Goal: Information Seeking & Learning: Get advice/opinions

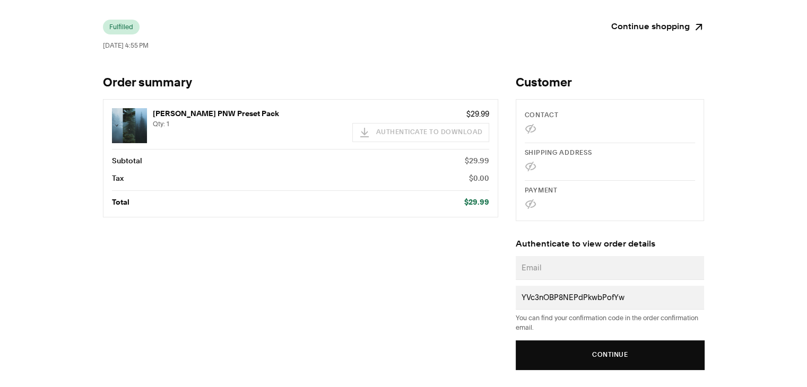
scroll to position [28, 0]
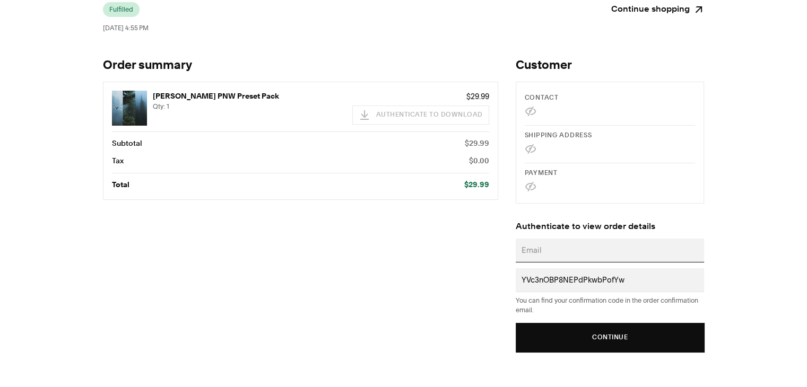
click at [575, 255] on input "Email" at bounding box center [609, 251] width 177 height 12
type input "[EMAIL_ADDRESS][DOMAIN_NAME]"
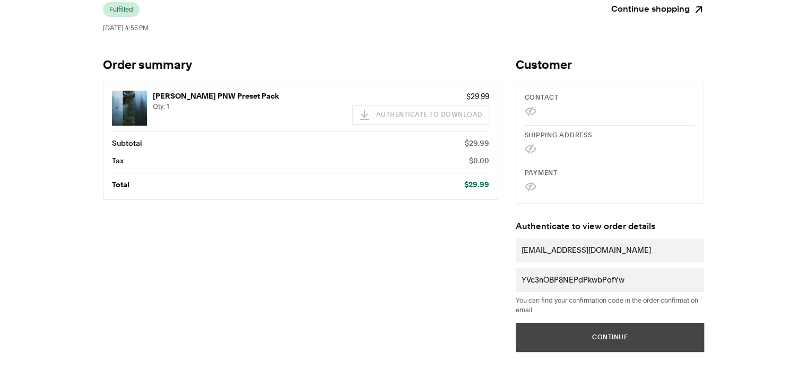
click at [613, 330] on button "Continue" at bounding box center [610, 337] width 189 height 29
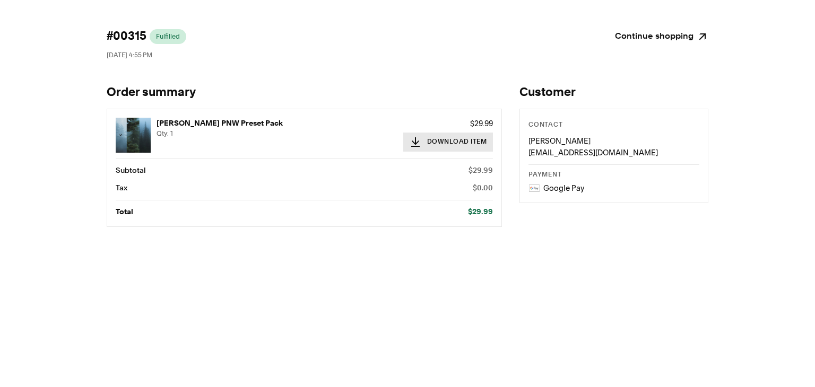
click at [462, 141] on button "Download Item" at bounding box center [448, 142] width 90 height 19
click at [807, 379] on div at bounding box center [807, 379] width 0 height 0
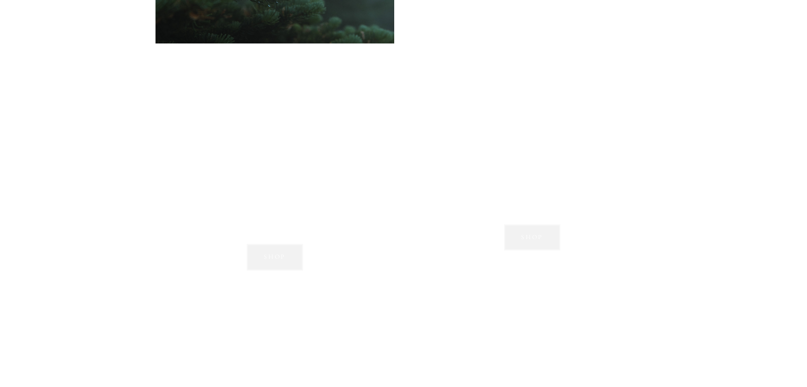
scroll to position [1093, 0]
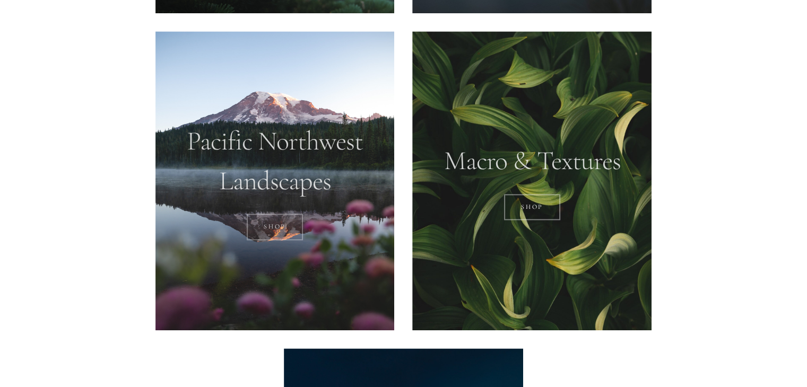
click at [280, 220] on link "SHOP" at bounding box center [275, 227] width 57 height 27
click at [542, 151] on div at bounding box center [531, 180] width 239 height 299
click at [536, 202] on link "Shop" at bounding box center [532, 207] width 57 height 27
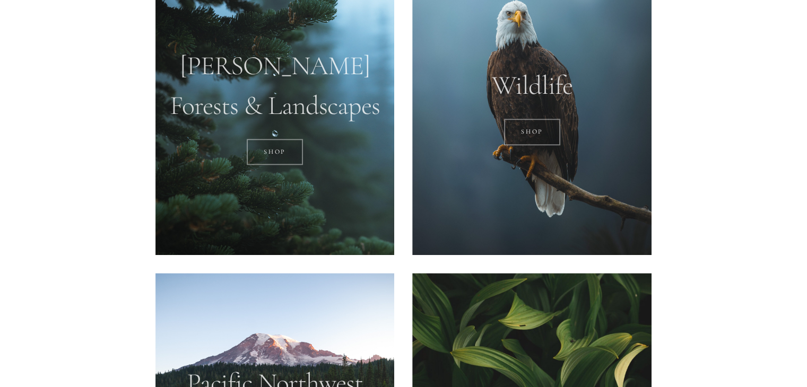
scroll to position [855, 0]
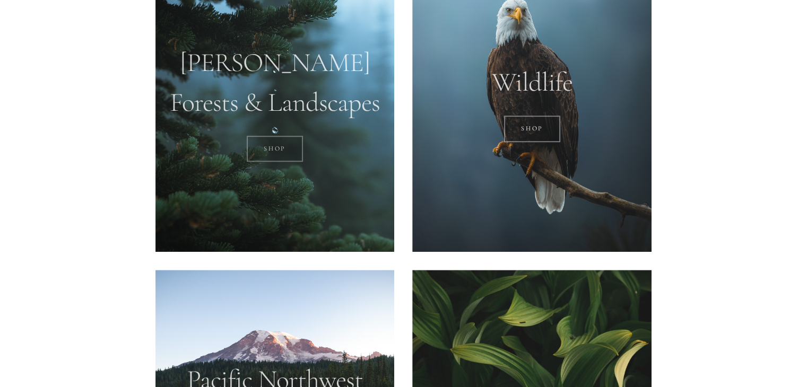
click at [274, 144] on link "SHOP" at bounding box center [275, 149] width 57 height 27
click at [524, 126] on link "SHOP" at bounding box center [532, 129] width 57 height 27
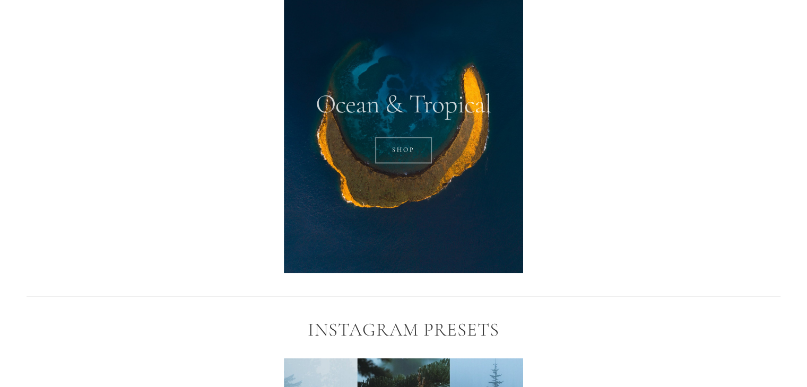
scroll to position [1470, 0]
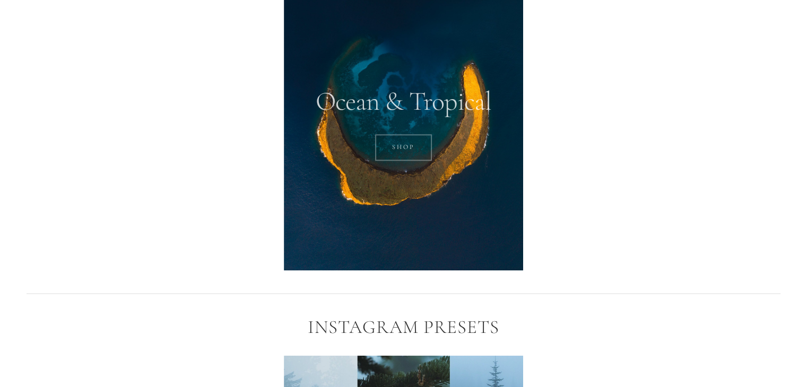
click at [399, 153] on link "SHOP" at bounding box center [403, 147] width 57 height 27
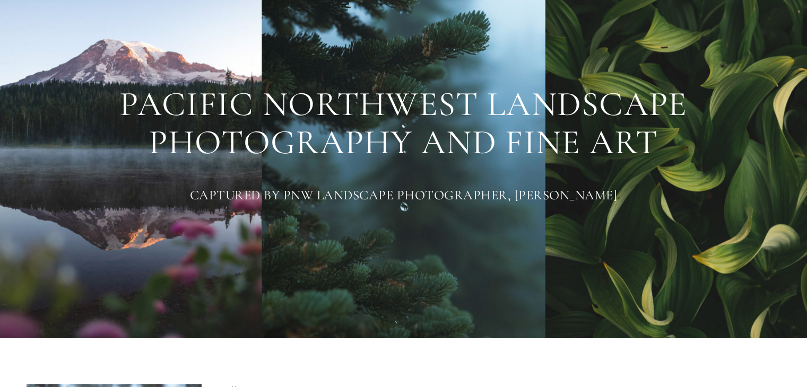
scroll to position [0, 0]
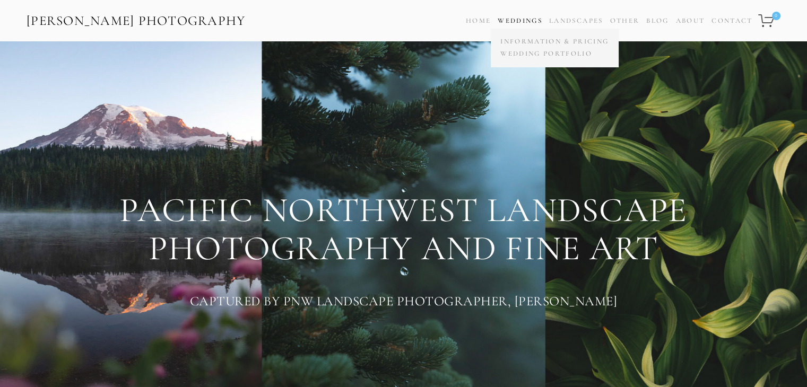
click at [512, 26] on span "Weddings Information & Pricing Wedding Portfolio" at bounding box center [520, 20] width 45 height 15
click at [520, 54] on link "Wedding Portfolio" at bounding box center [555, 54] width 114 height 12
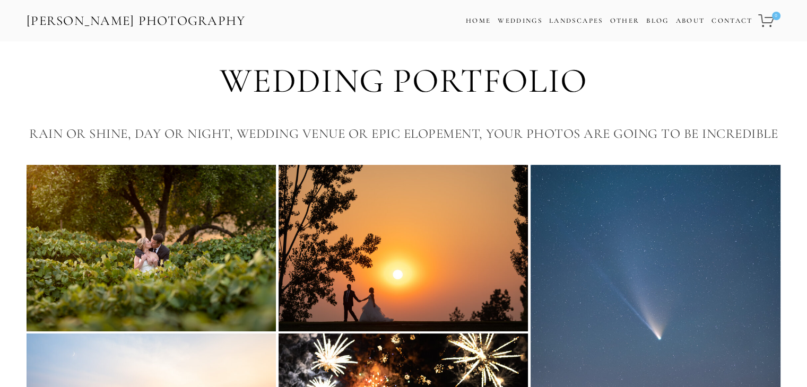
click at [140, 243] on img at bounding box center [151, 248] width 249 height 166
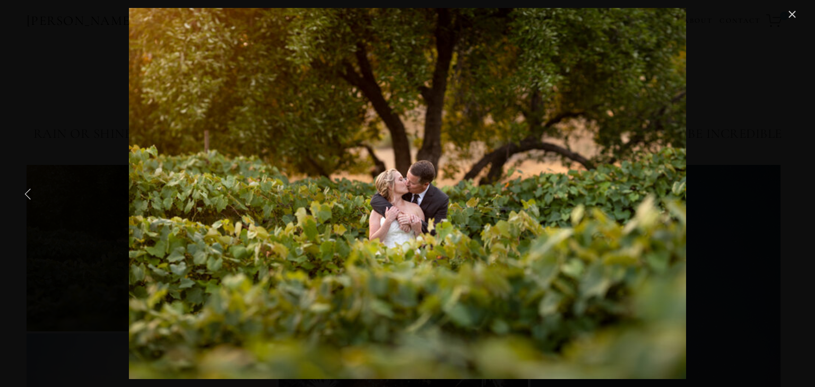
click at [110, 240] on div "Beacon Hill Wedding" at bounding box center [407, 194] width 782 height 372
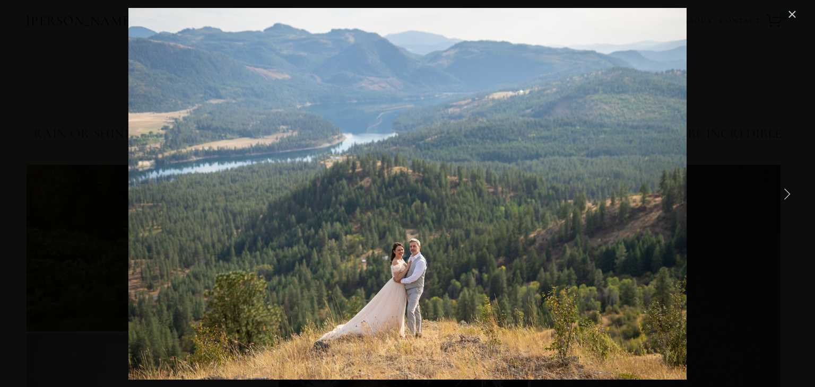
click at [781, 190] on link "Next Item" at bounding box center [786, 193] width 23 height 23
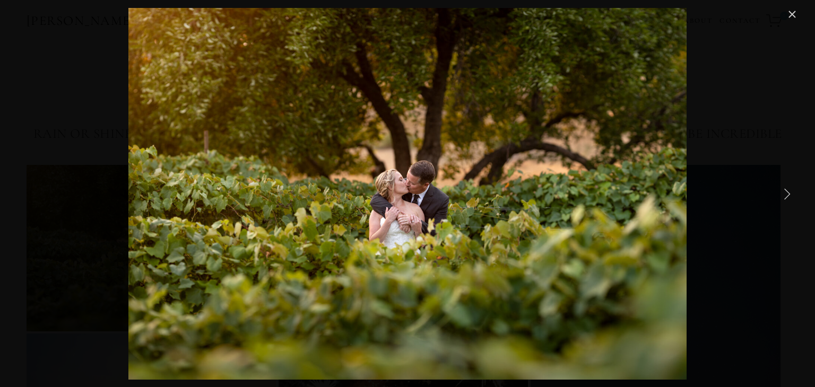
click at [781, 190] on link "Next Item" at bounding box center [786, 193] width 23 height 23
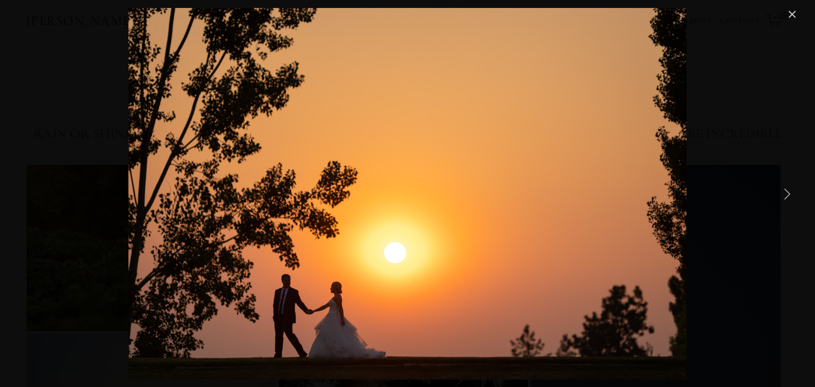
click at [781, 190] on link "Next Item" at bounding box center [786, 193] width 23 height 23
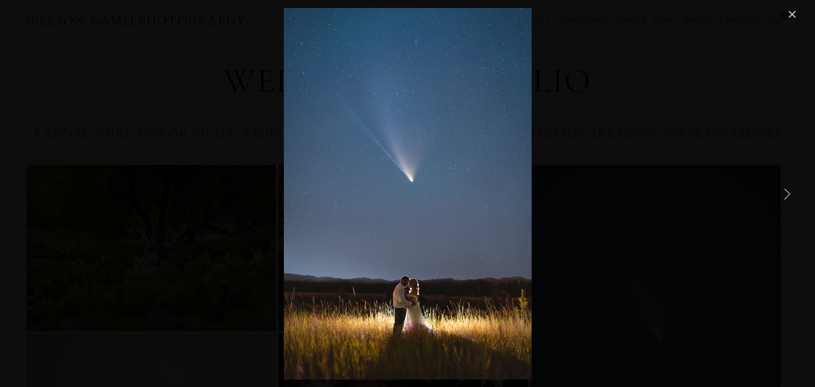
click at [781, 190] on link "Next Item" at bounding box center [786, 193] width 23 height 23
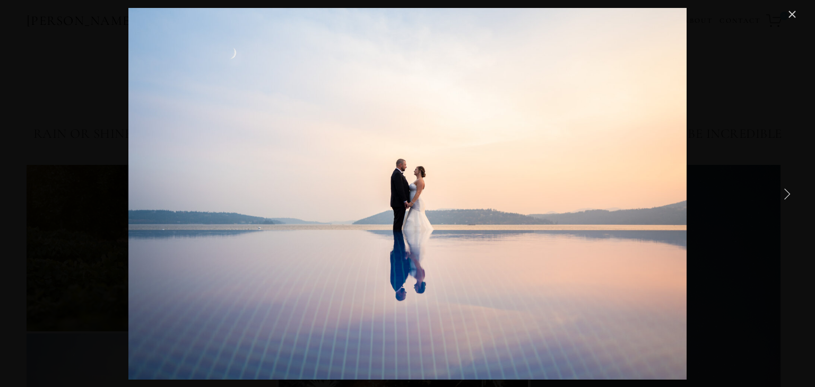
click at [781, 190] on link "Next Item" at bounding box center [786, 193] width 23 height 23
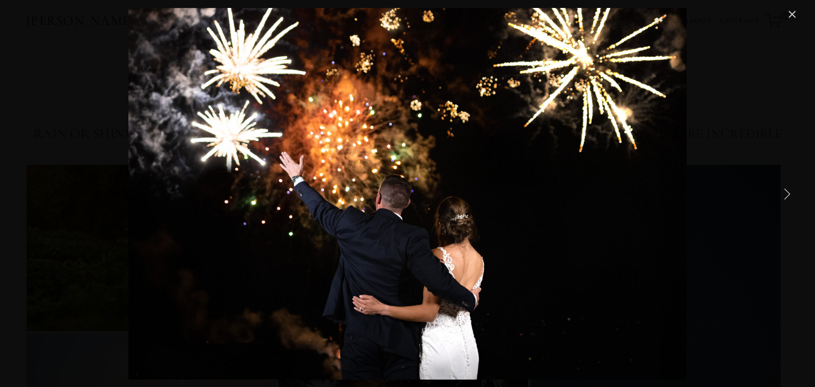
click at [781, 190] on link "Next Item" at bounding box center [786, 193] width 23 height 23
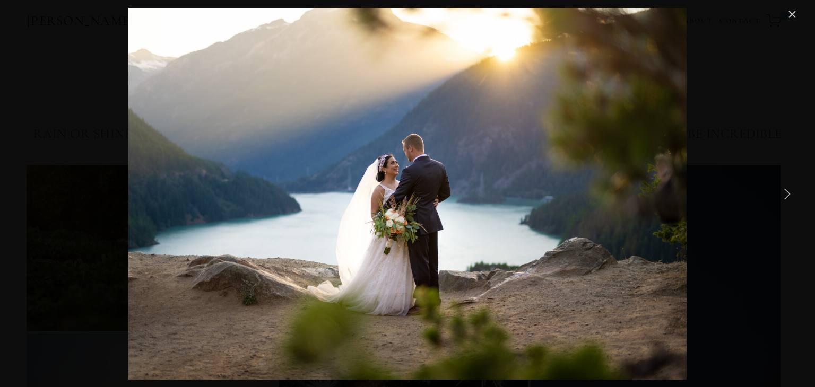
click at [781, 190] on link "Next Item" at bounding box center [786, 193] width 23 height 23
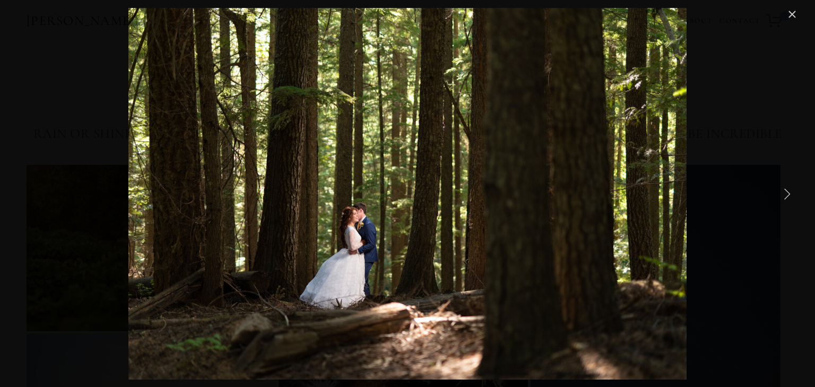
click at [781, 190] on link "Next Item" at bounding box center [786, 193] width 23 height 23
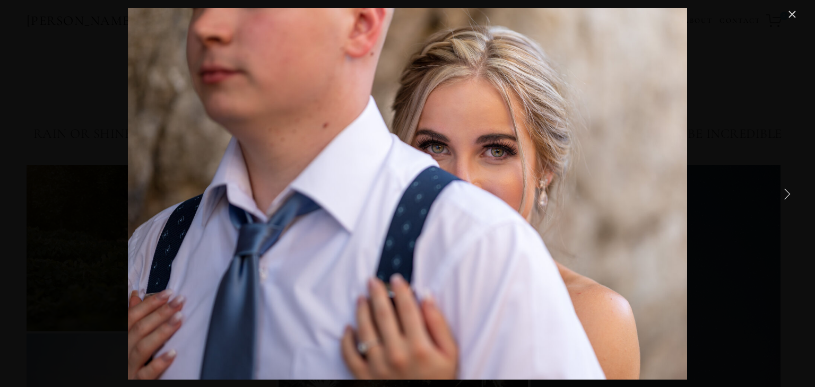
click at [781, 190] on link "Next Item" at bounding box center [786, 193] width 23 height 23
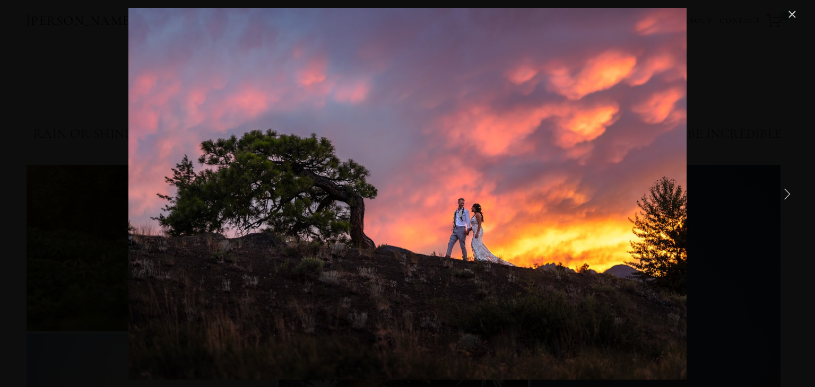
click at [781, 190] on link "Next Item" at bounding box center [786, 193] width 23 height 23
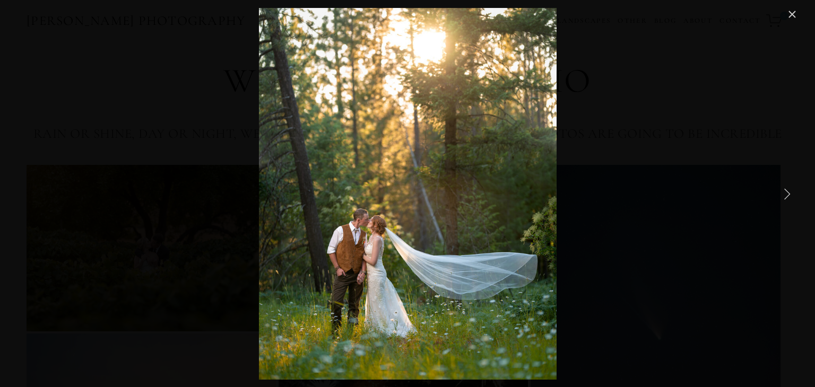
click at [781, 190] on link "Next Item" at bounding box center [786, 193] width 23 height 23
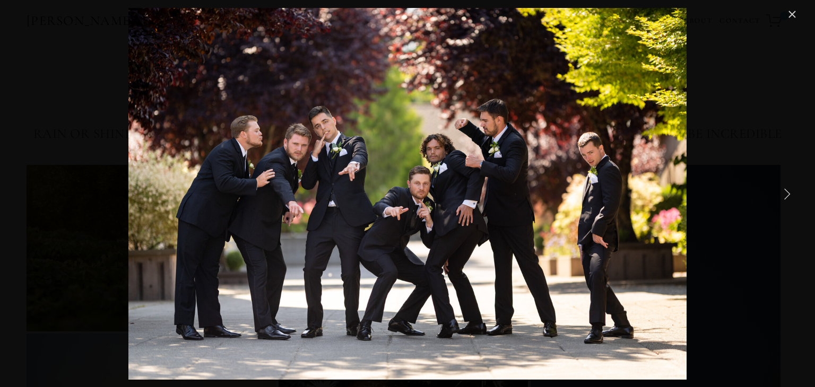
click at [781, 190] on link "Next Item" at bounding box center [786, 193] width 23 height 23
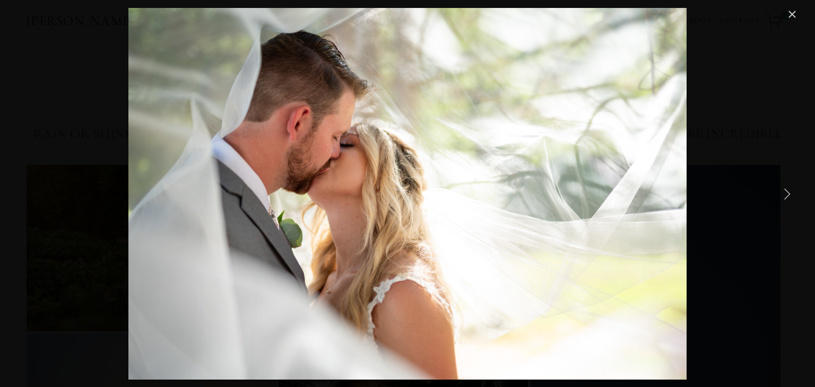
click at [781, 190] on link "Next Item" at bounding box center [786, 193] width 23 height 23
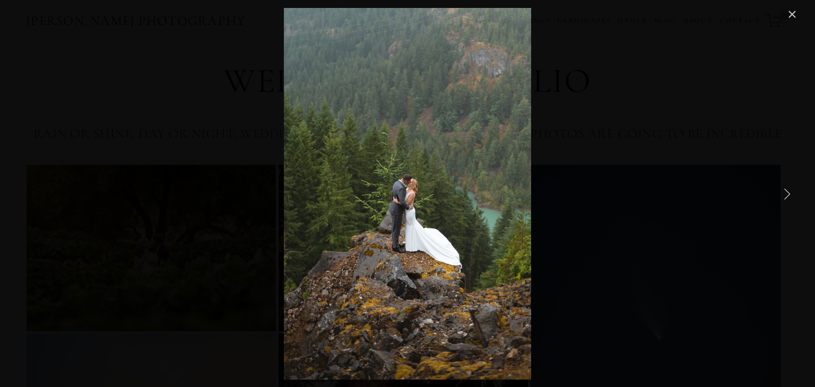
click at [781, 190] on link "Next Item" at bounding box center [786, 193] width 23 height 23
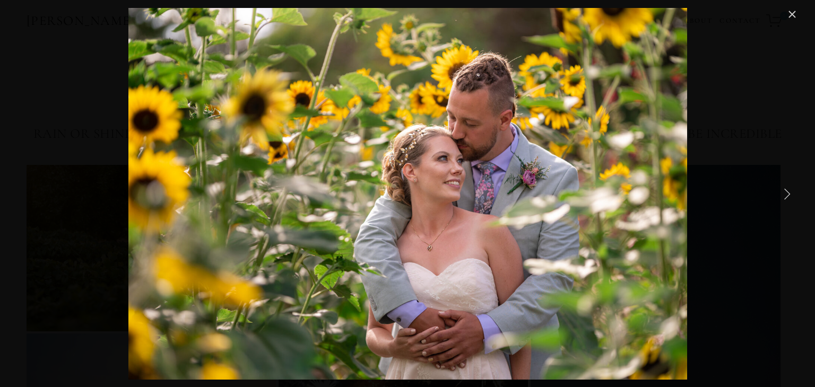
click at [781, 190] on link "Next Item" at bounding box center [786, 193] width 23 height 23
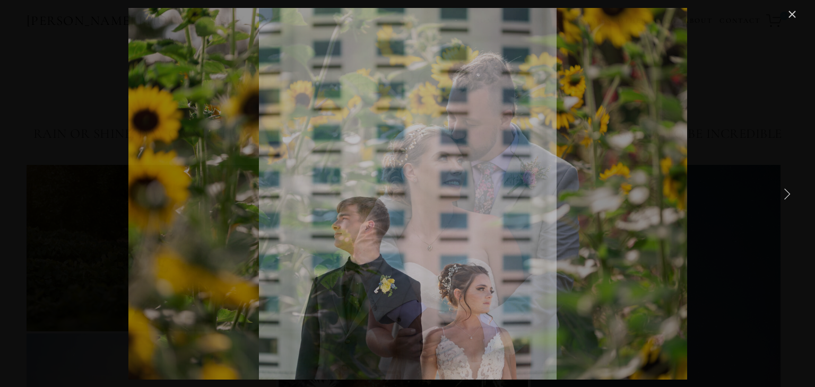
click at [781, 190] on link "Next Item" at bounding box center [786, 193] width 23 height 23
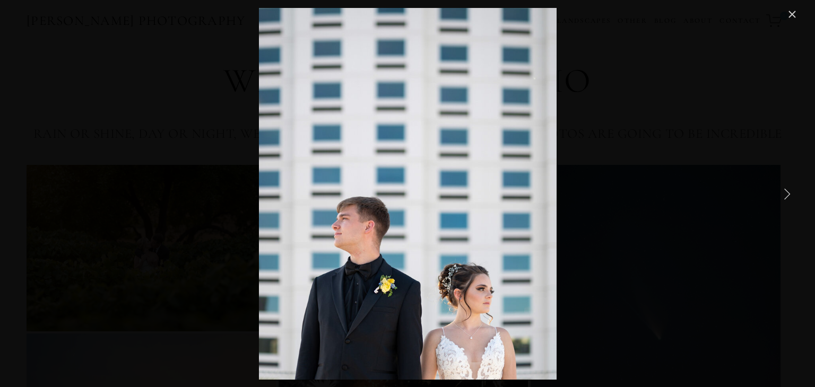
click at [781, 190] on link "Next Item" at bounding box center [786, 193] width 23 height 23
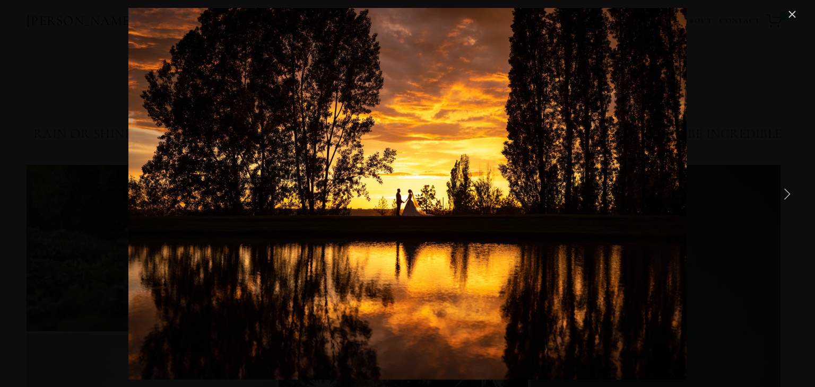
click at [781, 190] on link "Next Item" at bounding box center [786, 193] width 23 height 23
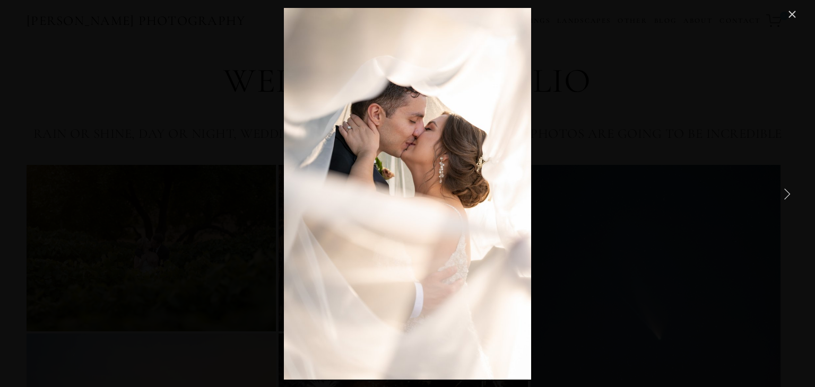
click at [781, 190] on link "Next Item" at bounding box center [786, 193] width 23 height 23
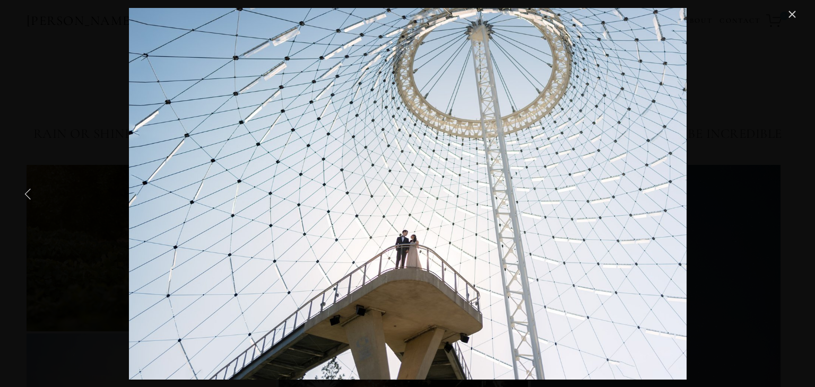
click at [25, 191] on link "Previous Item" at bounding box center [27, 193] width 23 height 23
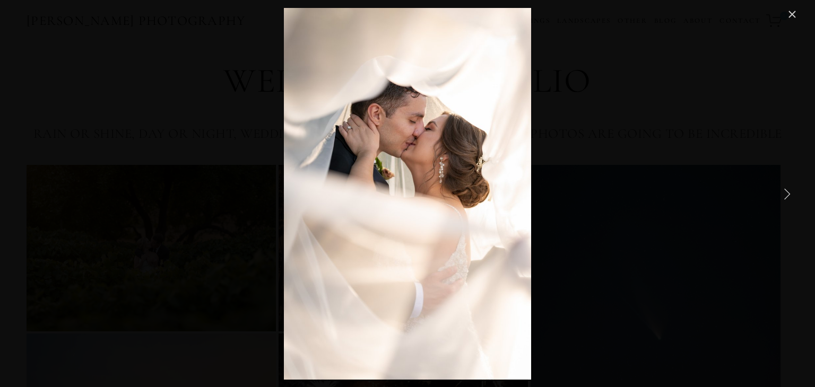
click at [789, 190] on link "Next Item" at bounding box center [786, 193] width 23 height 23
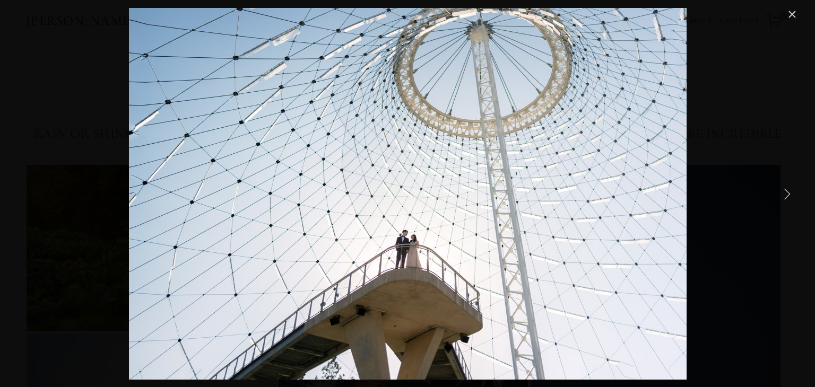
click at [789, 190] on link "Next Item" at bounding box center [786, 193] width 23 height 23
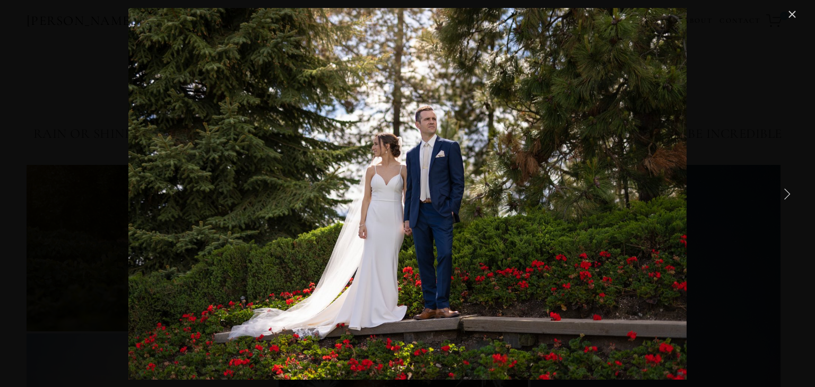
click at [789, 190] on link "Next Item" at bounding box center [786, 193] width 23 height 23
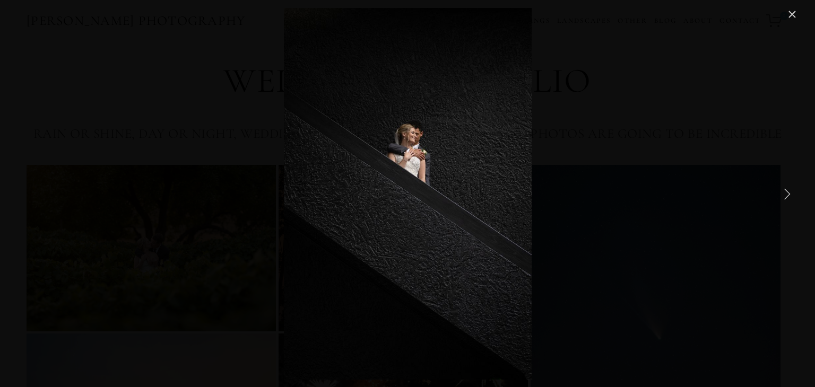
click at [789, 190] on link "Next Item" at bounding box center [786, 193] width 23 height 23
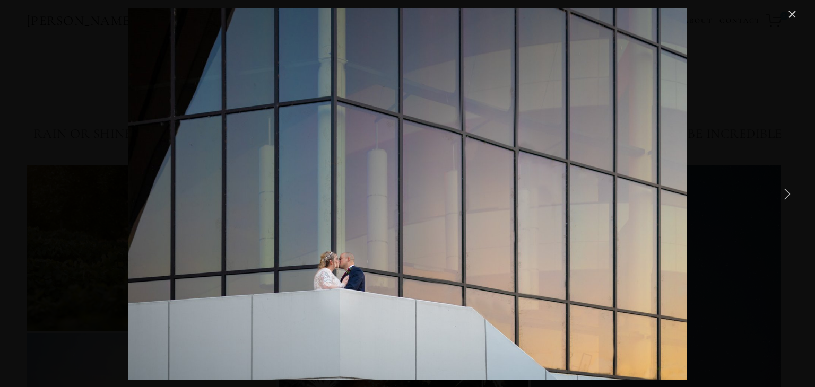
click at [789, 190] on link "Next Item" at bounding box center [786, 193] width 23 height 23
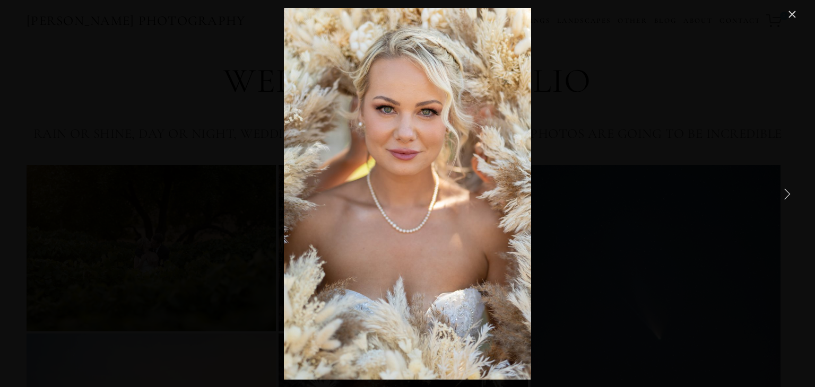
click at [789, 190] on link "Next Item" at bounding box center [786, 193] width 23 height 23
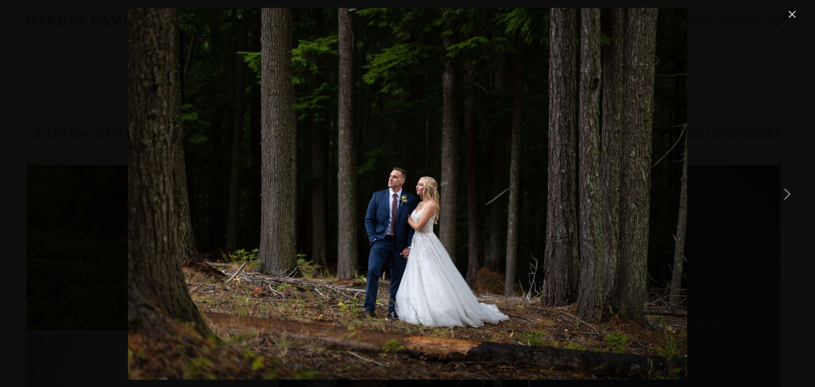
click at [789, 190] on link "Next Item" at bounding box center [786, 193] width 23 height 23
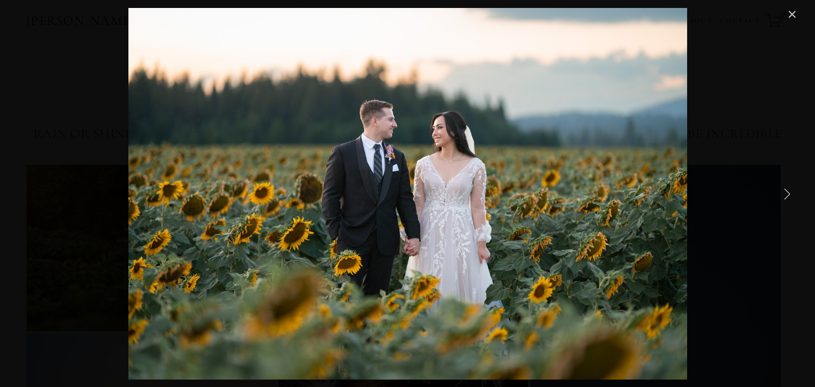
click at [789, 190] on link "Next Item" at bounding box center [786, 193] width 23 height 23
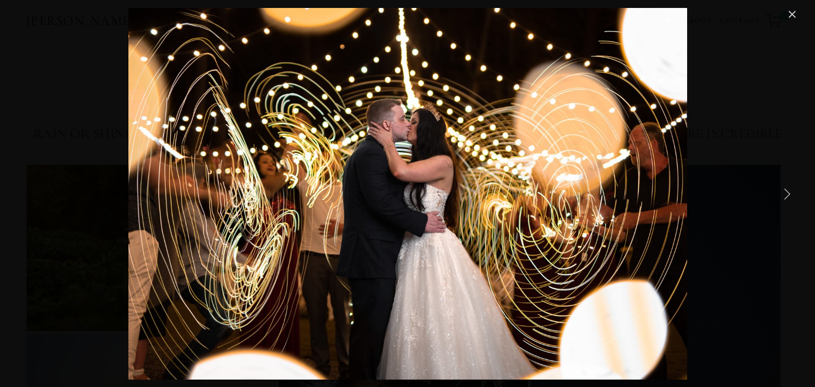
click at [789, 190] on link "Next Item" at bounding box center [786, 193] width 23 height 23
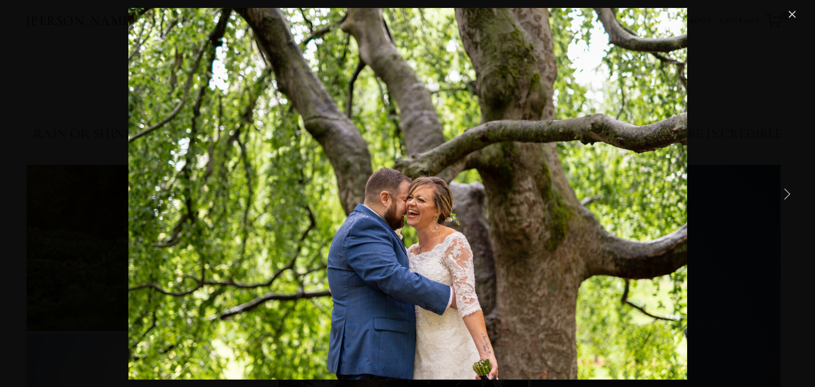
click at [789, 190] on link "Next Item" at bounding box center [786, 193] width 23 height 23
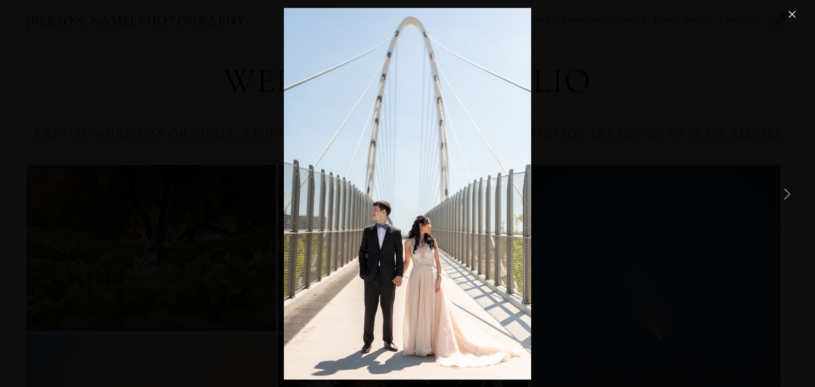
click at [789, 190] on link "Next Item" at bounding box center [786, 193] width 23 height 23
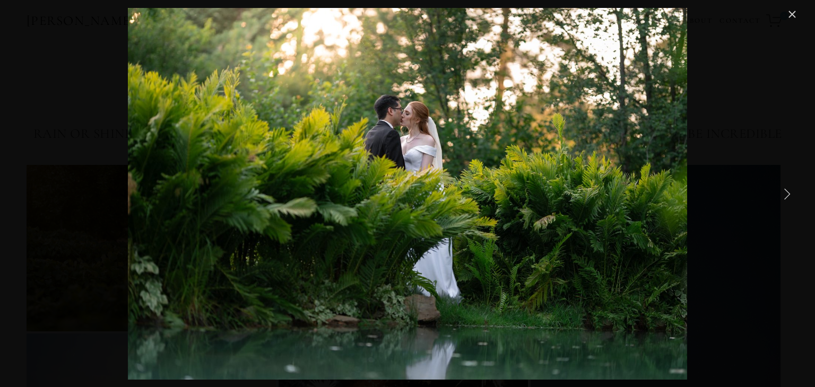
click at [789, 190] on link "Next Item" at bounding box center [786, 193] width 23 height 23
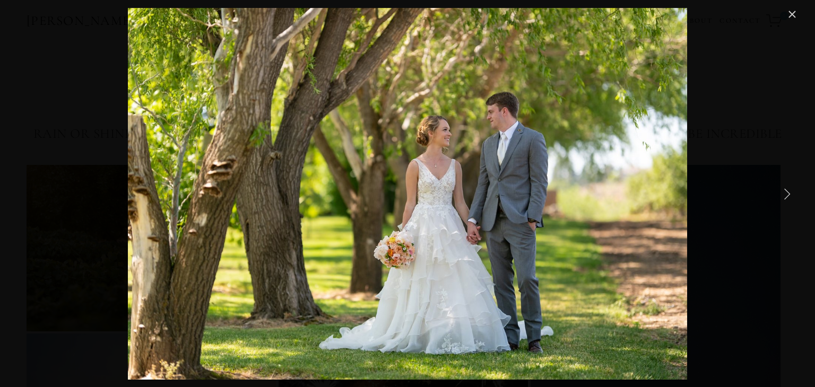
click at [789, 190] on link "Next Item" at bounding box center [786, 193] width 23 height 23
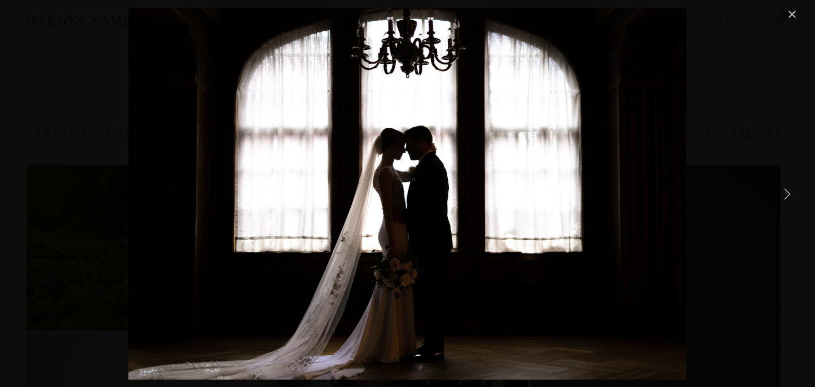
click at [789, 190] on link "Next Item" at bounding box center [786, 193] width 23 height 23
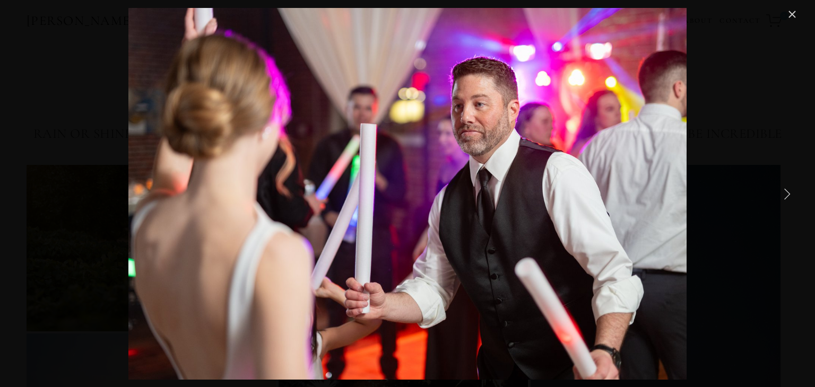
click at [789, 190] on link "Next Item" at bounding box center [786, 193] width 23 height 23
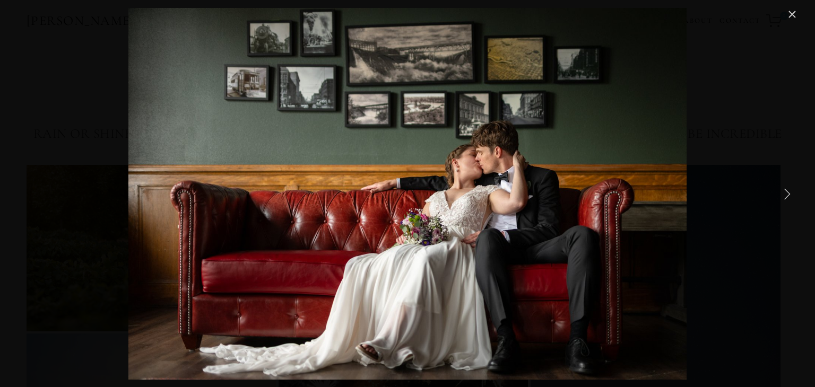
click at [789, 190] on link "Next Item" at bounding box center [786, 193] width 23 height 23
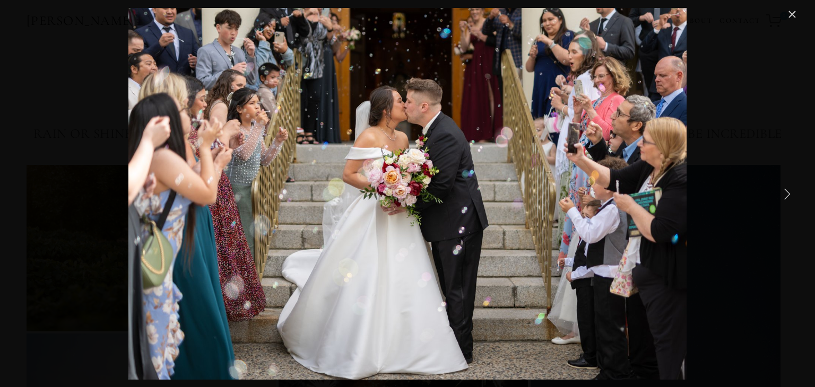
click at [789, 190] on link "Next Item" at bounding box center [786, 193] width 23 height 23
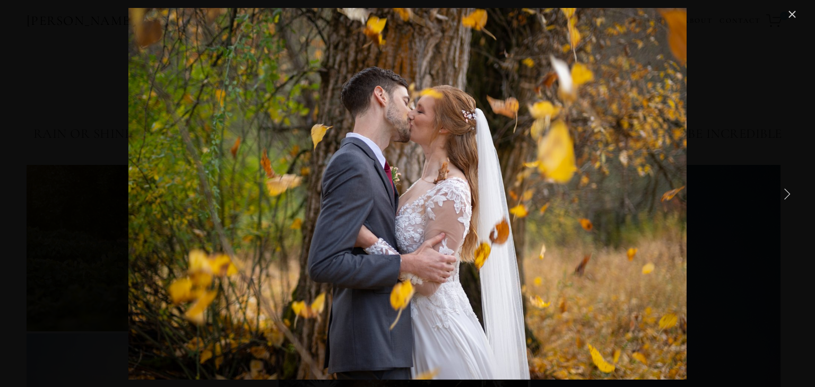
click at [789, 190] on link "Next Item" at bounding box center [786, 193] width 23 height 23
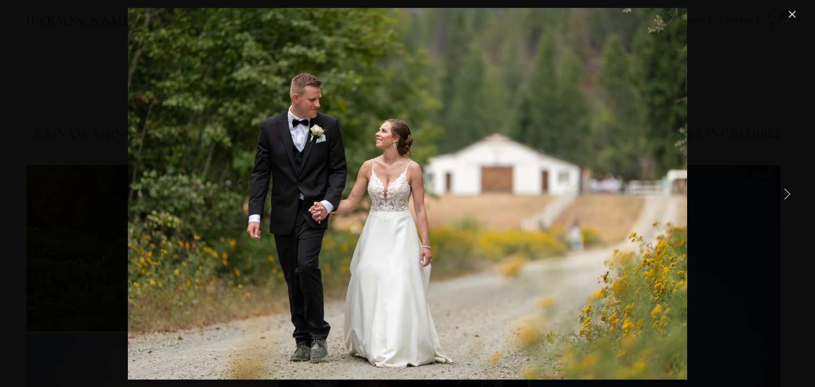
click at [789, 190] on link "Next Item" at bounding box center [786, 193] width 23 height 23
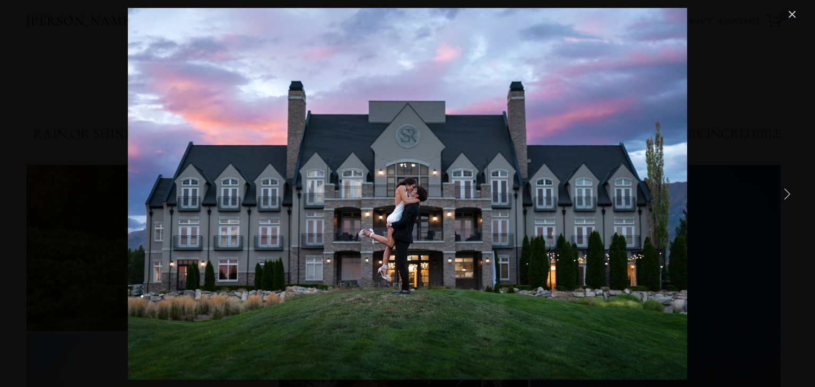
click at [789, 190] on link "Next Item" at bounding box center [786, 193] width 23 height 23
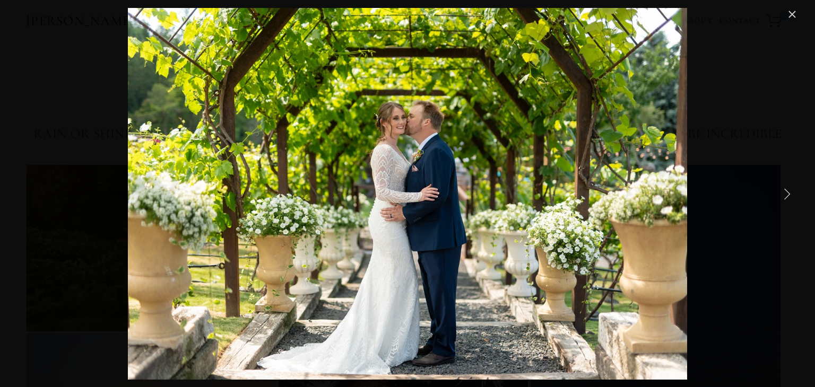
click at [789, 190] on link "Next Item" at bounding box center [786, 193] width 23 height 23
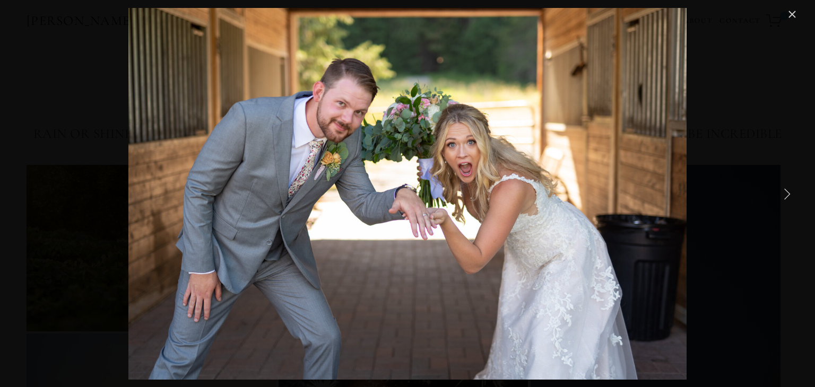
click at [789, 190] on link "Next Item" at bounding box center [786, 193] width 23 height 23
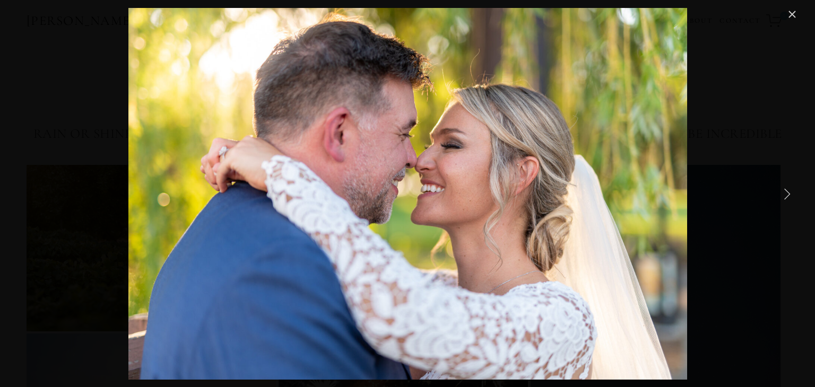
click at [789, 190] on link "Next Item" at bounding box center [786, 193] width 23 height 23
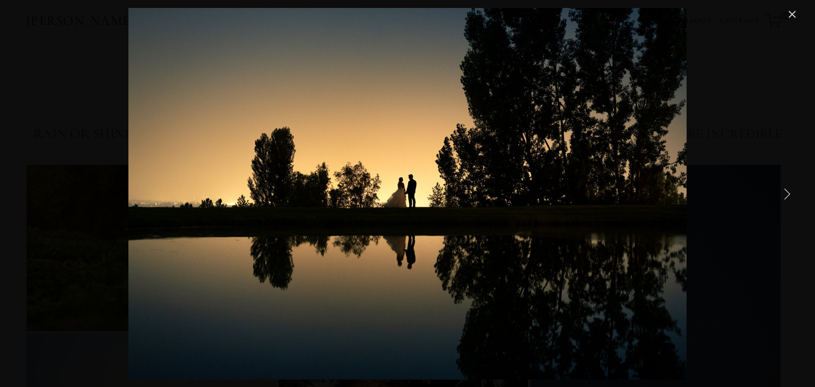
click at [789, 190] on link "Next Item" at bounding box center [786, 193] width 23 height 23
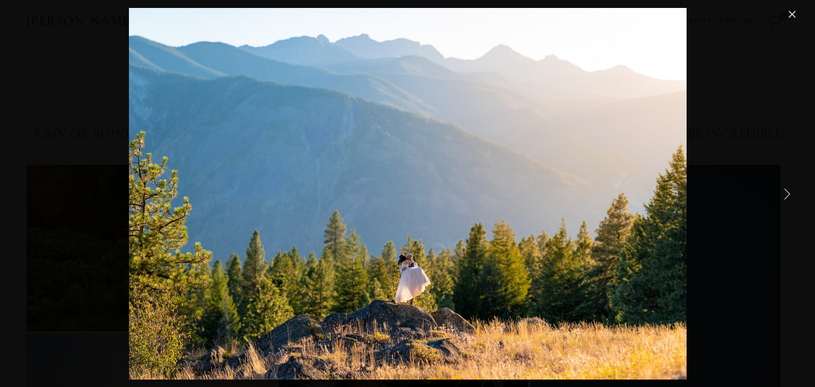
click at [789, 190] on link "Next Item" at bounding box center [786, 193] width 23 height 23
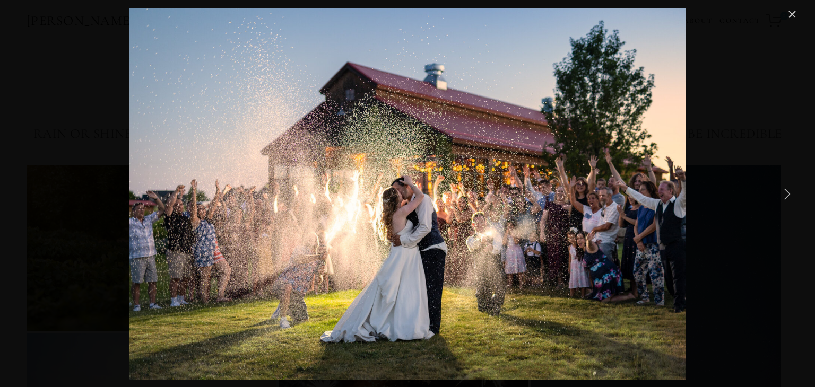
click at [789, 190] on link "Next Item" at bounding box center [786, 193] width 23 height 23
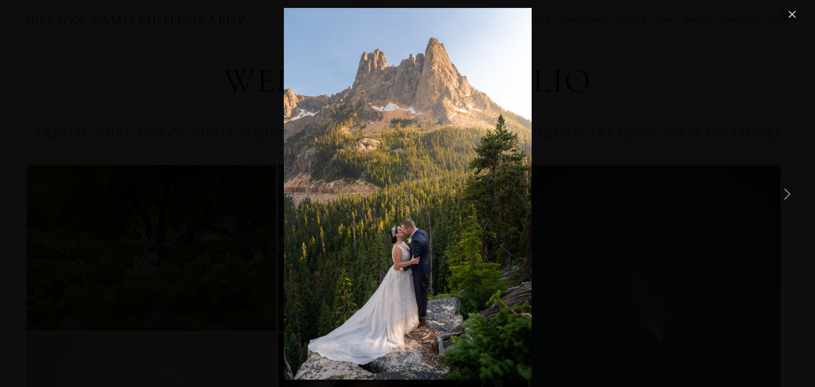
click at [789, 190] on link "Next Item" at bounding box center [786, 193] width 23 height 23
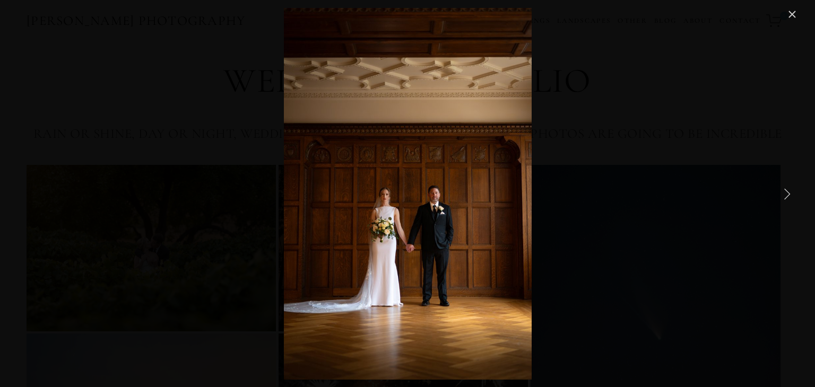
click at [789, 190] on link "Next Item" at bounding box center [786, 193] width 23 height 23
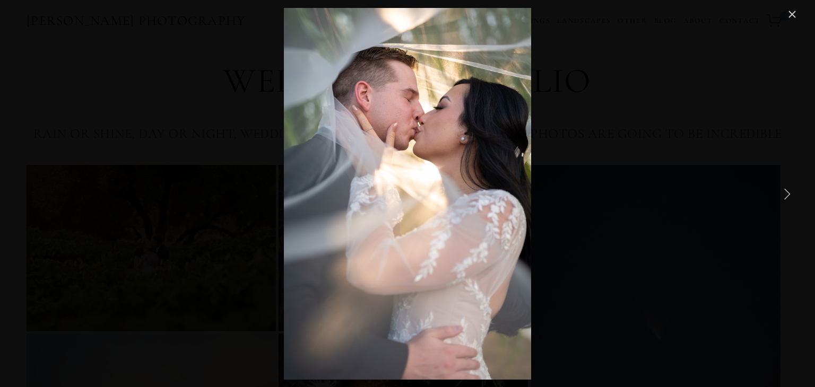
click at [789, 190] on link "Next Item" at bounding box center [786, 193] width 23 height 23
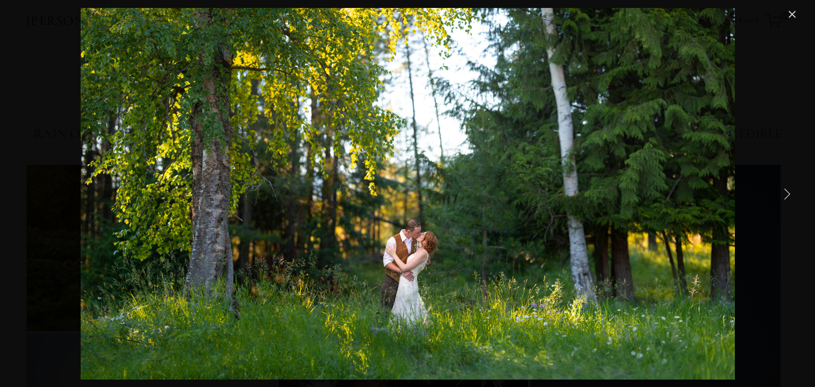
click at [789, 190] on link "Next Item" at bounding box center [786, 193] width 23 height 23
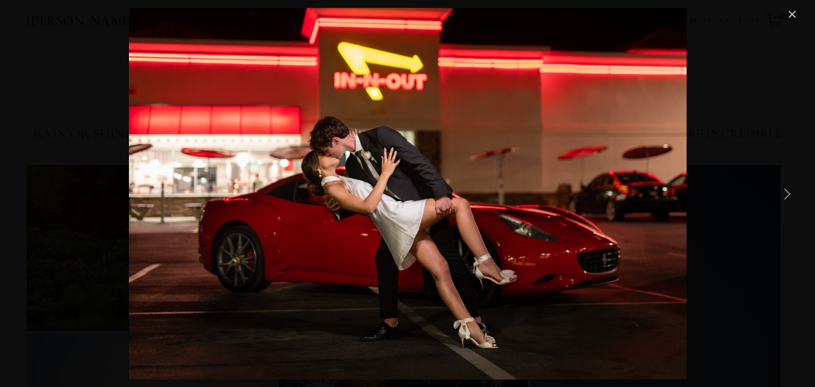
click at [789, 190] on link "Next Item" at bounding box center [786, 193] width 23 height 23
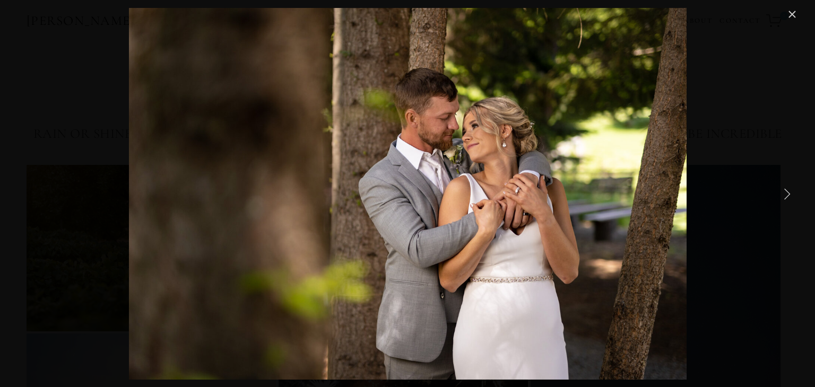
click at [789, 190] on link "Next Item" at bounding box center [786, 193] width 23 height 23
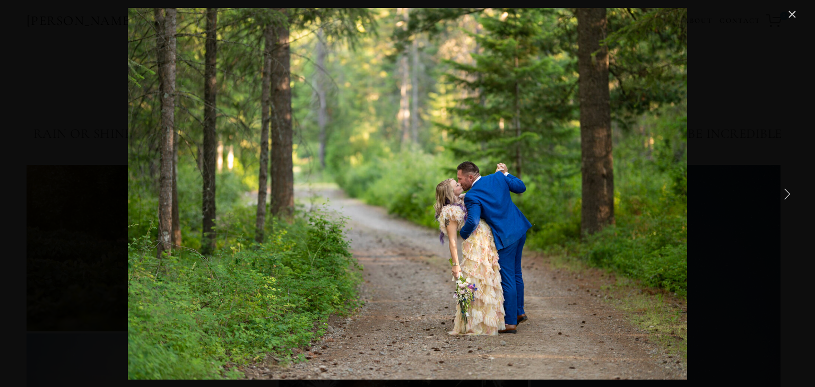
click at [789, 190] on link "Next Item" at bounding box center [786, 193] width 23 height 23
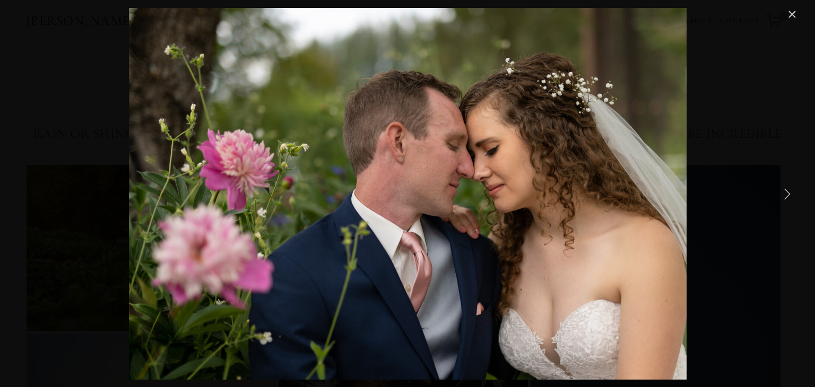
click at [789, 190] on link "Next Item" at bounding box center [786, 193] width 23 height 23
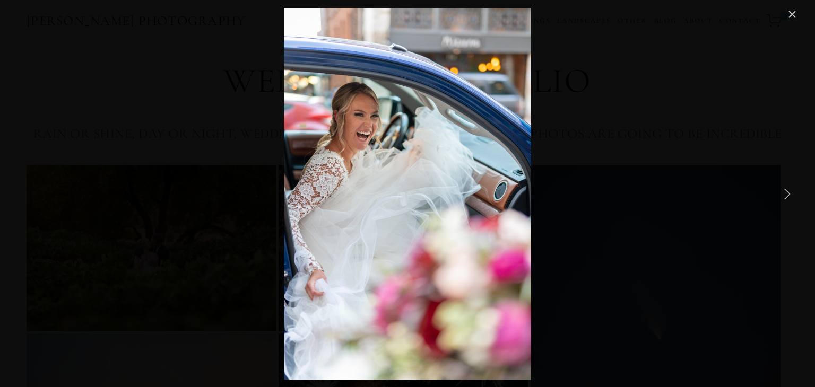
click at [789, 190] on link "Next Item" at bounding box center [786, 193] width 23 height 23
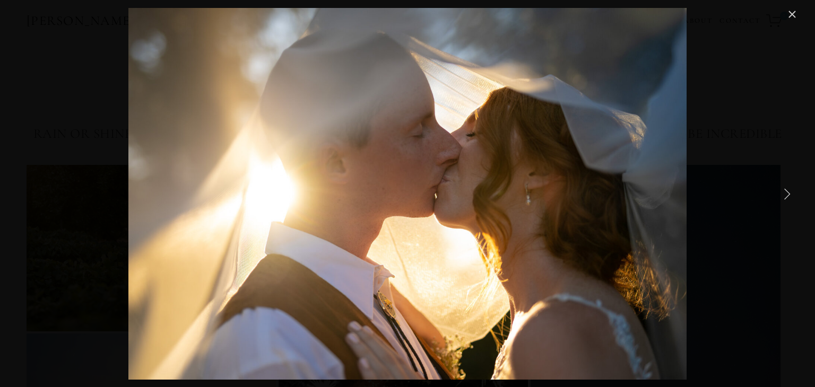
click at [789, 190] on link "Next Item" at bounding box center [786, 193] width 23 height 23
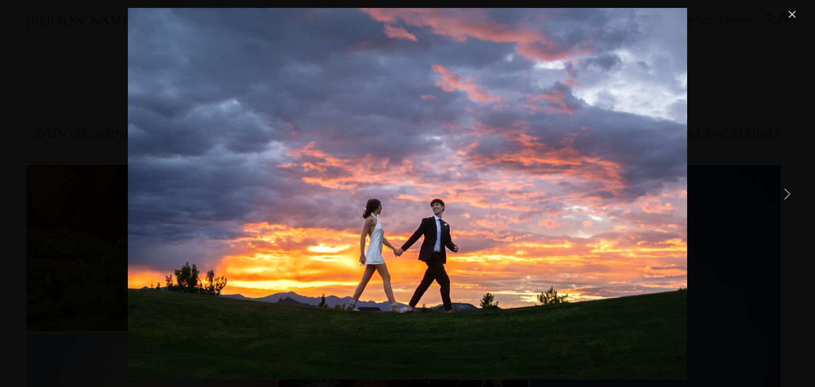
click at [789, 190] on link "Next Item" at bounding box center [786, 193] width 23 height 23
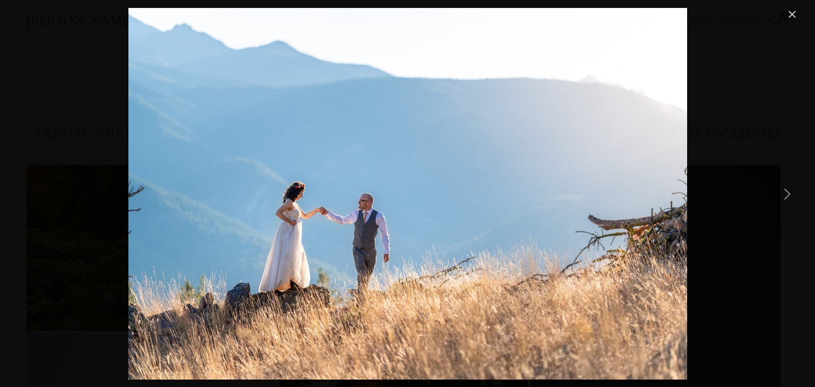
click at [789, 190] on link "Next Item" at bounding box center [786, 193] width 23 height 23
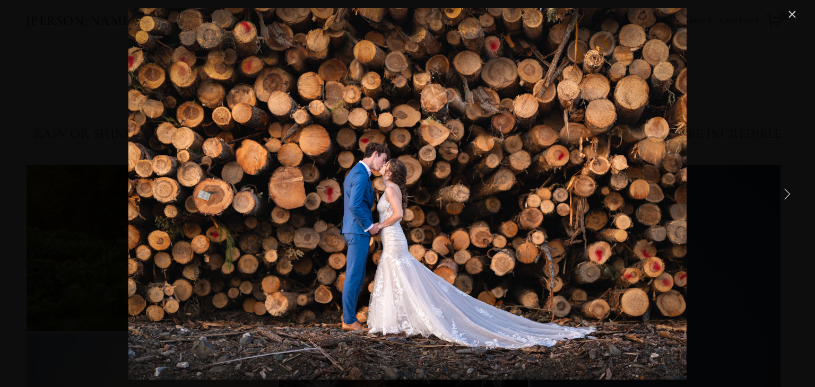
click at [789, 190] on link "Next Item" at bounding box center [786, 193] width 23 height 23
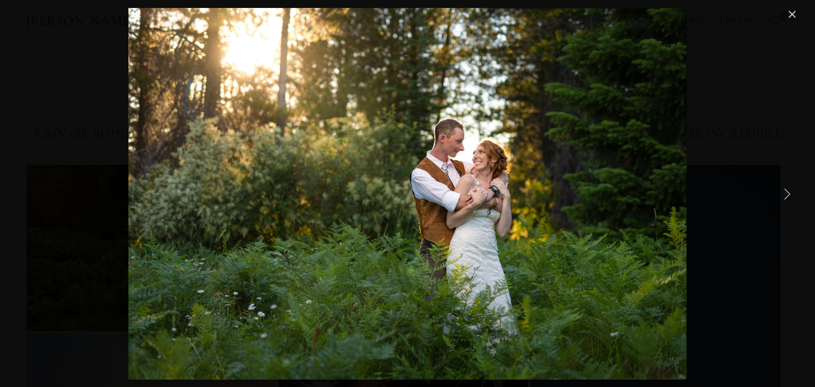
click at [789, 190] on link "Next Item" at bounding box center [786, 193] width 23 height 23
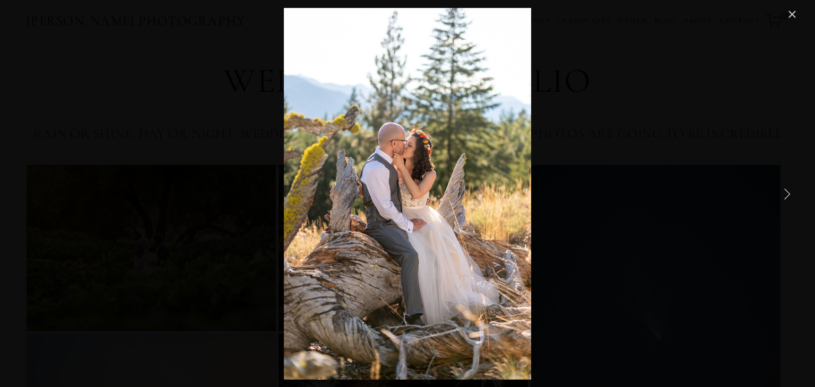
click at [789, 190] on link "Next Item" at bounding box center [786, 193] width 23 height 23
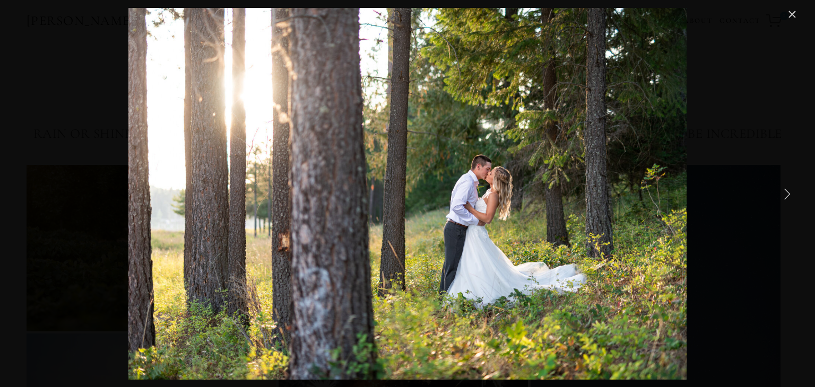
click at [789, 190] on link "Next Item" at bounding box center [786, 193] width 23 height 23
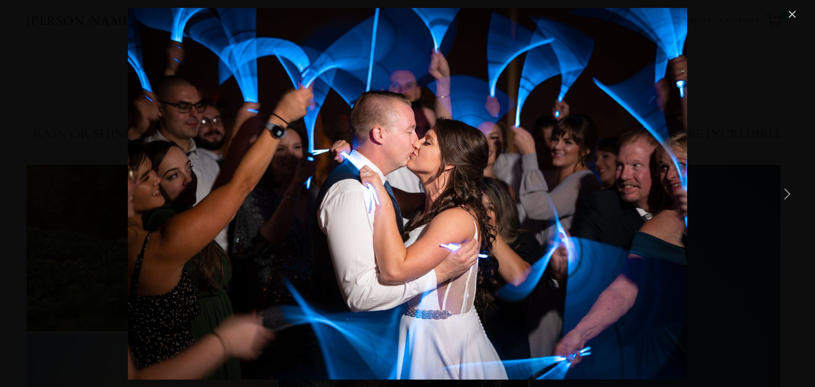
click at [789, 190] on link "Next Item" at bounding box center [786, 193] width 23 height 23
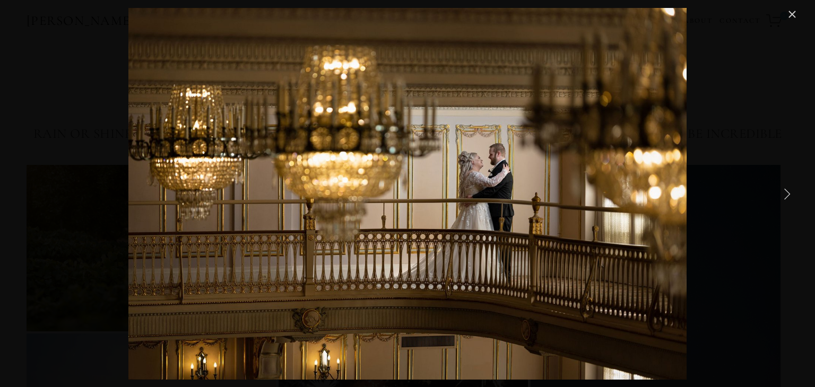
click at [789, 190] on link "Next Item" at bounding box center [786, 193] width 23 height 23
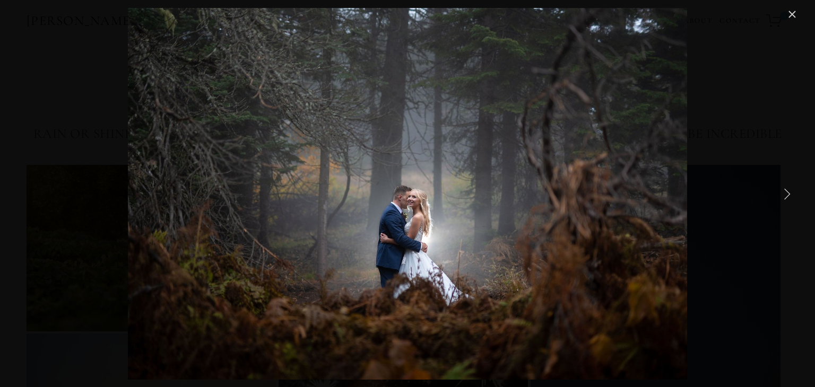
click at [789, 190] on link "Next Item" at bounding box center [786, 193] width 23 height 23
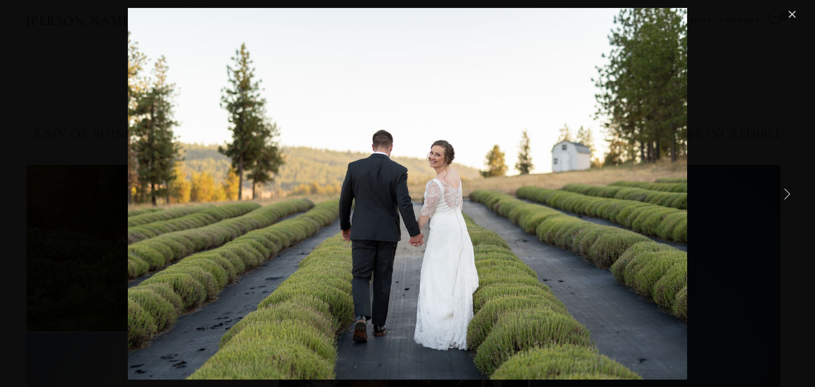
click at [789, 190] on link "Next Item" at bounding box center [786, 193] width 23 height 23
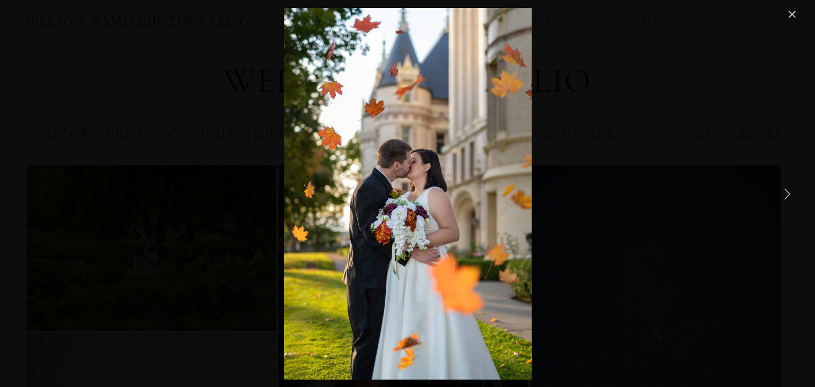
click at [789, 190] on link "Next Item" at bounding box center [786, 193] width 23 height 23
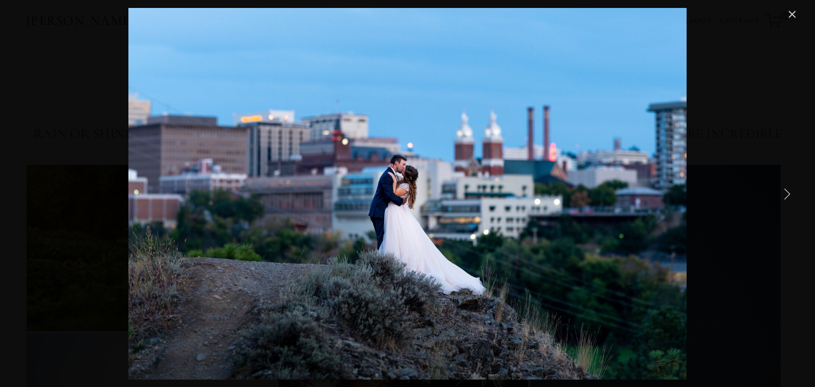
click at [789, 190] on link "Next Item" at bounding box center [786, 193] width 23 height 23
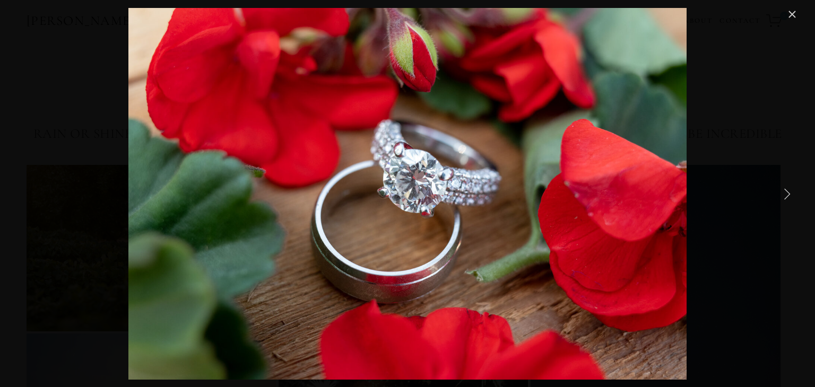
click at [789, 190] on link "Next Item" at bounding box center [786, 193] width 23 height 23
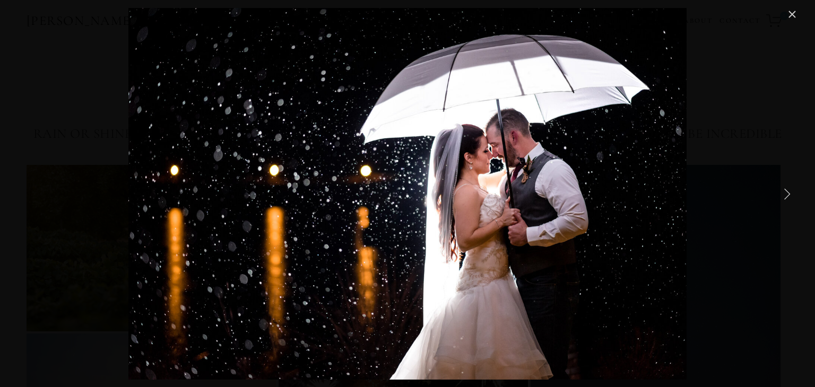
click at [789, 190] on link "Next Item" at bounding box center [786, 193] width 23 height 23
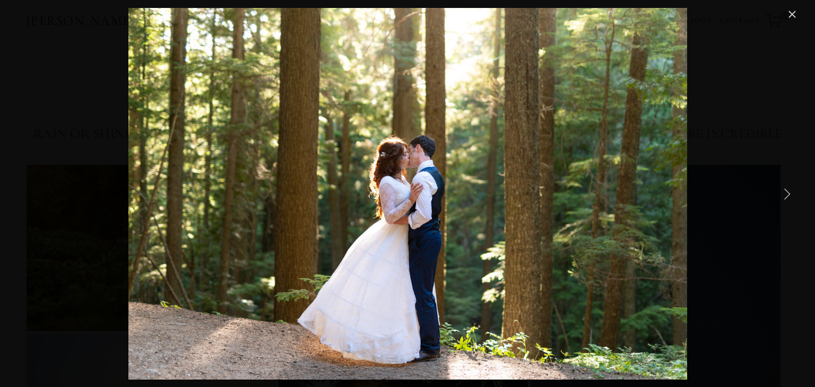
click at [789, 190] on link "Next Item" at bounding box center [786, 193] width 23 height 23
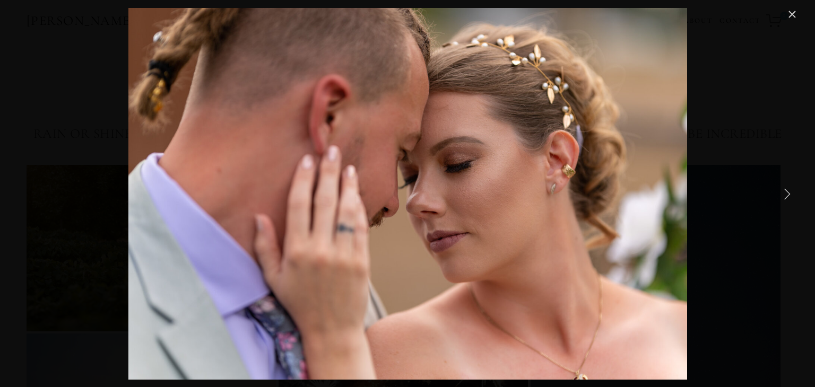
click at [789, 190] on link "Next Item" at bounding box center [786, 193] width 23 height 23
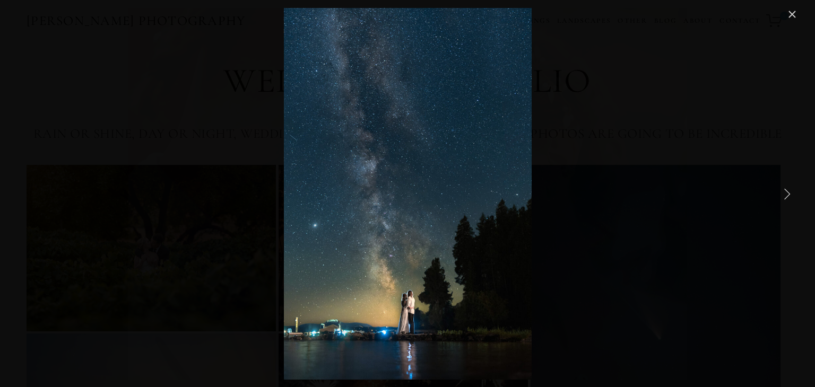
click at [789, 190] on link "Next Item" at bounding box center [786, 193] width 23 height 23
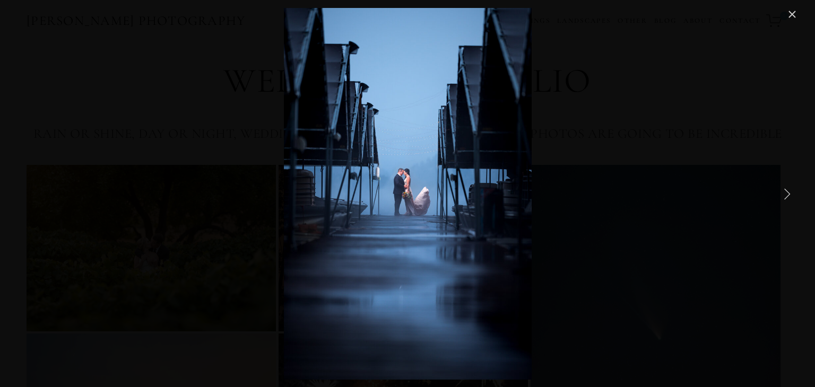
click at [789, 190] on link "Next Item" at bounding box center [786, 193] width 23 height 23
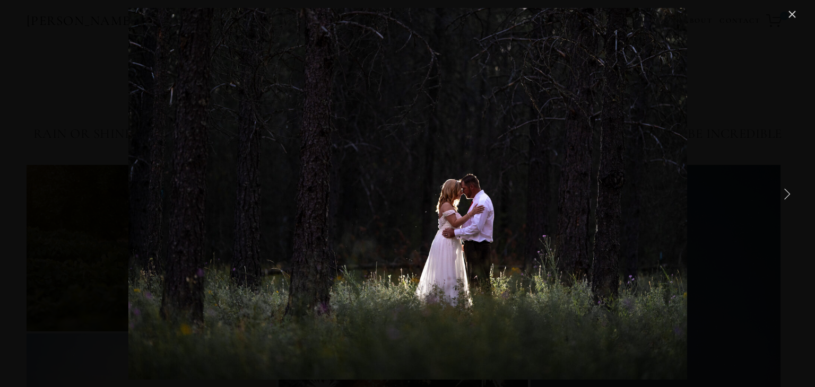
click at [789, 190] on link "Next Item" at bounding box center [786, 193] width 23 height 23
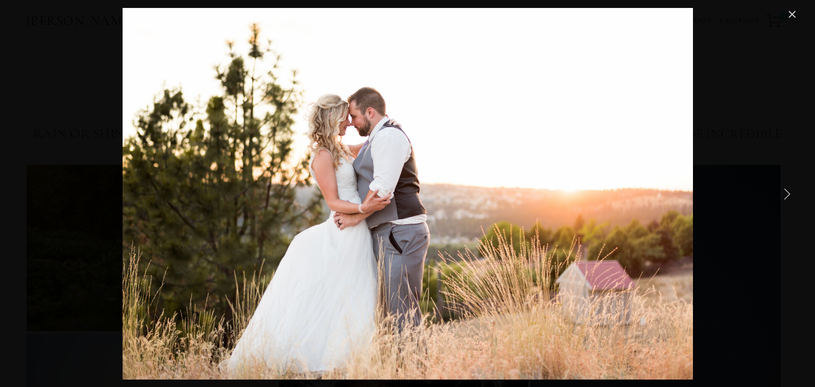
click at [789, 190] on link "Next Item" at bounding box center [786, 193] width 23 height 23
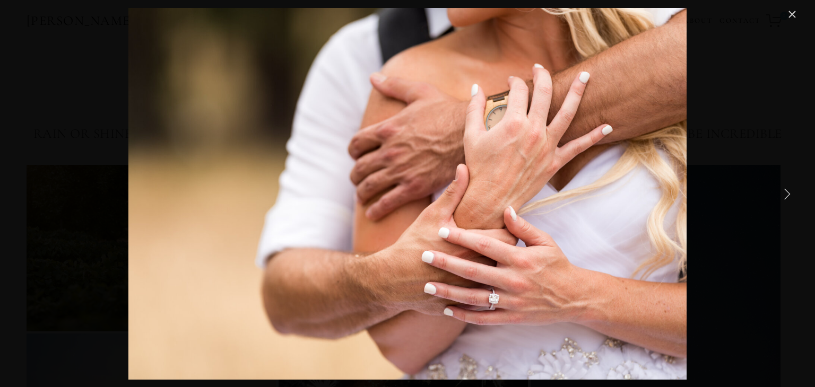
click at [789, 190] on link "Next Item" at bounding box center [786, 193] width 23 height 23
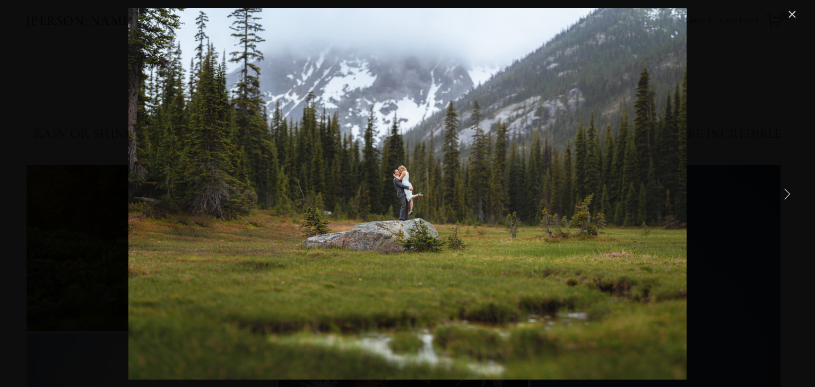
click at [789, 190] on link "Next Item" at bounding box center [786, 193] width 23 height 23
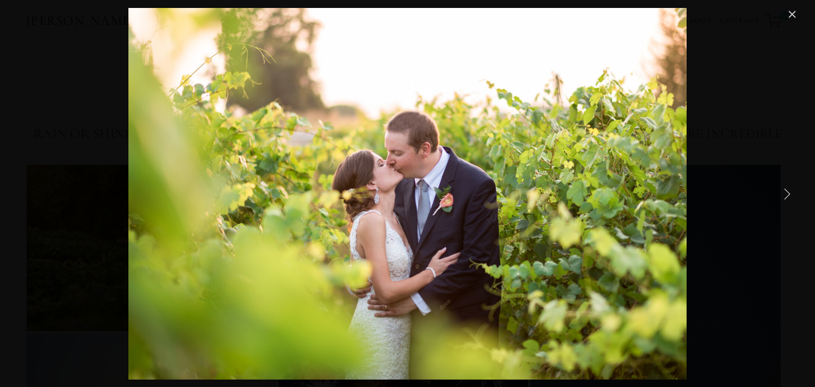
click at [789, 190] on link "Next Item" at bounding box center [786, 193] width 23 height 23
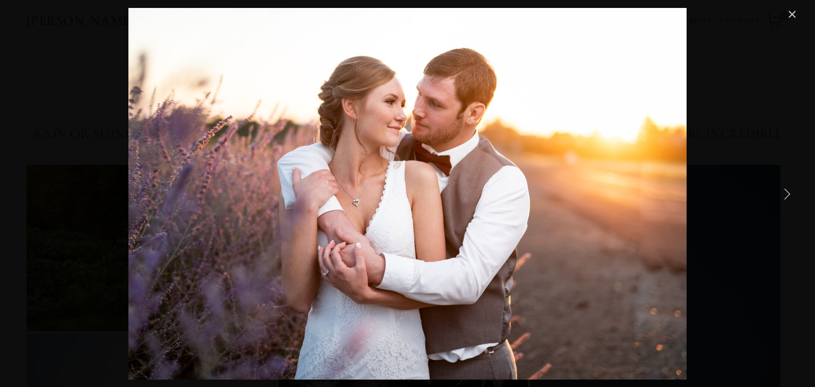
click at [789, 190] on link "Next Item" at bounding box center [786, 193] width 23 height 23
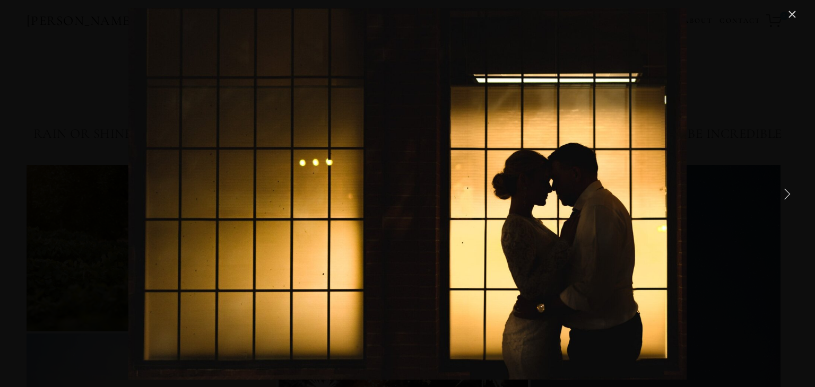
click at [789, 190] on link "Next Item" at bounding box center [786, 193] width 23 height 23
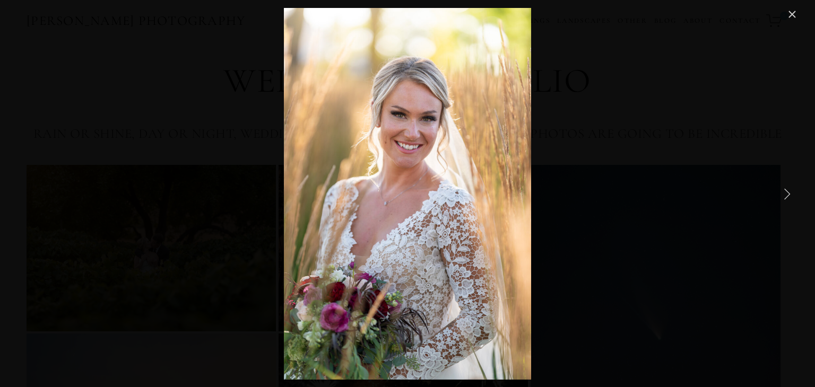
click at [789, 190] on link "Next Item" at bounding box center [786, 193] width 23 height 23
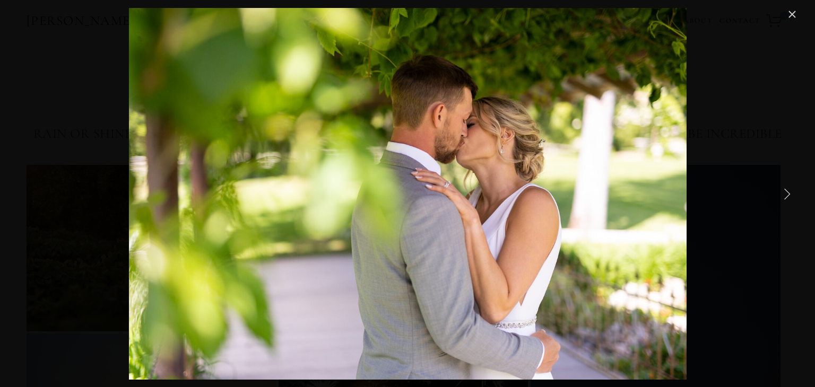
click at [789, 190] on link "Next Item" at bounding box center [786, 193] width 23 height 23
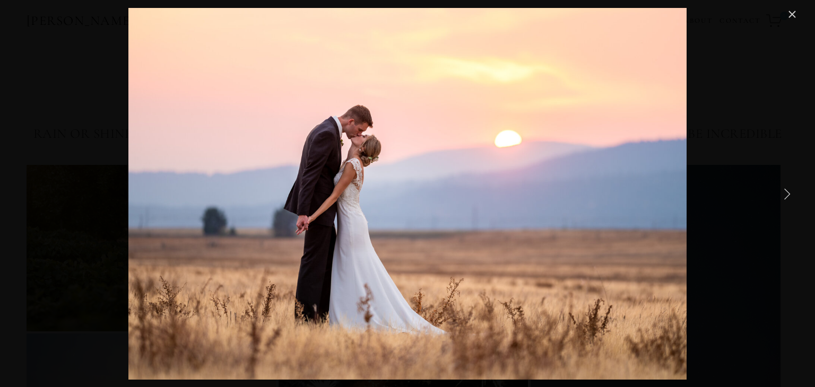
click at [789, 190] on link "Next Item" at bounding box center [786, 193] width 23 height 23
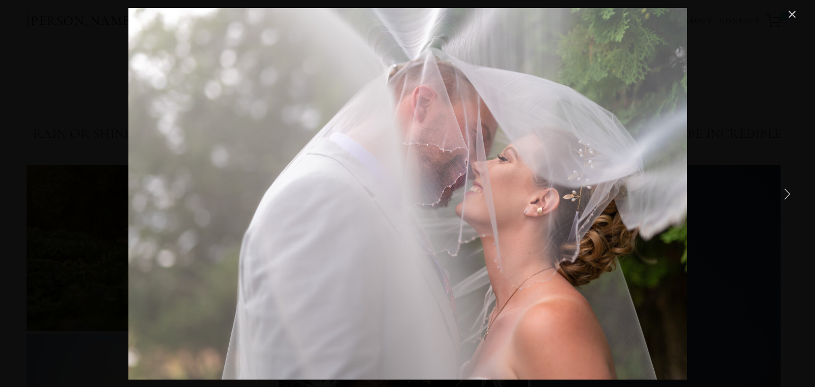
click at [789, 190] on link "Next Item" at bounding box center [786, 193] width 23 height 23
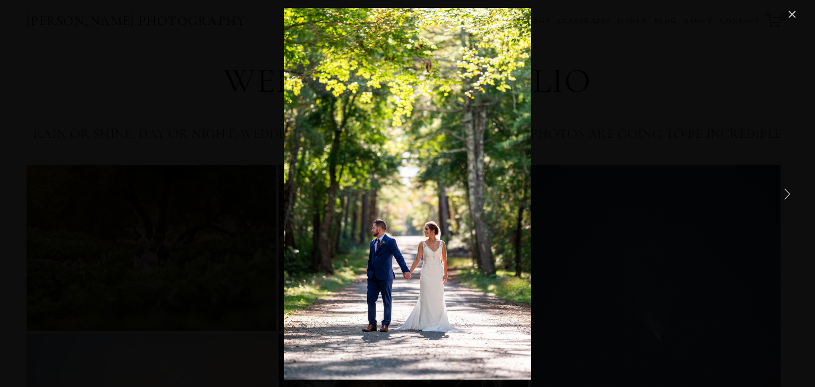
click at [789, 190] on link "Next Item" at bounding box center [786, 193] width 23 height 23
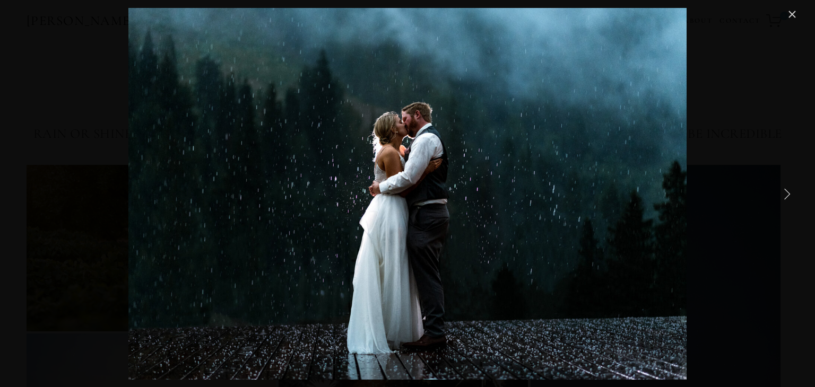
click at [789, 190] on link "Next Item" at bounding box center [786, 193] width 23 height 23
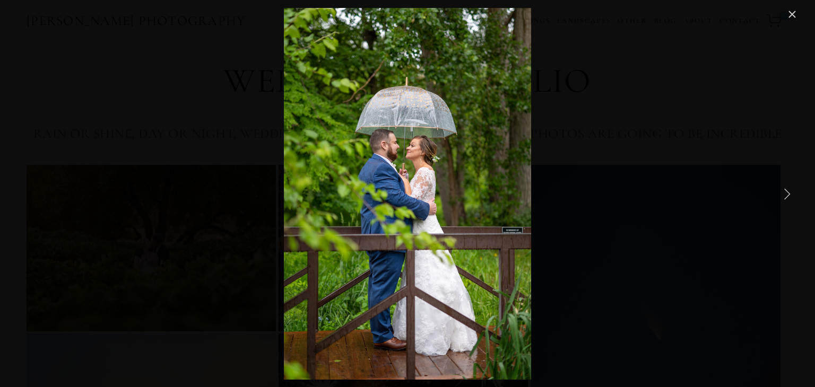
click at [789, 190] on link "Next Item" at bounding box center [786, 193] width 23 height 23
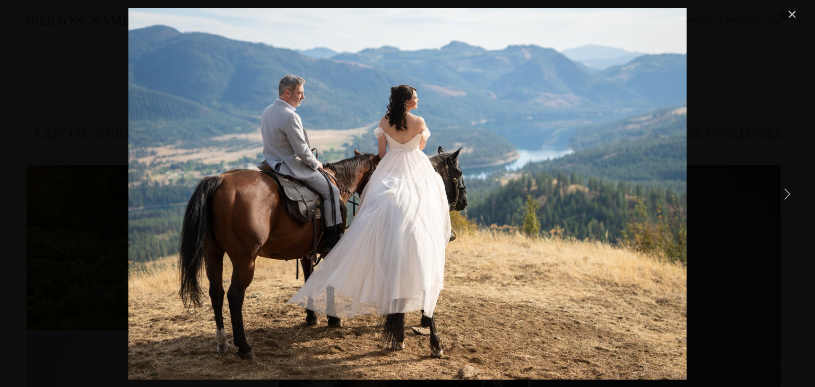
click at [789, 190] on link "Next Item" at bounding box center [786, 193] width 23 height 23
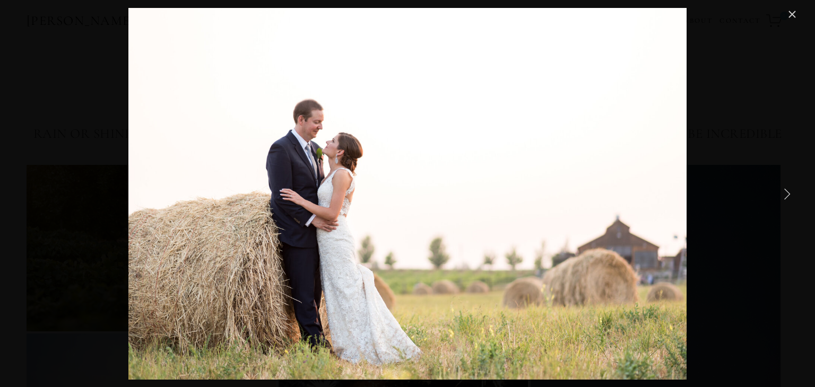
click at [789, 190] on link "Next Item" at bounding box center [786, 193] width 23 height 23
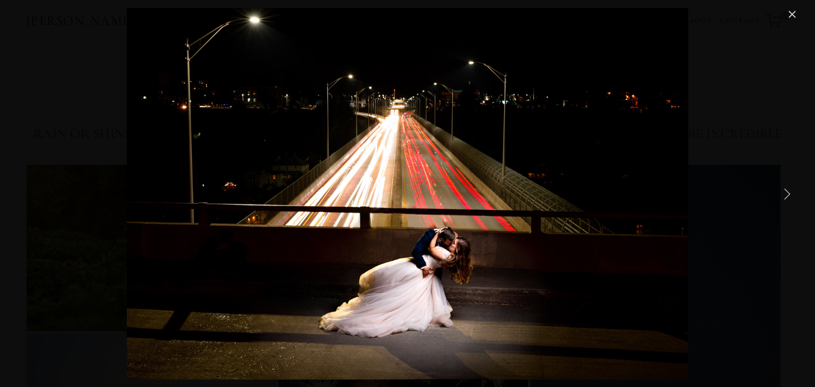
click at [789, 190] on link "Next Item" at bounding box center [786, 193] width 23 height 23
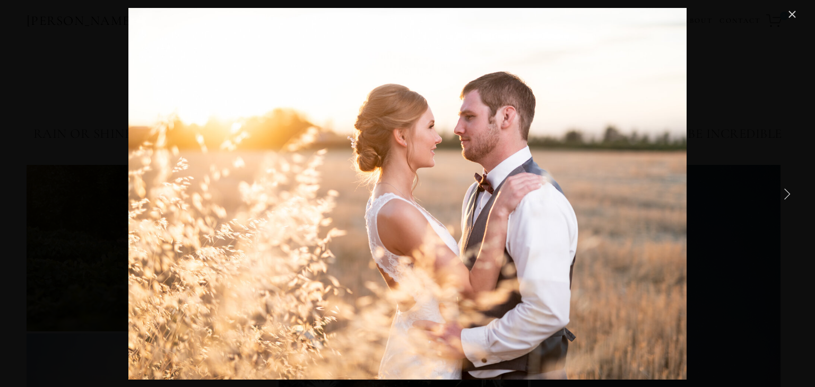
click at [789, 190] on link "Next Item" at bounding box center [786, 193] width 23 height 23
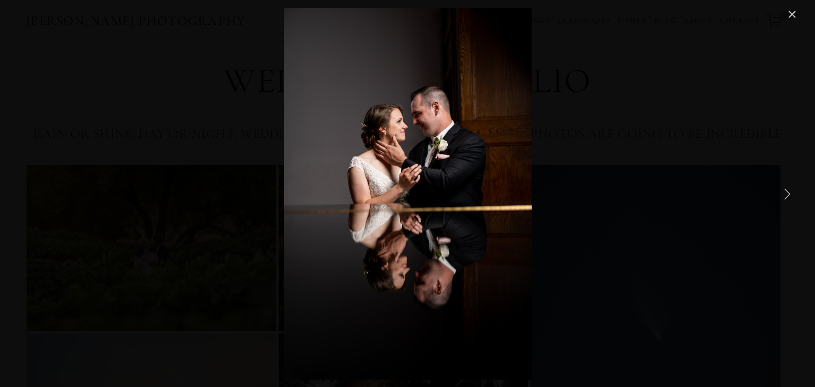
click at [789, 190] on link "Next Item" at bounding box center [786, 193] width 23 height 23
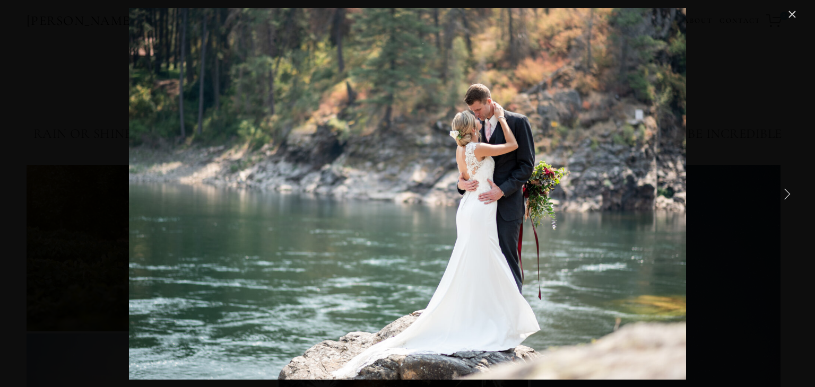
click at [789, 190] on link "Next Item" at bounding box center [786, 193] width 23 height 23
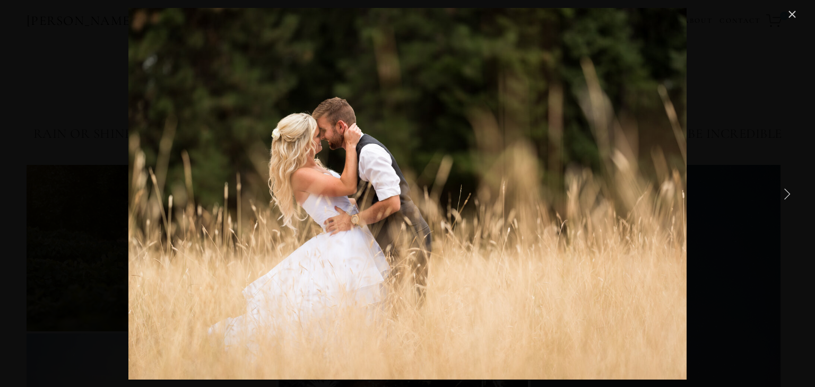
click at [789, 190] on link "Next Item" at bounding box center [786, 193] width 23 height 23
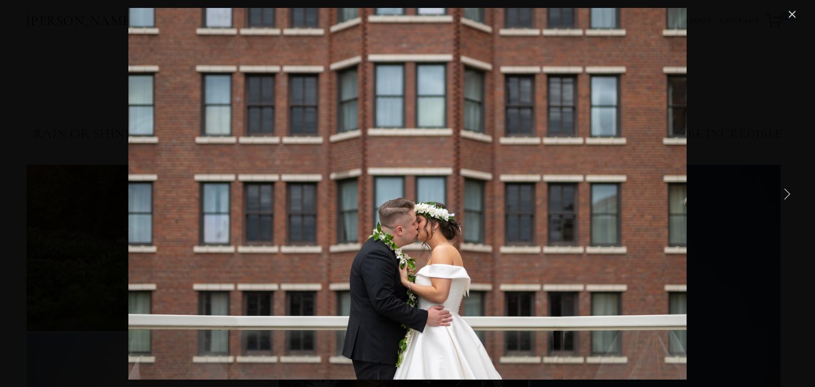
click at [789, 190] on link "Next Item" at bounding box center [786, 193] width 23 height 23
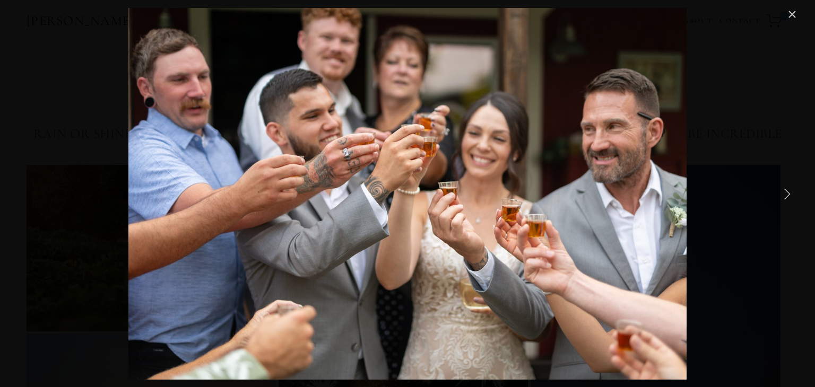
click at [789, 190] on link "Next Item" at bounding box center [786, 193] width 23 height 23
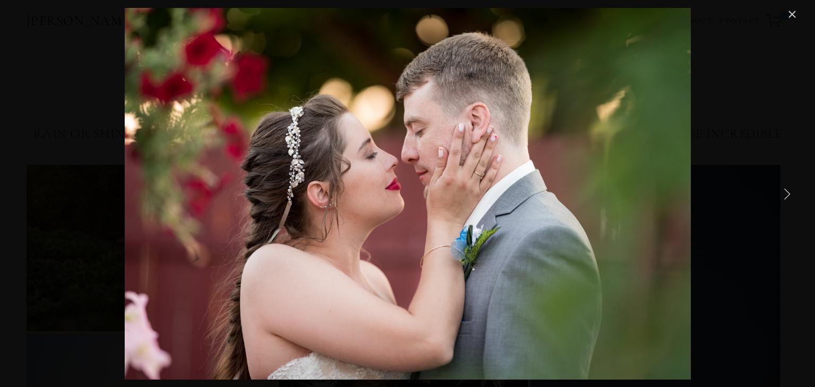
click at [789, 190] on link "Next Item" at bounding box center [786, 193] width 23 height 23
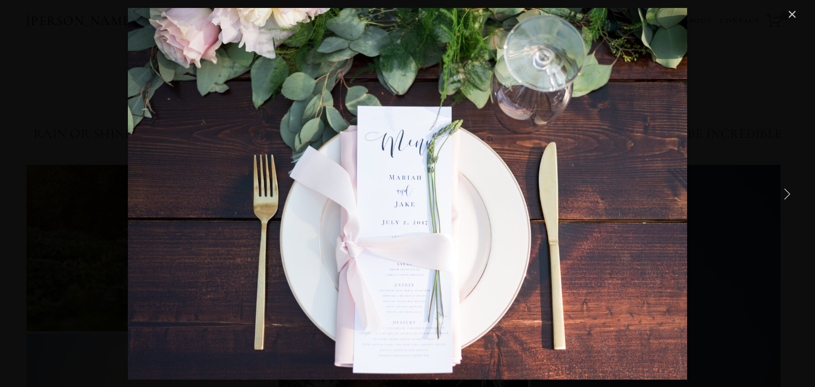
click at [789, 190] on link "Next Item" at bounding box center [786, 193] width 23 height 23
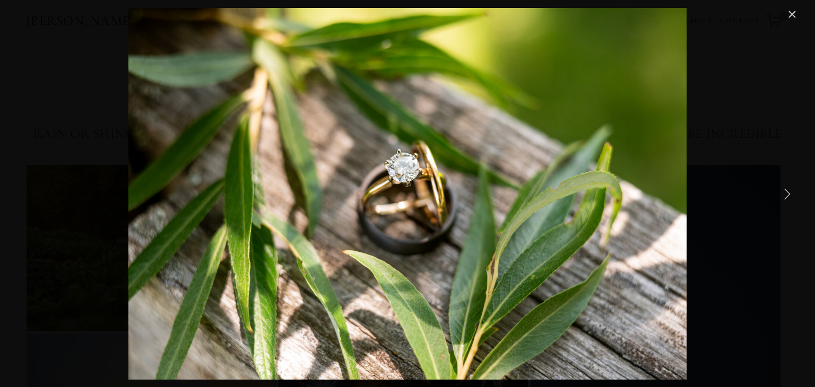
click at [789, 190] on link "Next Item" at bounding box center [786, 193] width 23 height 23
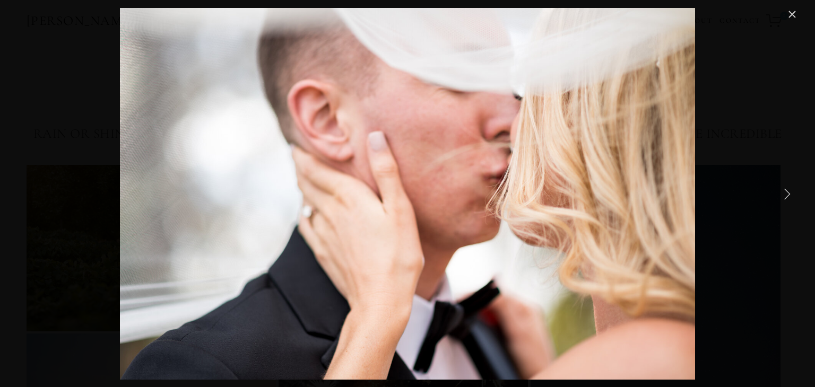
click at [789, 190] on link "Next Item" at bounding box center [786, 193] width 23 height 23
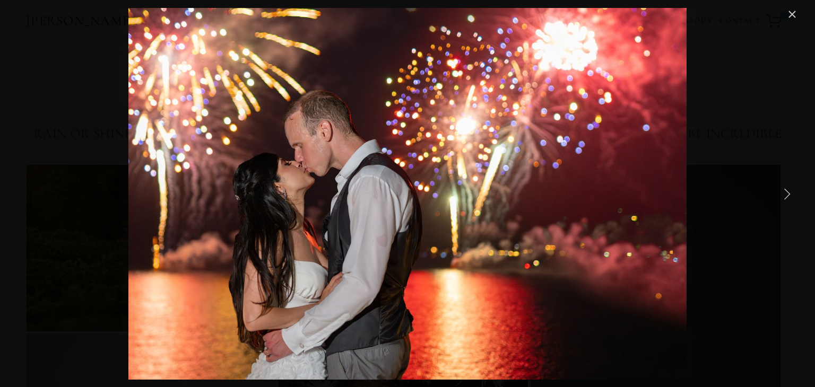
click at [789, 190] on link "Next Item" at bounding box center [786, 193] width 23 height 23
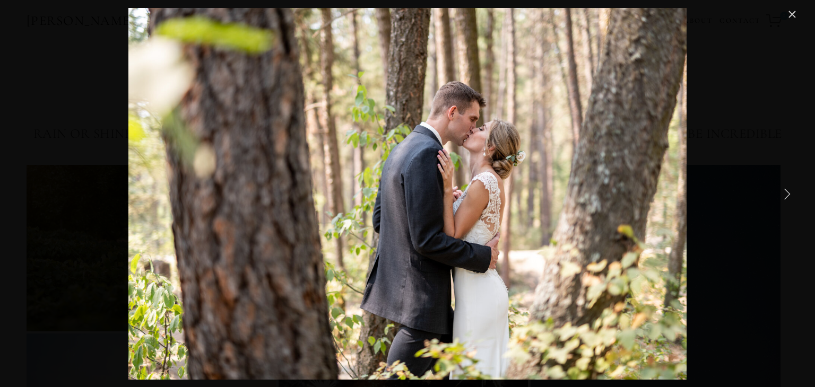
click at [789, 190] on link "Next Item" at bounding box center [786, 193] width 23 height 23
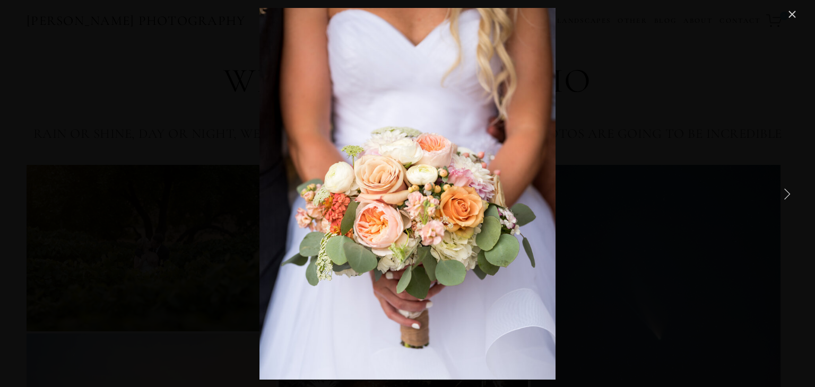
click at [789, 190] on link "Next Item" at bounding box center [786, 193] width 23 height 23
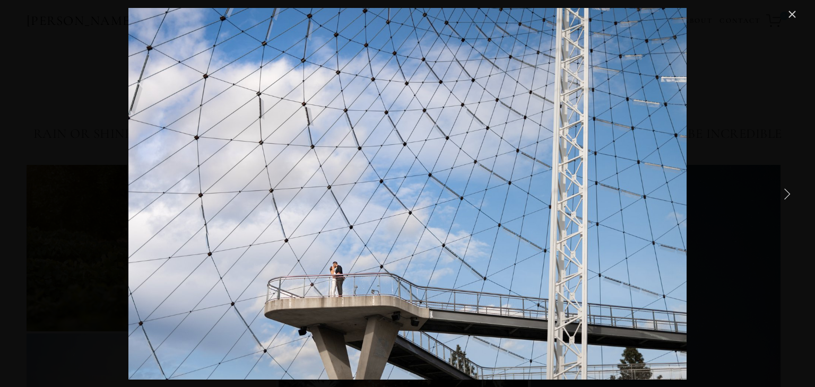
click at [789, 190] on link "Next Item" at bounding box center [786, 193] width 23 height 23
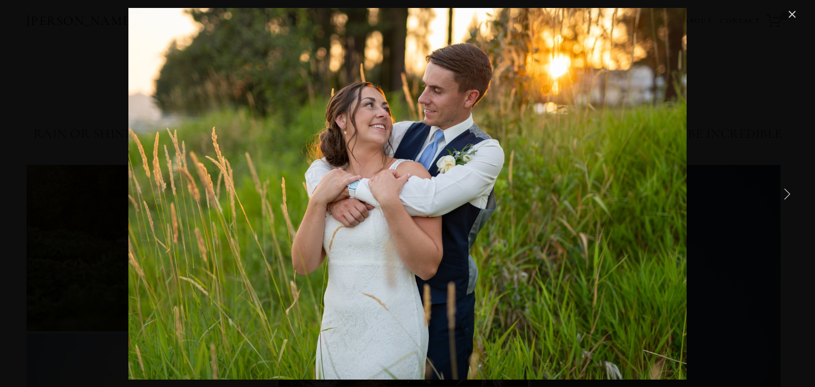
click at [789, 190] on link "Next Item" at bounding box center [786, 193] width 23 height 23
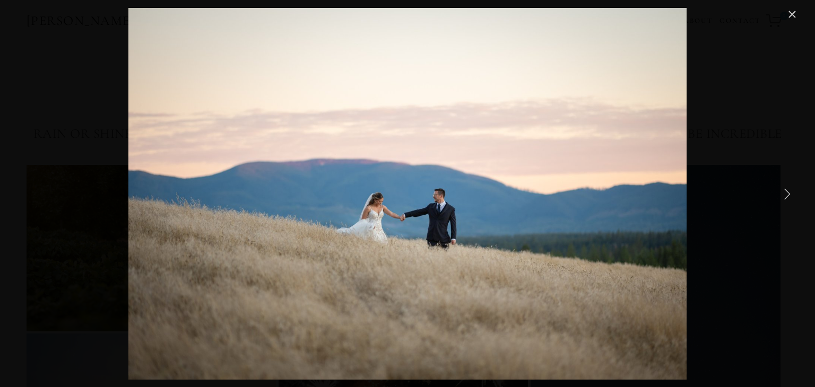
click at [789, 190] on link "Next Item" at bounding box center [786, 193] width 23 height 23
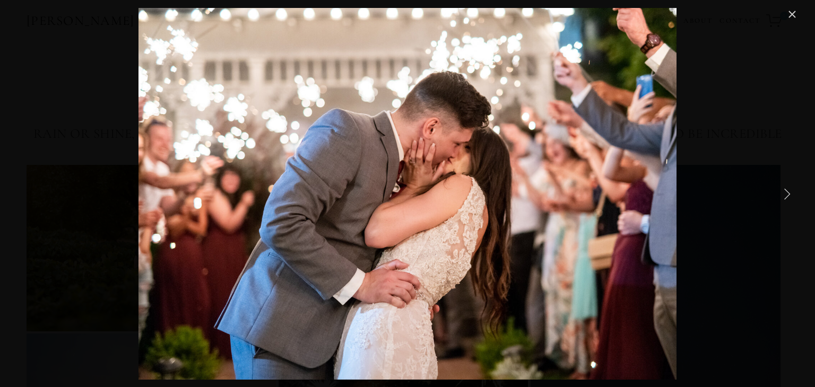
click at [789, 190] on link "Next Item" at bounding box center [786, 193] width 23 height 23
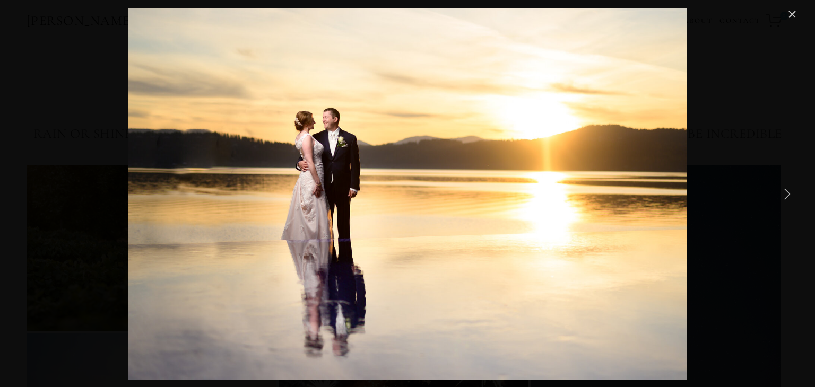
click at [789, 190] on link "Next Item" at bounding box center [786, 193] width 23 height 23
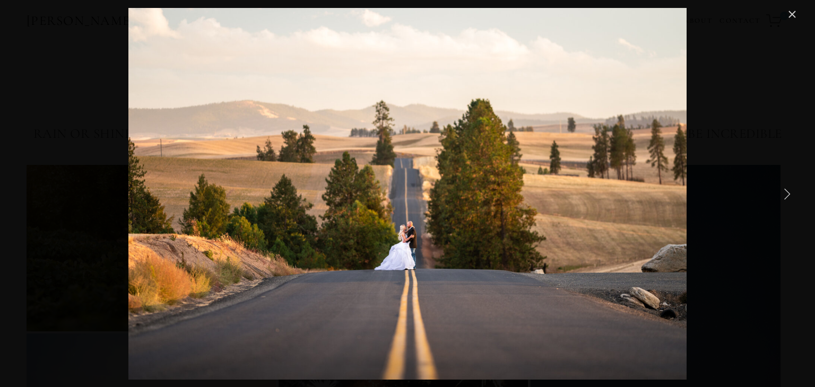
click at [789, 190] on link "Next Item" at bounding box center [786, 193] width 23 height 23
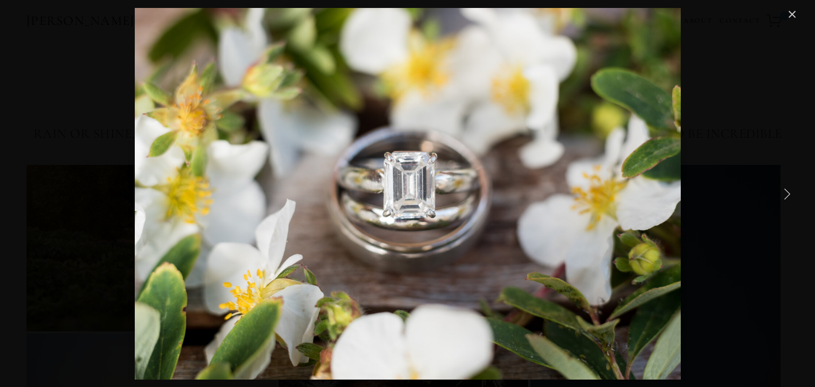
click at [789, 190] on link "Next Item" at bounding box center [786, 193] width 23 height 23
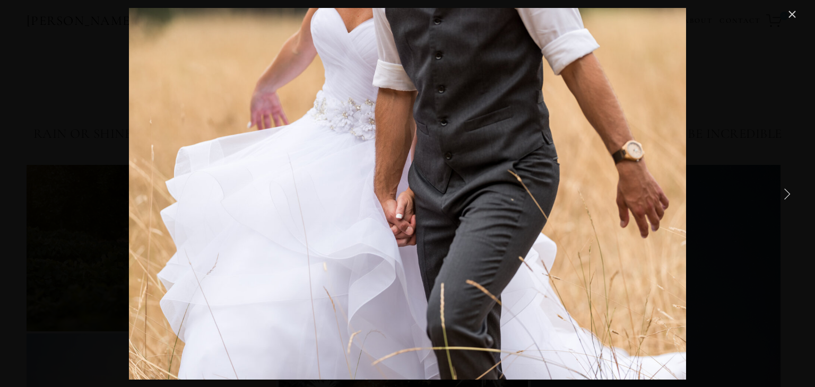
click at [789, 190] on link "Next Item" at bounding box center [786, 193] width 23 height 23
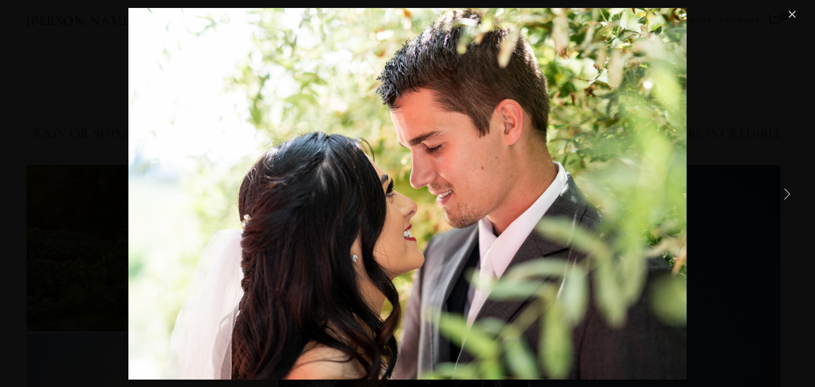
click at [789, 190] on link "Next Item" at bounding box center [786, 193] width 23 height 23
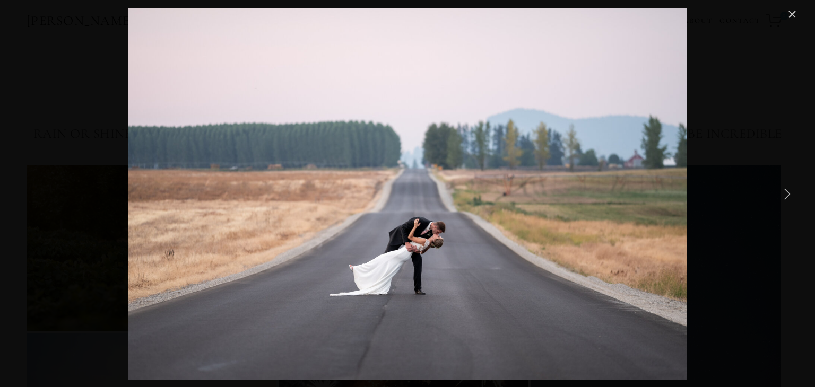
click at [789, 190] on link "Next Item" at bounding box center [786, 193] width 23 height 23
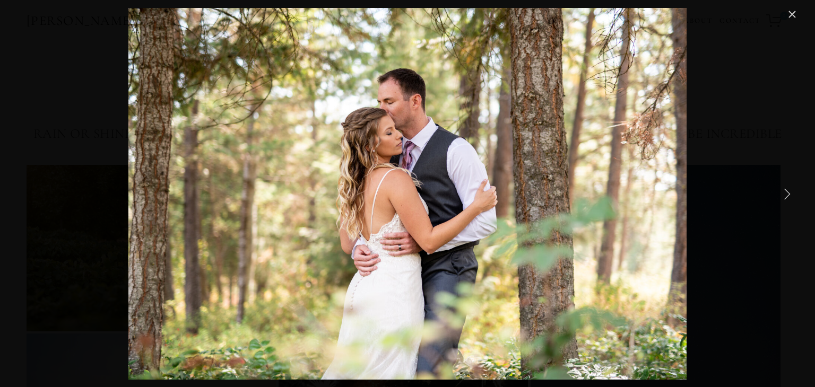
click at [789, 190] on link "Next Item" at bounding box center [786, 193] width 23 height 23
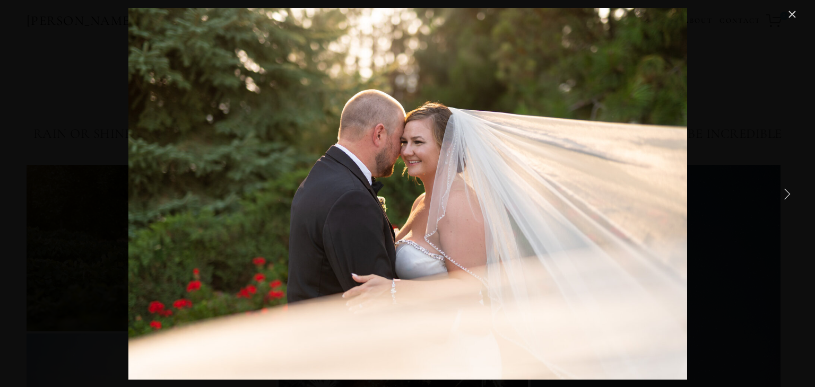
click at [789, 190] on link "Next Item" at bounding box center [786, 193] width 23 height 23
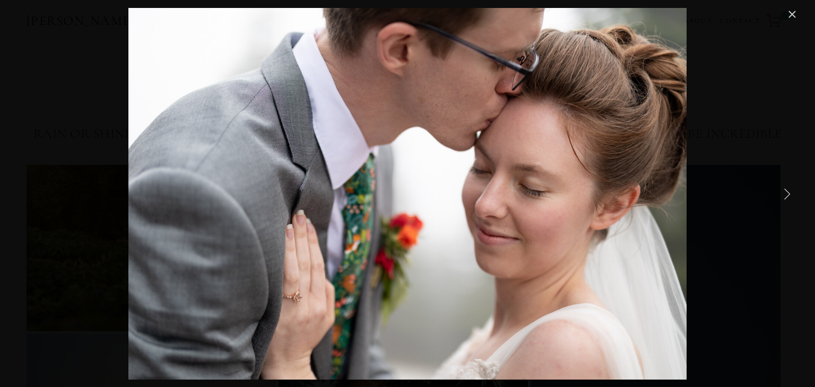
click at [789, 190] on link "Next Item" at bounding box center [786, 193] width 23 height 23
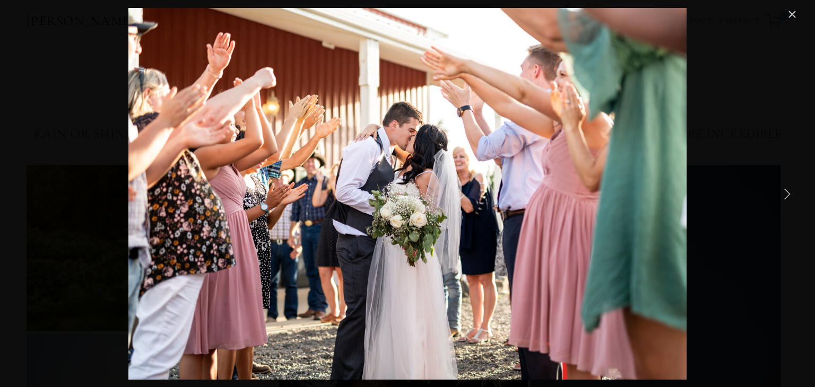
click at [789, 190] on link "Next Item" at bounding box center [786, 193] width 23 height 23
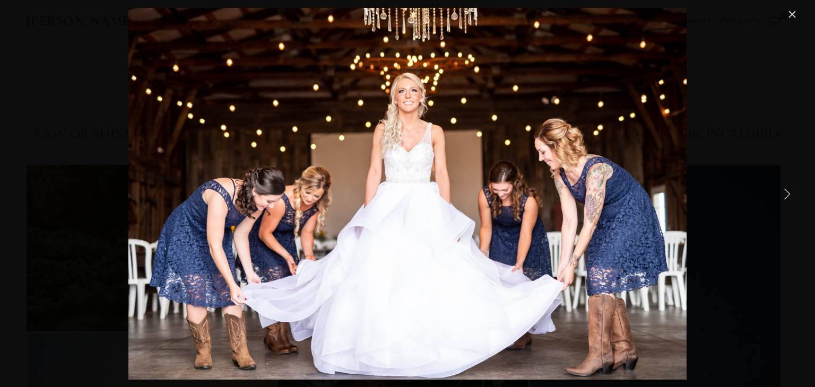
click at [789, 190] on link "Next Item" at bounding box center [786, 193] width 23 height 23
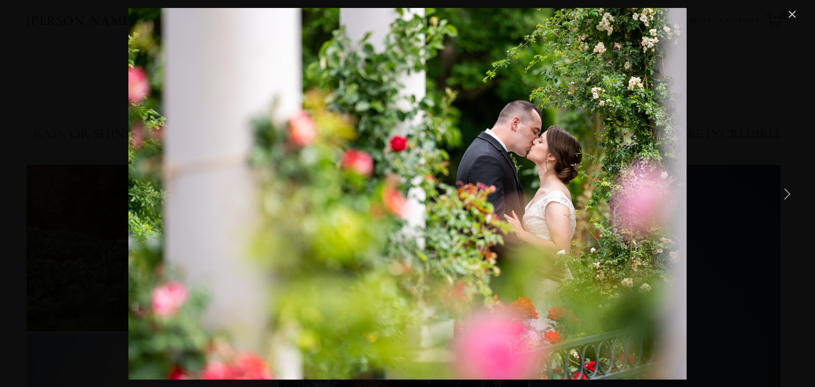
click at [789, 190] on link "Next Item" at bounding box center [786, 193] width 23 height 23
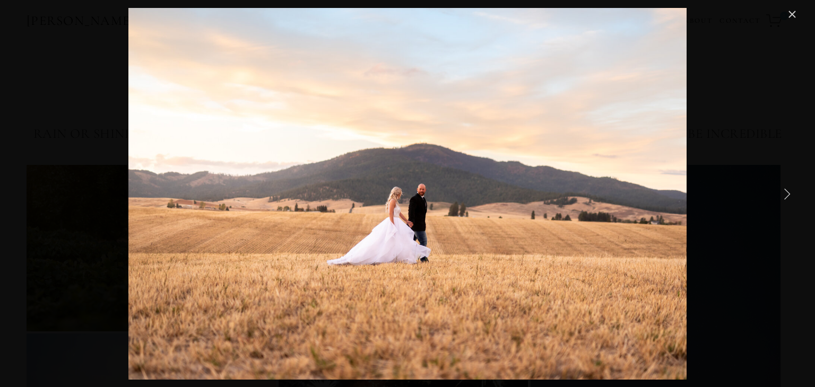
click at [789, 190] on link "Next Item" at bounding box center [786, 193] width 23 height 23
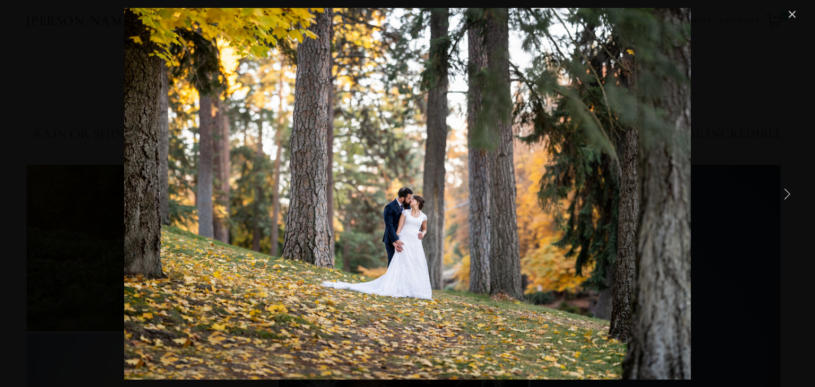
click at [789, 190] on link "Next Item" at bounding box center [786, 193] width 23 height 23
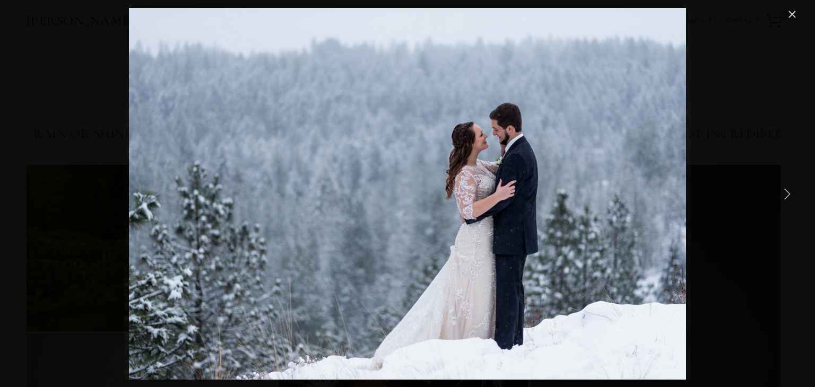
click at [789, 190] on link "Next Item" at bounding box center [786, 193] width 23 height 23
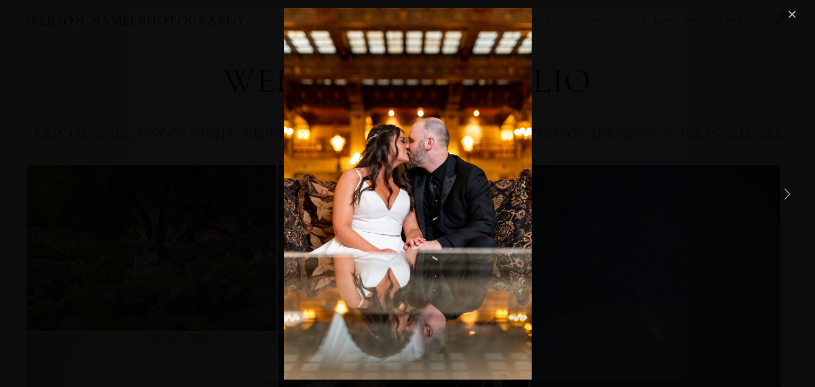
click at [789, 190] on link "Next Item" at bounding box center [786, 193] width 23 height 23
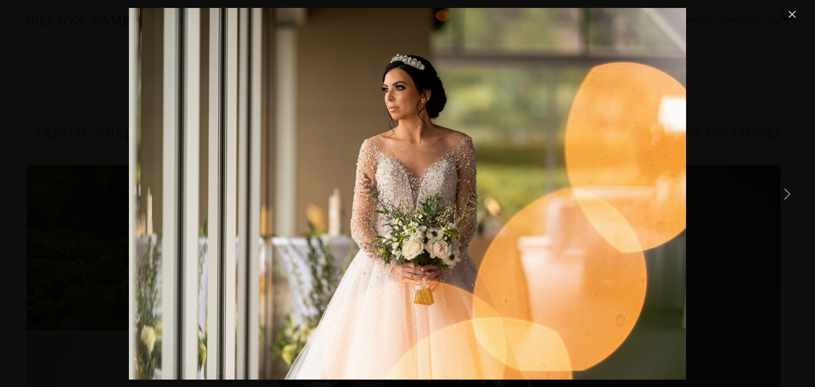
click at [789, 190] on link "Next Item" at bounding box center [786, 193] width 23 height 23
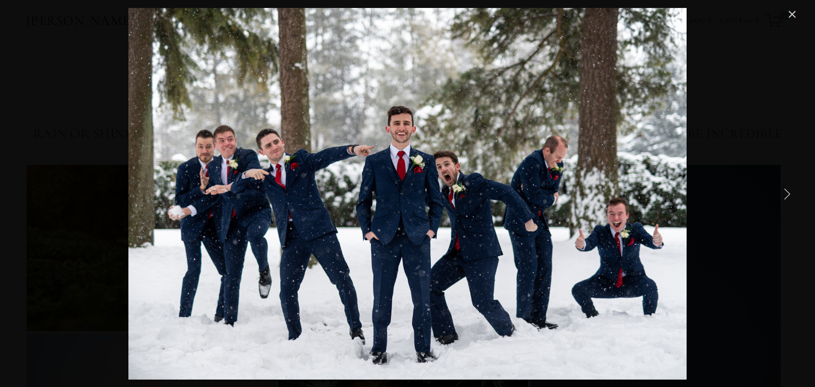
click at [789, 190] on link "Next Item" at bounding box center [786, 193] width 23 height 23
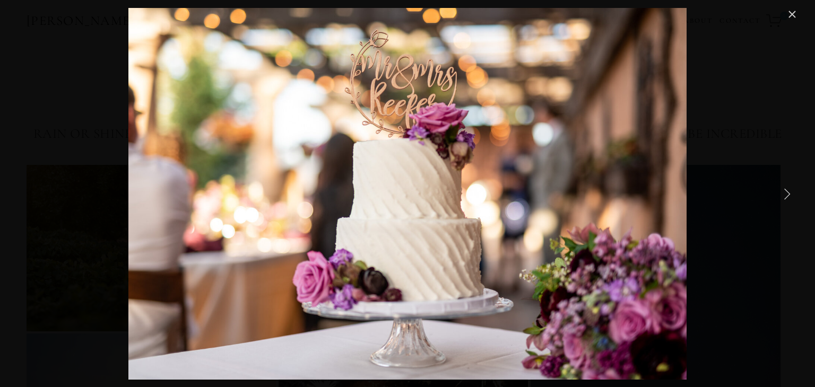
click at [789, 190] on link "Next Item" at bounding box center [786, 193] width 23 height 23
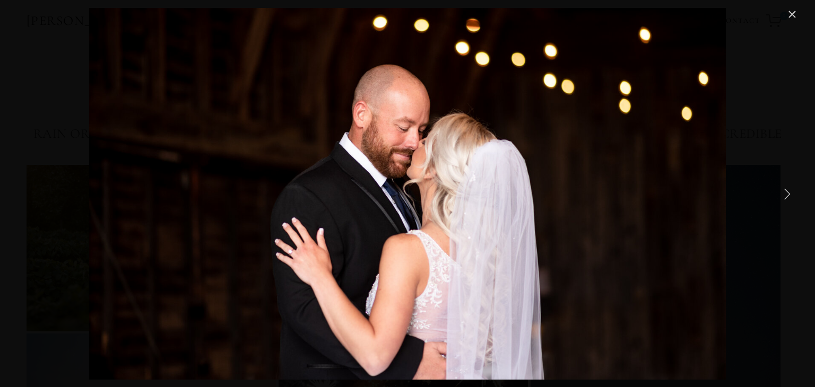
click at [789, 190] on link "Next Item" at bounding box center [786, 193] width 23 height 23
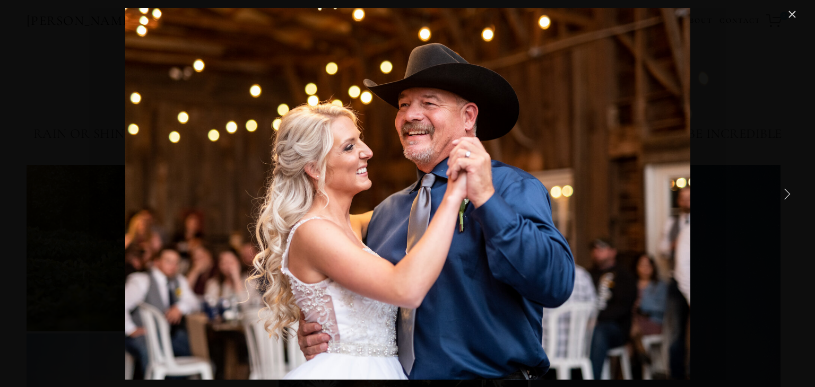
click at [789, 190] on link "Next Item" at bounding box center [786, 193] width 23 height 23
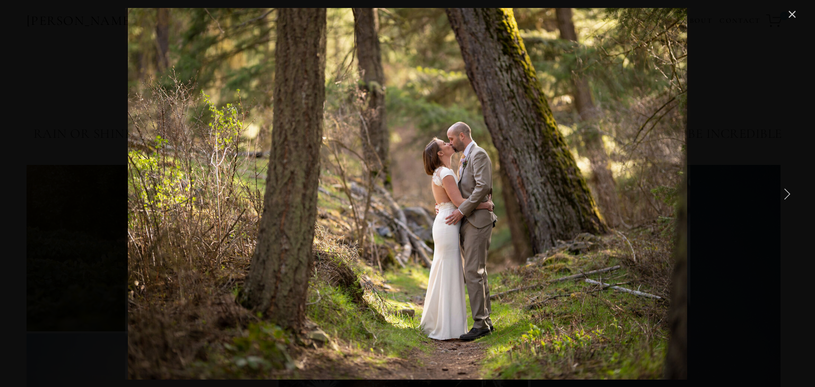
click at [789, 190] on link "Next Item" at bounding box center [786, 193] width 23 height 23
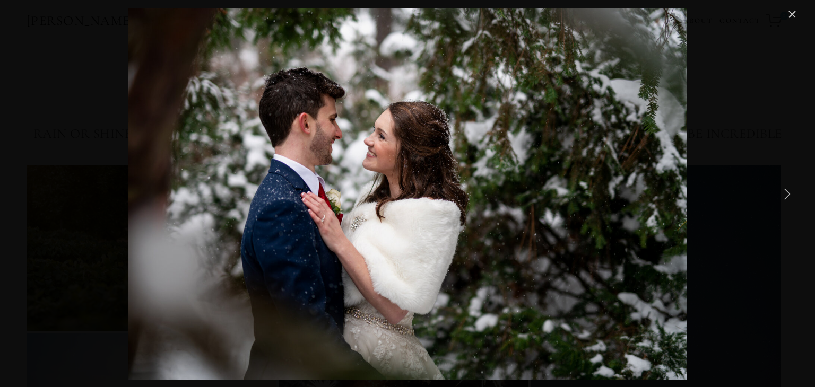
click at [789, 190] on link "Next Item" at bounding box center [786, 193] width 23 height 23
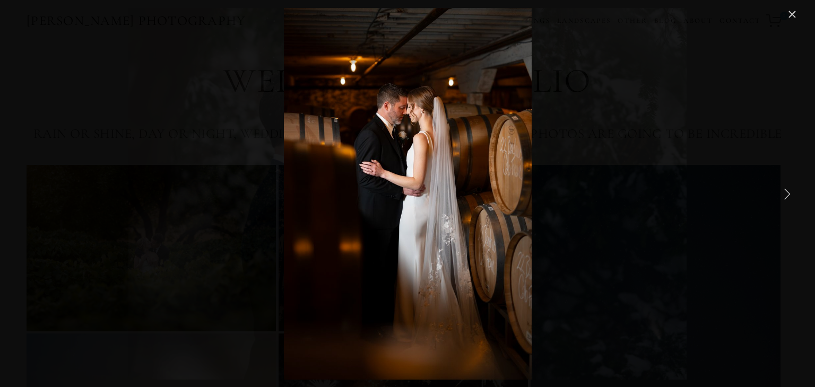
click at [789, 190] on link "Next Item" at bounding box center [786, 193] width 23 height 23
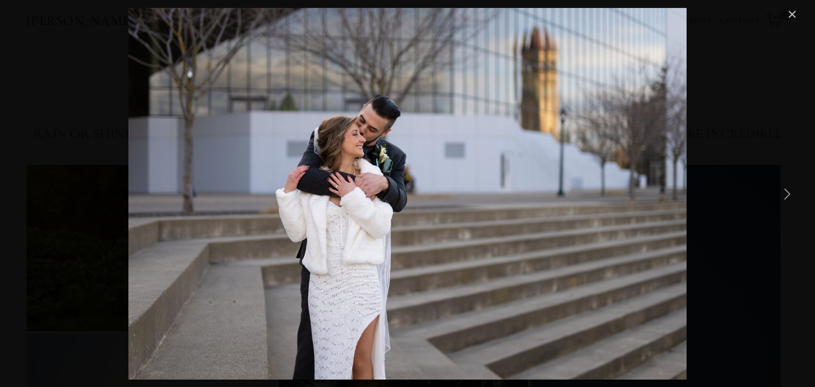
click at [789, 190] on link "Next Item" at bounding box center [786, 193] width 23 height 23
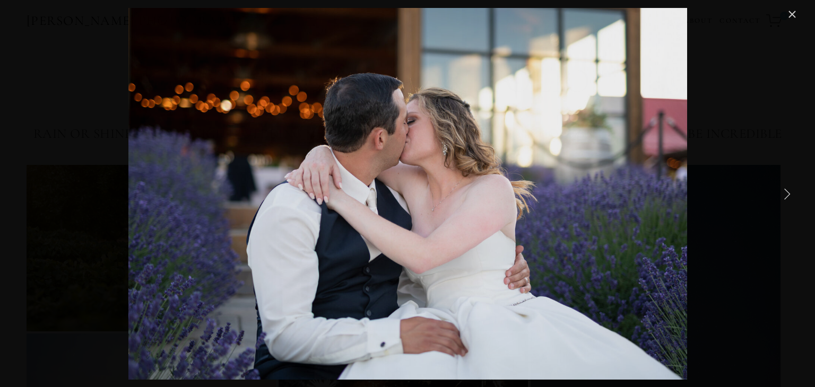
click at [789, 190] on link "Next Item" at bounding box center [786, 193] width 23 height 23
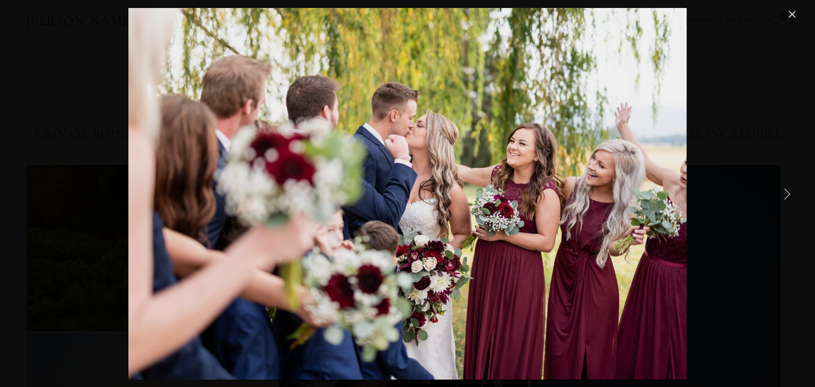
click at [789, 190] on link "Next Item" at bounding box center [786, 193] width 23 height 23
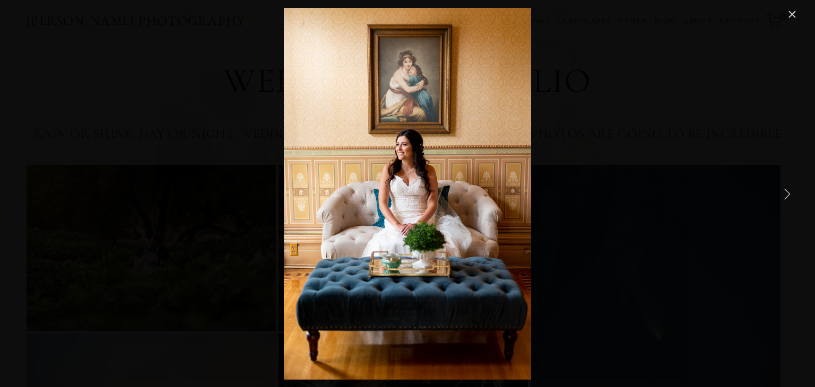
click at [789, 190] on link "Next Item" at bounding box center [786, 193] width 23 height 23
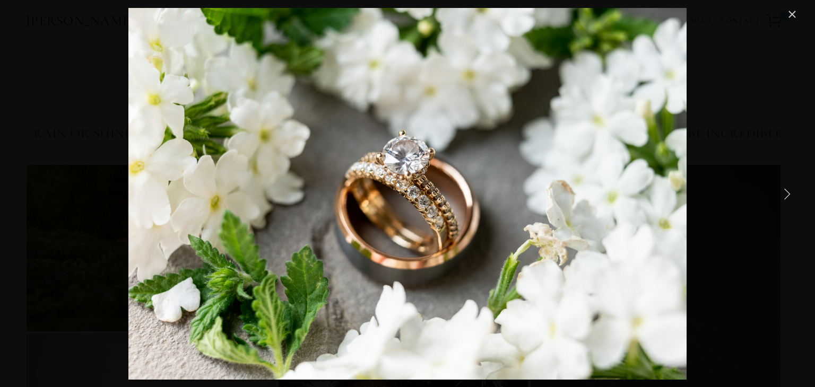
click at [789, 190] on link "Next Item" at bounding box center [786, 193] width 23 height 23
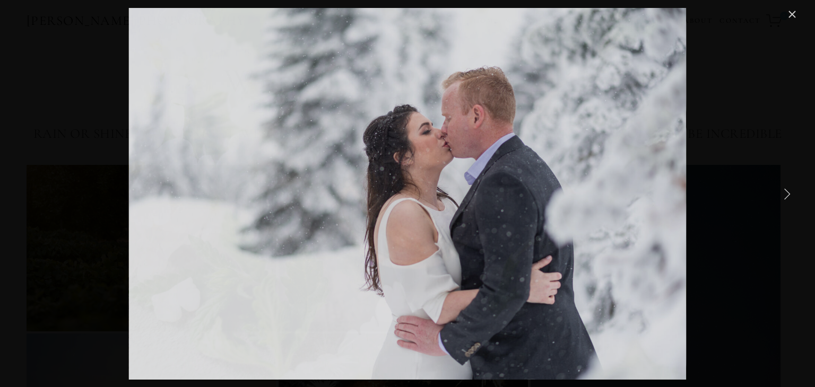
click at [789, 190] on link "Next Item" at bounding box center [786, 193] width 23 height 23
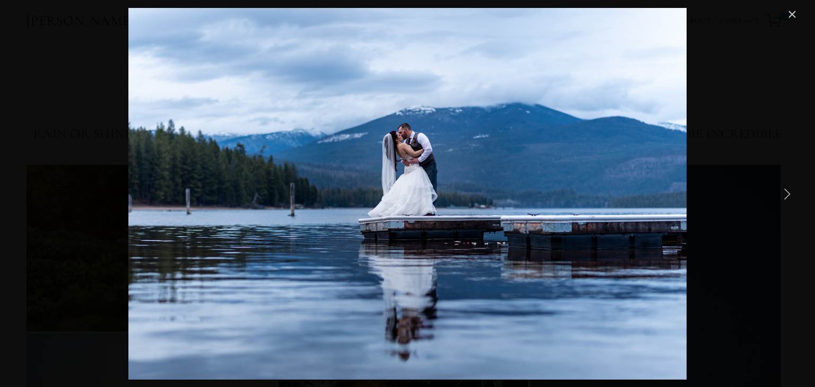
click at [789, 190] on link "Next Item" at bounding box center [786, 193] width 23 height 23
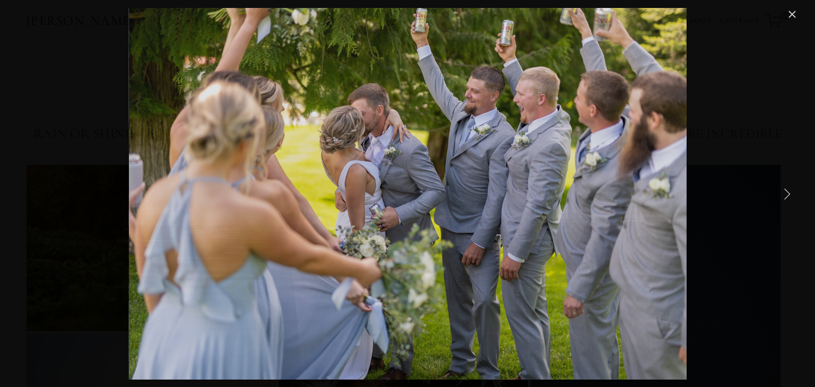
click at [789, 190] on link "Next Item" at bounding box center [786, 193] width 23 height 23
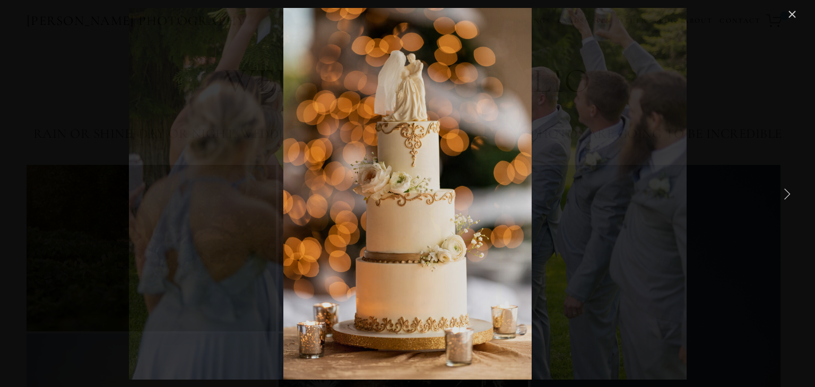
click at [789, 190] on link "Next Item" at bounding box center [786, 193] width 23 height 23
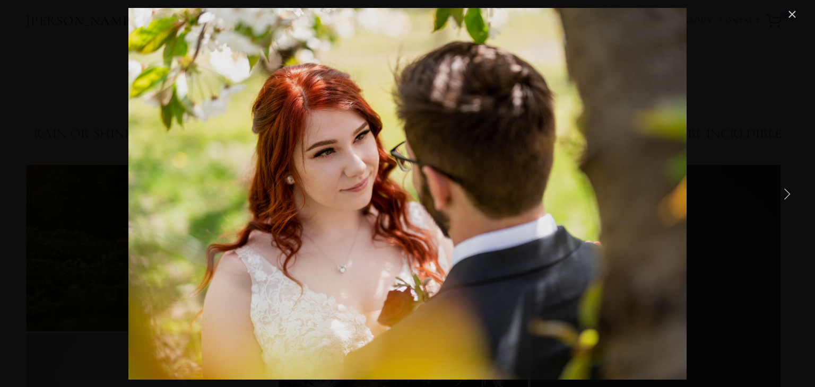
click at [789, 190] on link "Next Item" at bounding box center [786, 193] width 23 height 23
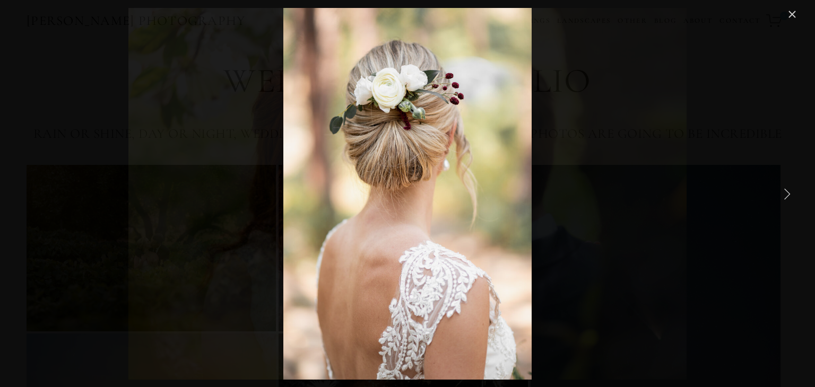
click at [789, 190] on link "Next Item" at bounding box center [786, 193] width 23 height 23
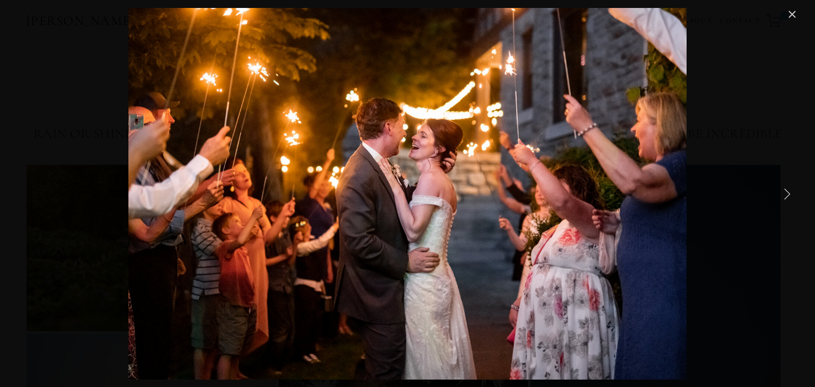
click at [789, 190] on link "Next Item" at bounding box center [786, 193] width 23 height 23
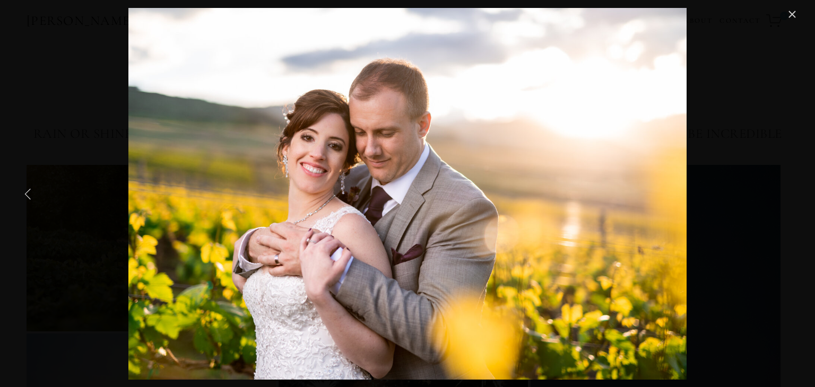
click at [29, 201] on link "Previous Item" at bounding box center [27, 193] width 23 height 23
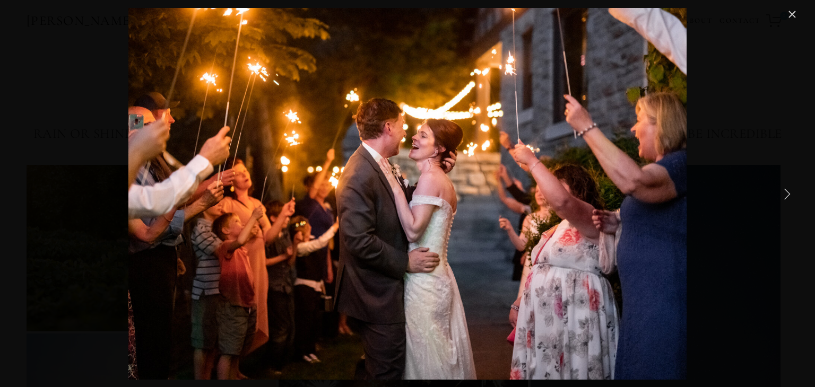
click at [785, 195] on link "Next Item" at bounding box center [786, 193] width 23 height 23
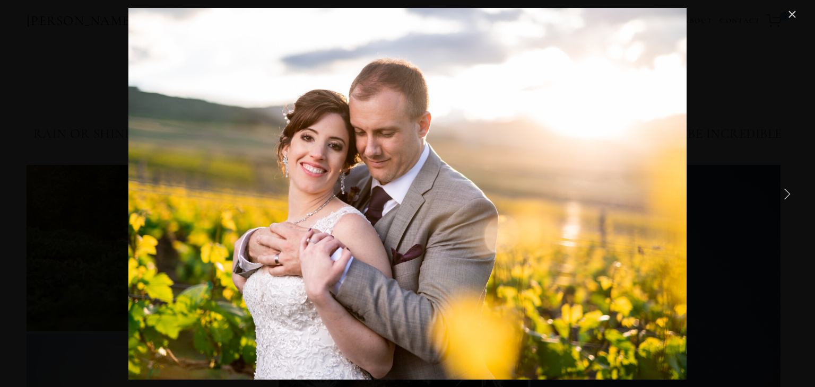
click at [785, 195] on link "Next Item" at bounding box center [786, 193] width 23 height 23
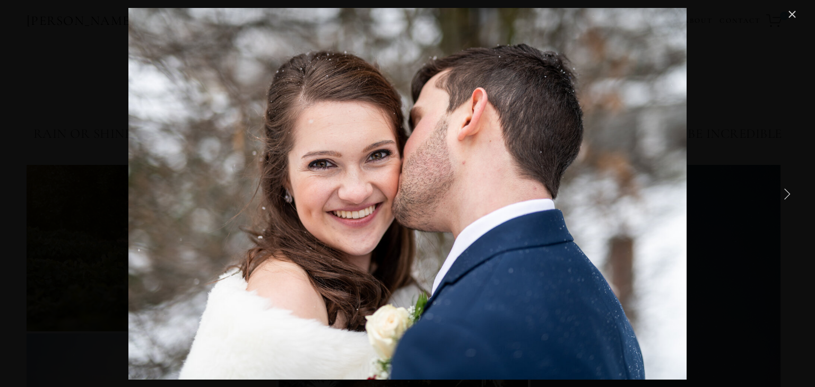
click at [785, 195] on link "Next Item" at bounding box center [786, 193] width 23 height 23
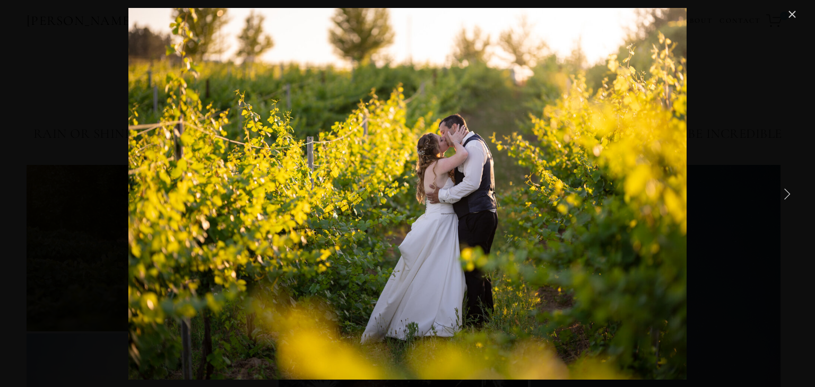
click at [785, 195] on link "Next Item" at bounding box center [786, 193] width 23 height 23
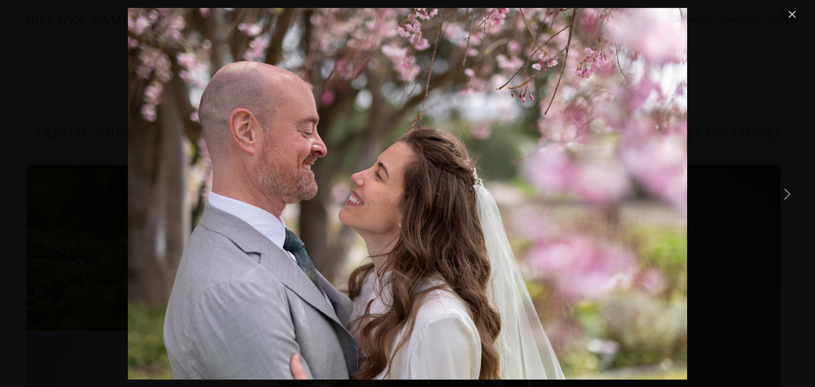
click at [785, 195] on link "Next Item" at bounding box center [786, 193] width 23 height 23
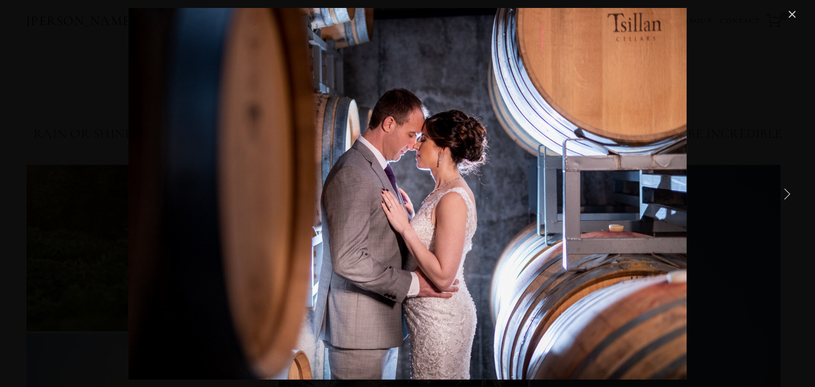
click at [785, 195] on link "Next Item" at bounding box center [786, 193] width 23 height 23
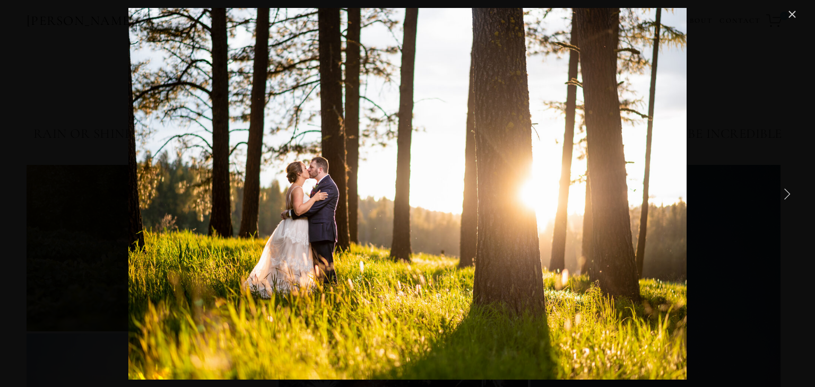
click at [785, 195] on link "Next Item" at bounding box center [786, 193] width 23 height 23
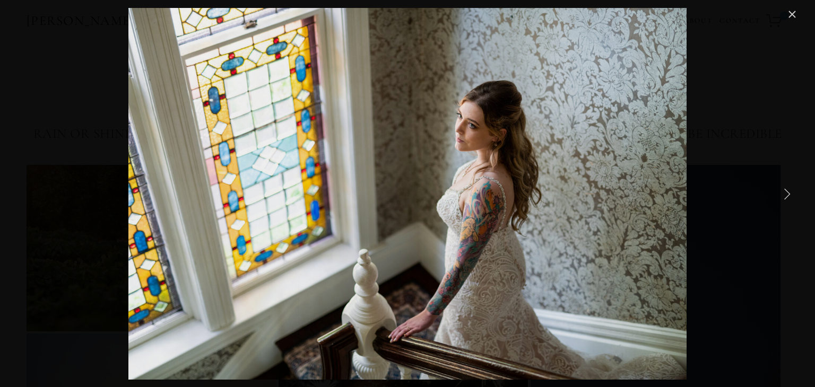
click at [785, 195] on link "Next Item" at bounding box center [786, 193] width 23 height 23
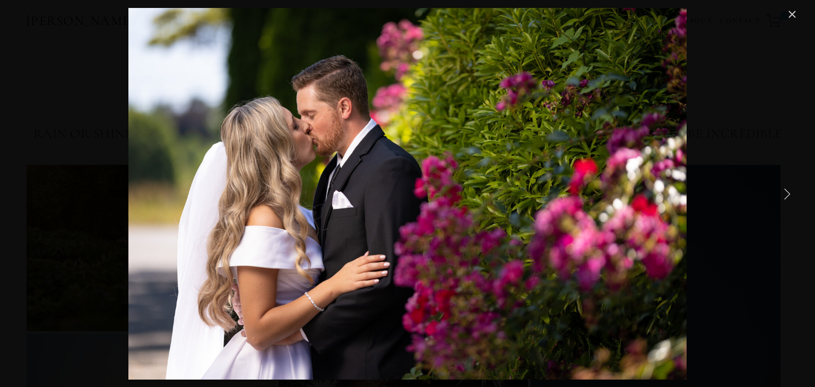
click at [785, 195] on link "Next Item" at bounding box center [786, 193] width 23 height 23
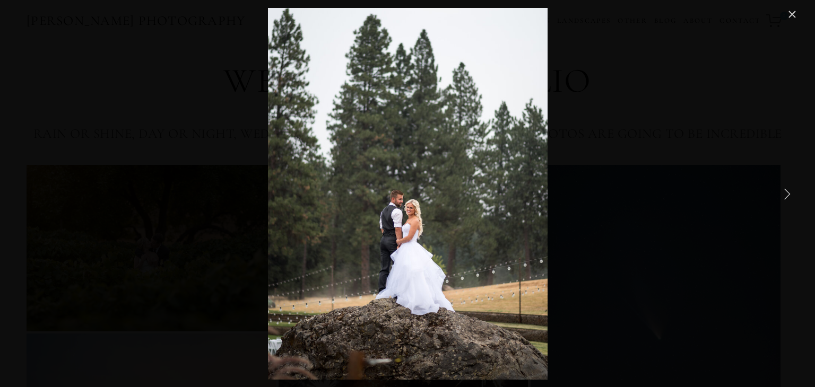
click at [785, 195] on link "Next Item" at bounding box center [786, 193] width 23 height 23
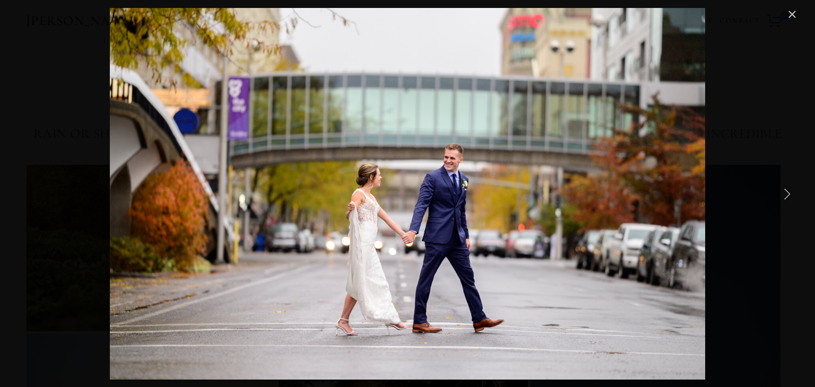
click at [785, 195] on link "Next Item" at bounding box center [786, 193] width 23 height 23
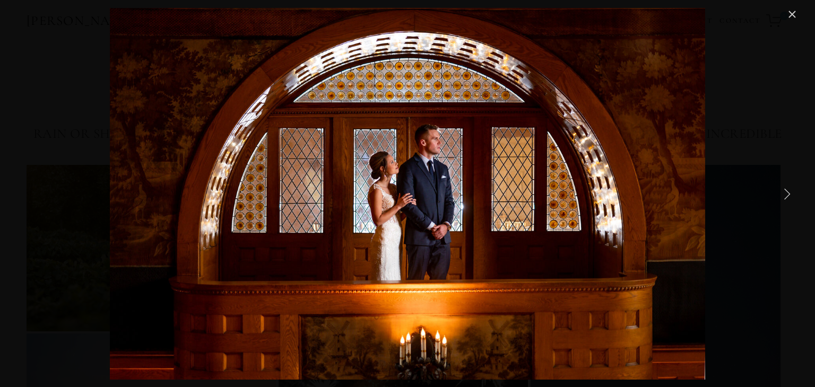
click at [785, 195] on link "Next Item" at bounding box center [786, 193] width 23 height 23
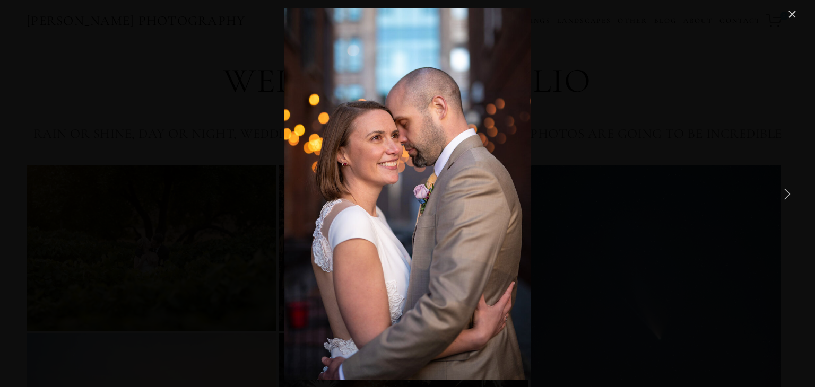
click at [785, 195] on link "Next Item" at bounding box center [786, 193] width 23 height 23
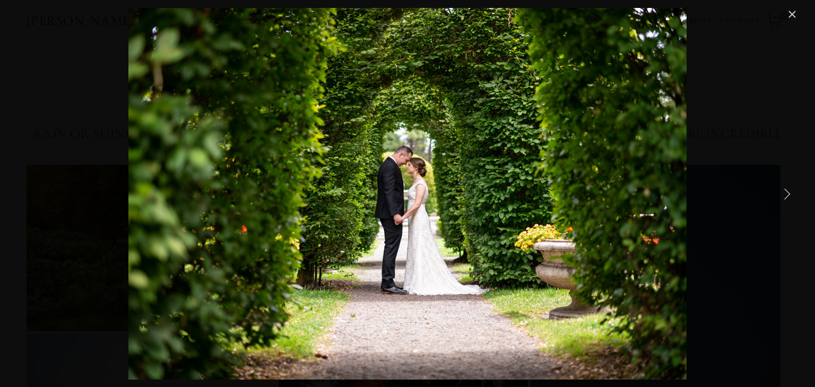
click at [785, 195] on link "Next Item" at bounding box center [786, 193] width 23 height 23
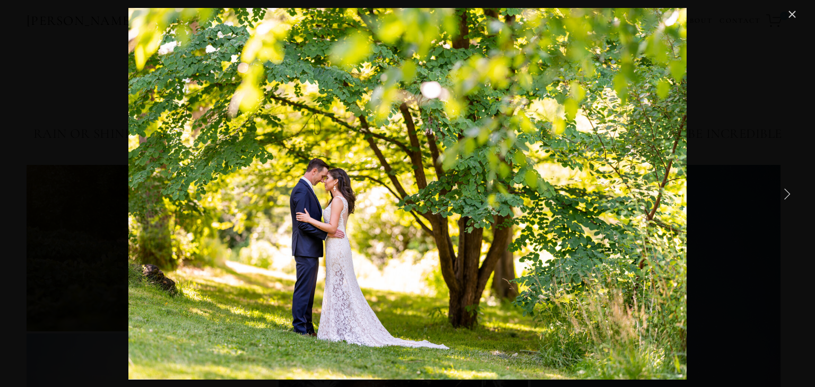
click at [785, 195] on link "Next Item" at bounding box center [786, 193] width 23 height 23
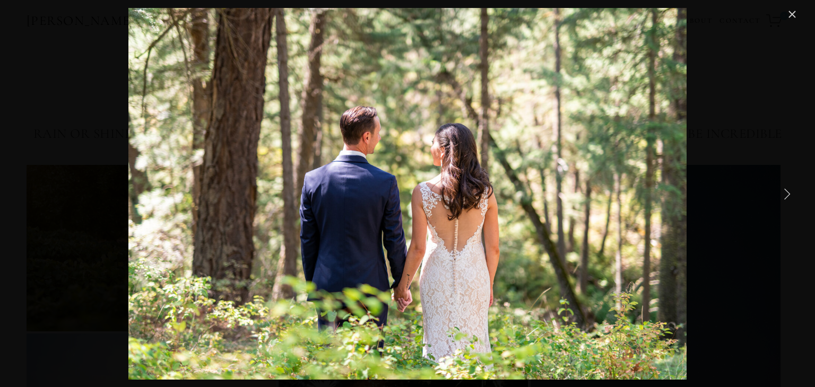
click at [785, 195] on link "Next Item" at bounding box center [786, 193] width 23 height 23
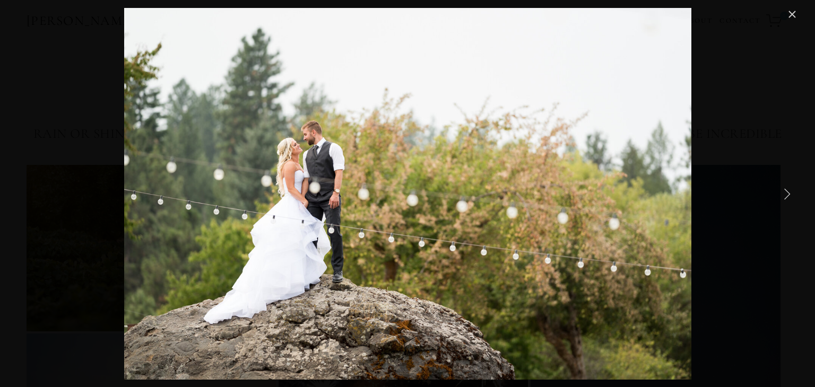
click at [785, 195] on link "Next Item" at bounding box center [786, 193] width 23 height 23
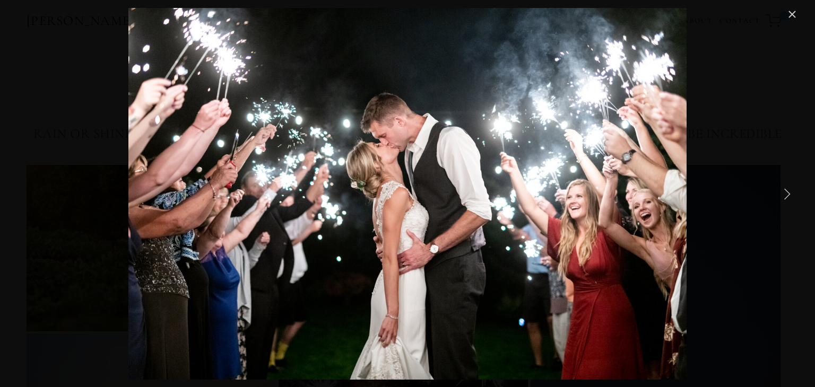
click at [785, 195] on link "Next Item" at bounding box center [786, 193] width 23 height 23
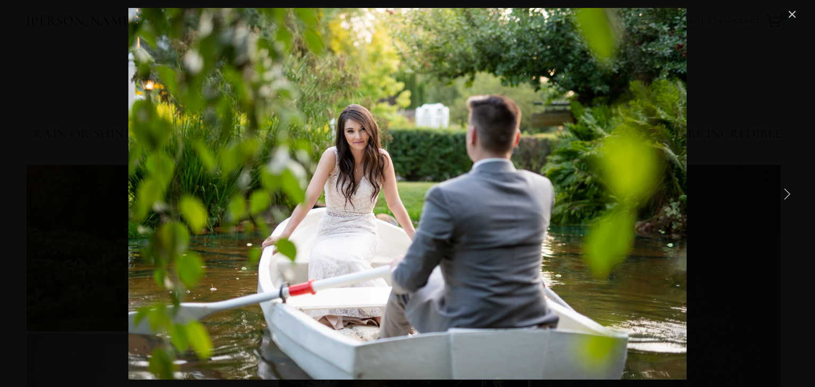
click at [785, 195] on link "Next Item" at bounding box center [786, 193] width 23 height 23
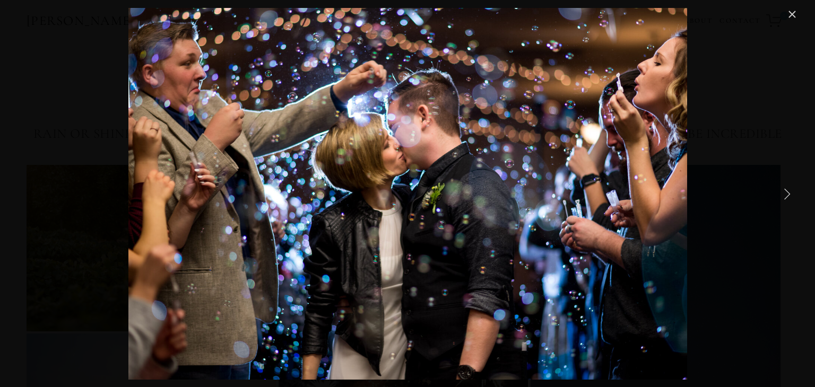
click at [785, 195] on link "Next Item" at bounding box center [786, 193] width 23 height 23
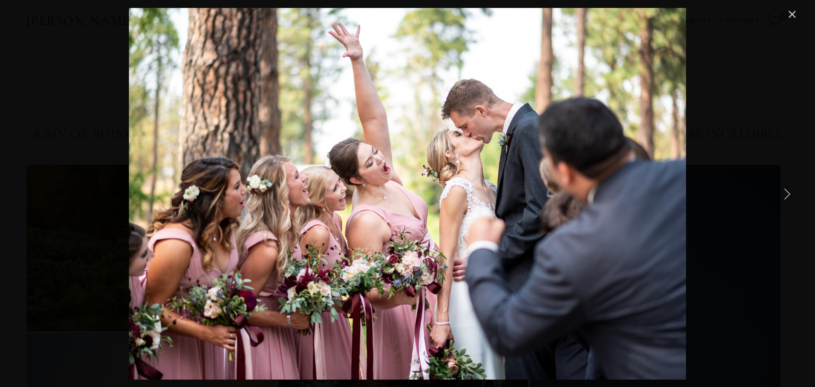
click at [785, 195] on link "Next Item" at bounding box center [786, 193] width 23 height 23
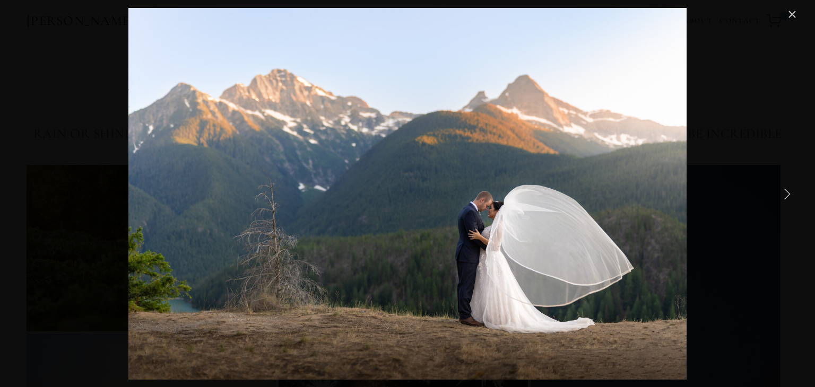
click at [785, 195] on link "Next Item" at bounding box center [786, 193] width 23 height 23
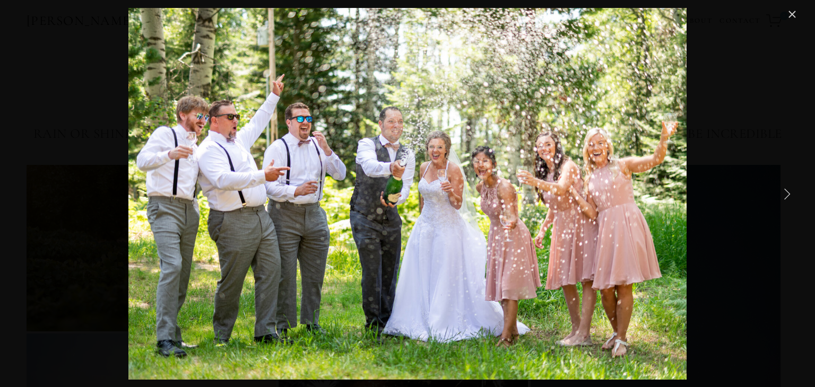
click at [785, 195] on link "Next Item" at bounding box center [786, 193] width 23 height 23
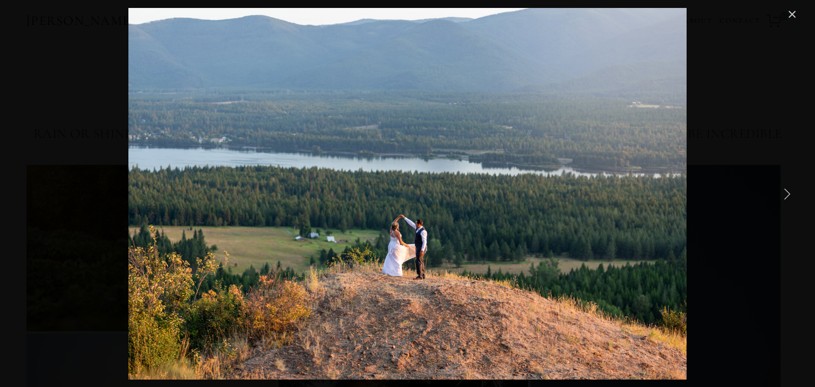
click at [785, 195] on link "Next Item" at bounding box center [786, 193] width 23 height 23
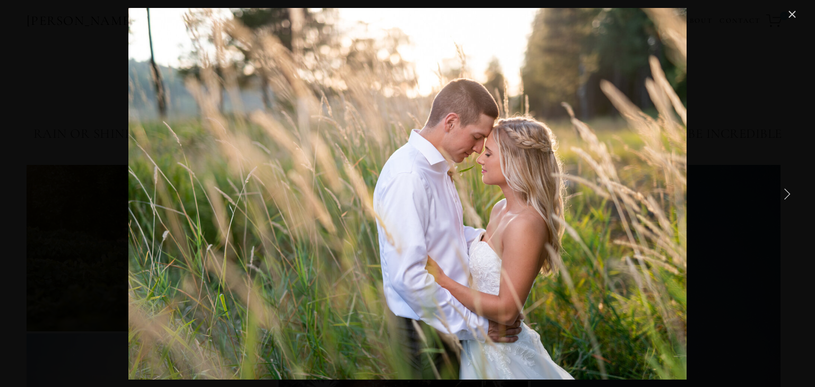
click at [785, 195] on link "Next Item" at bounding box center [786, 193] width 23 height 23
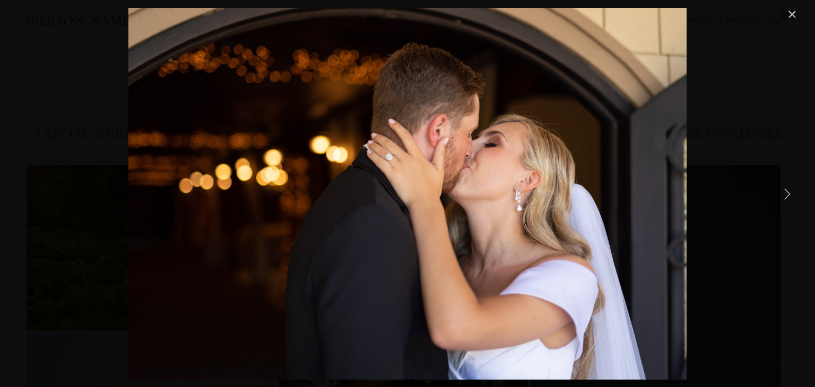
click at [785, 195] on link "Next Item" at bounding box center [786, 193] width 23 height 23
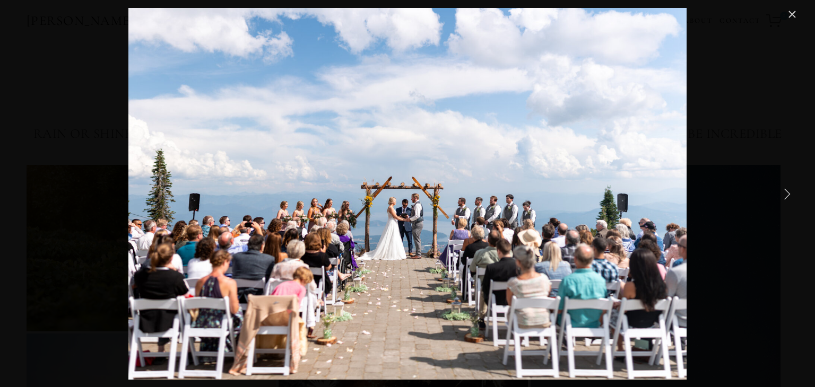
click at [785, 195] on link "Next Item" at bounding box center [786, 193] width 23 height 23
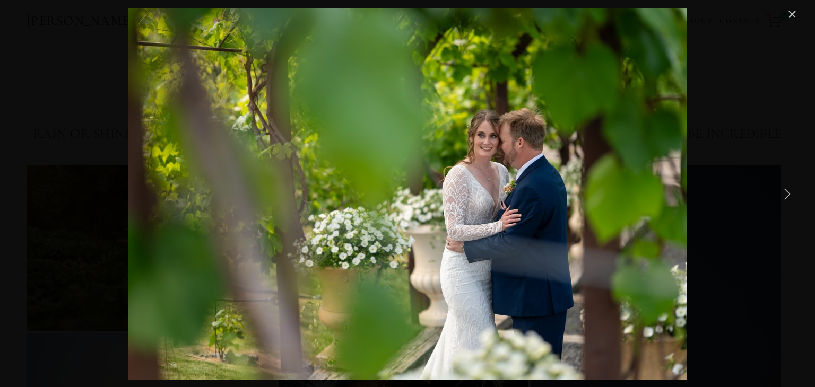
click at [785, 195] on link "Next Item" at bounding box center [786, 193] width 23 height 23
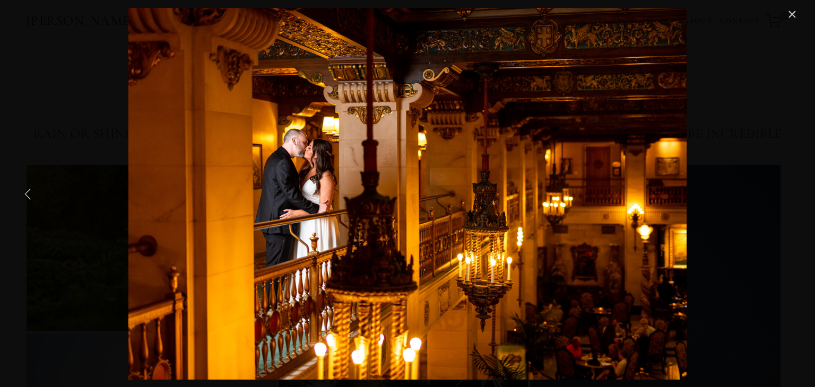
click at [28, 190] on link "Previous Item" at bounding box center [27, 193] width 23 height 23
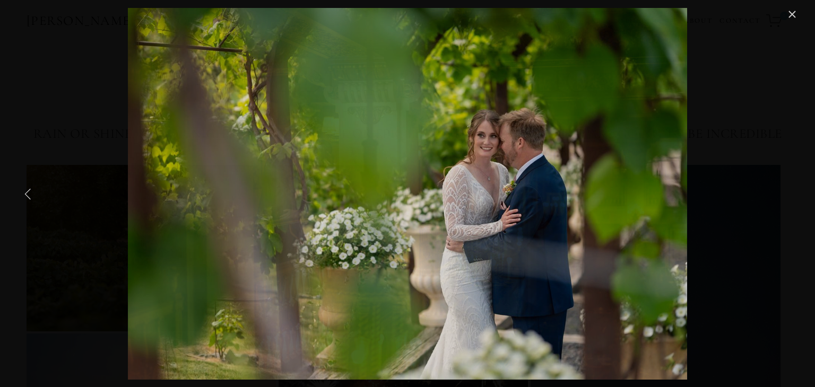
click at [28, 190] on link "Previous Item" at bounding box center [27, 193] width 23 height 23
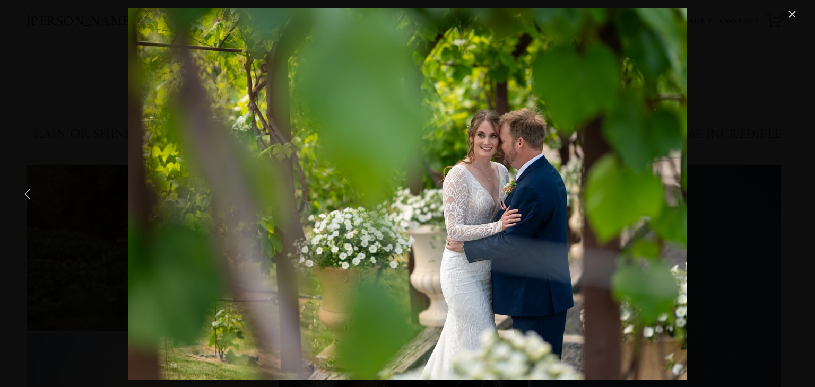
click at [28, 190] on link "Previous Item" at bounding box center [27, 193] width 23 height 23
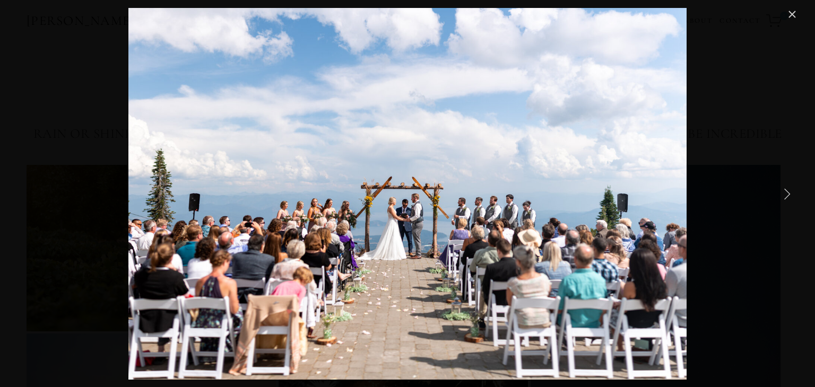
click at [787, 192] on link "Next Item" at bounding box center [786, 193] width 23 height 23
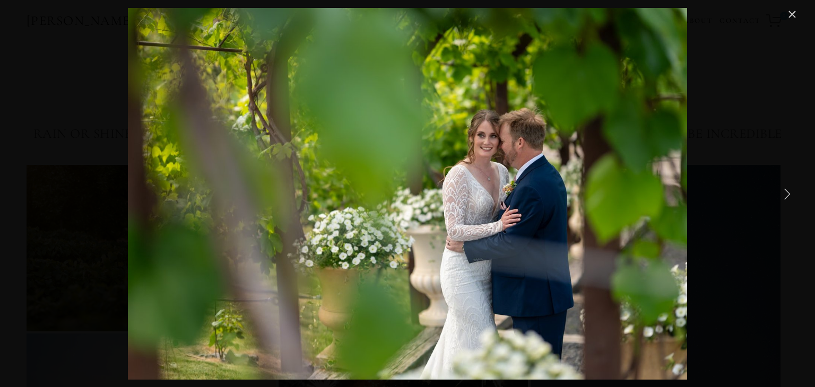
click at [787, 192] on link "Next Item" at bounding box center [786, 193] width 23 height 23
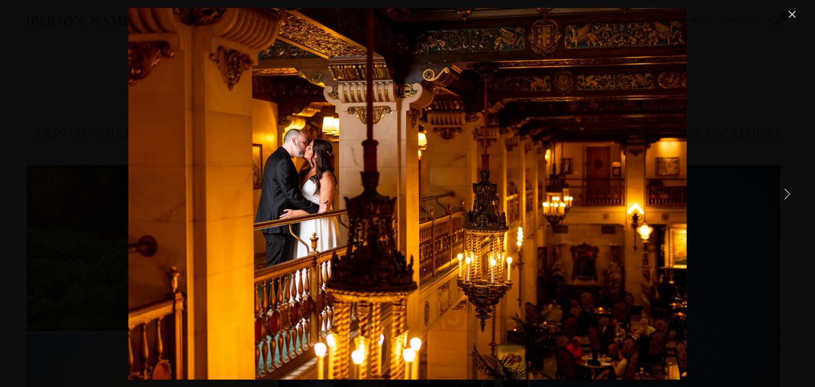
click at [787, 192] on link "Next Item" at bounding box center [786, 193] width 23 height 23
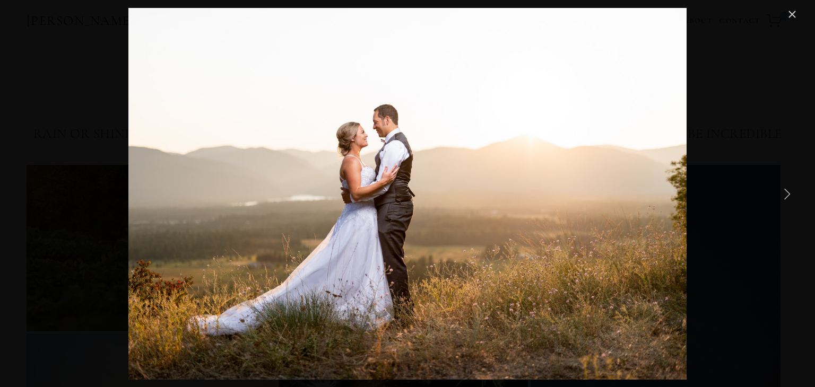
click at [787, 192] on link "Next Item" at bounding box center [786, 193] width 23 height 23
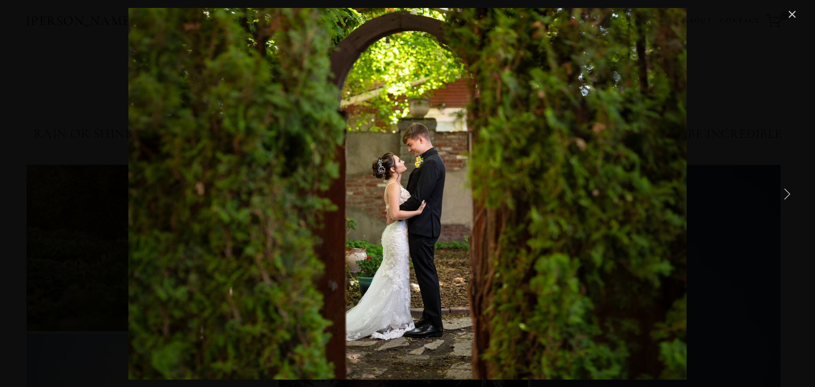
click at [787, 192] on link "Next Item" at bounding box center [786, 193] width 23 height 23
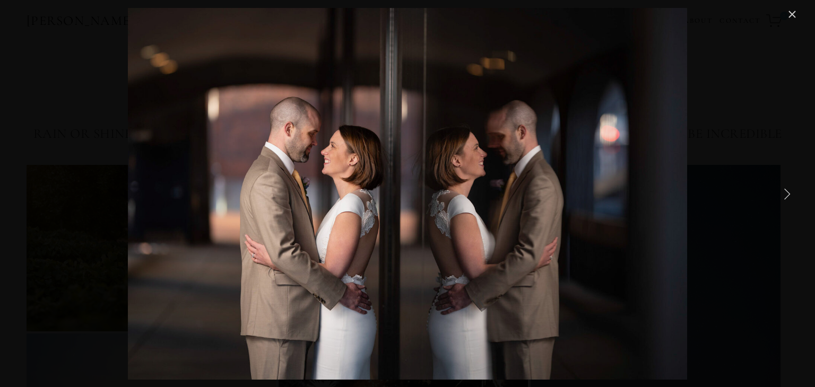
click at [787, 192] on link "Next Item" at bounding box center [786, 193] width 23 height 23
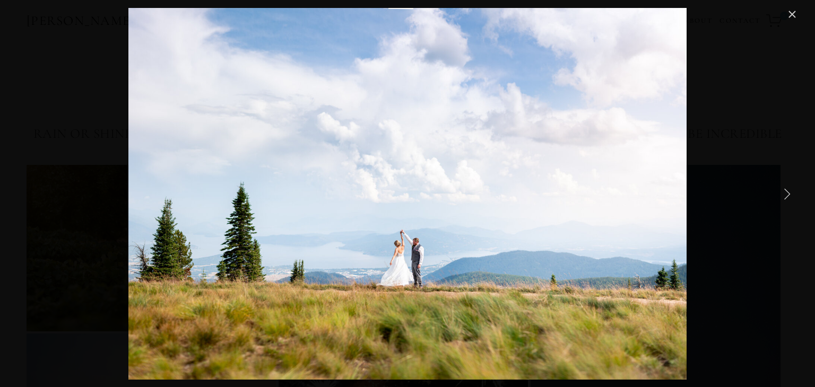
click at [787, 192] on link "Next Item" at bounding box center [786, 193] width 23 height 23
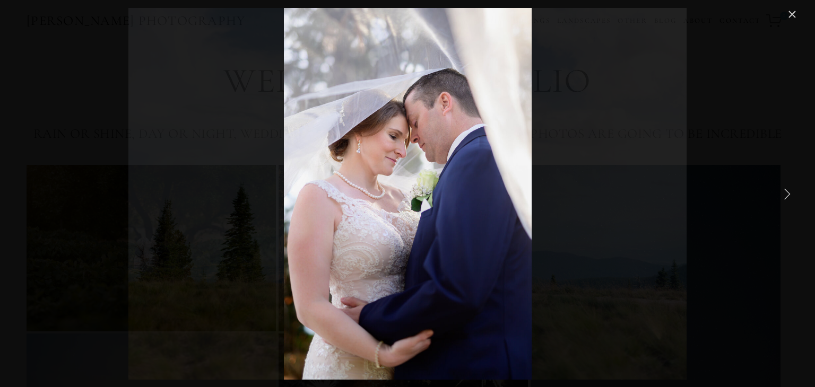
click at [787, 192] on link "Next Item" at bounding box center [786, 193] width 23 height 23
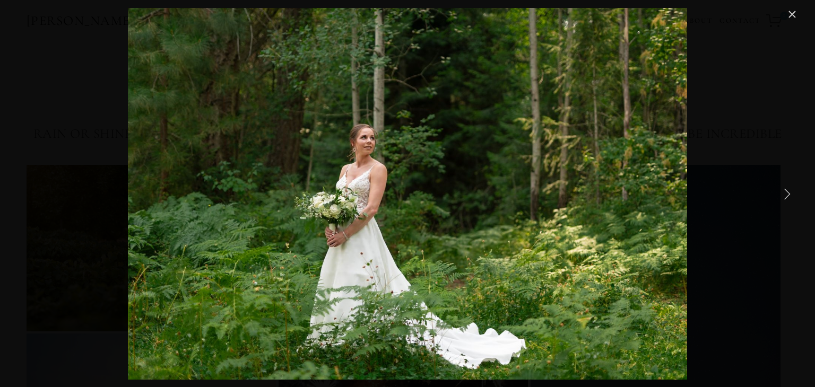
click at [787, 192] on link "Next Item" at bounding box center [786, 193] width 23 height 23
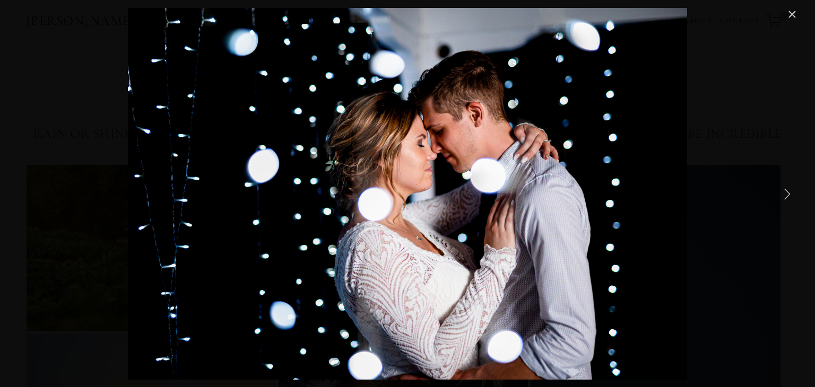
click at [787, 192] on link "Next Item" at bounding box center [786, 193] width 23 height 23
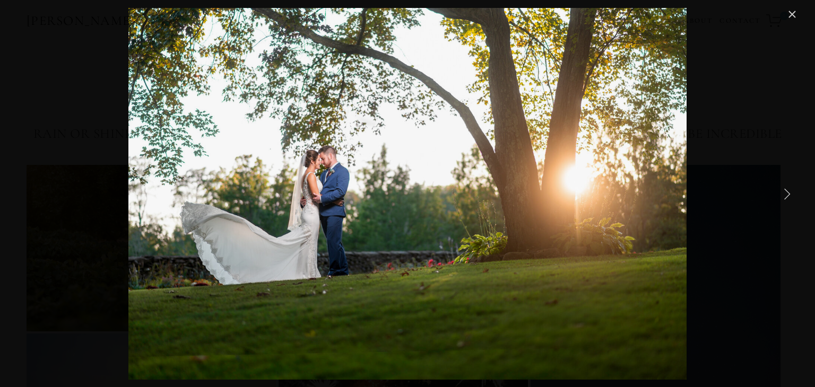
click at [787, 192] on link "Next Item" at bounding box center [786, 193] width 23 height 23
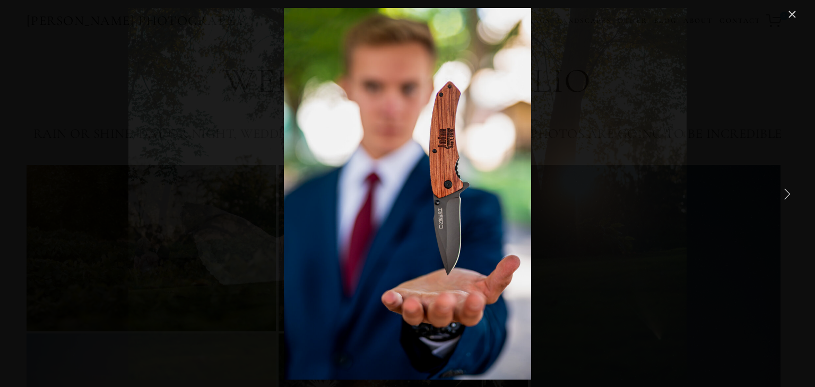
click at [787, 192] on link "Next Item" at bounding box center [786, 193] width 23 height 23
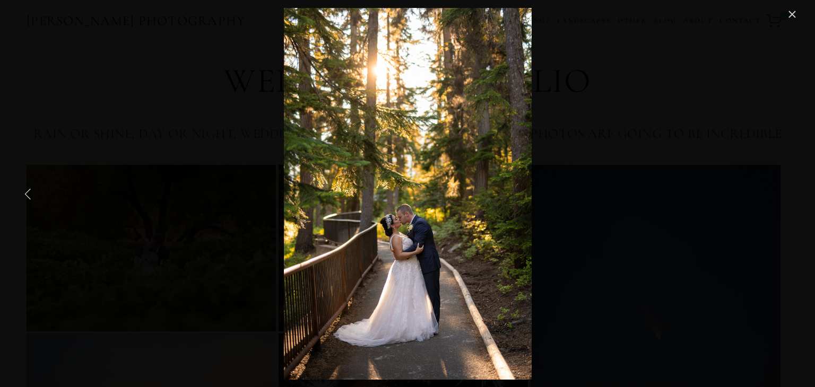
click at [30, 194] on link "Previous Item" at bounding box center [27, 193] width 23 height 23
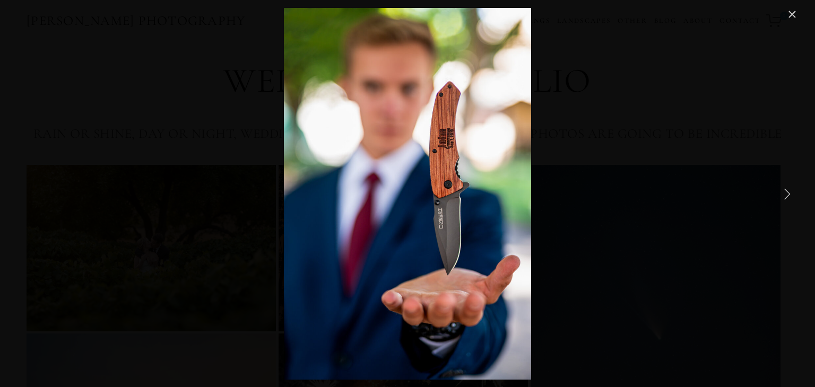
click at [786, 189] on link "Next Item" at bounding box center [786, 193] width 23 height 23
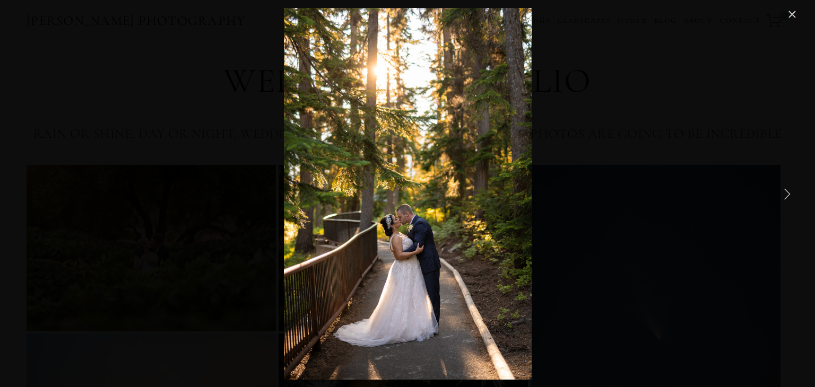
click at [786, 189] on link "Next Item" at bounding box center [786, 193] width 23 height 23
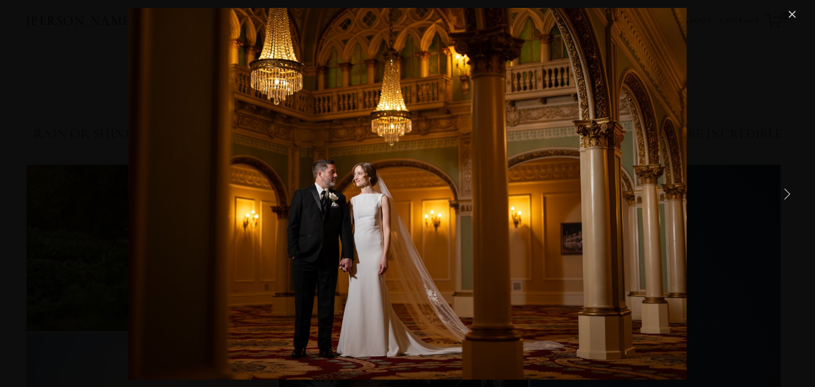
click at [786, 189] on link "Next Item" at bounding box center [786, 193] width 23 height 23
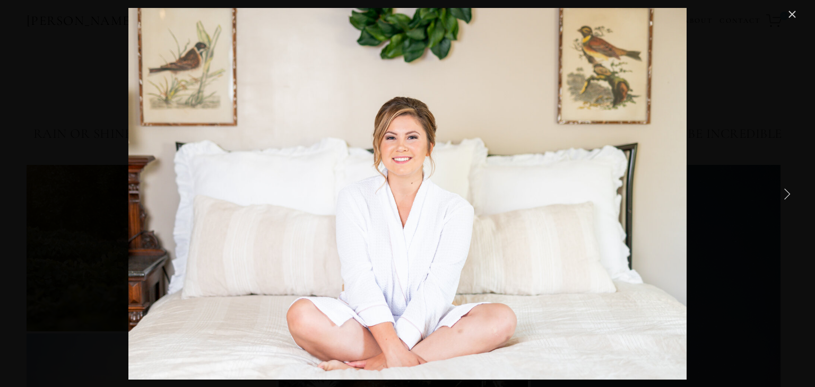
click at [786, 189] on link "Next Item" at bounding box center [786, 193] width 23 height 23
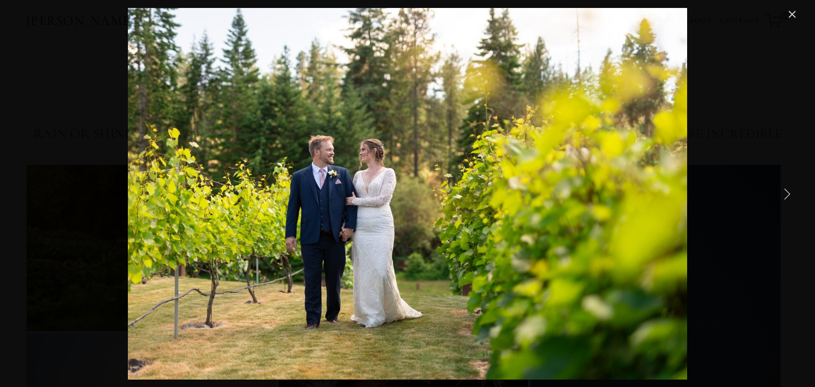
click at [786, 189] on link "Next Item" at bounding box center [786, 193] width 23 height 23
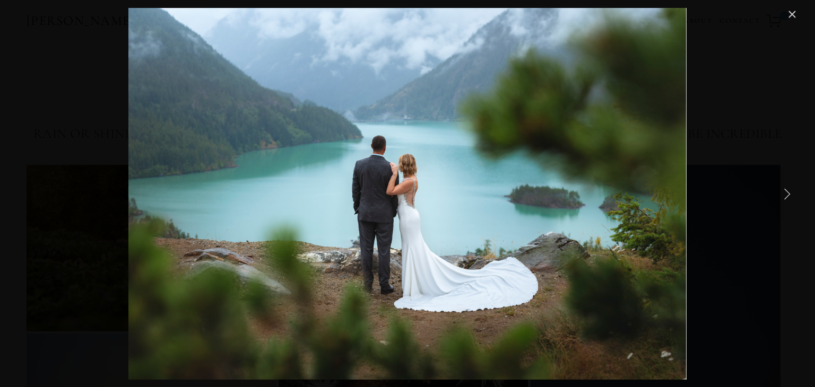
click at [786, 189] on link "Next Item" at bounding box center [786, 193] width 23 height 23
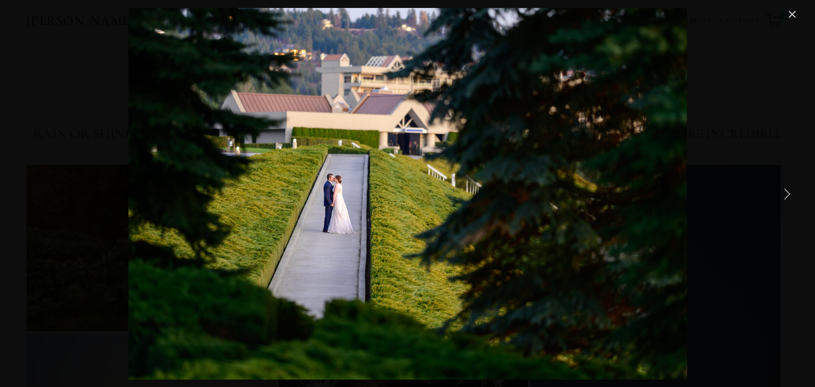
click at [786, 189] on link "Next Item" at bounding box center [786, 193] width 23 height 23
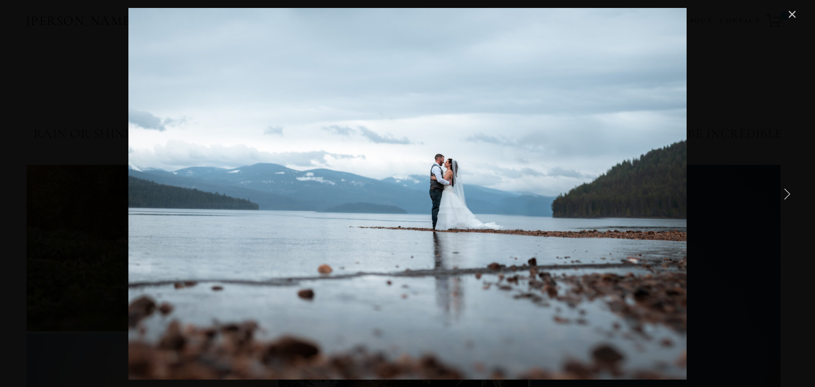
click at [786, 189] on link "Next Item" at bounding box center [786, 193] width 23 height 23
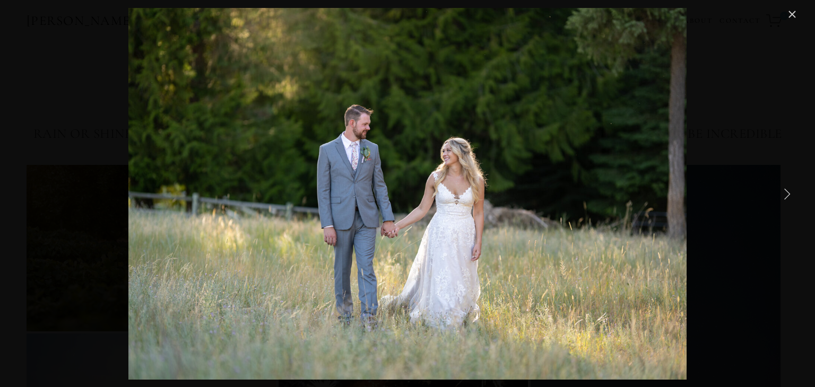
click at [786, 189] on link "Next Item" at bounding box center [786, 193] width 23 height 23
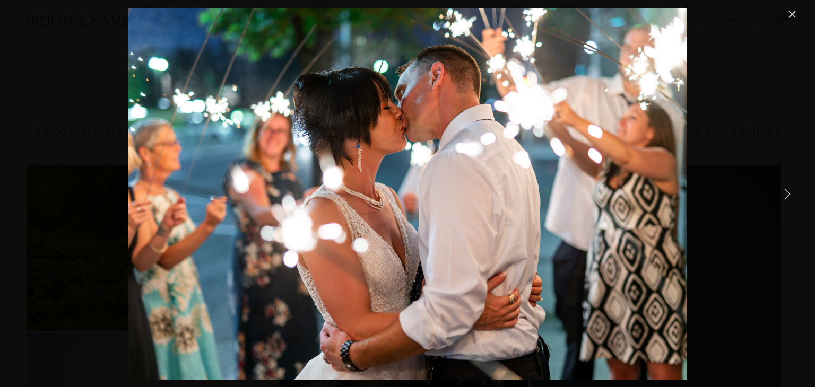
click at [786, 189] on link "Next Item" at bounding box center [786, 193] width 23 height 23
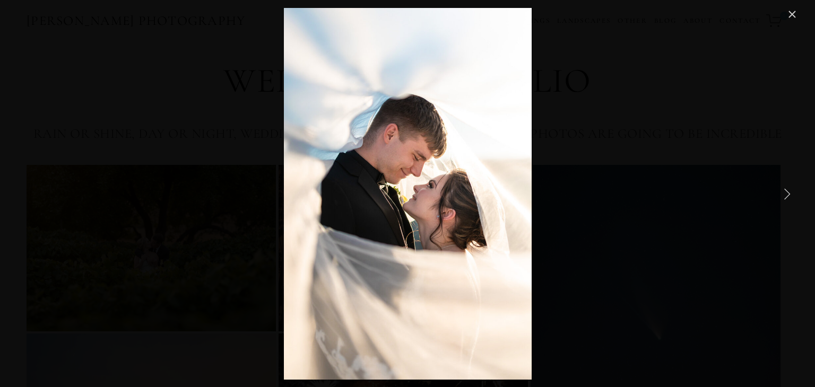
click at [786, 189] on link "Next Item" at bounding box center [786, 193] width 23 height 23
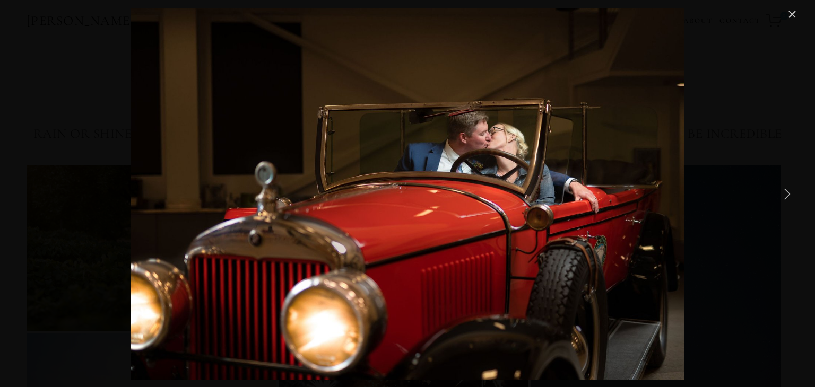
click at [786, 189] on link "Next Item" at bounding box center [786, 193] width 23 height 23
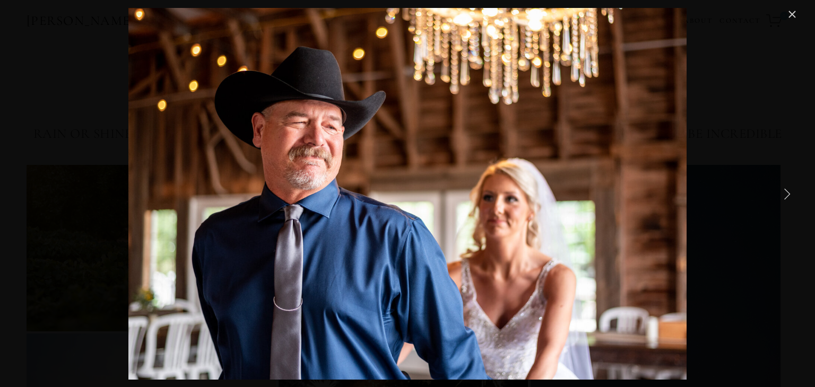
click at [786, 189] on link "Next Item" at bounding box center [786, 193] width 23 height 23
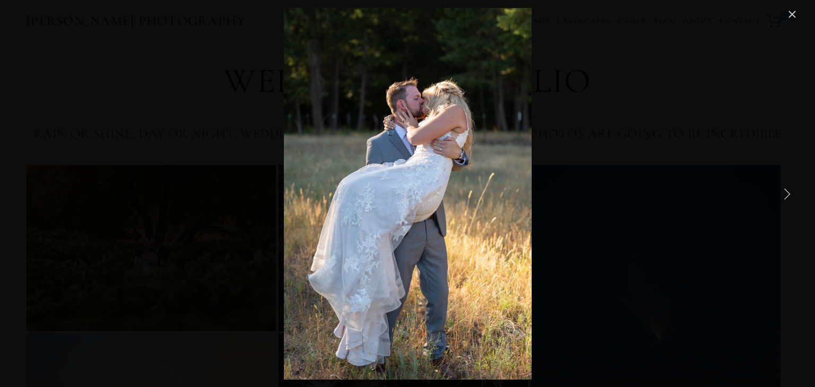
click at [786, 189] on link "Next Item" at bounding box center [786, 193] width 23 height 23
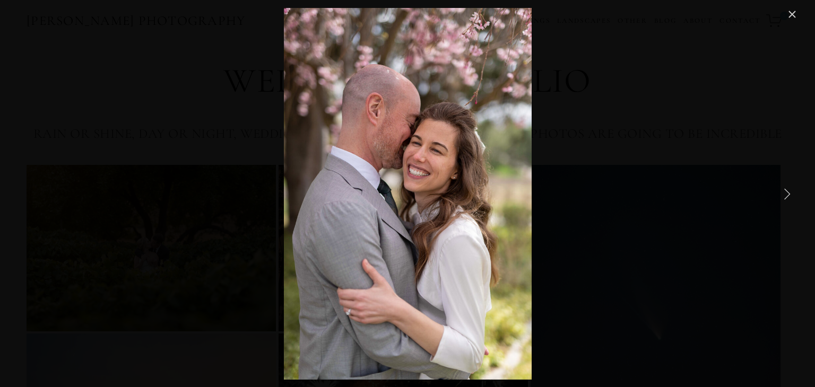
click at [786, 189] on link "Next Item" at bounding box center [786, 193] width 23 height 23
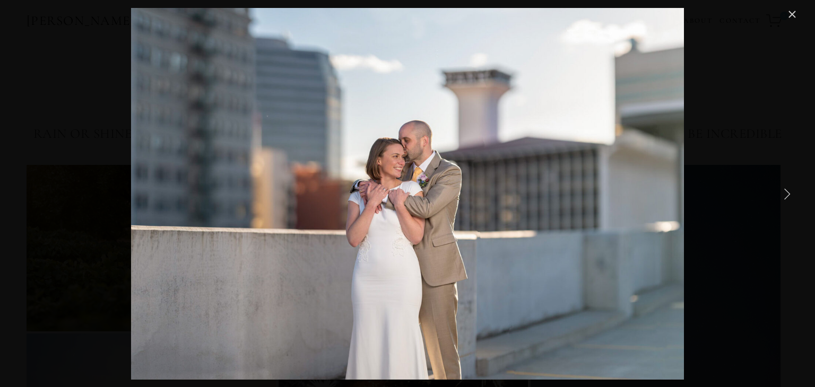
click at [786, 189] on link "Next Item" at bounding box center [786, 193] width 23 height 23
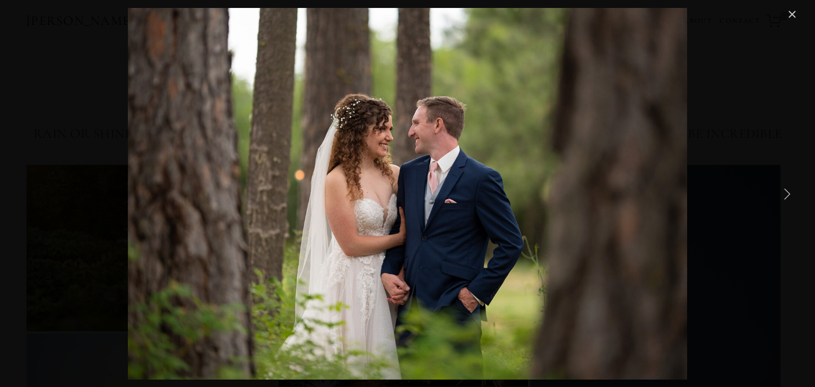
click at [786, 189] on link "Next Item" at bounding box center [786, 193] width 23 height 23
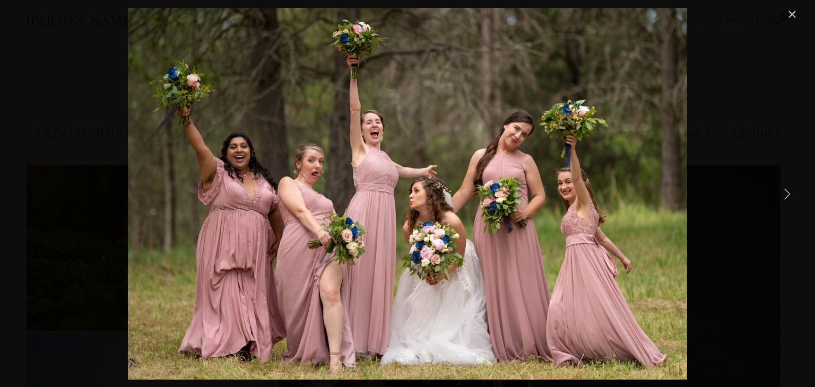
click at [788, 192] on link "Next Item" at bounding box center [786, 193] width 23 height 23
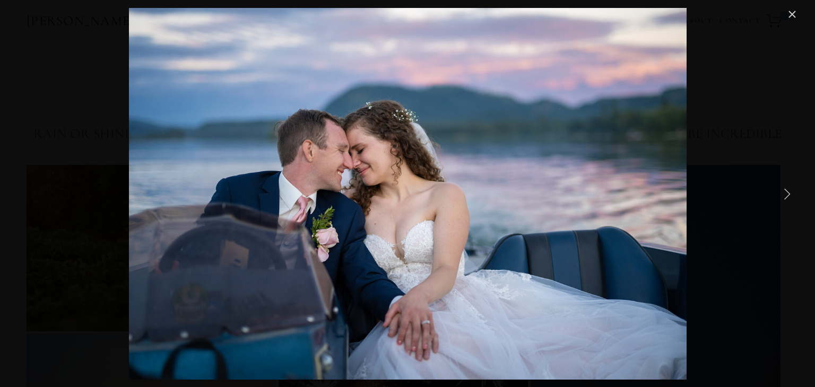
click at [788, 192] on link "Next Item" at bounding box center [786, 193] width 23 height 23
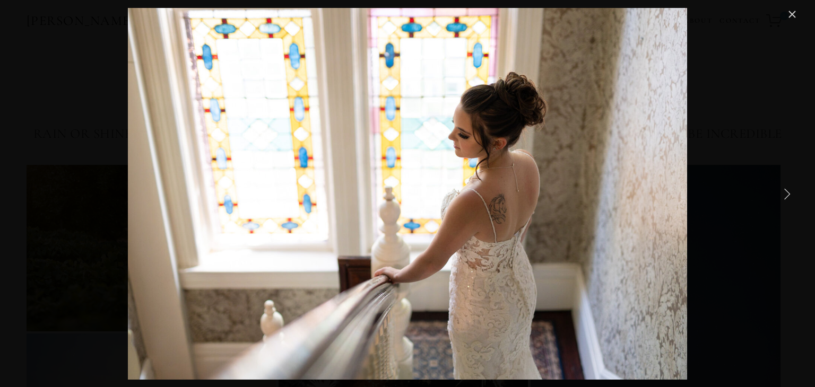
click at [788, 192] on link "Next Item" at bounding box center [786, 193] width 23 height 23
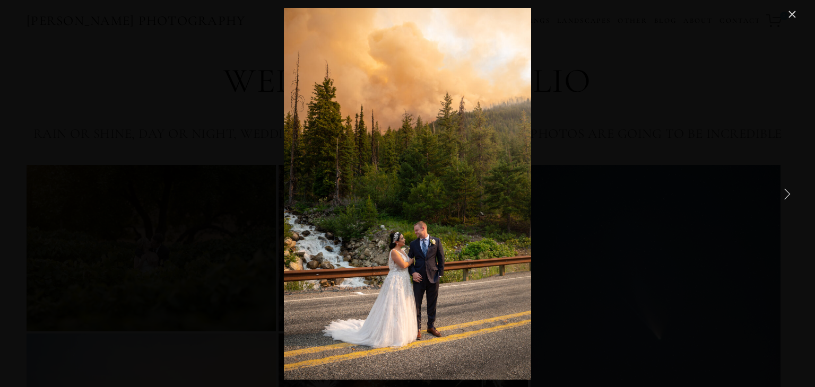
click at [788, 192] on link "Next Item" at bounding box center [786, 193] width 23 height 23
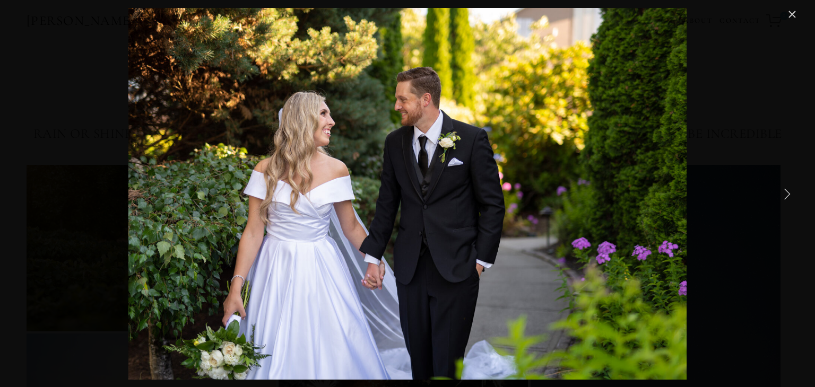
click at [788, 192] on link "Next Item" at bounding box center [786, 193] width 23 height 23
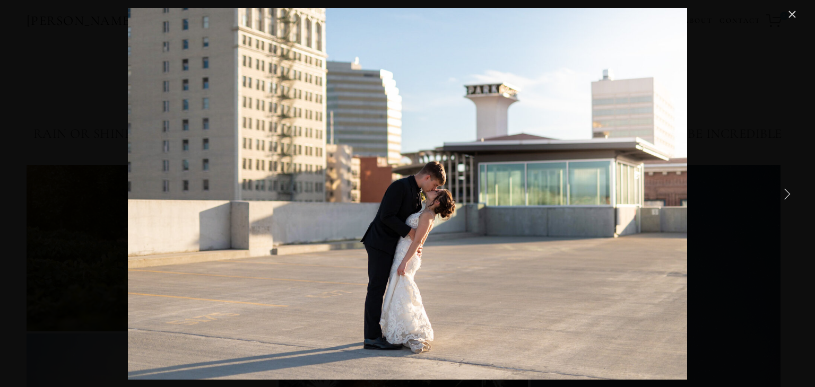
click at [788, 192] on link "Next Item" at bounding box center [786, 193] width 23 height 23
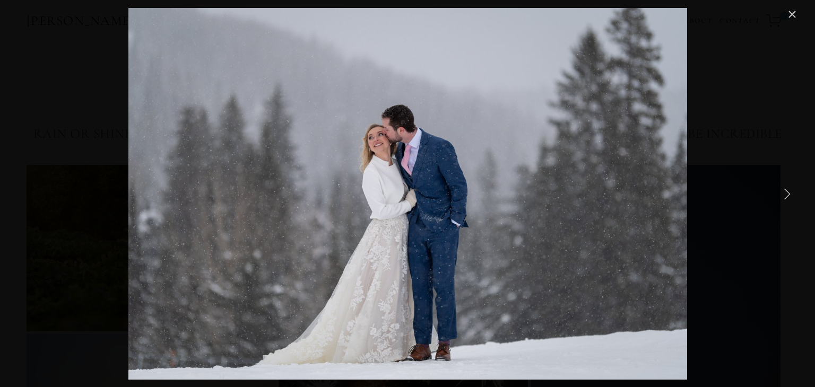
click at [788, 192] on link "Next Item" at bounding box center [786, 193] width 23 height 23
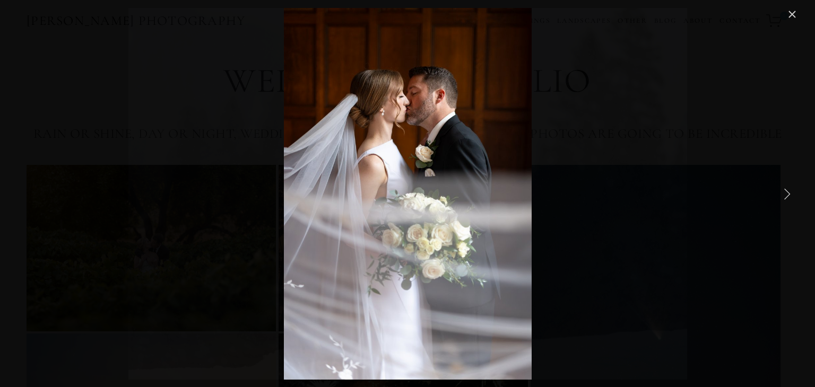
click at [788, 192] on link "Next Item" at bounding box center [786, 193] width 23 height 23
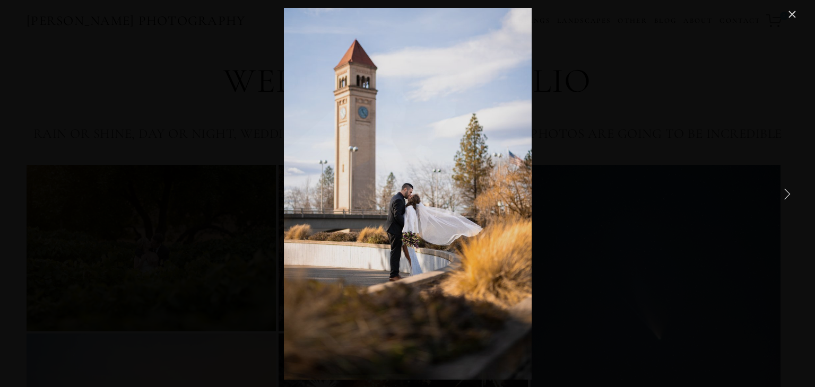
click at [788, 192] on link "Next Item" at bounding box center [786, 193] width 23 height 23
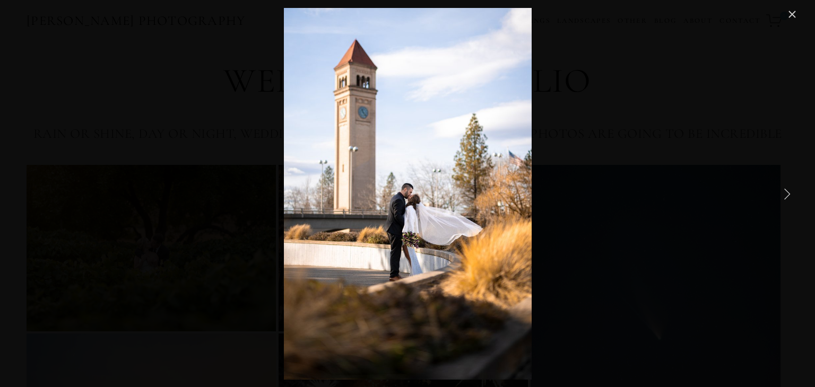
click at [788, 192] on link "Next Item" at bounding box center [786, 193] width 23 height 23
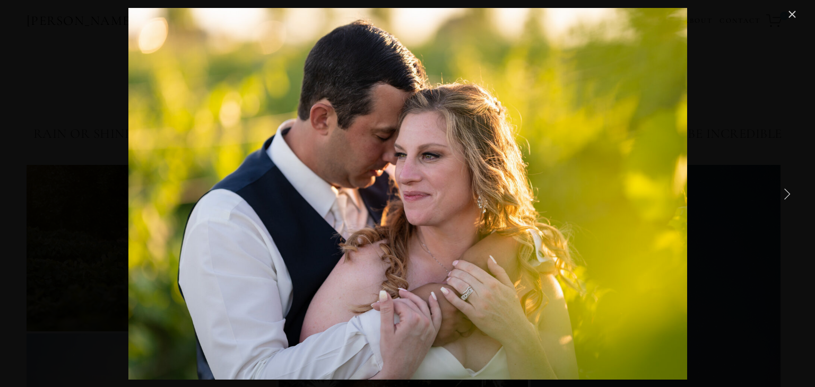
click at [788, 192] on link "Next Item" at bounding box center [786, 193] width 23 height 23
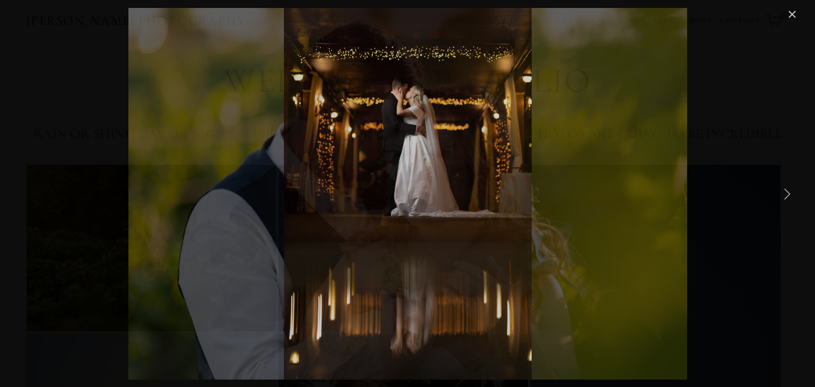
click at [788, 192] on link "Next Item" at bounding box center [786, 193] width 23 height 23
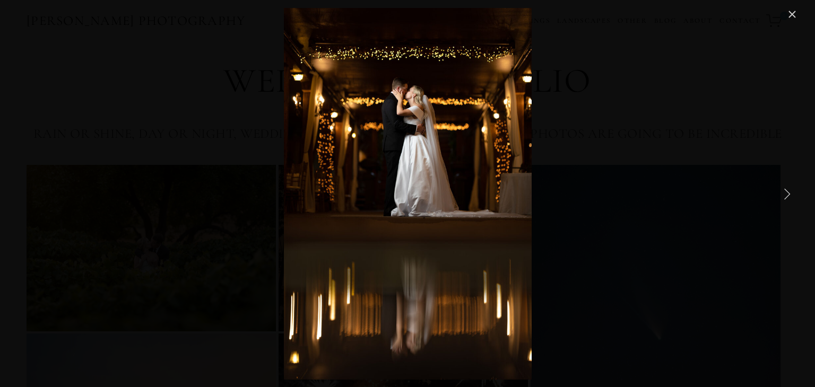
click at [788, 192] on link "Next Item" at bounding box center [786, 193] width 23 height 23
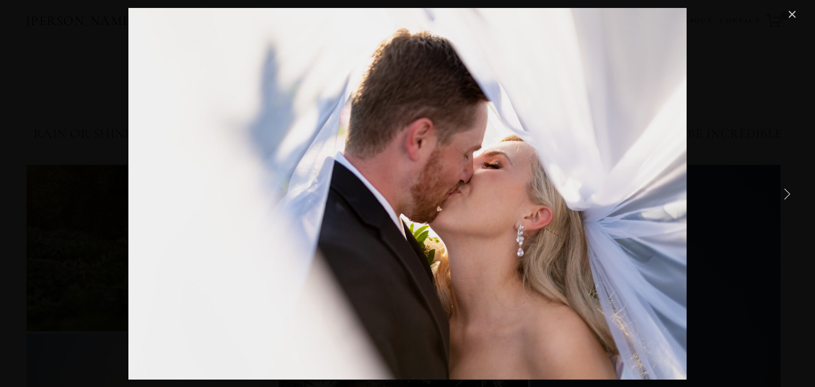
click at [788, 192] on link "Next Item" at bounding box center [786, 193] width 23 height 23
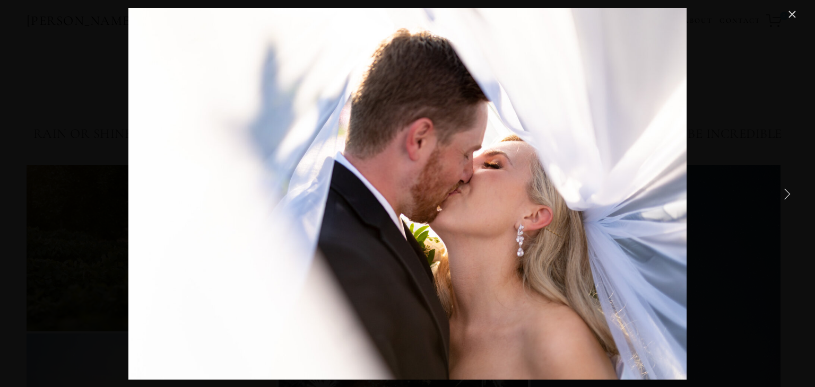
click at [788, 192] on link "Next Item" at bounding box center [786, 193] width 23 height 23
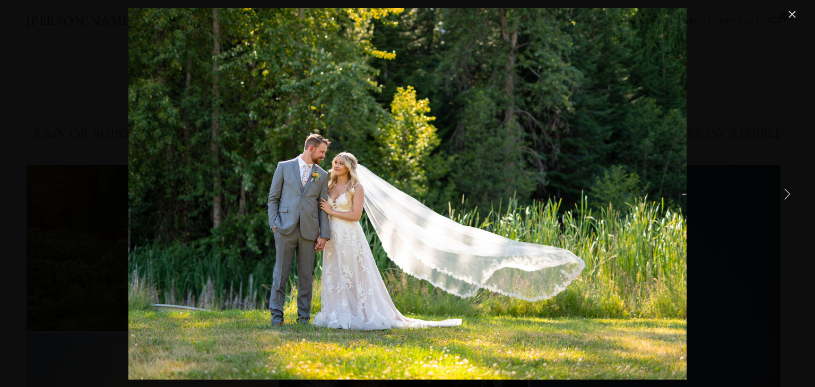
click at [788, 192] on link "Next Item" at bounding box center [786, 193] width 23 height 23
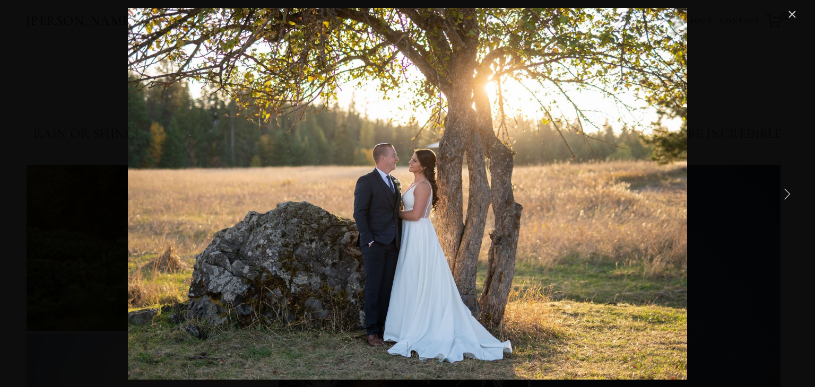
click at [788, 192] on link "Next Item" at bounding box center [786, 193] width 23 height 23
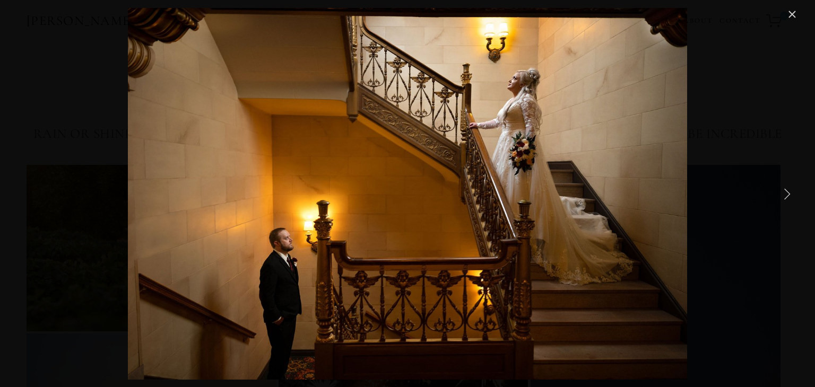
click at [788, 192] on link "Next Item" at bounding box center [786, 193] width 23 height 23
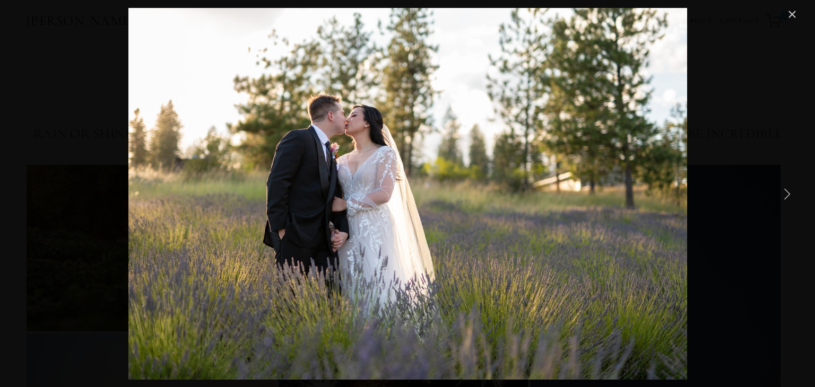
click at [788, 192] on link "Next Item" at bounding box center [786, 193] width 23 height 23
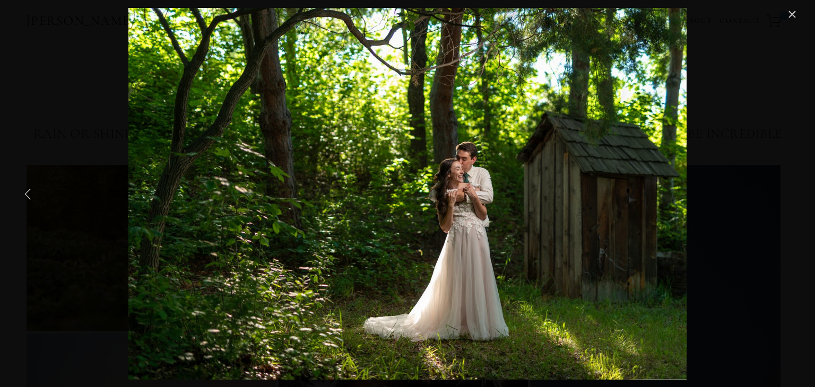
click at [23, 196] on link "Previous Item" at bounding box center [27, 193] width 23 height 23
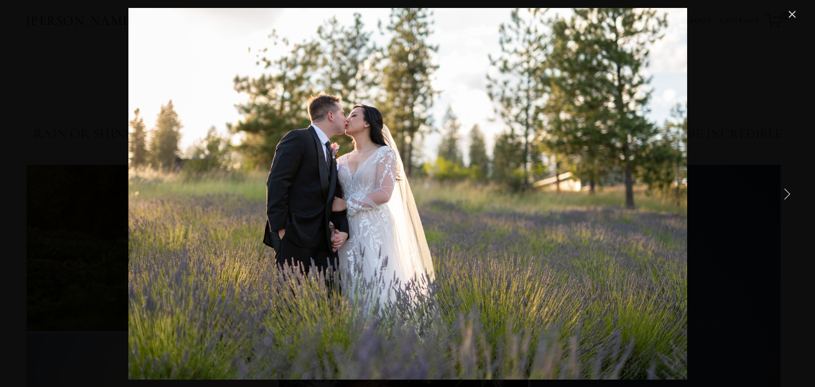
click at [795, 187] on link "Next Item" at bounding box center [786, 193] width 23 height 23
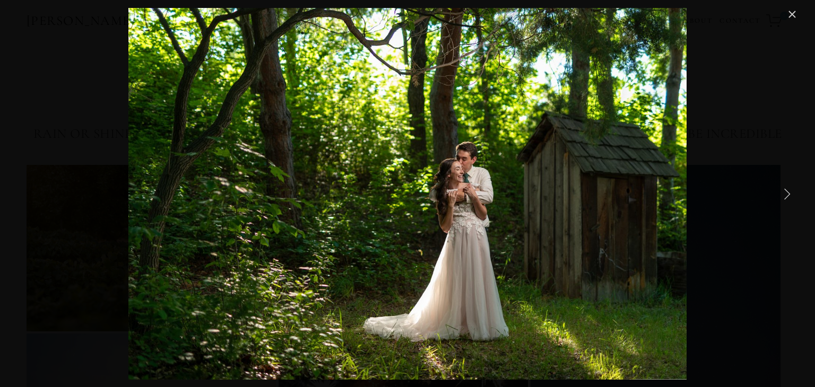
click at [795, 187] on link "Next Item" at bounding box center [786, 193] width 23 height 23
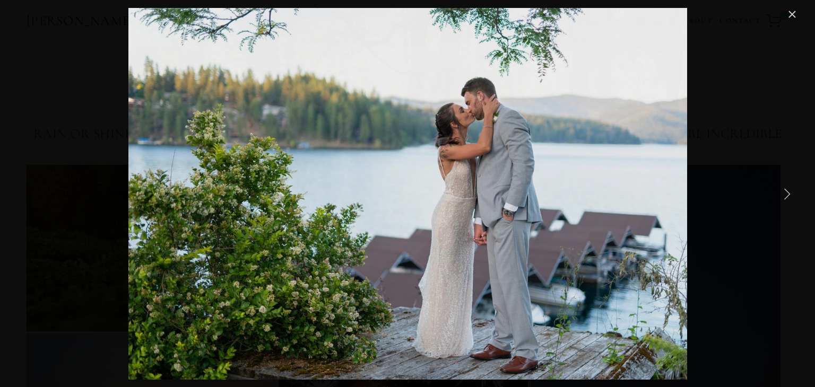
click at [795, 187] on link "Next Item" at bounding box center [786, 193] width 23 height 23
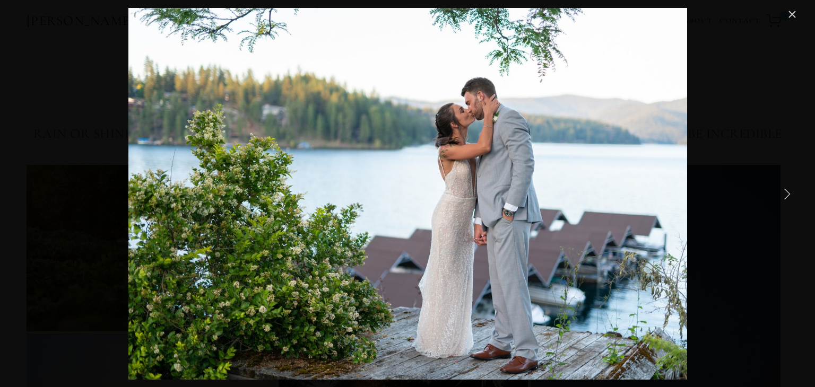
click at [795, 187] on link "Next Item" at bounding box center [786, 193] width 23 height 23
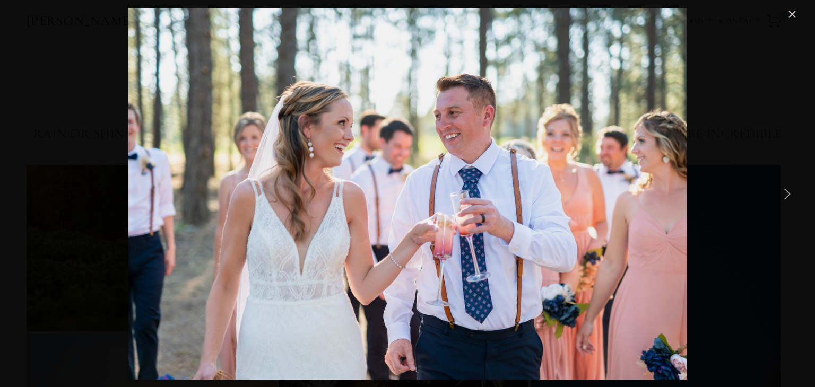
click at [795, 187] on link "Next Item" at bounding box center [786, 193] width 23 height 23
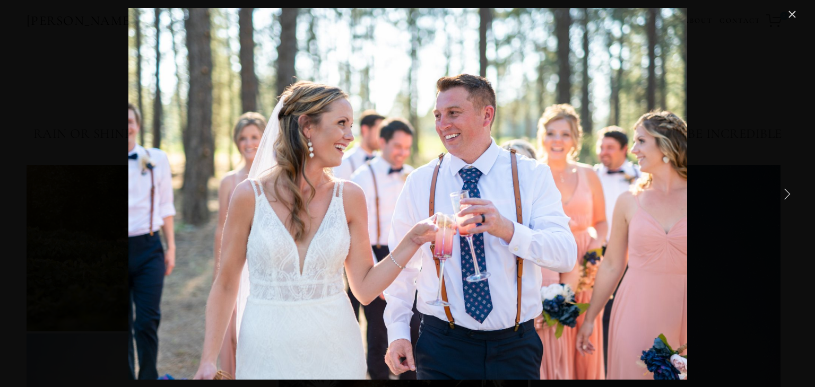
click at [795, 187] on link "Next Item" at bounding box center [786, 193] width 23 height 23
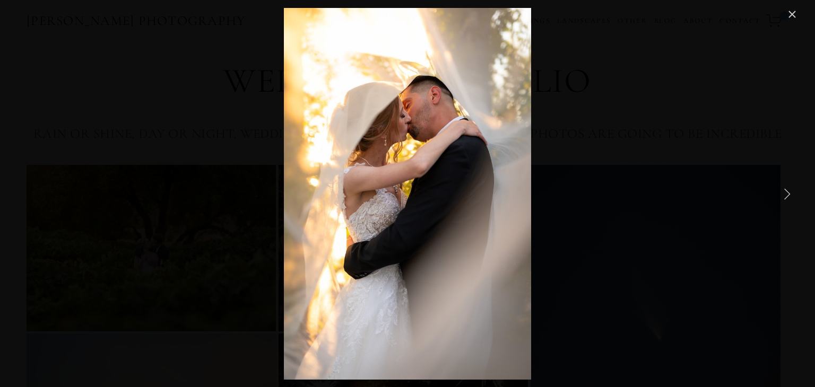
click at [785, 189] on link "Next Item" at bounding box center [786, 193] width 23 height 23
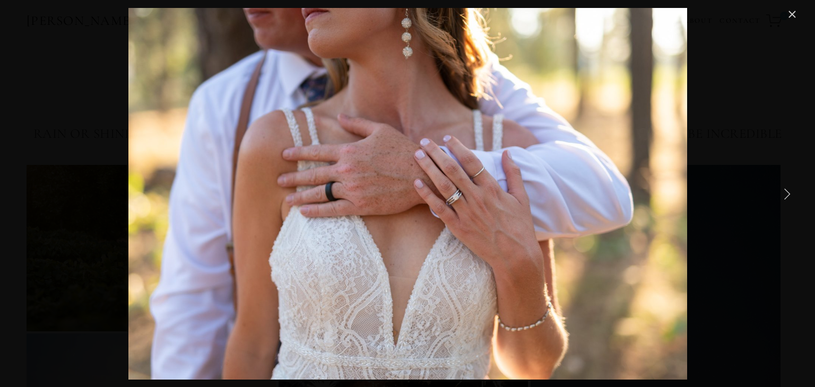
click at [785, 189] on link "Next Item" at bounding box center [786, 193] width 23 height 23
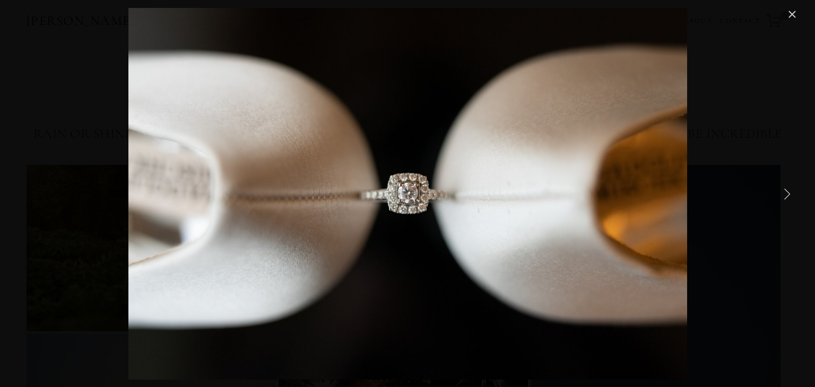
click at [785, 189] on link "Next Item" at bounding box center [786, 193] width 23 height 23
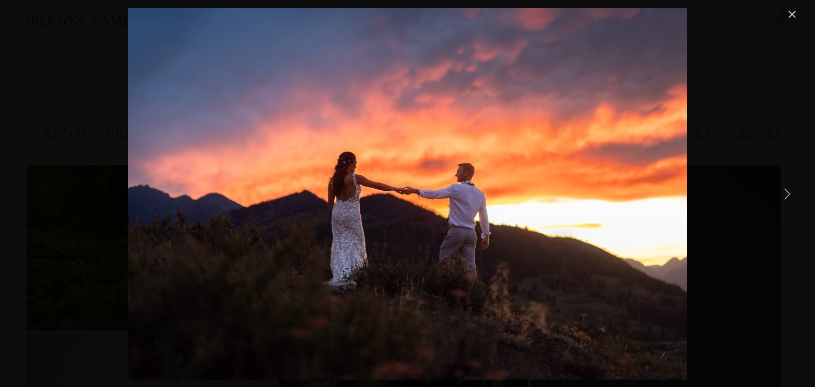
click at [785, 189] on link "Next Item" at bounding box center [786, 193] width 23 height 23
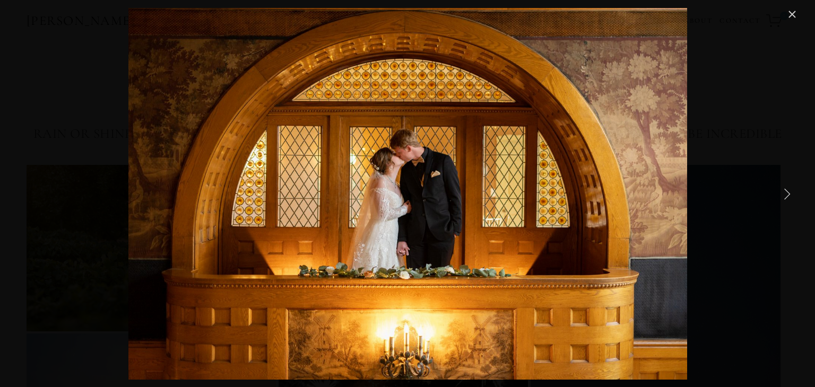
click at [785, 189] on link "Next Item" at bounding box center [786, 193] width 23 height 23
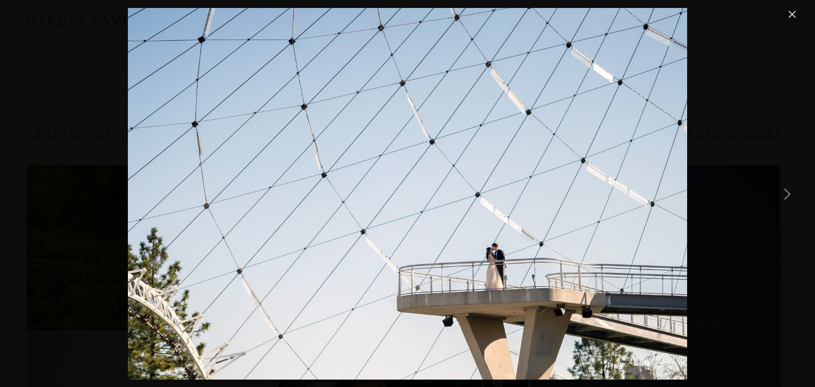
click at [785, 189] on link "Next Item" at bounding box center [786, 193] width 23 height 23
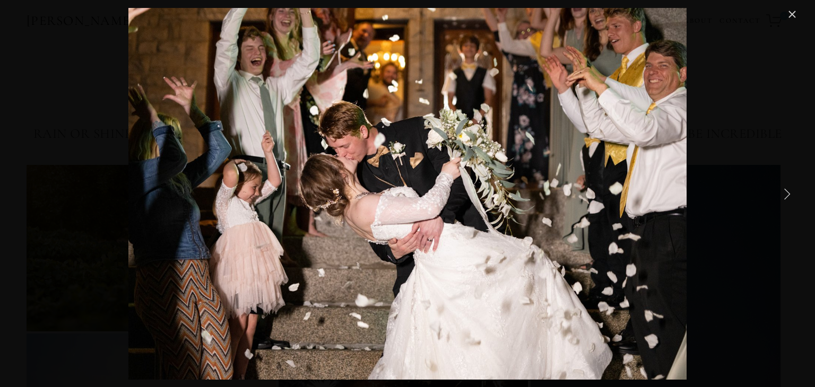
click at [785, 189] on link "Next Item" at bounding box center [786, 193] width 23 height 23
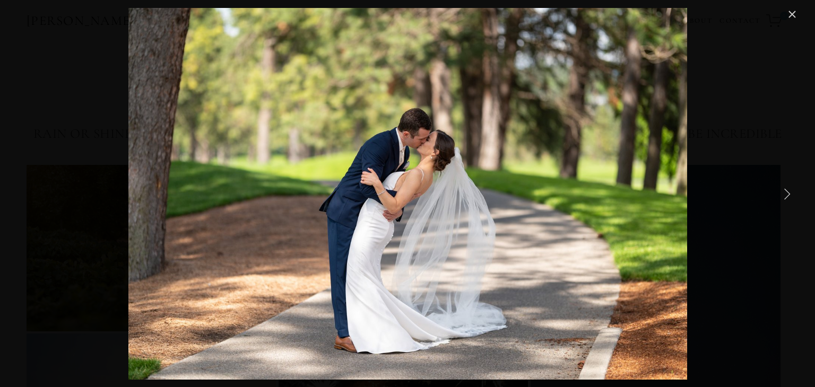
click at [785, 189] on link "Next Item" at bounding box center [786, 193] width 23 height 23
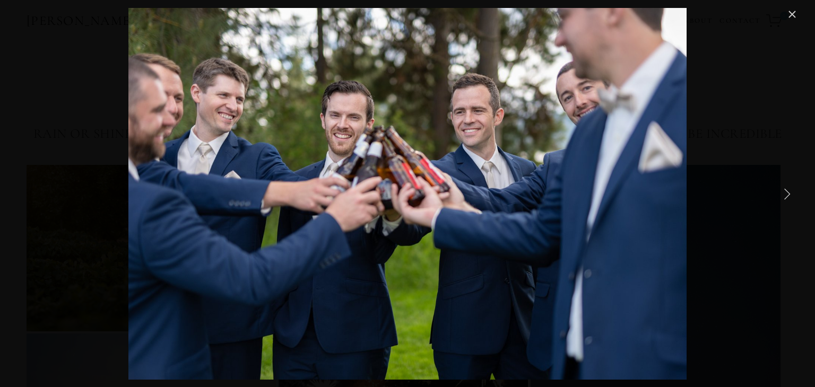
click at [785, 189] on link "Next Item" at bounding box center [786, 193] width 23 height 23
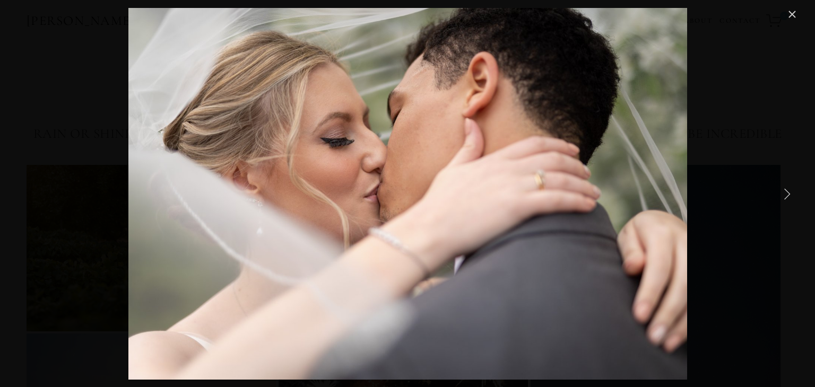
click at [785, 189] on link "Next Item" at bounding box center [786, 193] width 23 height 23
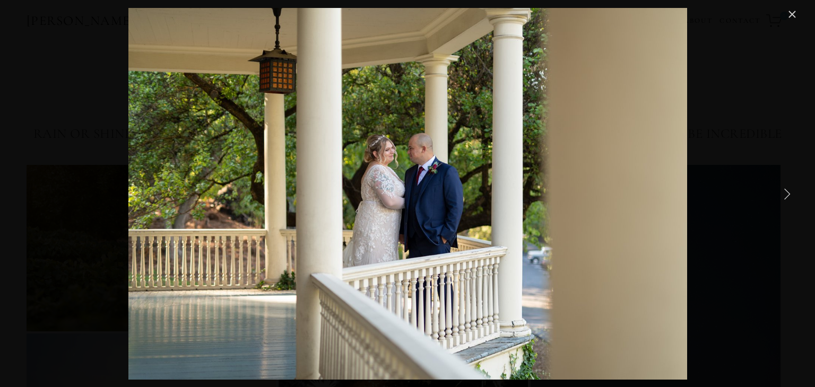
click at [785, 189] on link "Next Item" at bounding box center [786, 193] width 23 height 23
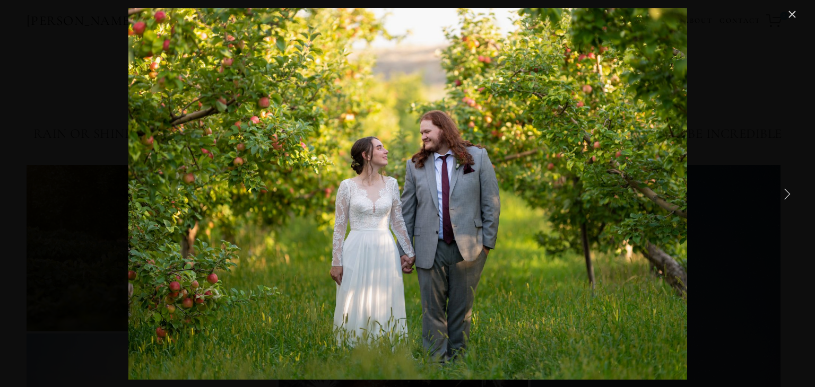
click at [785, 189] on link "Next Item" at bounding box center [786, 193] width 23 height 23
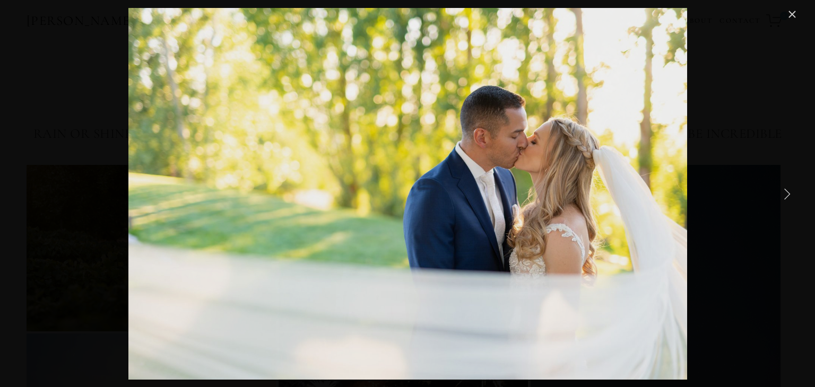
click at [785, 189] on link "Next Item" at bounding box center [786, 193] width 23 height 23
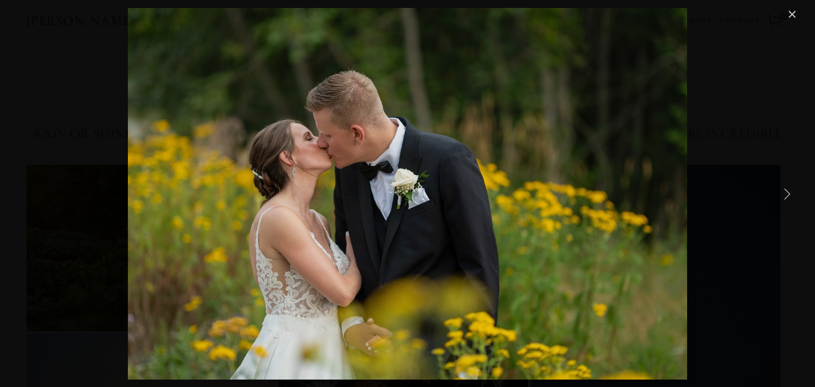
click at [785, 189] on link "Next Item" at bounding box center [786, 193] width 23 height 23
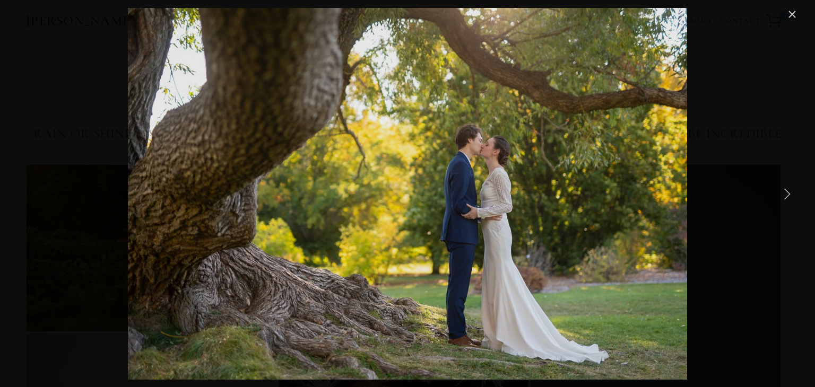
click at [785, 189] on link "Next Item" at bounding box center [786, 193] width 23 height 23
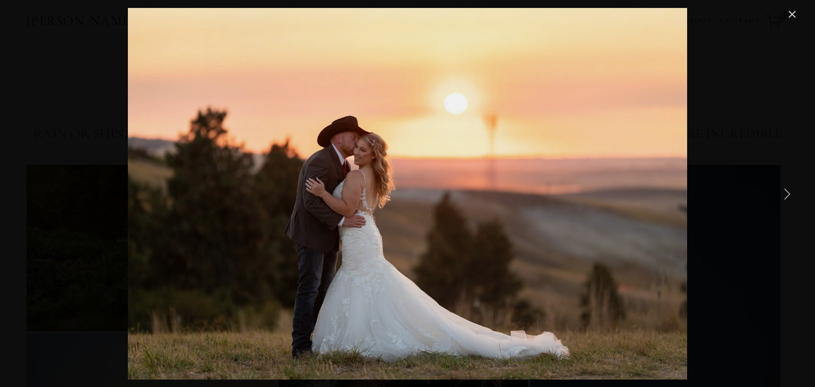
click at [785, 189] on link "Next Item" at bounding box center [786, 193] width 23 height 23
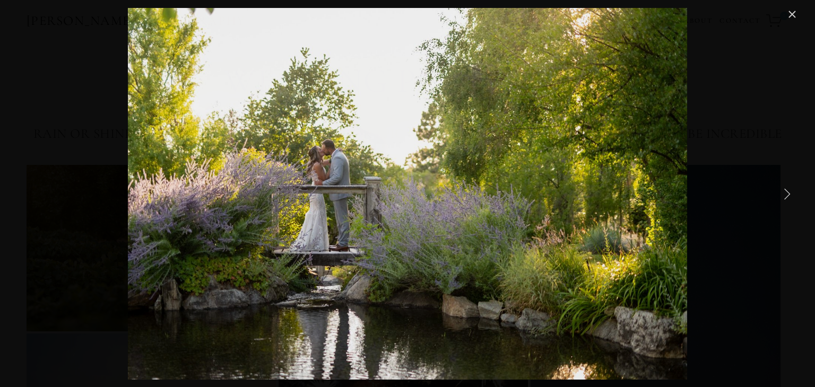
click at [785, 189] on link "Next Item" at bounding box center [786, 193] width 23 height 23
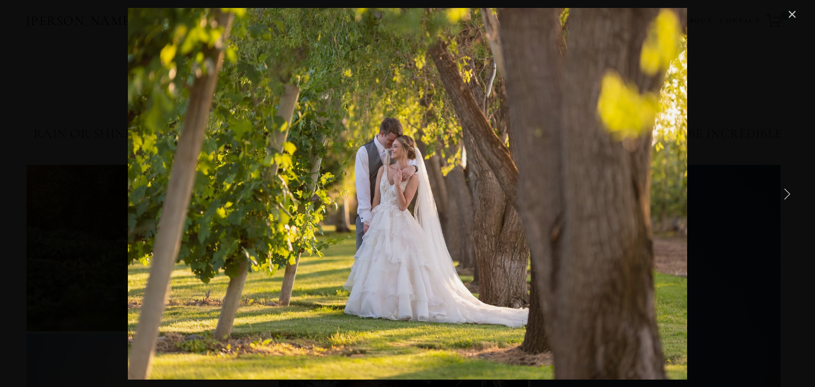
click at [785, 189] on link "Next Item" at bounding box center [786, 193] width 23 height 23
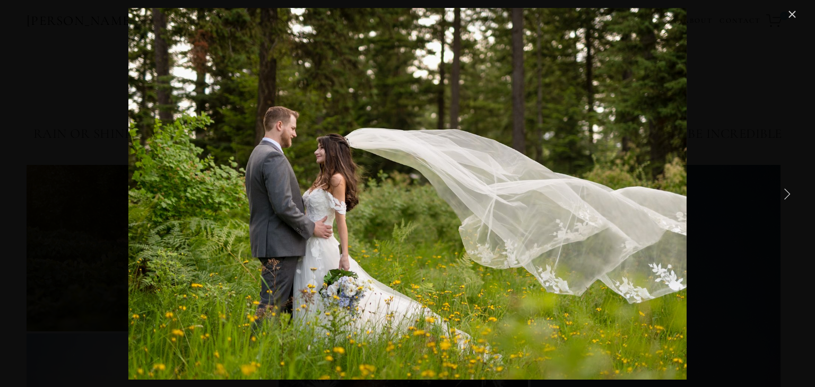
click at [785, 189] on link "Next Item" at bounding box center [786, 193] width 23 height 23
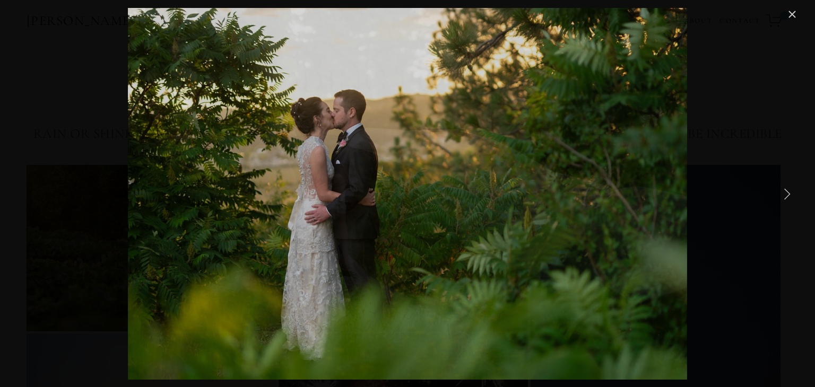
click at [785, 189] on link "Next Item" at bounding box center [786, 193] width 23 height 23
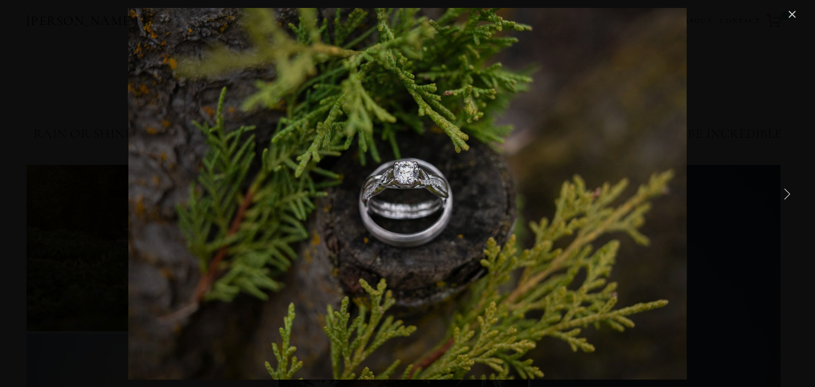
click at [785, 189] on link "Next Item" at bounding box center [786, 193] width 23 height 23
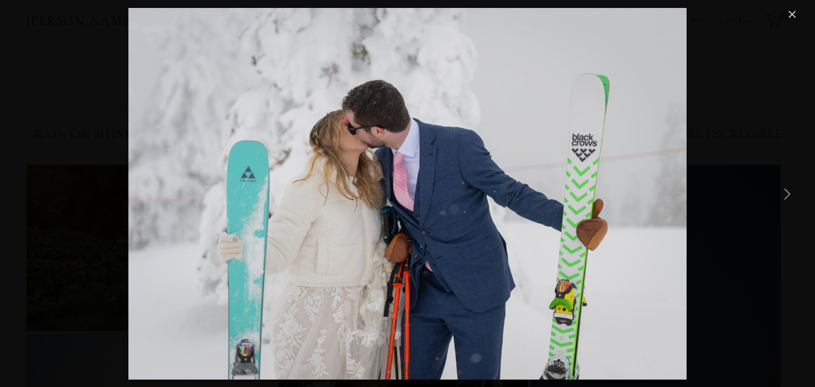
click at [785, 189] on link "Next Item" at bounding box center [786, 193] width 23 height 23
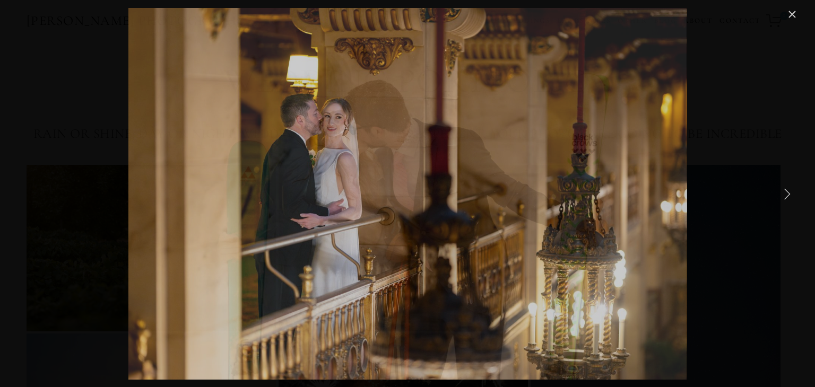
click at [785, 189] on link "Next Item" at bounding box center [786, 193] width 23 height 23
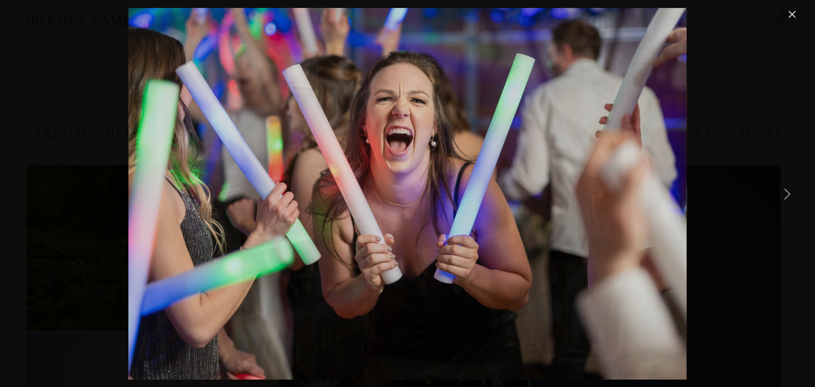
click at [785, 189] on link "Next Item" at bounding box center [786, 193] width 23 height 23
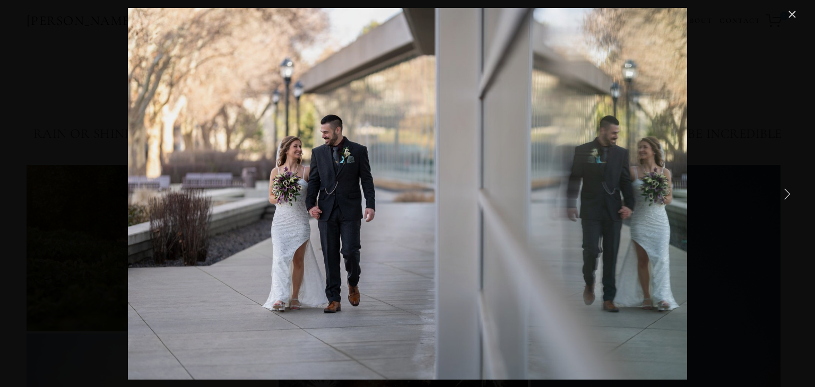
click at [785, 189] on link "Next Item" at bounding box center [786, 193] width 23 height 23
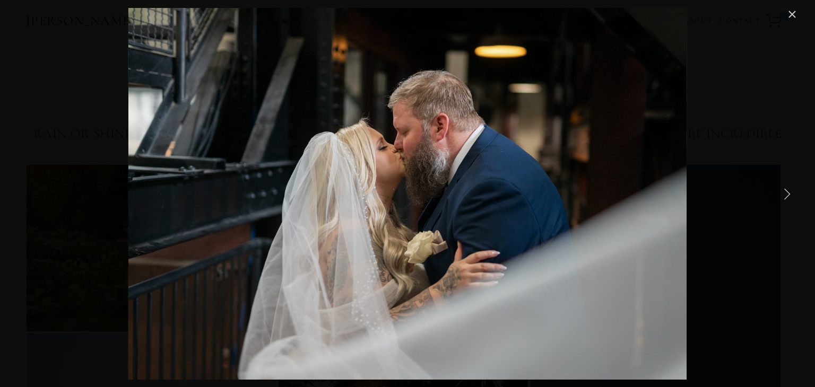
click at [785, 189] on link "Next Item" at bounding box center [786, 193] width 23 height 23
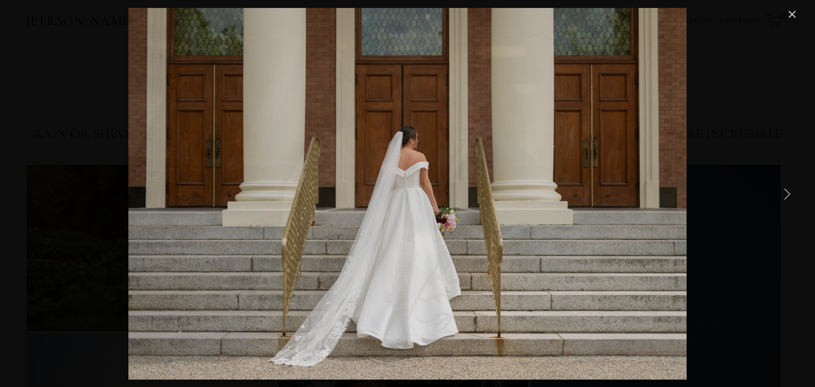
click at [785, 189] on link "Next Item" at bounding box center [786, 193] width 23 height 23
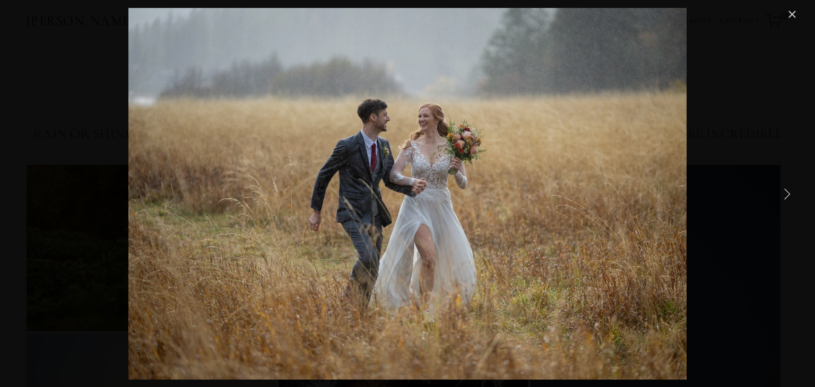
click at [785, 189] on link "Next Item" at bounding box center [786, 193] width 23 height 23
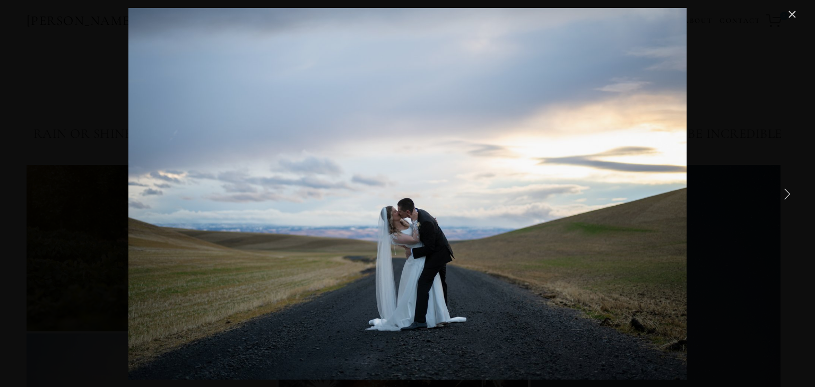
click at [785, 189] on link "Next Item" at bounding box center [786, 193] width 23 height 23
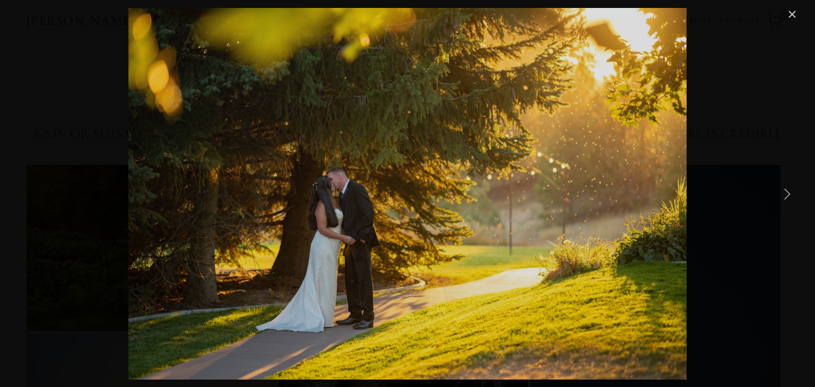
click at [785, 189] on link "Next Item" at bounding box center [786, 193] width 23 height 23
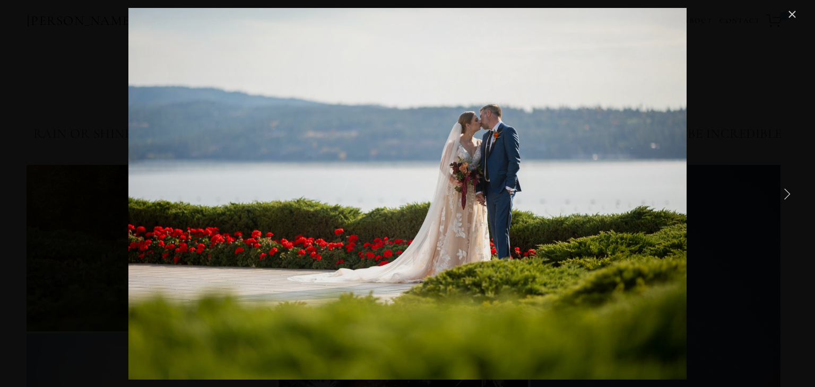
click at [785, 189] on link "Next Item" at bounding box center [786, 193] width 23 height 23
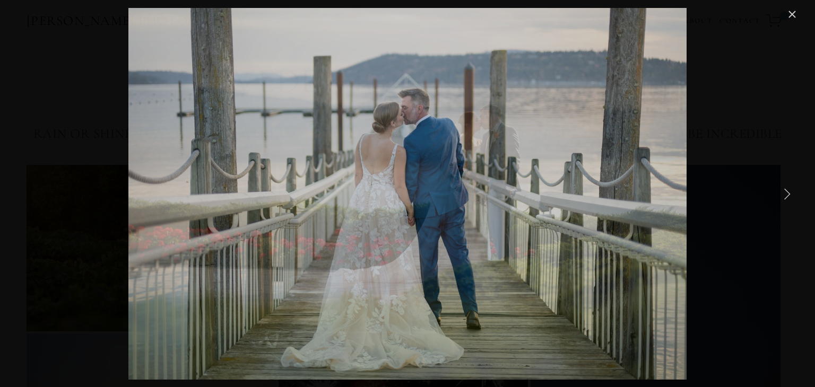
click at [785, 189] on link "Next Item" at bounding box center [786, 193] width 23 height 23
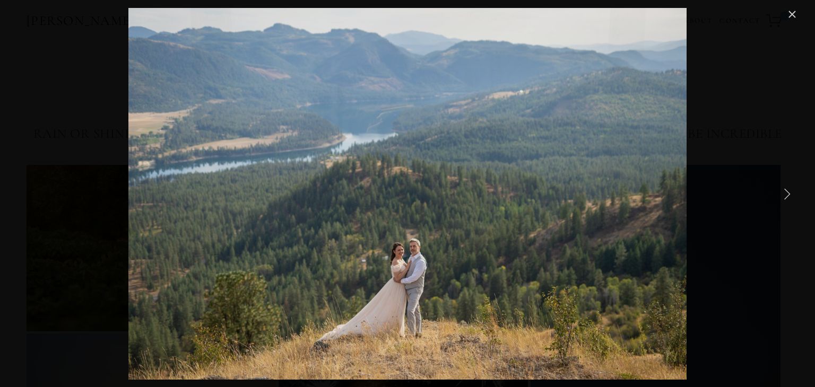
click at [785, 189] on link "Next Item" at bounding box center [786, 193] width 23 height 23
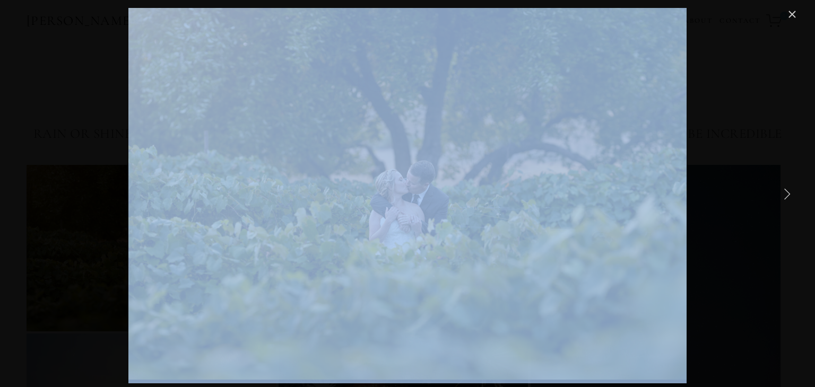
click at [785, 189] on link "Next Item" at bounding box center [786, 193] width 23 height 23
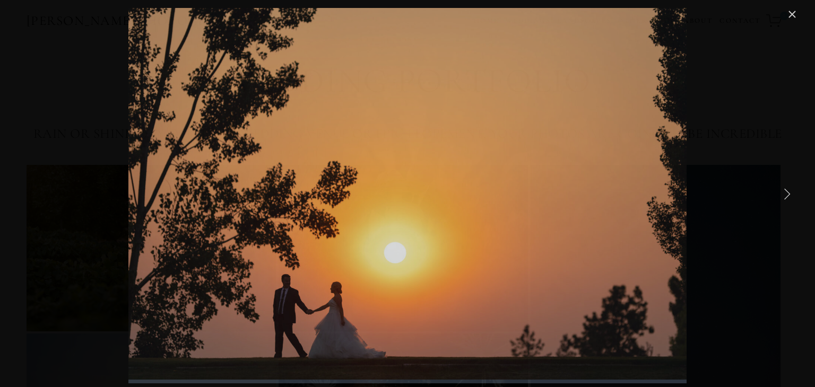
click at [785, 189] on link "Next Item" at bounding box center [786, 193] width 23 height 23
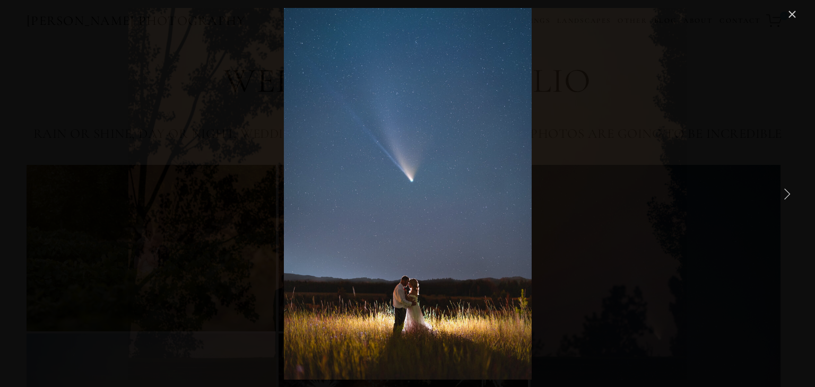
click at [785, 189] on link "Next Item" at bounding box center [786, 193] width 23 height 23
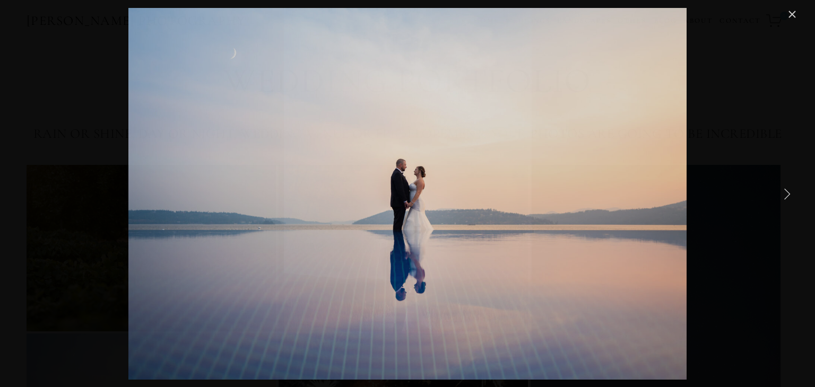
click at [785, 189] on link "Next Item" at bounding box center [786, 193] width 23 height 23
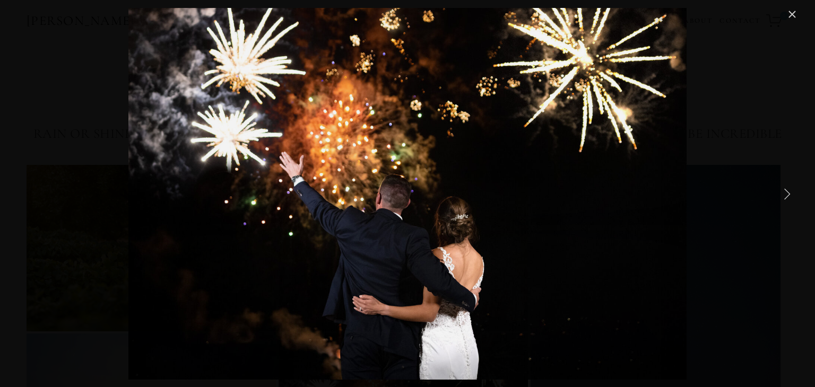
click at [785, 189] on link "Next Item" at bounding box center [786, 193] width 23 height 23
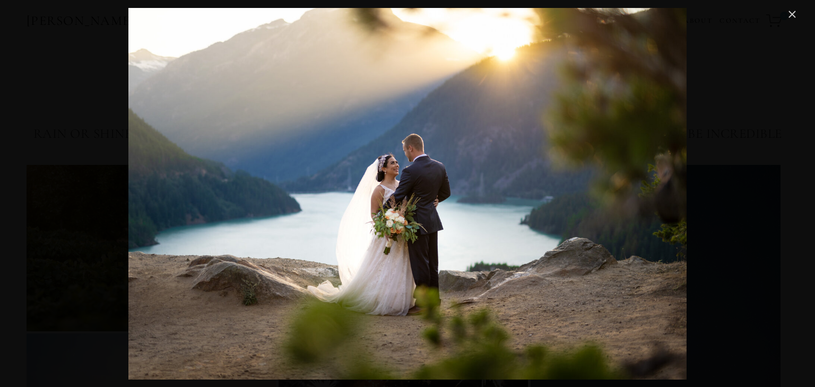
click at [797, 13] on link "Close" at bounding box center [792, 14] width 13 height 13
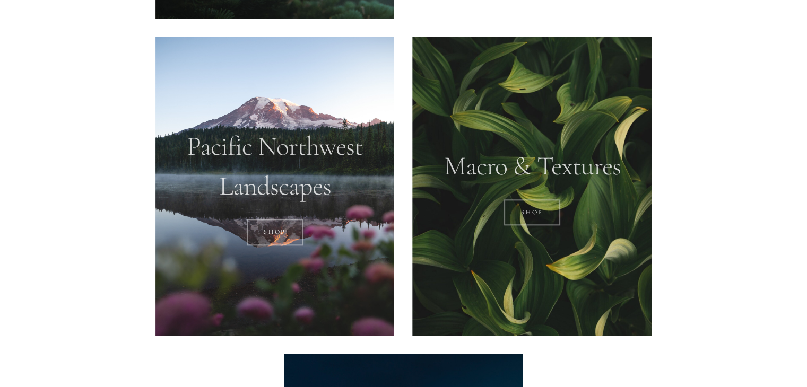
scroll to position [2011, 0]
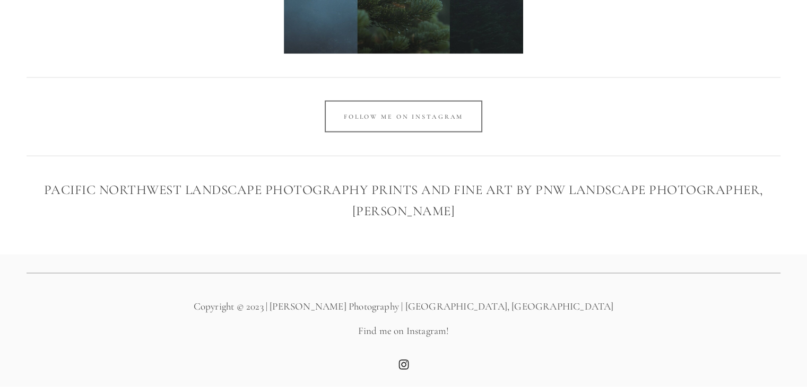
click at [407, 362] on use "Instagram" at bounding box center [403, 364] width 21 height 21
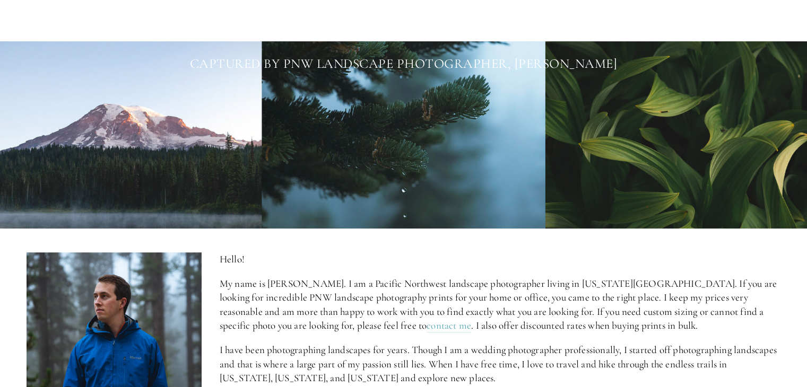
scroll to position [0, 0]
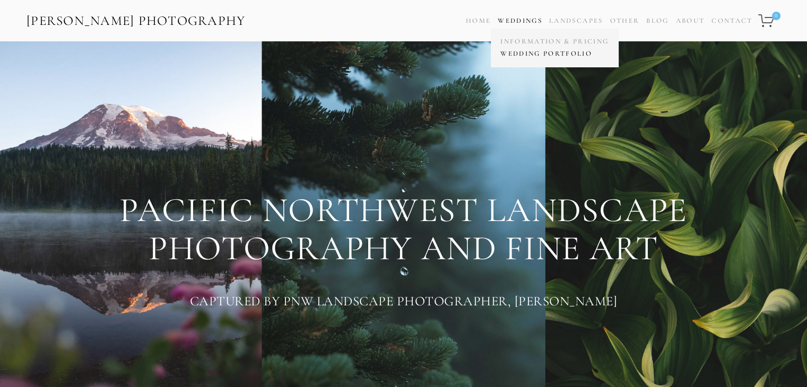
click at [516, 50] on link "Wedding Portfolio" at bounding box center [555, 54] width 114 height 12
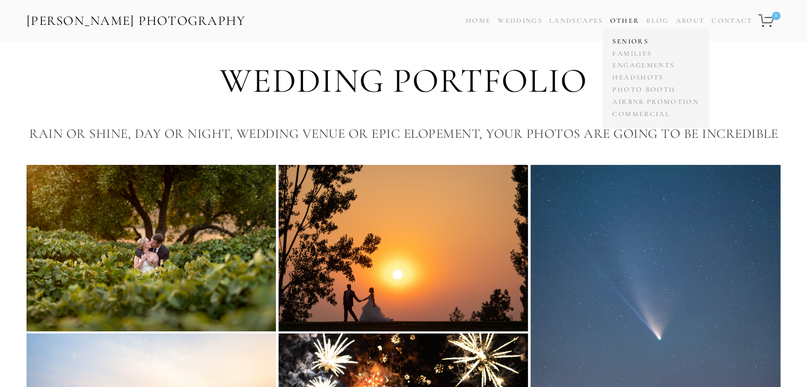
click at [622, 44] on link "Seniors" at bounding box center [655, 42] width 91 height 12
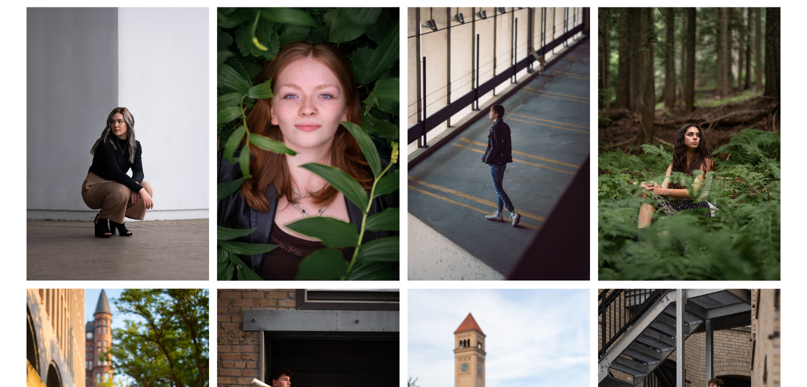
scroll to position [1460, 0]
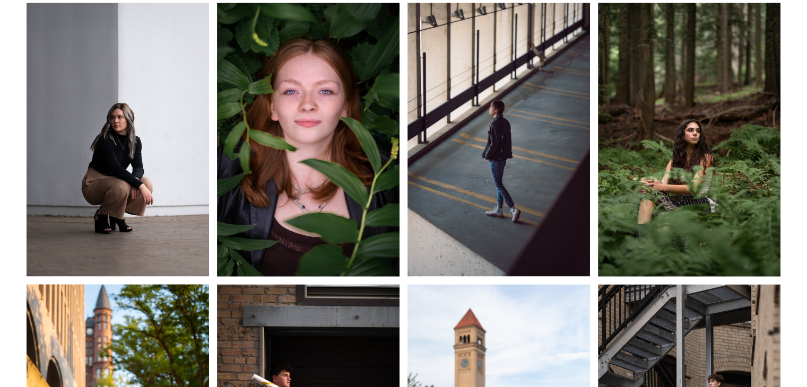
click at [114, 140] on img at bounding box center [118, 140] width 182 height 274
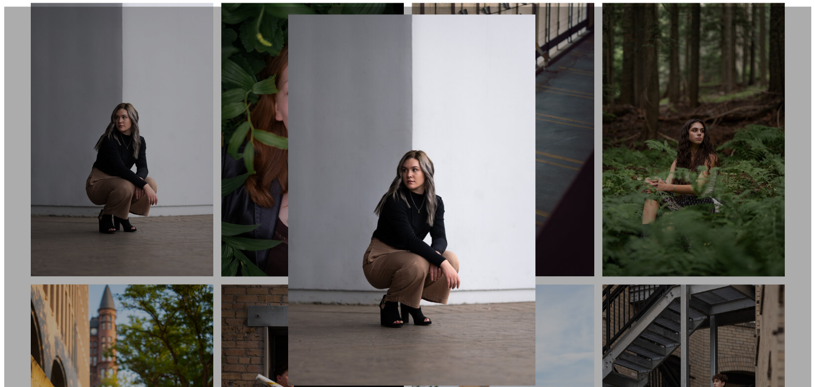
scroll to position [1466, 0]
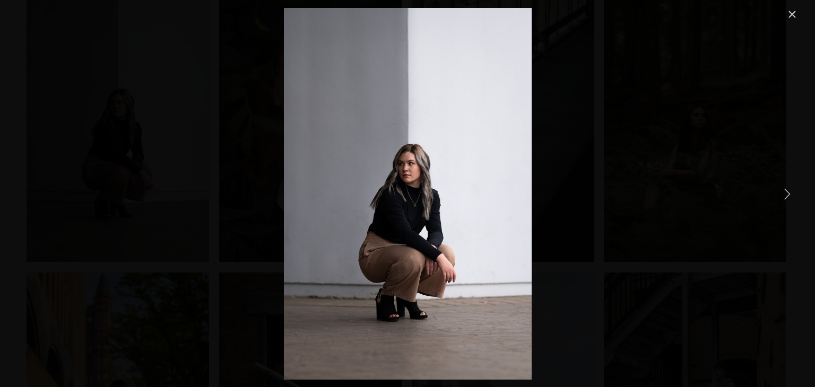
click at [795, 18] on link "Close" at bounding box center [792, 14] width 13 height 13
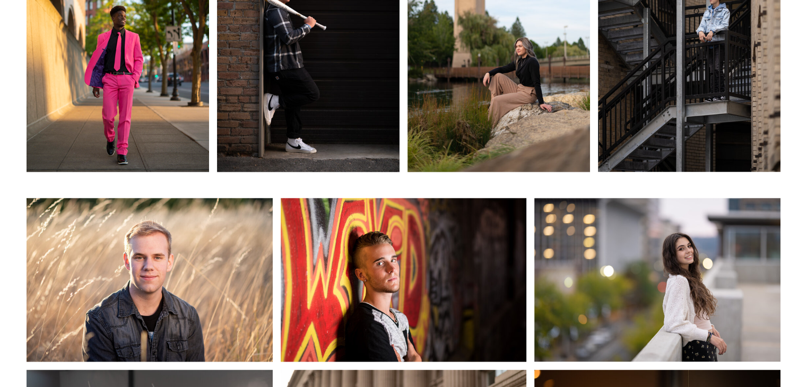
scroll to position [1769, 0]
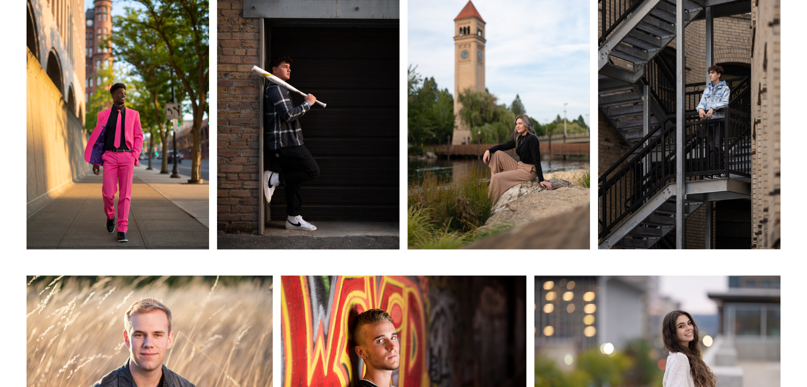
click at [499, 98] on img at bounding box center [498, 113] width 182 height 274
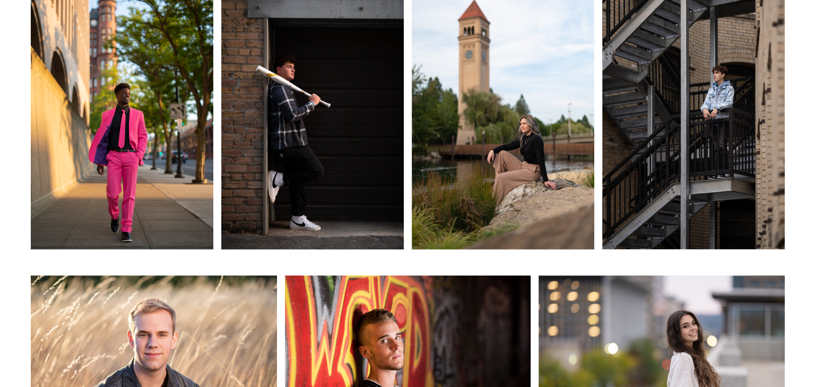
scroll to position [1778, 0]
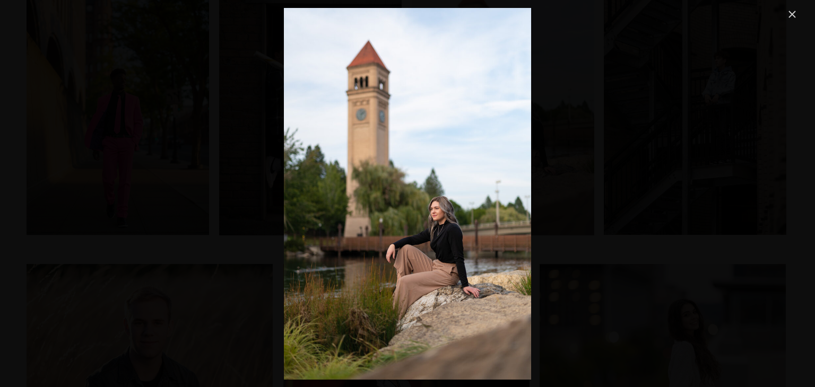
click at [792, 12] on link "Close" at bounding box center [792, 14] width 13 height 13
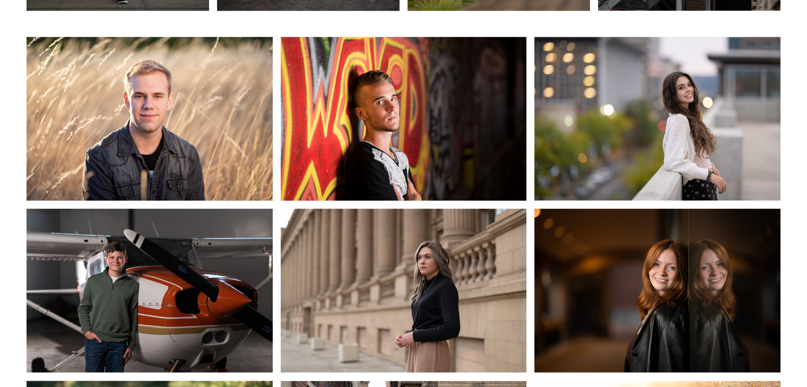
scroll to position [2032, 0]
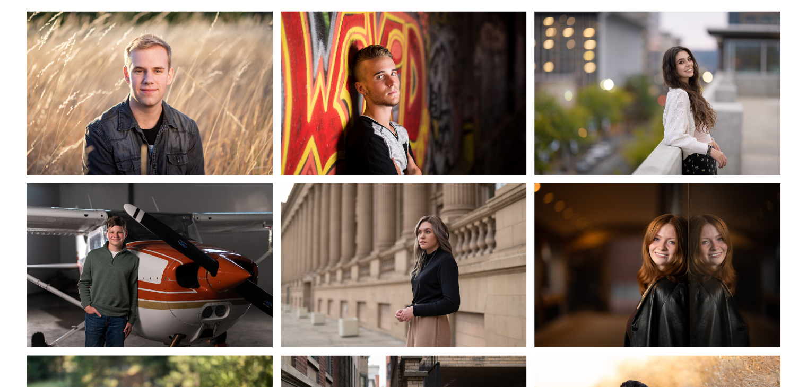
click at [687, 97] on img at bounding box center [657, 94] width 246 height 164
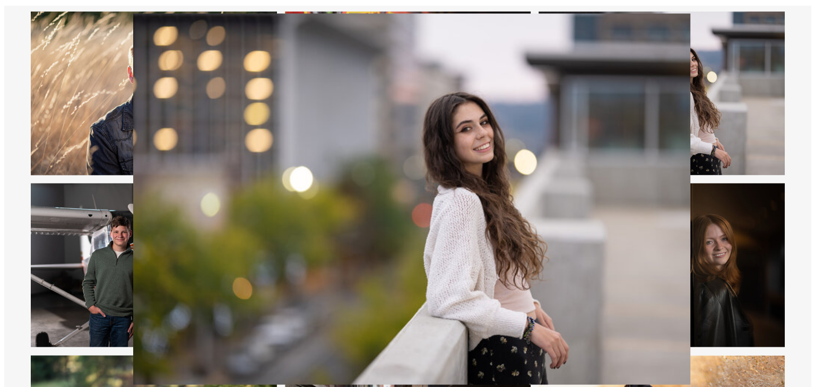
scroll to position [2038, 0]
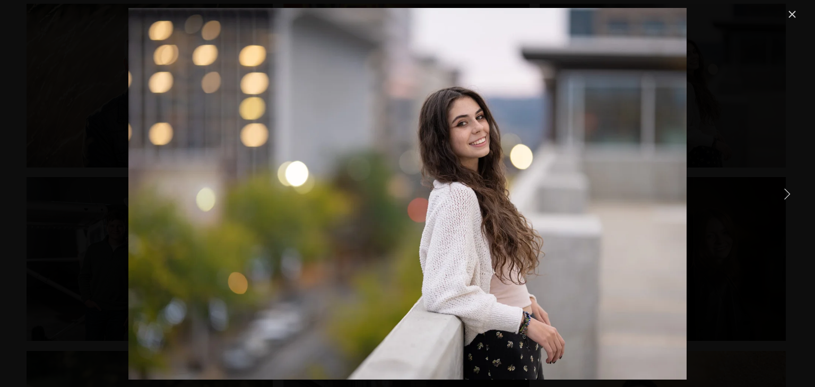
click at [789, 192] on link "Next Item" at bounding box center [786, 193] width 23 height 23
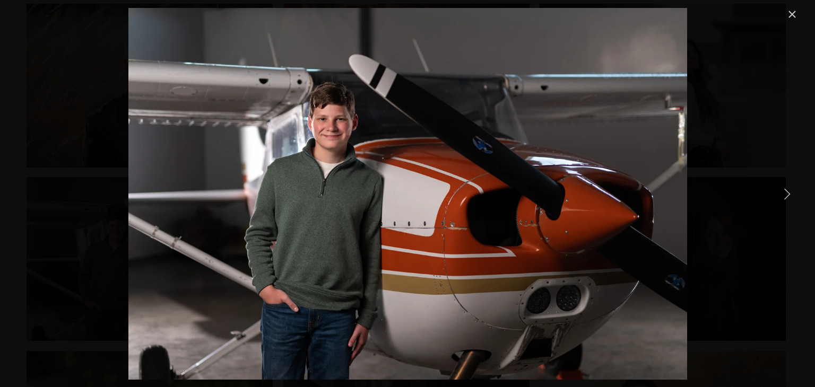
click at [787, 194] on link "Next Item" at bounding box center [786, 193] width 23 height 23
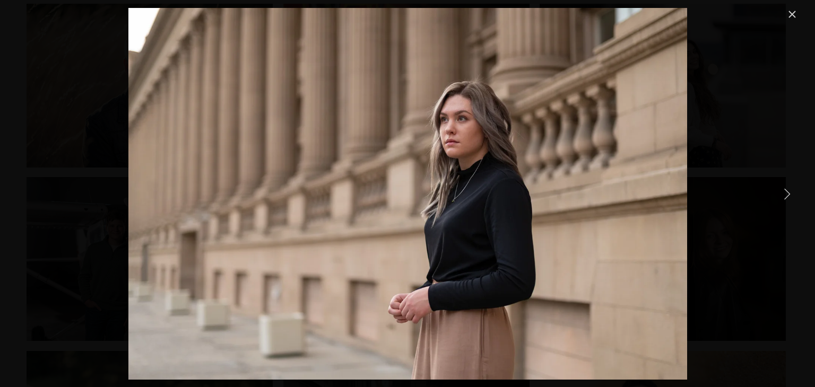
click at [787, 194] on link "Next Item" at bounding box center [786, 193] width 23 height 23
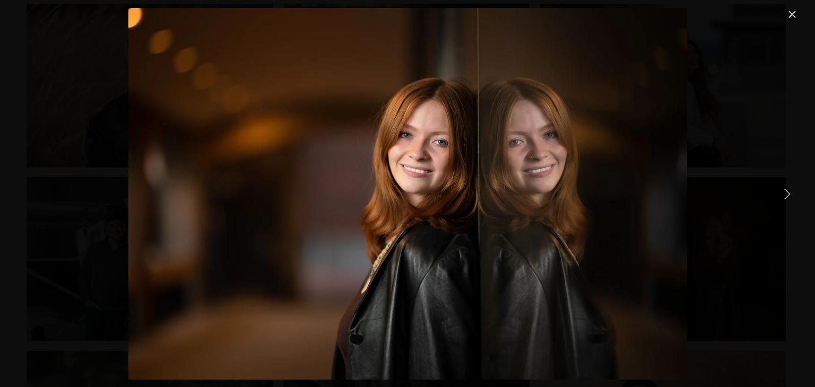
click at [787, 194] on link "Next Item" at bounding box center [786, 193] width 23 height 23
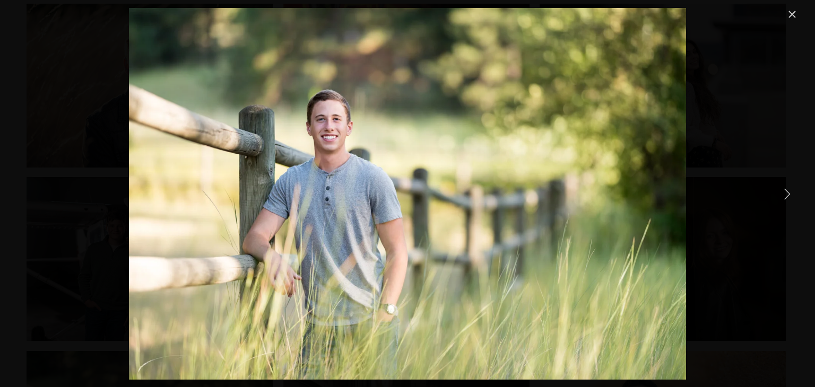
click at [787, 194] on link "Next Item" at bounding box center [786, 193] width 23 height 23
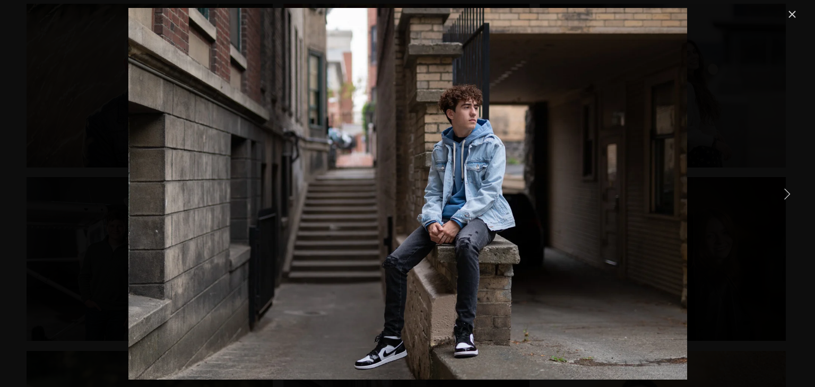
click at [787, 194] on link "Next Item" at bounding box center [786, 193] width 23 height 23
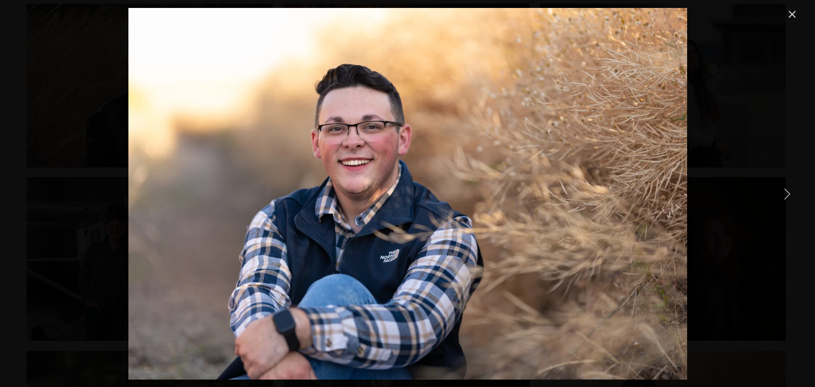
click at [787, 194] on link "Next Item" at bounding box center [786, 193] width 23 height 23
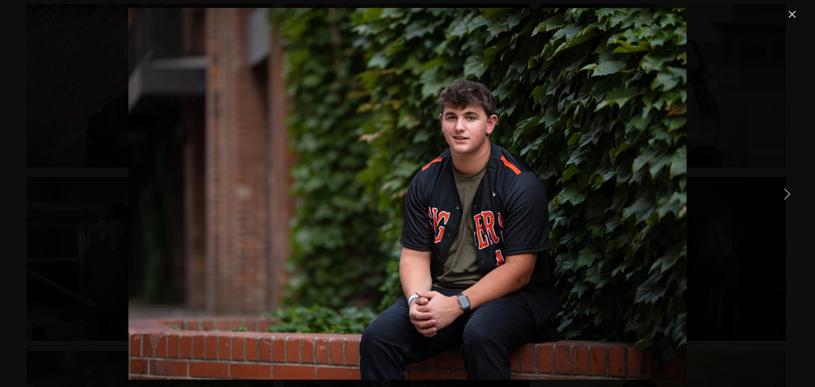
click at [790, 13] on link "Close" at bounding box center [792, 14] width 13 height 13
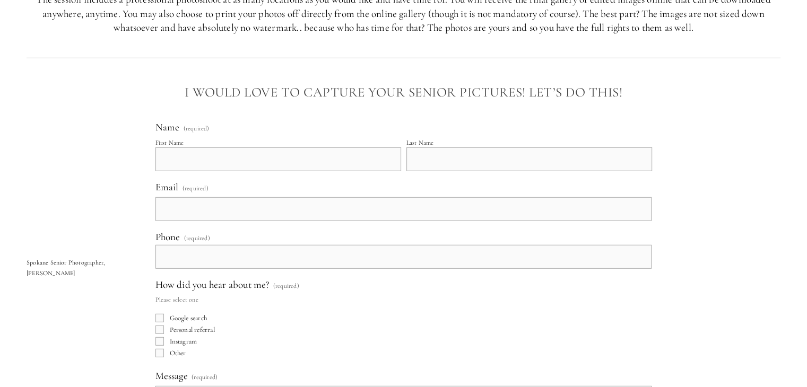
scroll to position [2886, 0]
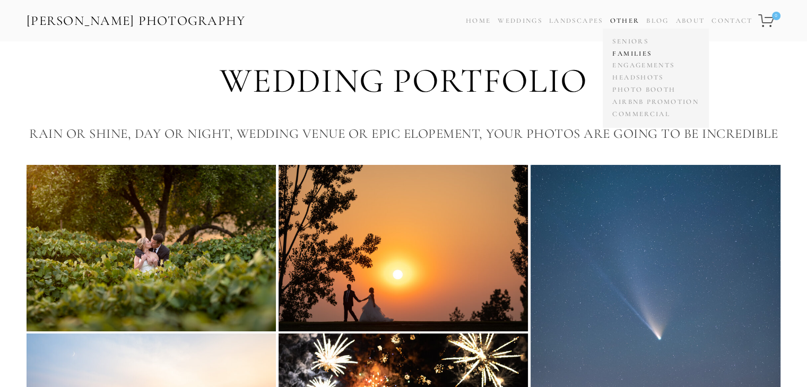
click at [628, 55] on link "Families" at bounding box center [655, 54] width 91 height 12
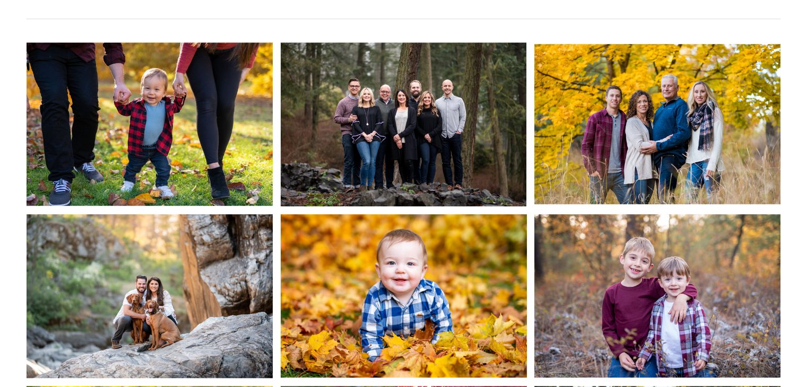
scroll to position [879, 0]
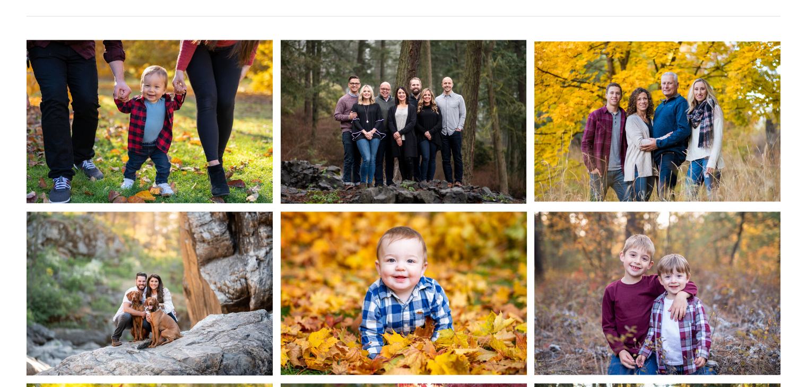
click at [192, 123] on img at bounding box center [150, 122] width 246 height 164
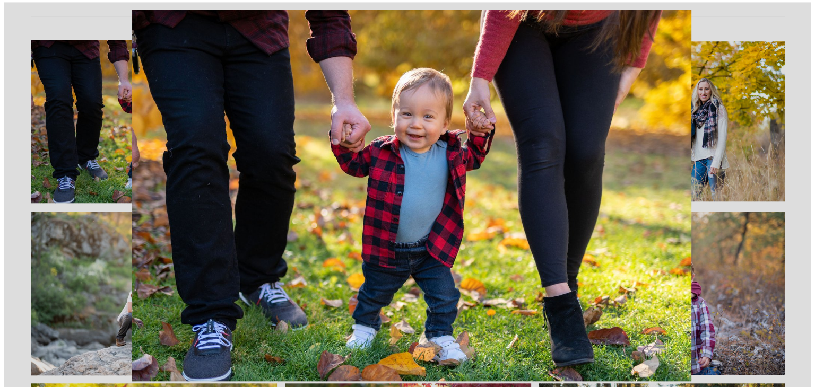
scroll to position [881, 0]
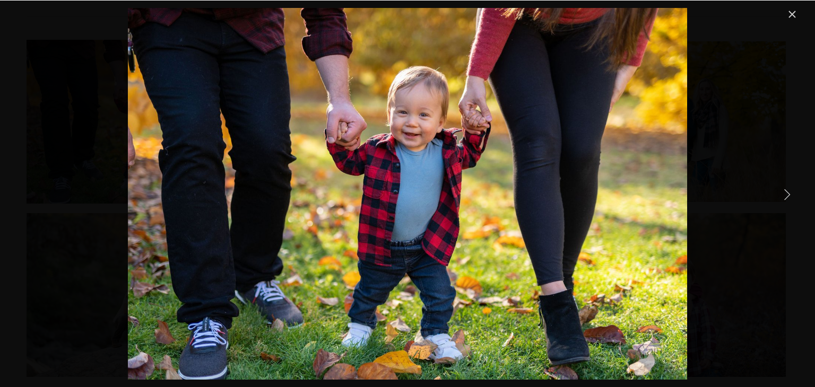
click at [788, 193] on link "Next Item" at bounding box center [786, 193] width 23 height 23
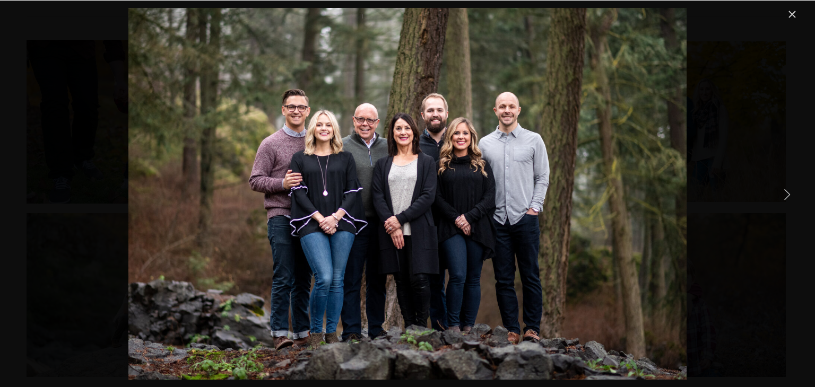
click at [788, 193] on link "Next Item" at bounding box center [786, 193] width 23 height 23
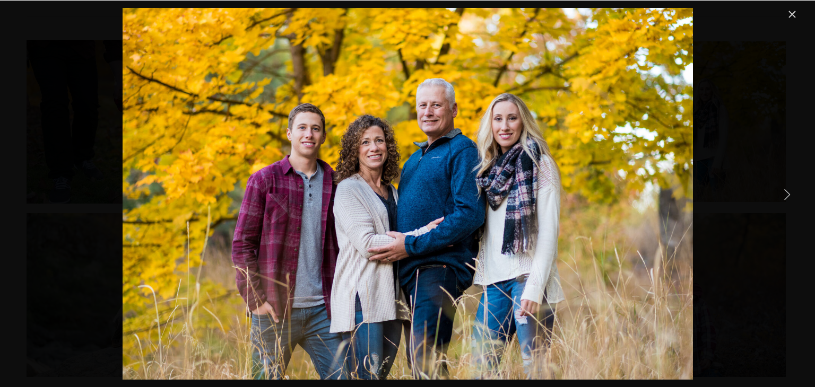
click at [788, 193] on link "Next Item" at bounding box center [786, 193] width 23 height 23
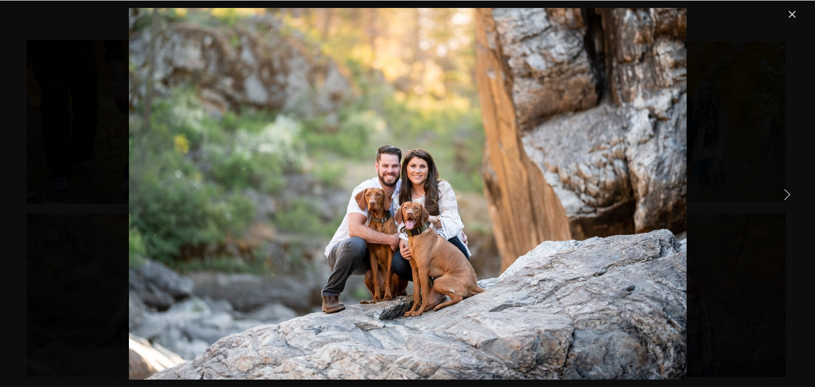
click at [787, 191] on link "Next Item" at bounding box center [786, 193] width 23 height 23
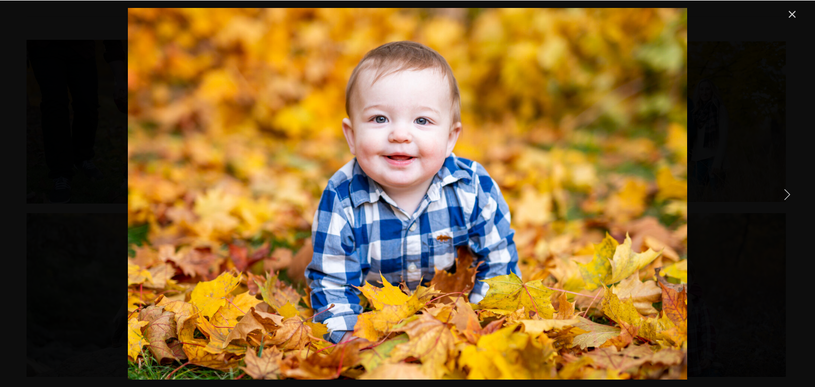
click at [787, 191] on link "Next Item" at bounding box center [786, 193] width 23 height 23
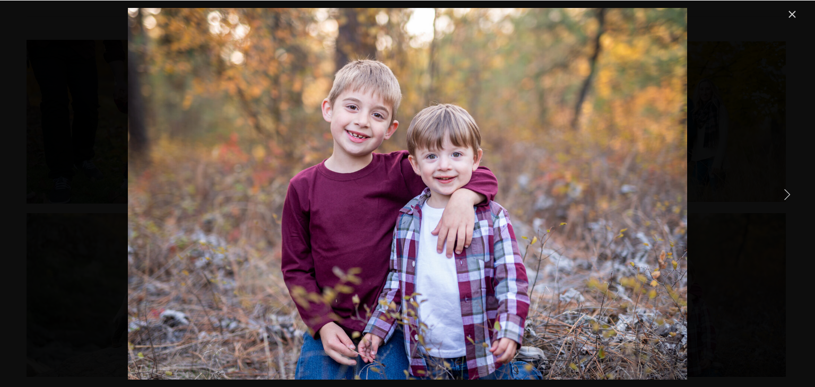
click at [787, 191] on link "Next Item" at bounding box center [786, 193] width 23 height 23
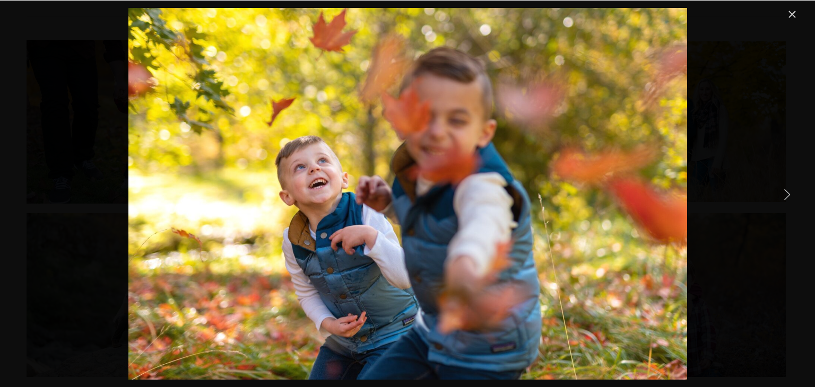
click at [787, 191] on link "Next Item" at bounding box center [786, 193] width 23 height 23
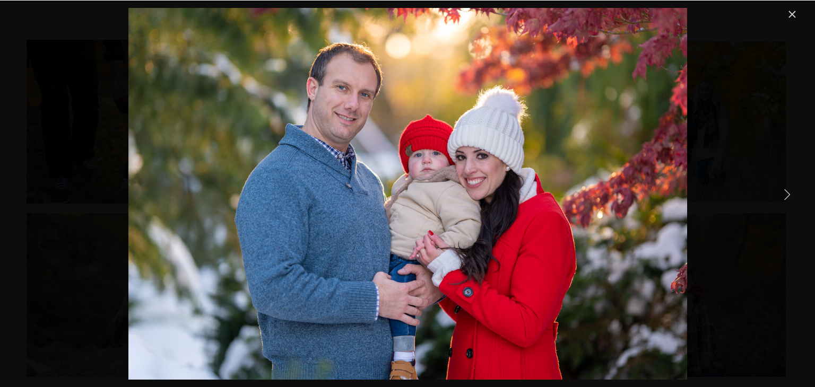
click at [787, 191] on link "Next Item" at bounding box center [786, 193] width 23 height 23
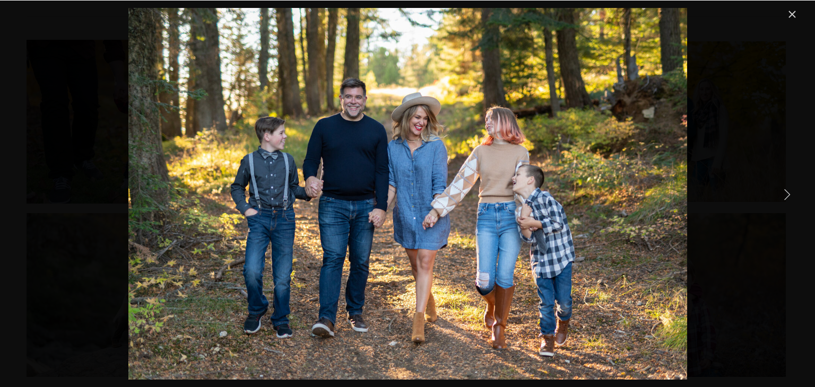
click at [787, 191] on link "Next Item" at bounding box center [786, 193] width 23 height 23
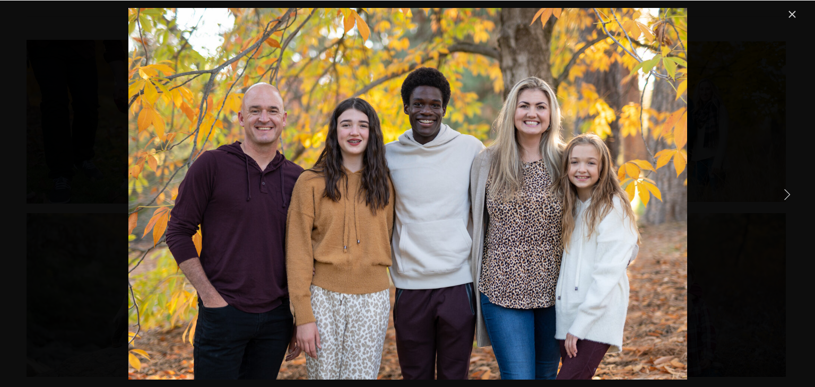
click at [790, 192] on link "Next Item" at bounding box center [786, 193] width 23 height 23
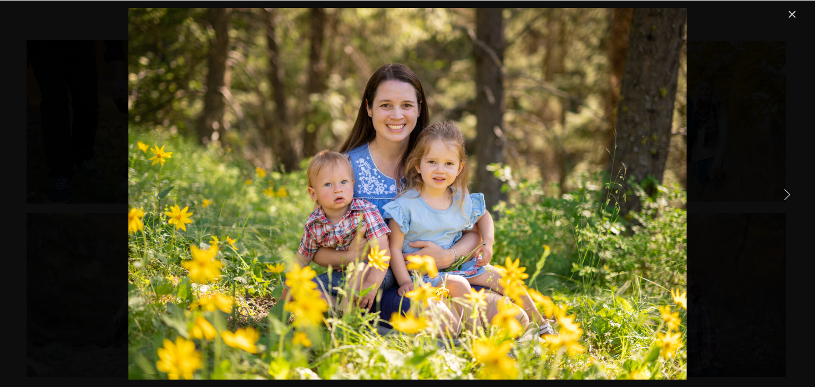
click at [790, 192] on link "Next Item" at bounding box center [786, 193] width 23 height 23
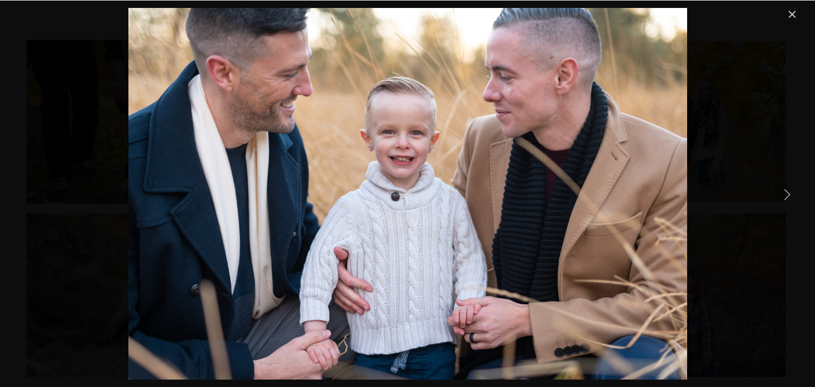
click at [790, 192] on link "Next Item" at bounding box center [786, 193] width 23 height 23
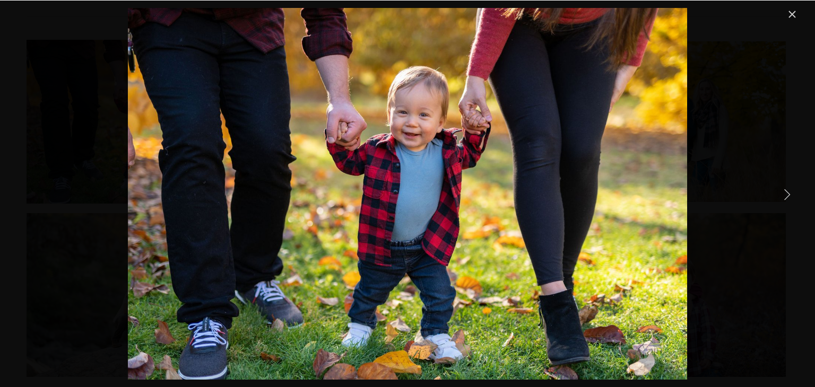
click at [790, 192] on link "Next Item" at bounding box center [786, 193] width 23 height 23
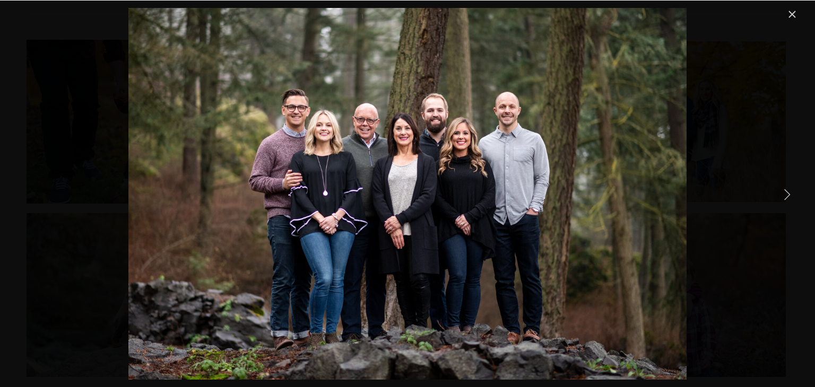
click at [790, 192] on link "Next Item" at bounding box center [786, 193] width 23 height 23
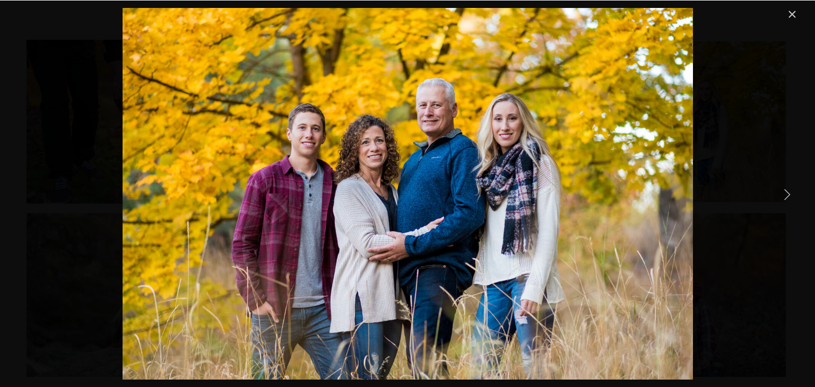
click at [795, 8] on link "Close" at bounding box center [792, 14] width 13 height 13
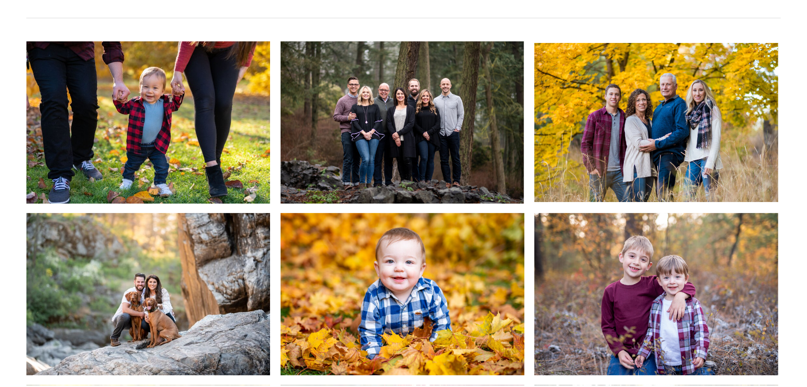
scroll to position [879, 0]
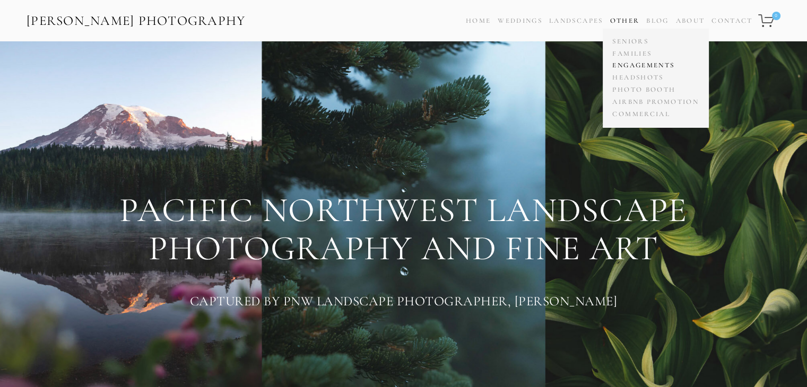
click at [631, 66] on link "Engagements" at bounding box center [655, 66] width 91 height 12
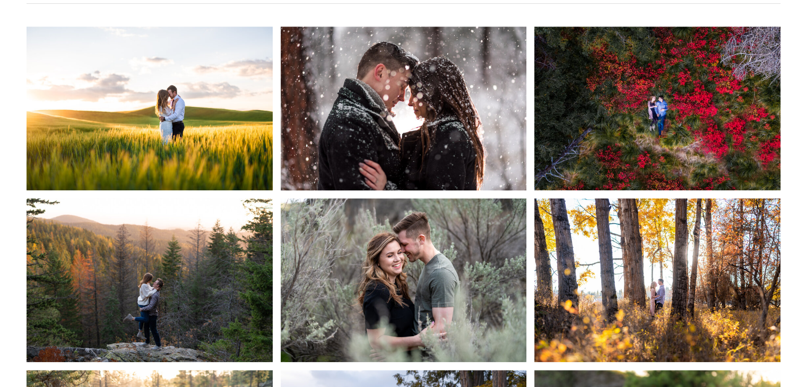
scroll to position [793, 0]
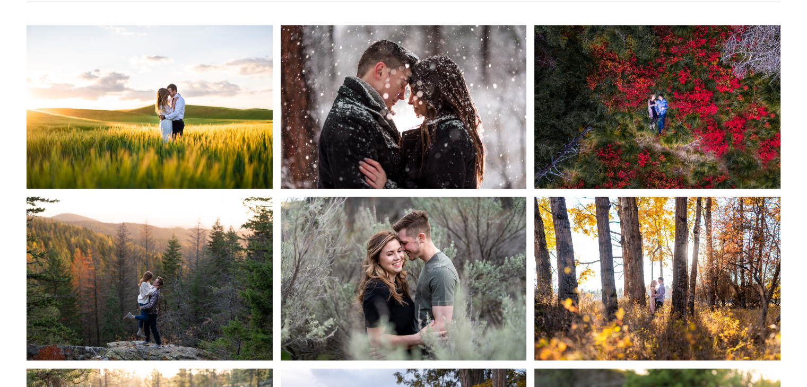
click at [203, 129] on img at bounding box center [150, 107] width 247 height 164
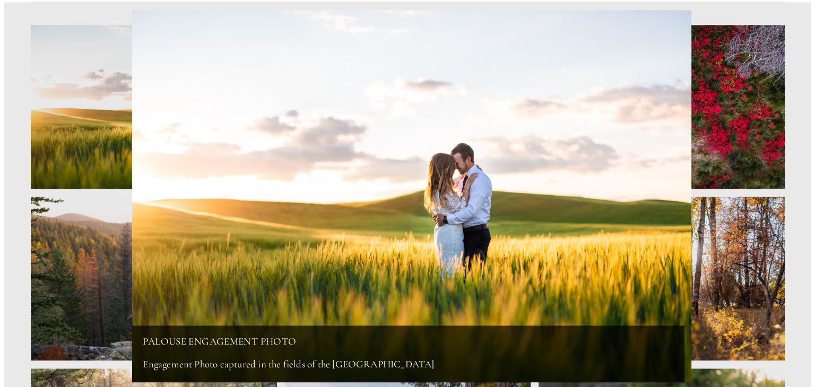
scroll to position [795, 0]
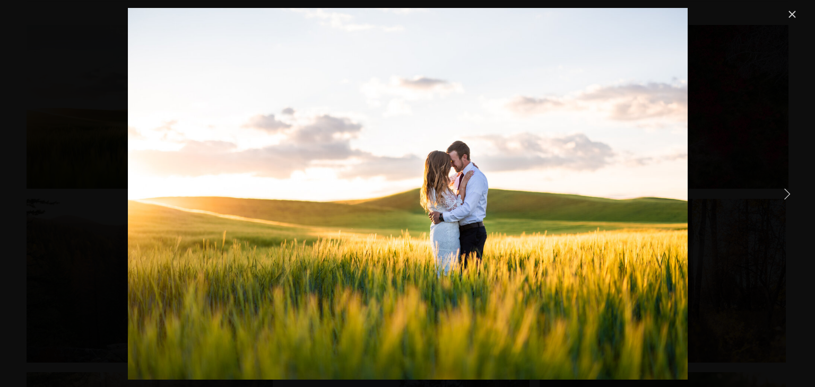
click at [786, 194] on link "Next Item" at bounding box center [786, 193] width 23 height 23
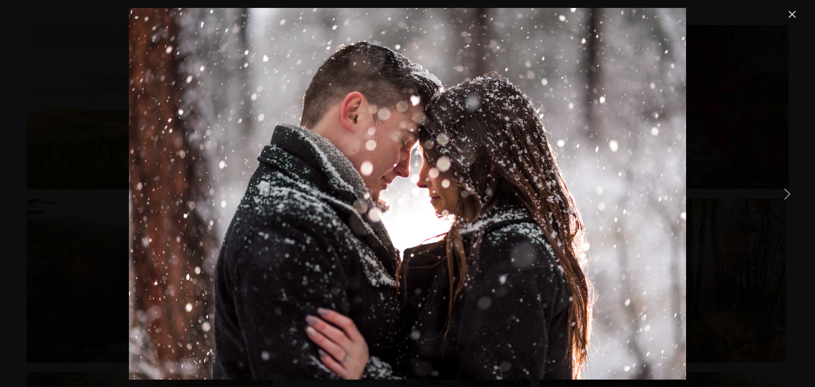
click at [786, 194] on link "Next Item" at bounding box center [786, 193] width 23 height 23
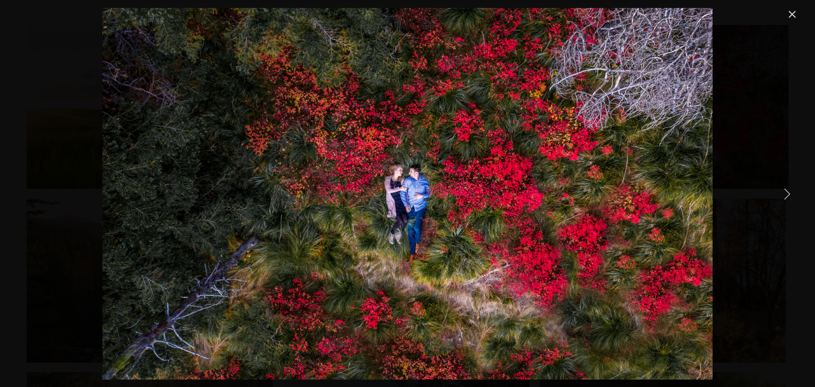
click at [786, 194] on link "Next Item" at bounding box center [786, 193] width 23 height 23
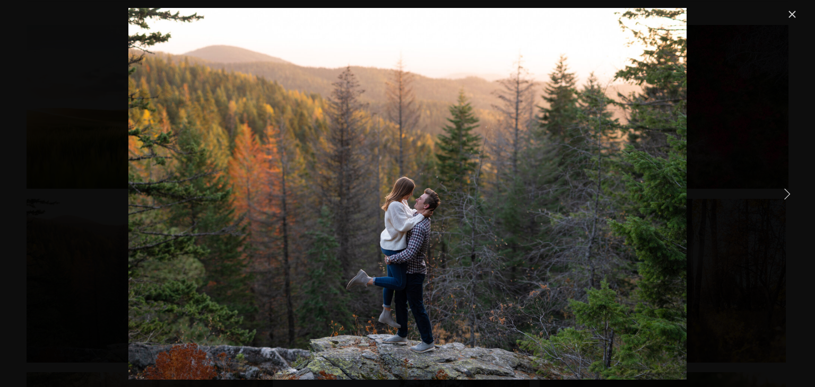
click at [786, 194] on link "Next Item" at bounding box center [786, 193] width 23 height 23
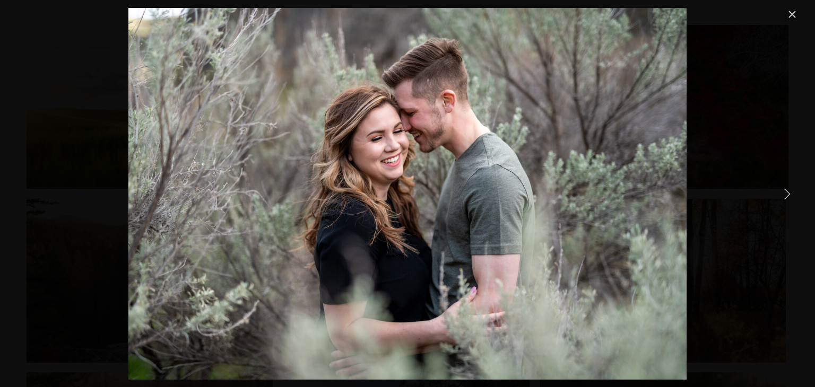
click at [786, 194] on link "Next Item" at bounding box center [786, 193] width 23 height 23
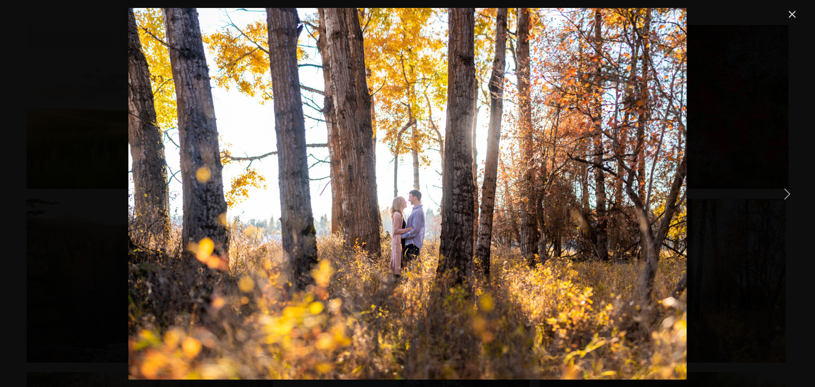
click at [786, 194] on link "Next Item" at bounding box center [786, 193] width 23 height 23
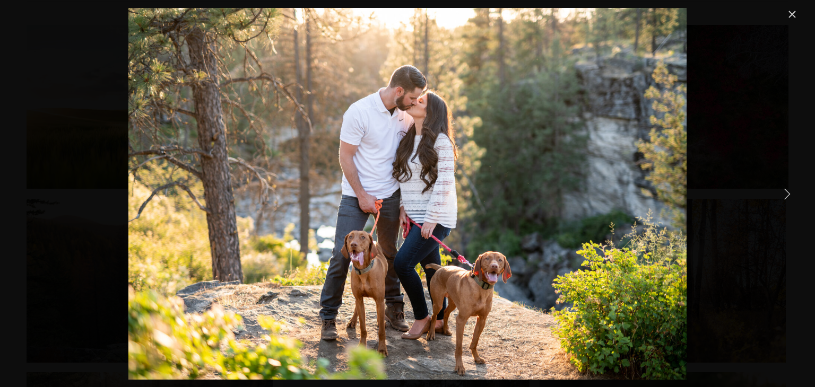
click at [786, 194] on link "Next Item" at bounding box center [786, 193] width 23 height 23
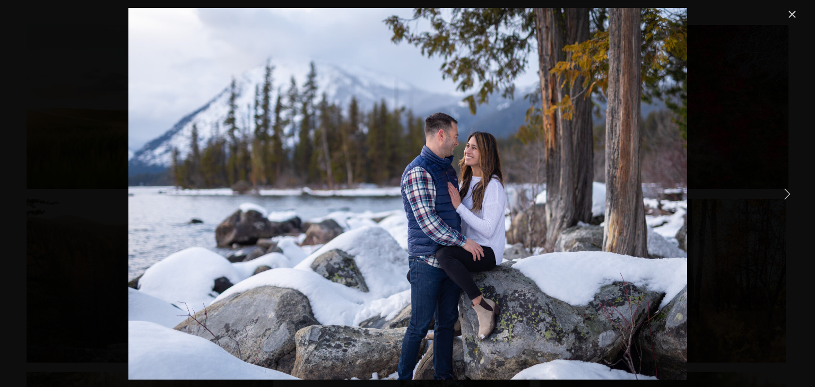
click at [786, 194] on link "Next Item" at bounding box center [786, 193] width 23 height 23
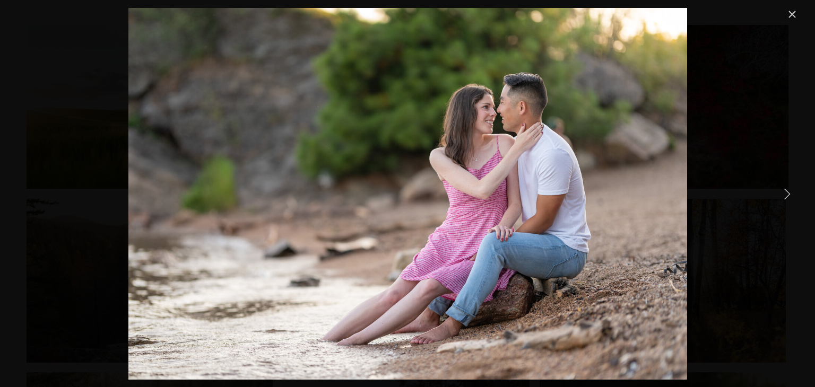
click at [786, 194] on link "Next Item" at bounding box center [786, 193] width 23 height 23
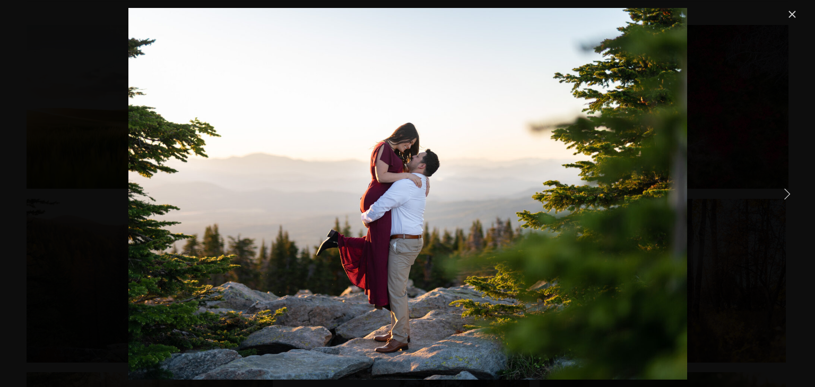
click at [786, 194] on link "Next Item" at bounding box center [786, 193] width 23 height 23
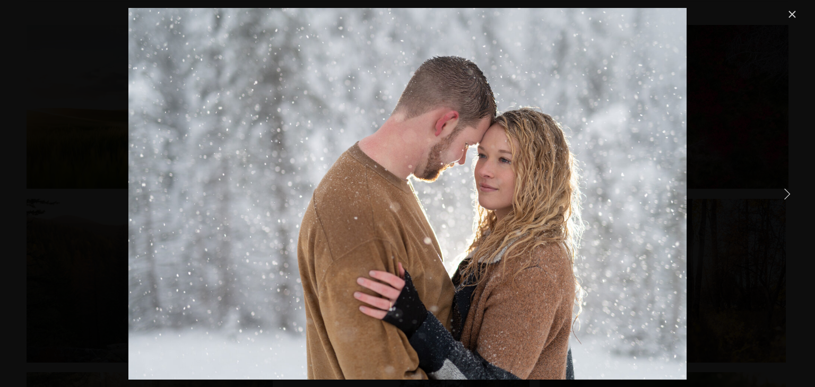
click at [786, 194] on link "Next Item" at bounding box center [786, 193] width 23 height 23
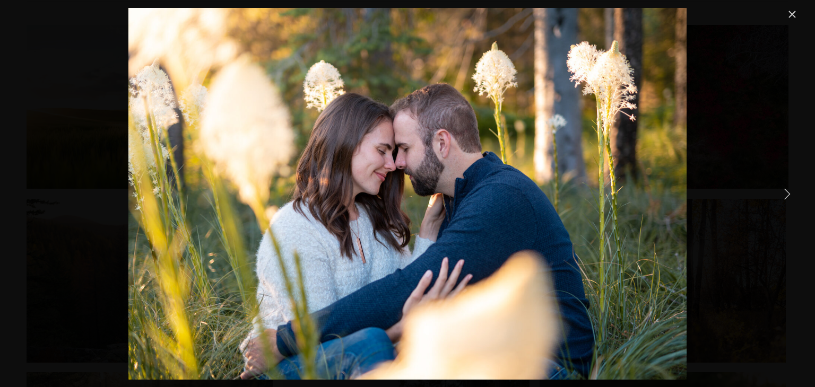
click at [786, 194] on link "Next Item" at bounding box center [786, 193] width 23 height 23
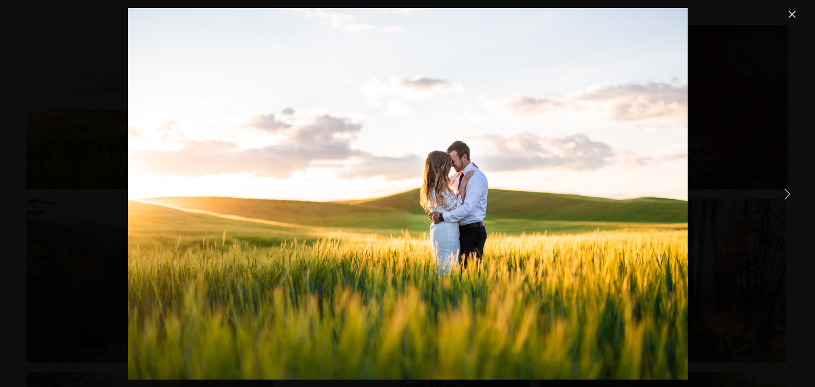
click at [786, 194] on link "Next Item" at bounding box center [786, 193] width 23 height 23
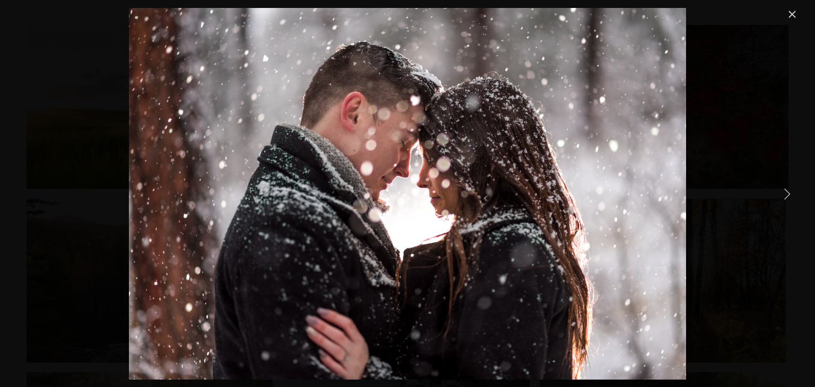
click at [786, 194] on link "Next Item" at bounding box center [786, 193] width 23 height 23
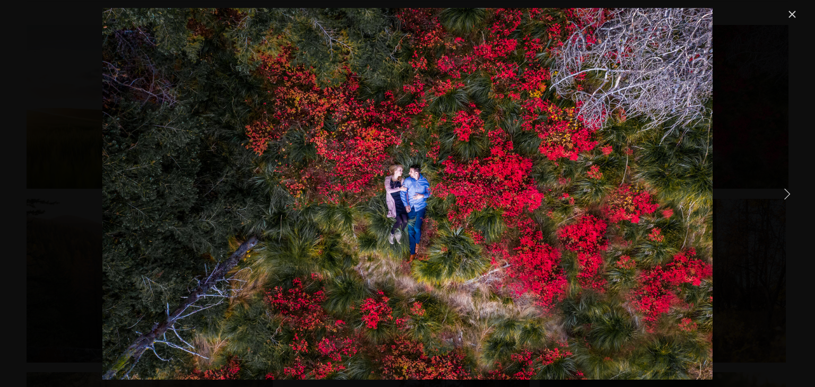
click at [786, 194] on link "Next Item" at bounding box center [786, 193] width 23 height 23
click at [790, 11] on link "Close" at bounding box center [792, 14] width 13 height 13
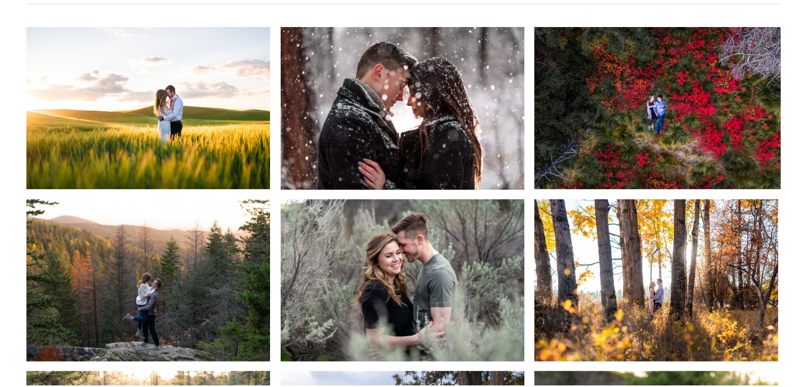
scroll to position [793, 0]
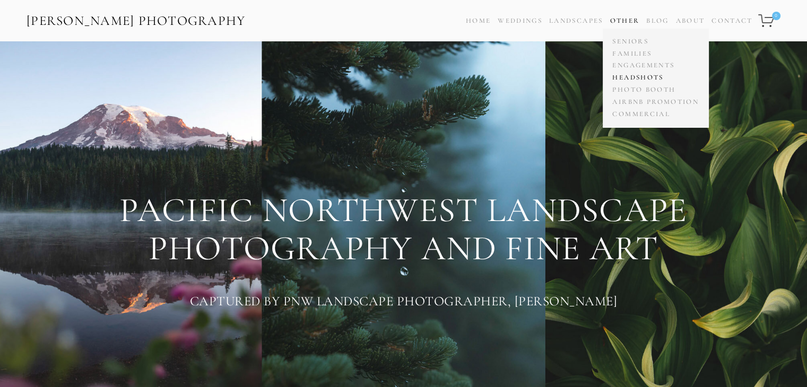
click at [632, 76] on link "Headshots" at bounding box center [655, 78] width 91 height 12
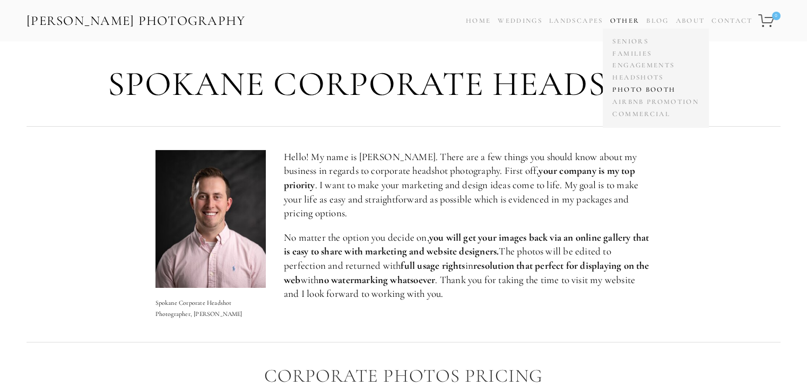
click at [642, 90] on link "Photo Booth" at bounding box center [655, 90] width 91 height 12
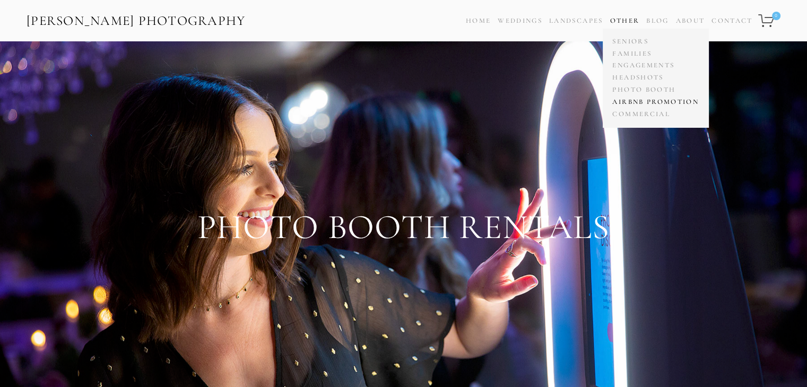
click at [640, 100] on link "Airbnb Promotion" at bounding box center [655, 102] width 91 height 12
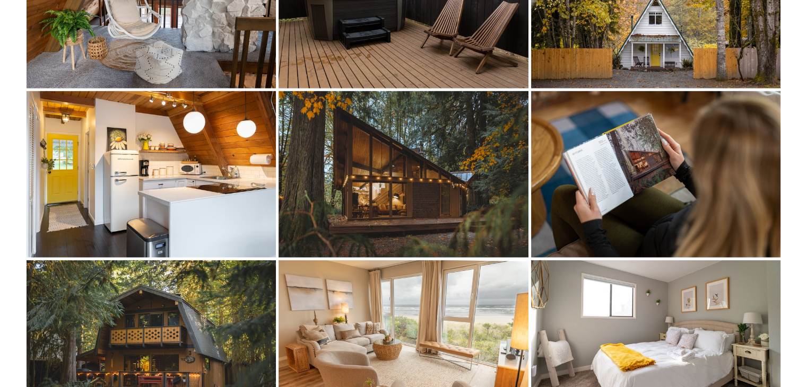
scroll to position [2338, 0]
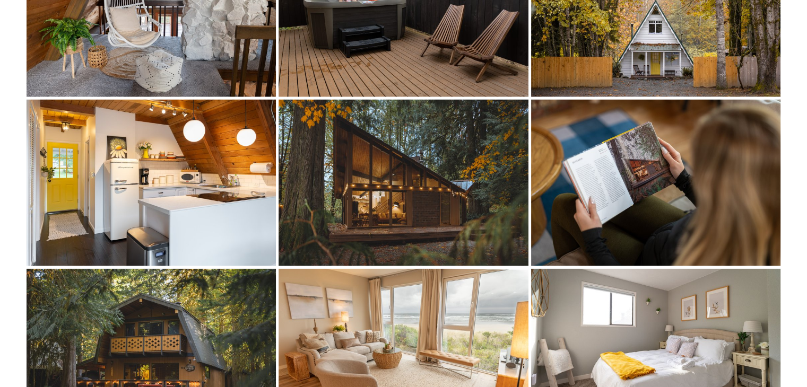
click at [332, 50] on img at bounding box center [404, 14] width 250 height 167
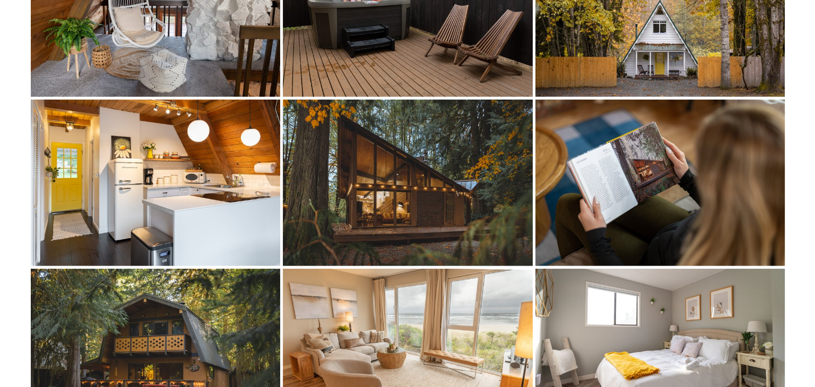
scroll to position [2336, 0]
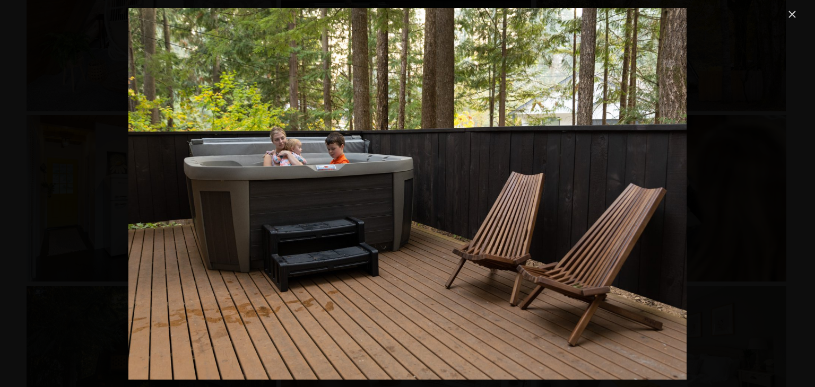
click at [790, 13] on link "Close" at bounding box center [792, 14] width 13 height 13
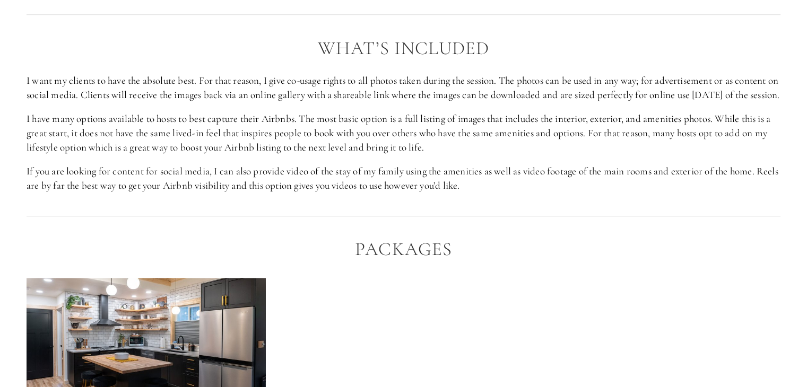
scroll to position [925, 0]
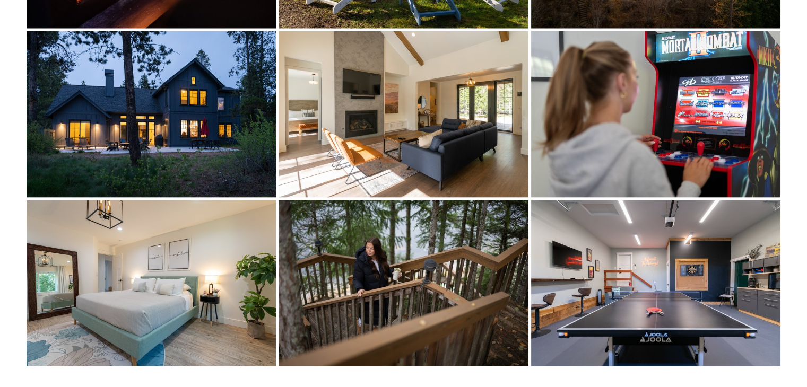
scroll to position [4701, 0]
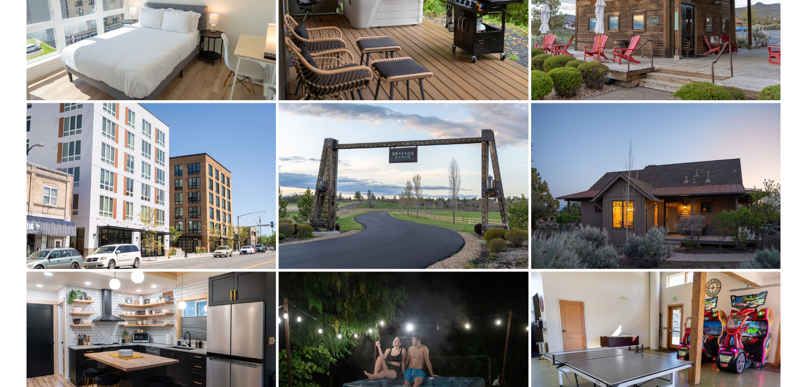
drag, startPoint x: 805, startPoint y: 259, endPoint x: 795, endPoint y: 187, distance: 72.8
drag, startPoint x: 795, startPoint y: 187, endPoint x: 793, endPoint y: 113, distance: 74.3
drag, startPoint x: 793, startPoint y: 113, endPoint x: 814, endPoint y: 83, distance: 36.9
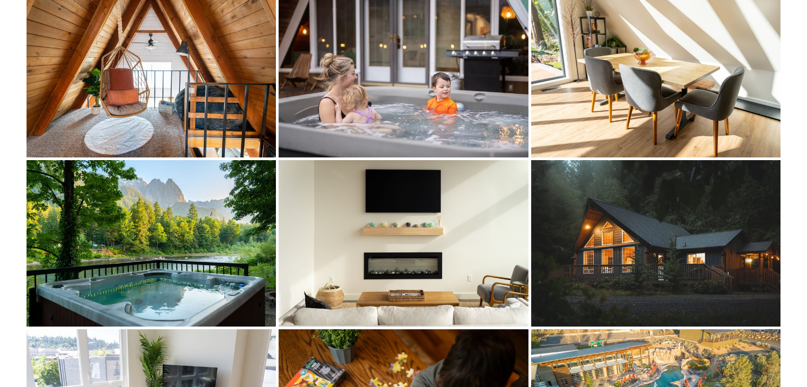
scroll to position [3798, 0]
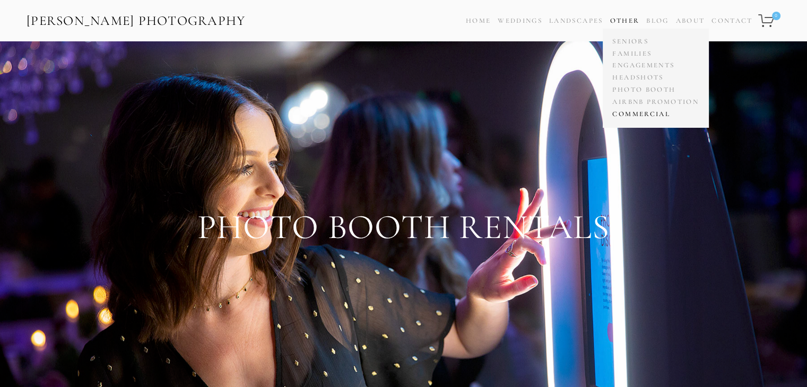
click at [641, 113] on link "Commercial" at bounding box center [655, 114] width 91 height 12
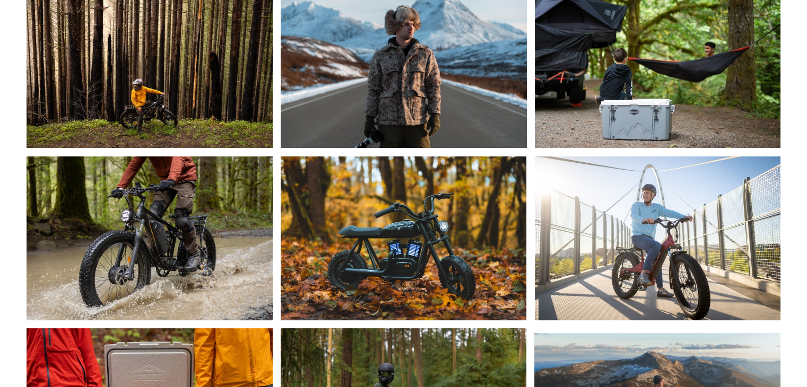
scroll to position [233, 0]
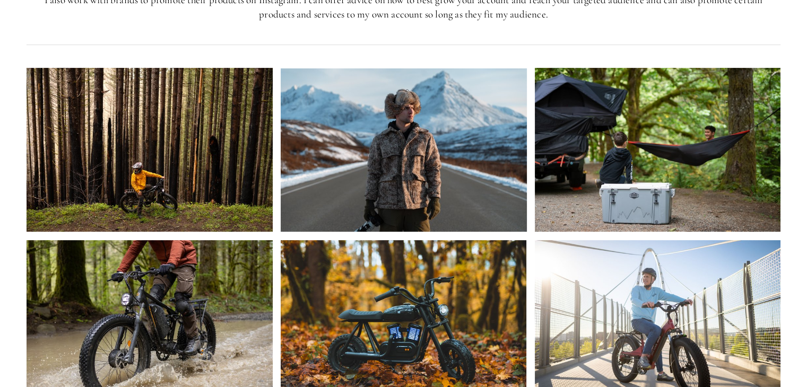
click at [190, 171] on img at bounding box center [150, 150] width 246 height 164
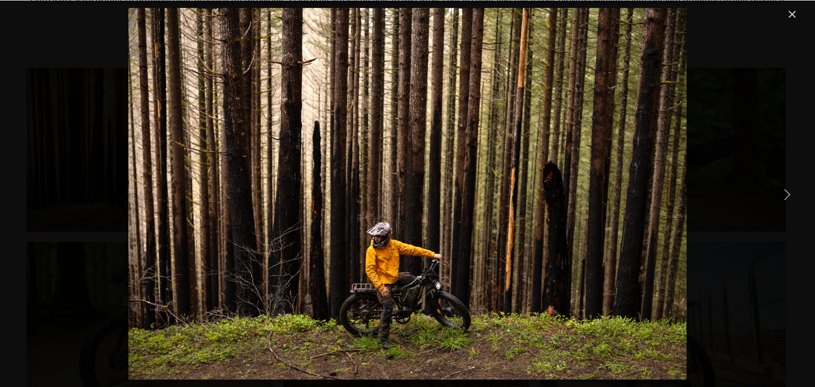
click at [787, 189] on link "Next Item" at bounding box center [786, 193] width 23 height 23
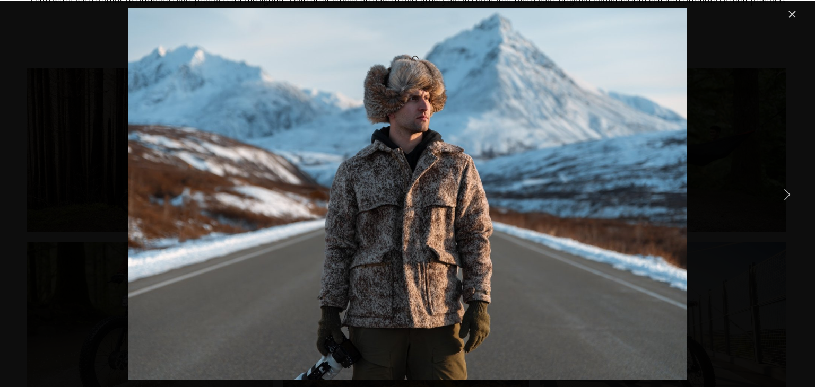
click at [787, 189] on link "Next Item" at bounding box center [786, 193] width 23 height 23
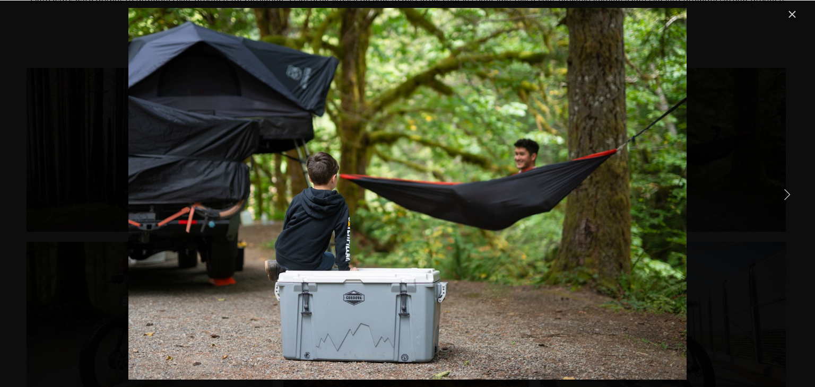
click at [787, 189] on link "Next Item" at bounding box center [786, 193] width 23 height 23
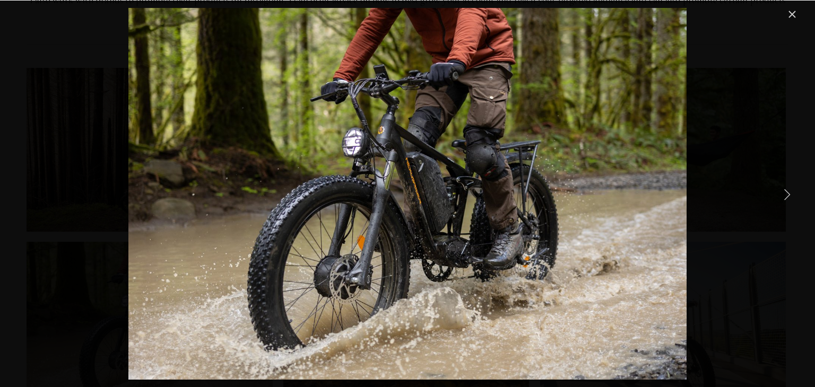
click at [787, 189] on link "Next Item" at bounding box center [786, 193] width 23 height 23
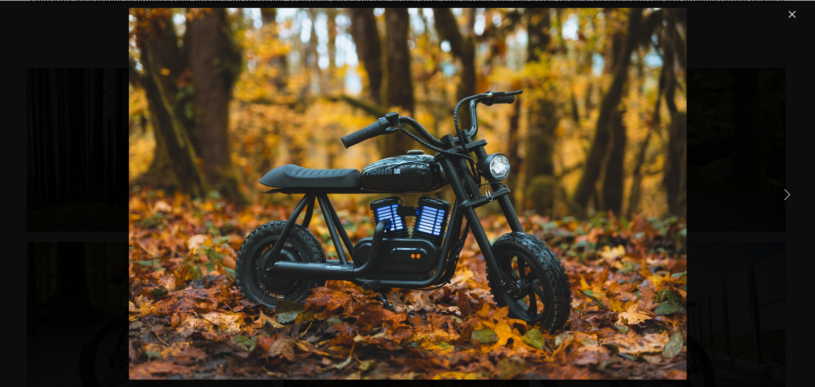
click at [787, 189] on link "Next Item" at bounding box center [786, 193] width 23 height 23
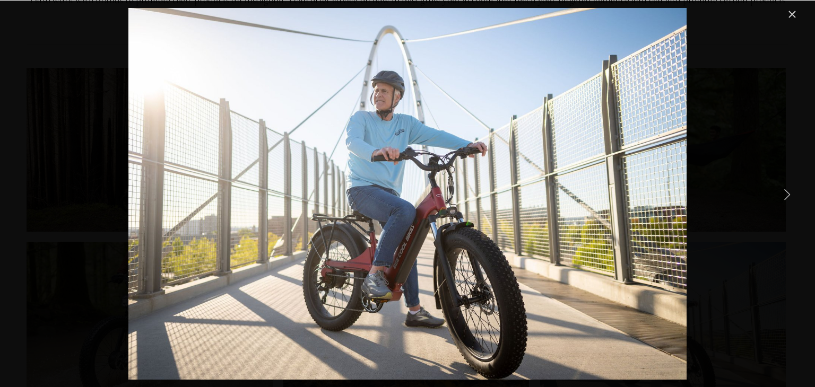
click at [787, 189] on link "Next Item" at bounding box center [786, 193] width 23 height 23
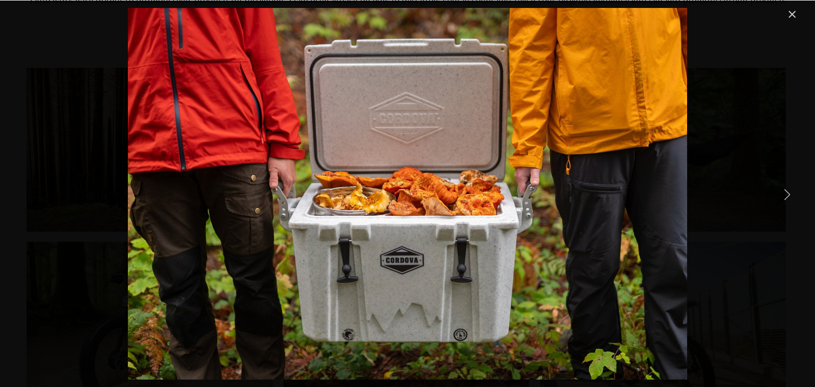
click at [787, 189] on link "Next Item" at bounding box center [786, 193] width 23 height 23
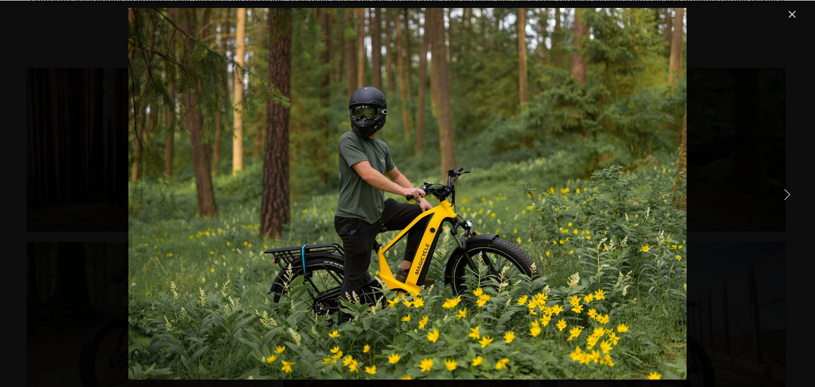
click at [787, 189] on link "Next Item" at bounding box center [786, 193] width 23 height 23
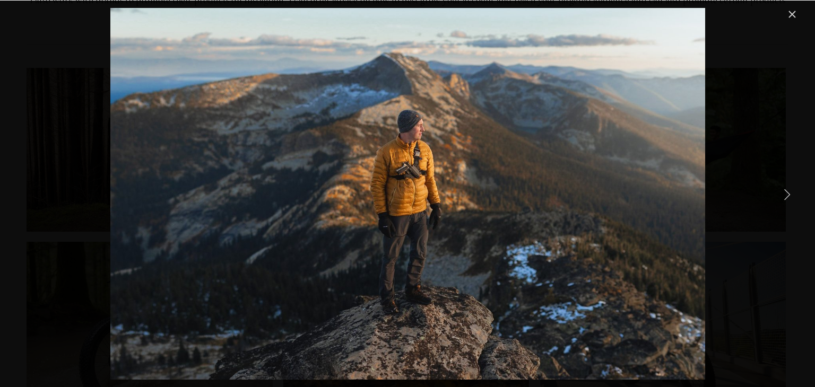
click at [787, 189] on link "Next Item" at bounding box center [786, 193] width 23 height 23
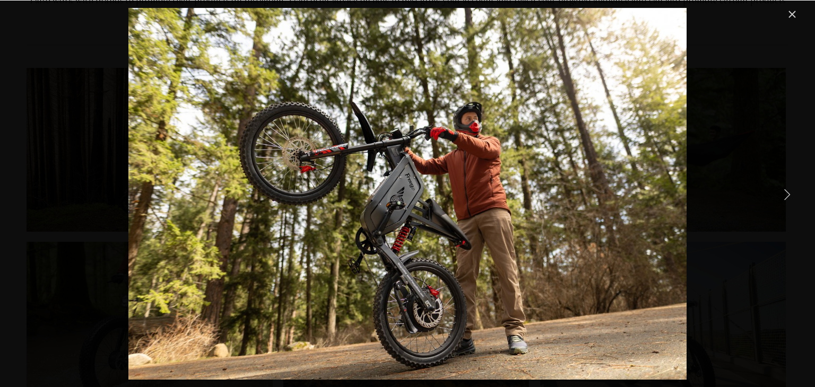
click at [787, 189] on link "Next Item" at bounding box center [786, 193] width 23 height 23
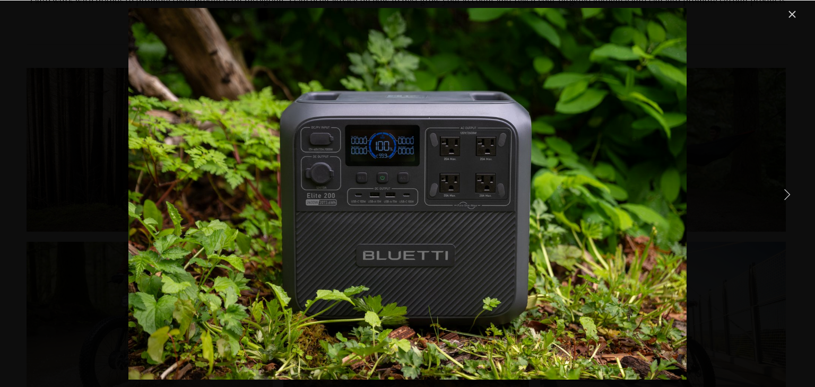
click at [787, 189] on link "Next Item" at bounding box center [786, 193] width 23 height 23
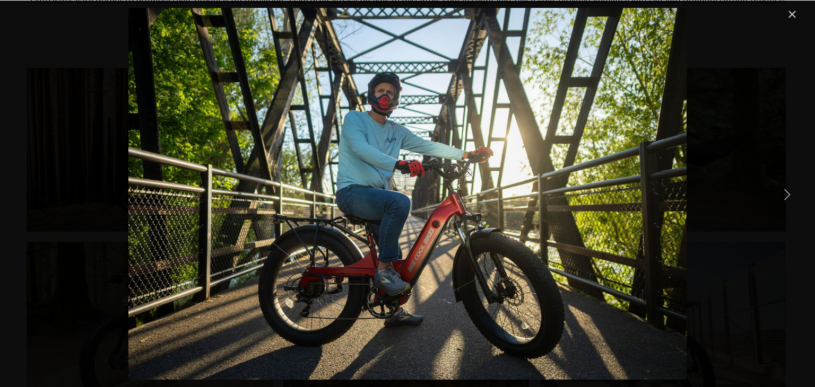
click at [787, 189] on link "Next Item" at bounding box center [786, 193] width 23 height 23
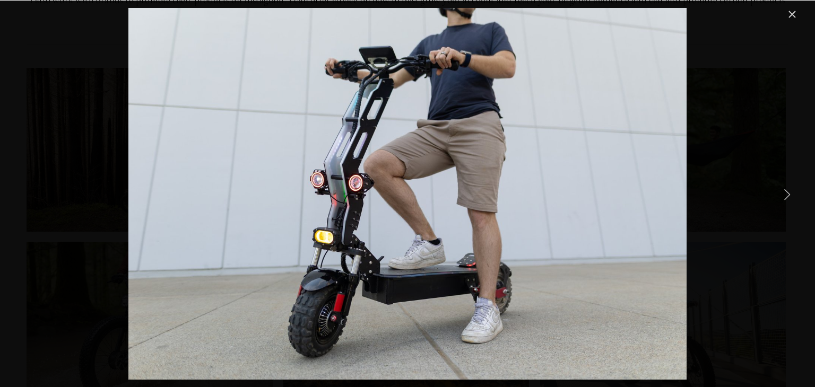
click at [787, 189] on link "Next Item" at bounding box center [786, 193] width 23 height 23
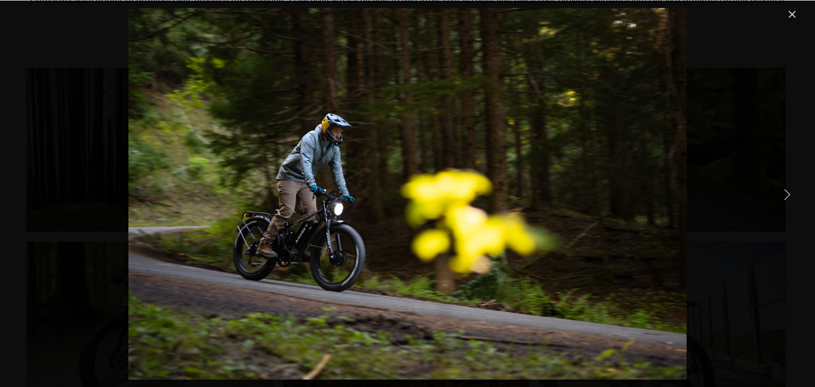
click at [787, 189] on link "Next Item" at bounding box center [786, 193] width 23 height 23
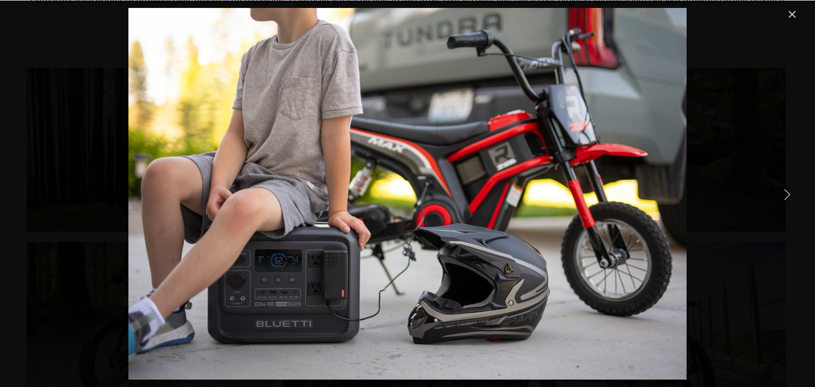
click at [787, 189] on link "Next Item" at bounding box center [786, 193] width 23 height 23
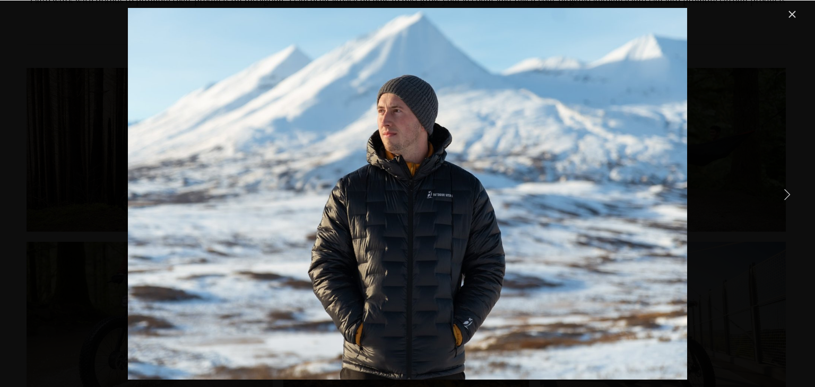
click at [787, 189] on link "Next Item" at bounding box center [786, 193] width 23 height 23
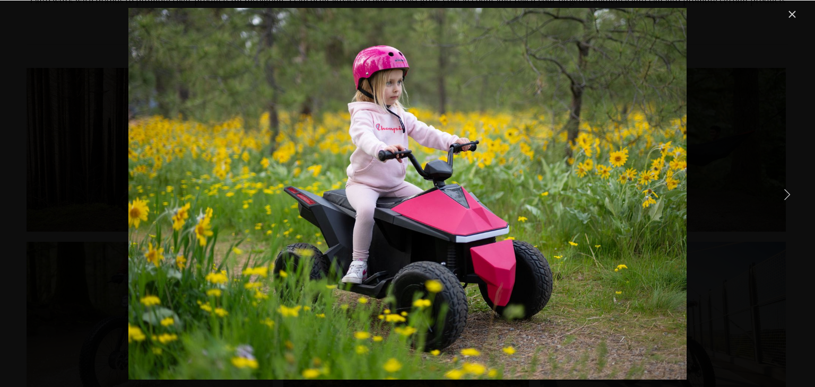
click at [787, 189] on link "Next Item" at bounding box center [786, 193] width 23 height 23
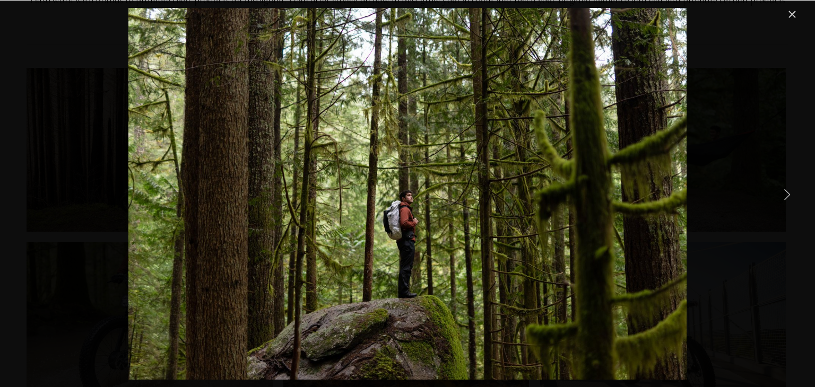
click at [787, 189] on link "Next Item" at bounding box center [786, 193] width 23 height 23
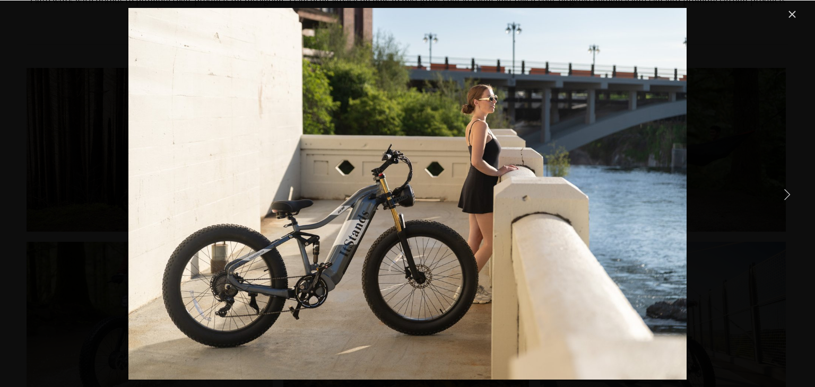
click at [787, 189] on link "Next Item" at bounding box center [786, 193] width 23 height 23
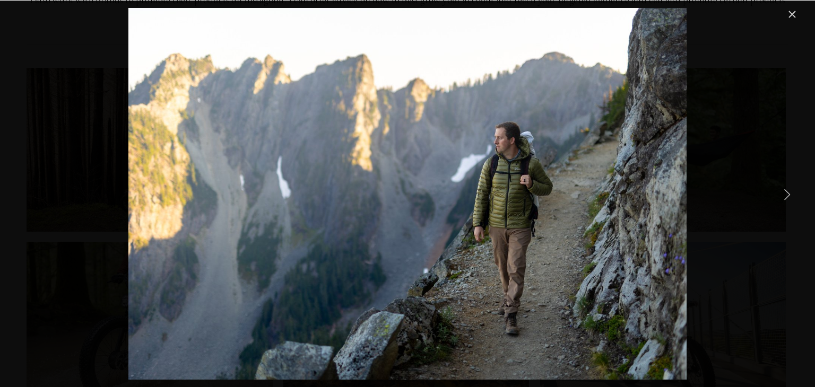
click at [787, 189] on link "Next Item" at bounding box center [786, 193] width 23 height 23
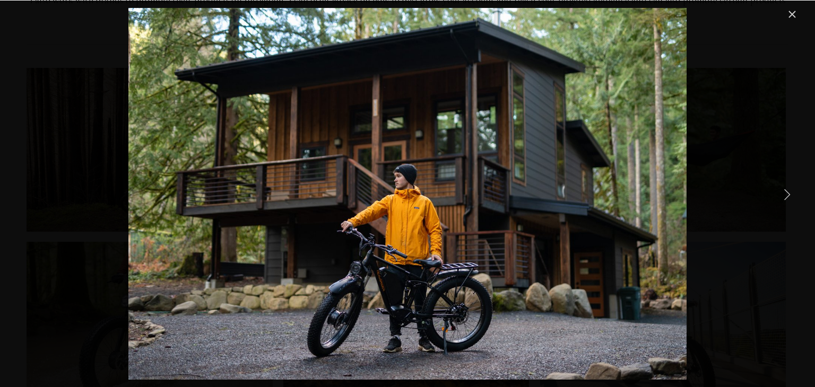
click at [787, 189] on link "Next Item" at bounding box center [786, 193] width 23 height 23
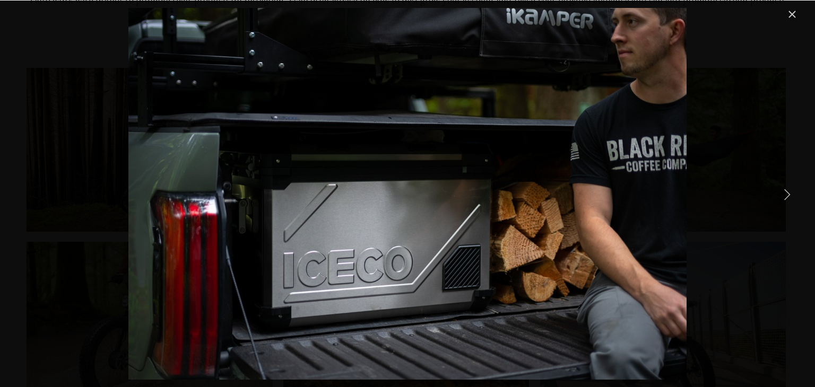
click at [787, 189] on link "Next Item" at bounding box center [786, 193] width 23 height 23
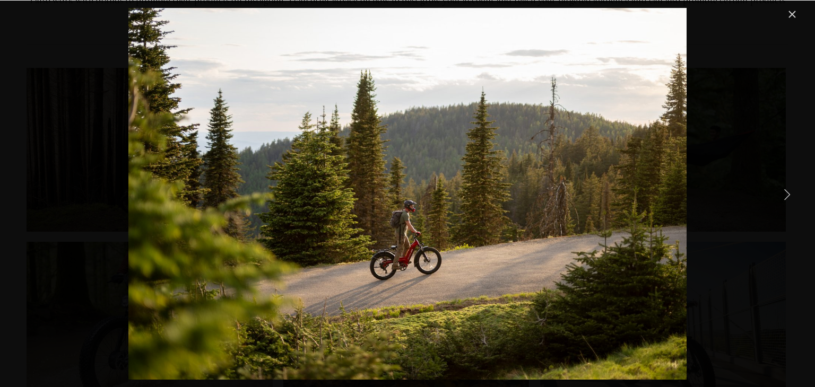
click at [787, 189] on link "Next Item" at bounding box center [786, 193] width 23 height 23
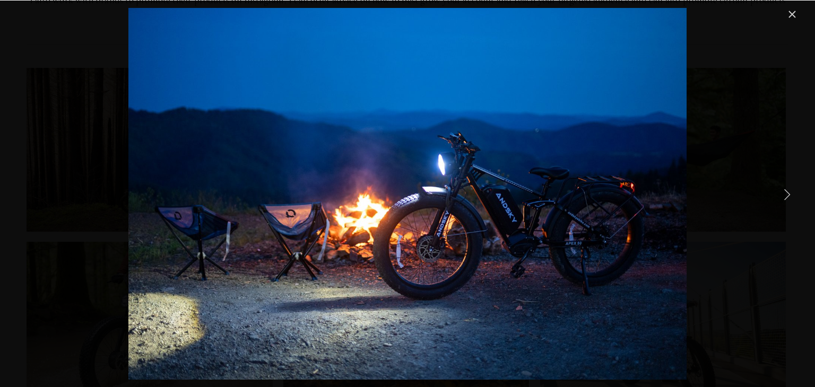
click at [787, 189] on link "Next Item" at bounding box center [786, 193] width 23 height 23
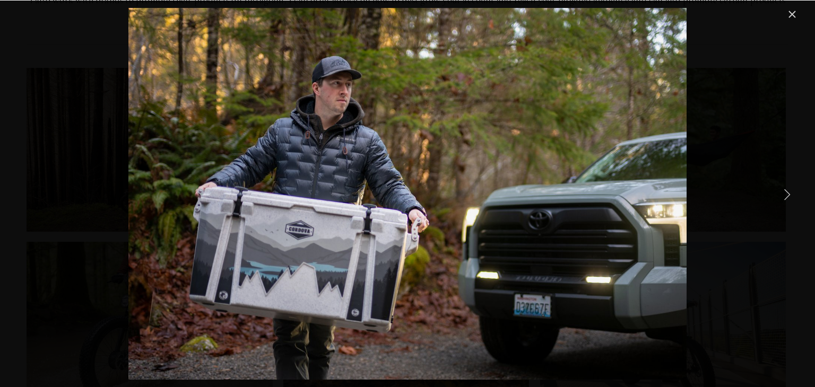
click at [787, 189] on link "Next Item" at bounding box center [786, 193] width 23 height 23
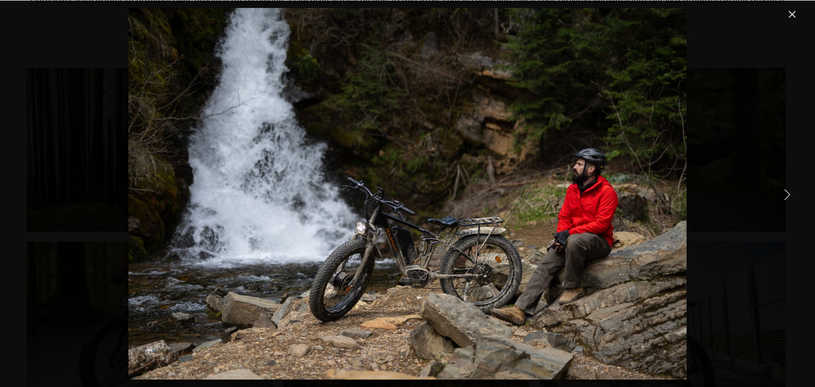
click at [787, 189] on link "Next Item" at bounding box center [786, 193] width 23 height 23
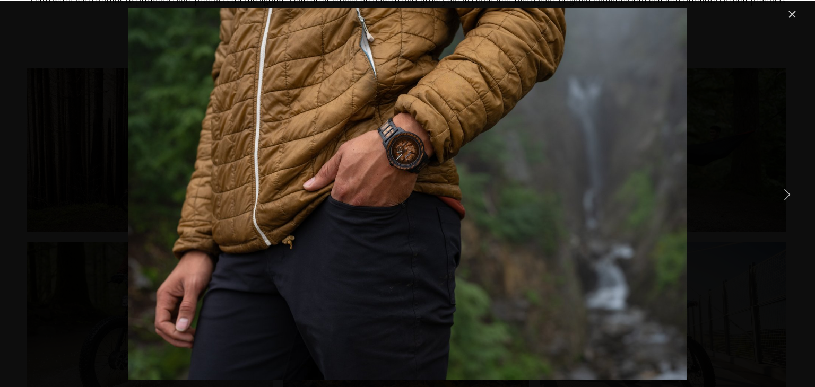
click at [787, 189] on link "Next Item" at bounding box center [786, 193] width 23 height 23
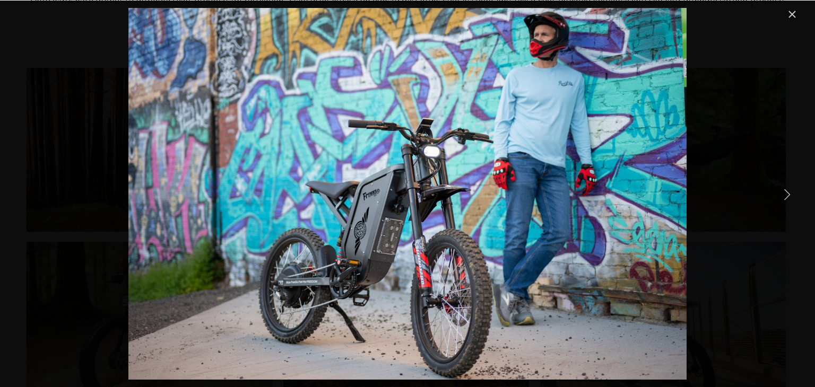
click at [787, 189] on link "Next Item" at bounding box center [786, 193] width 23 height 23
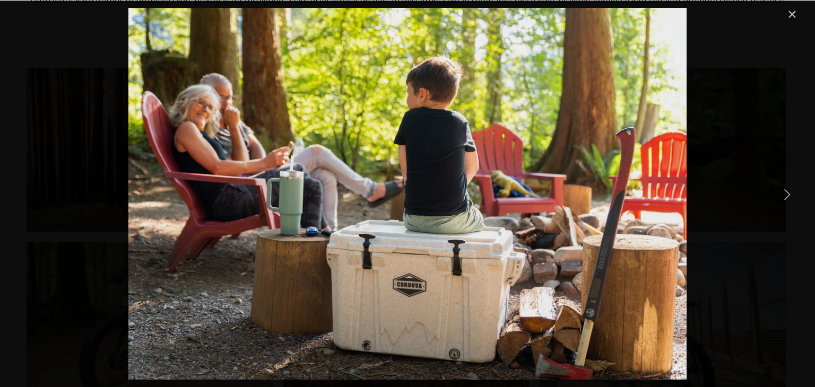
click at [787, 189] on link "Next Item" at bounding box center [786, 193] width 23 height 23
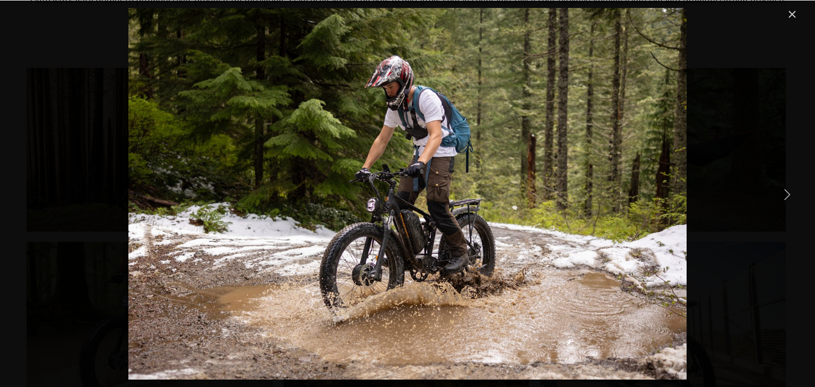
click at [787, 189] on link "Next Item" at bounding box center [786, 193] width 23 height 23
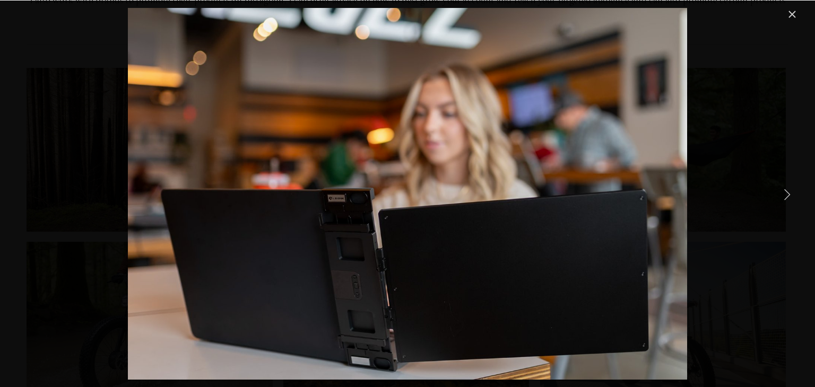
click at [787, 189] on link "Next Item" at bounding box center [786, 193] width 23 height 23
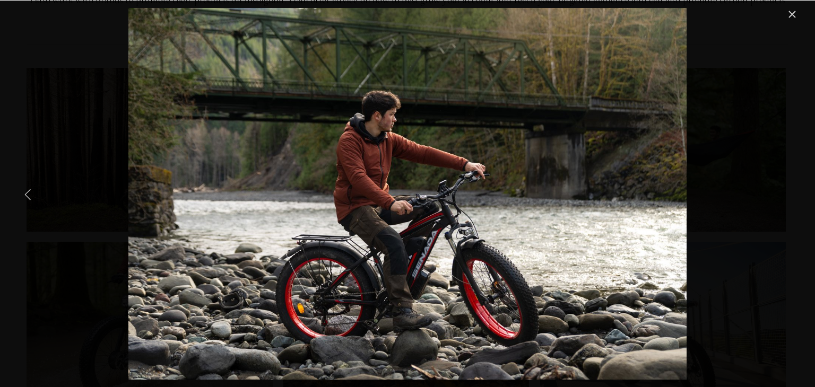
click at [18, 200] on link "Previous Item" at bounding box center [27, 193] width 23 height 23
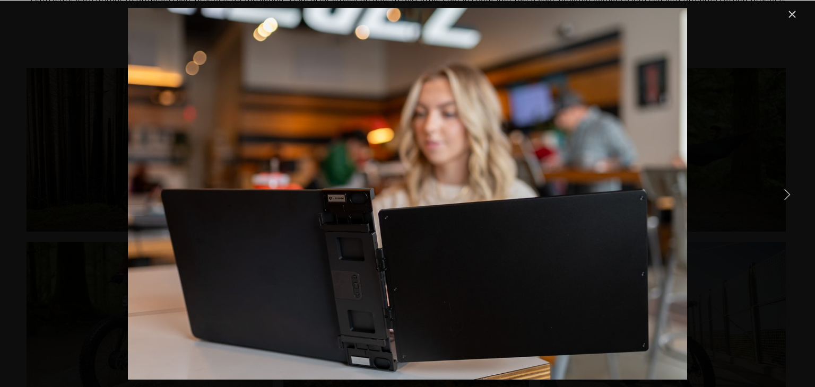
click at [785, 192] on link "Next Item" at bounding box center [786, 193] width 23 height 23
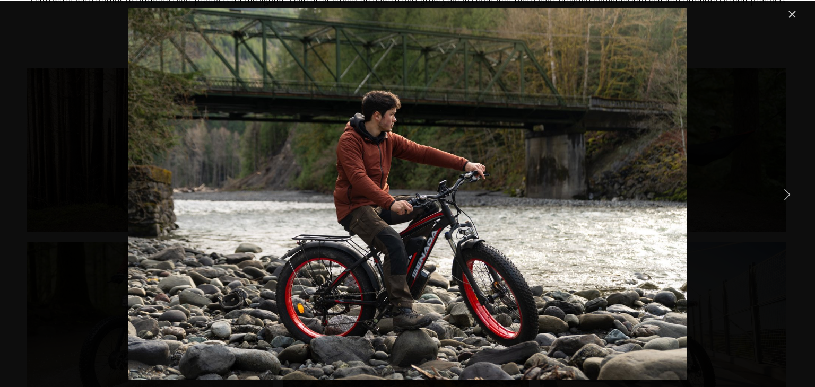
click at [785, 192] on link "Next Item" at bounding box center [786, 193] width 23 height 23
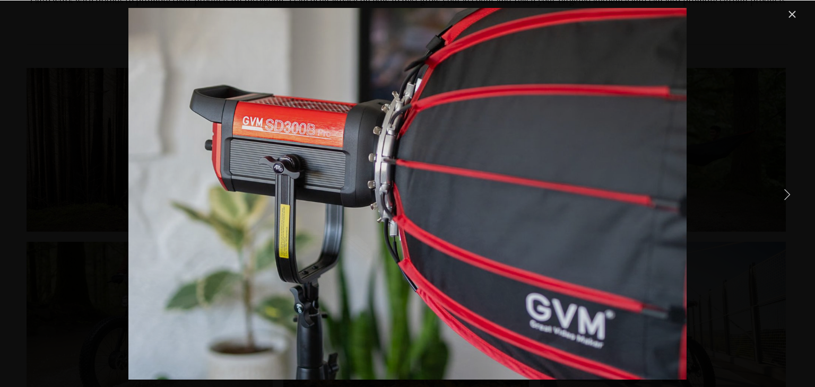
click at [785, 192] on link "Next Item" at bounding box center [786, 193] width 23 height 23
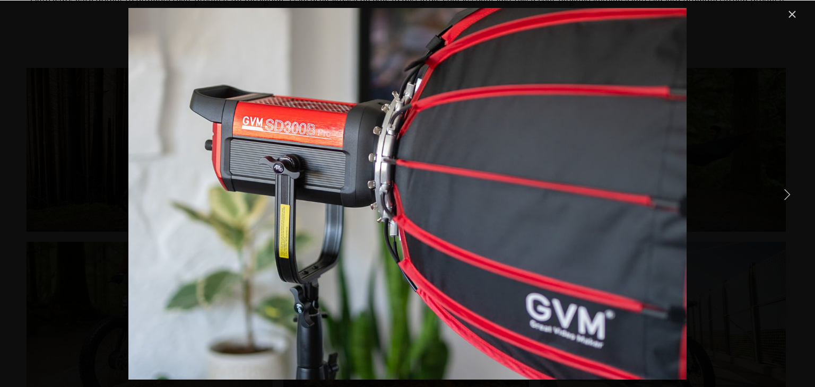
click at [785, 192] on link "Next Item" at bounding box center [786, 193] width 23 height 23
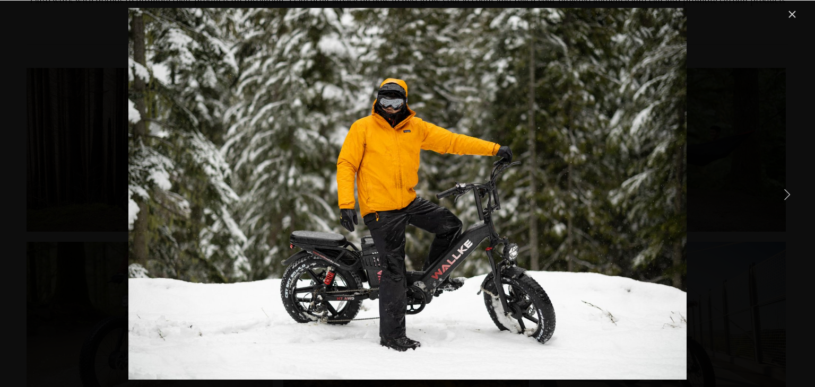
click at [785, 192] on link "Next Item" at bounding box center [786, 193] width 23 height 23
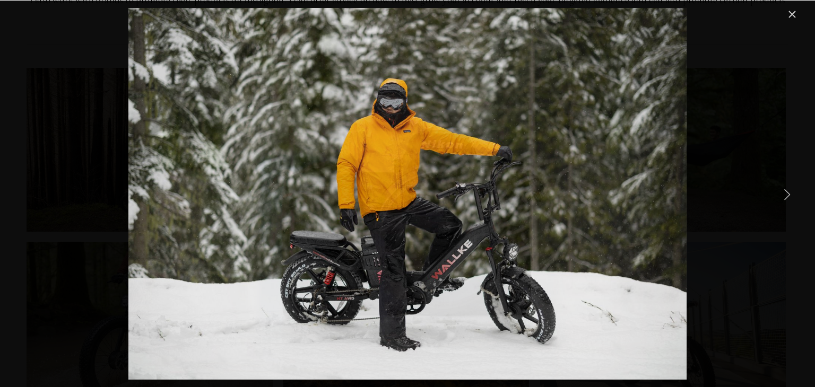
click at [785, 192] on link "Next Item" at bounding box center [786, 193] width 23 height 23
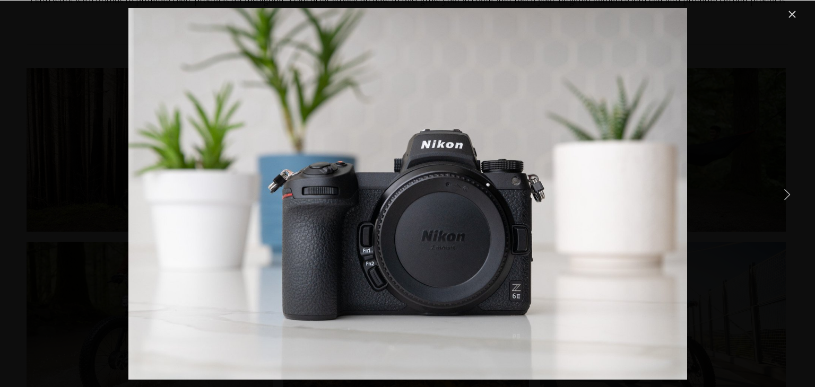
click at [789, 10] on link "Close" at bounding box center [792, 14] width 13 height 13
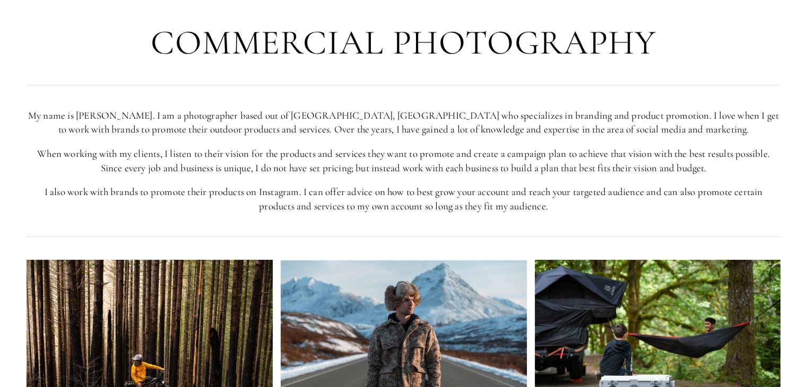
scroll to position [0, 0]
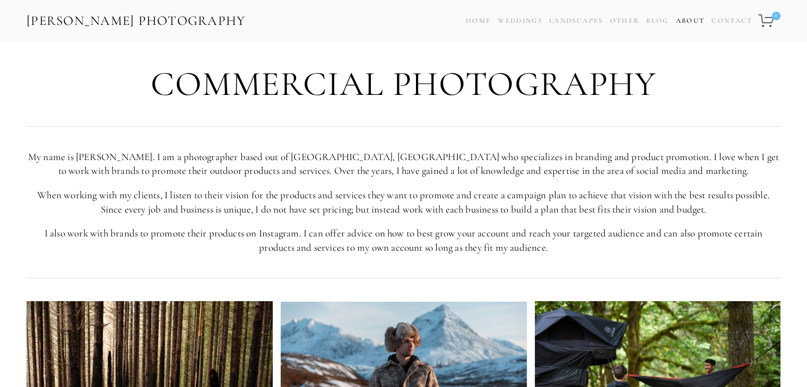
click at [692, 25] on link "About" at bounding box center [689, 20] width 29 height 15
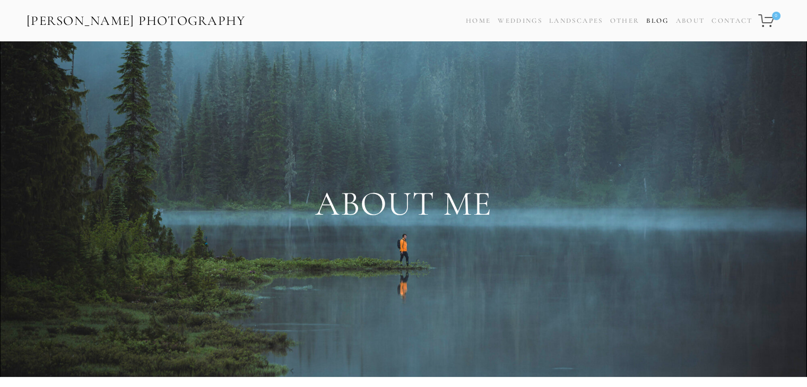
click at [660, 20] on link "Blog" at bounding box center [657, 20] width 22 height 15
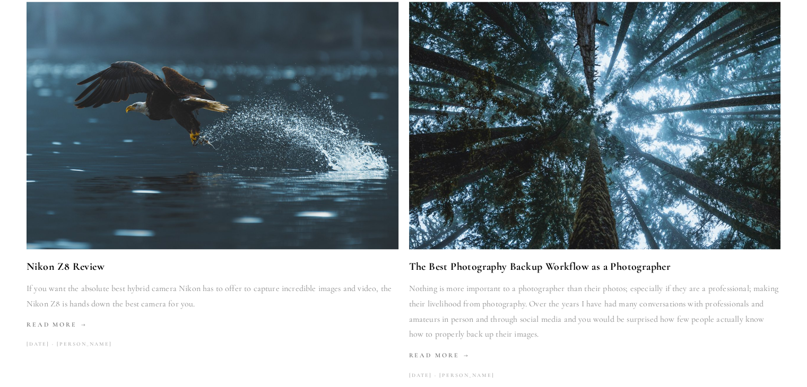
scroll to position [1664, 0]
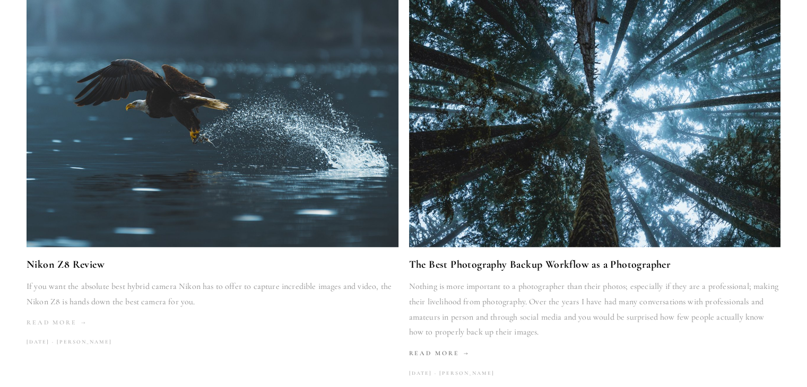
click at [57, 325] on span "Read More" at bounding box center [57, 322] width 60 height 7
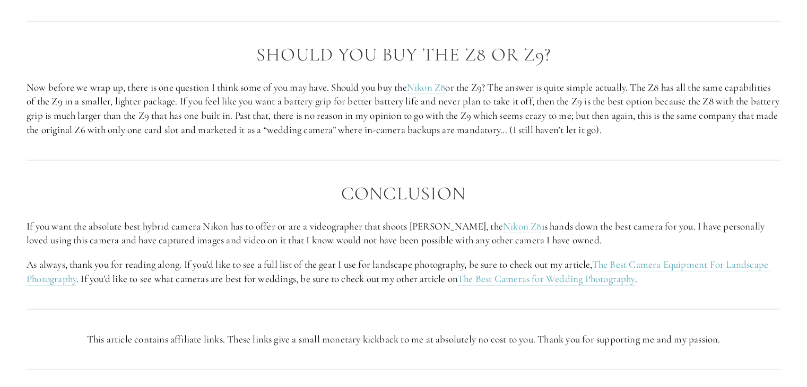
scroll to position [2417, 0]
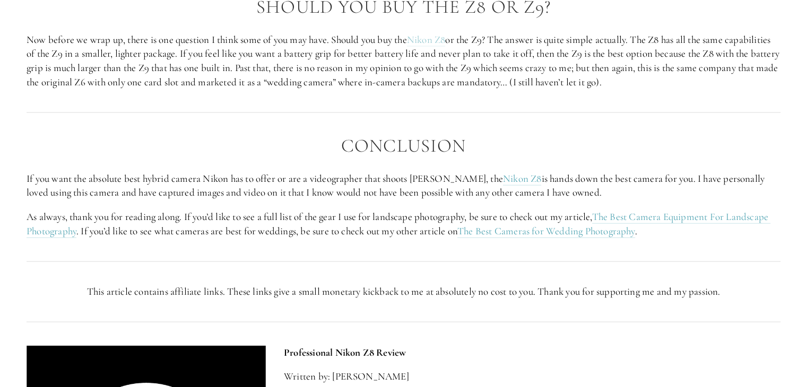
click at [438, 47] on link "Nikon Z8" at bounding box center [426, 39] width 39 height 13
click at [503, 186] on link "Nikon Z8" at bounding box center [522, 178] width 39 height 13
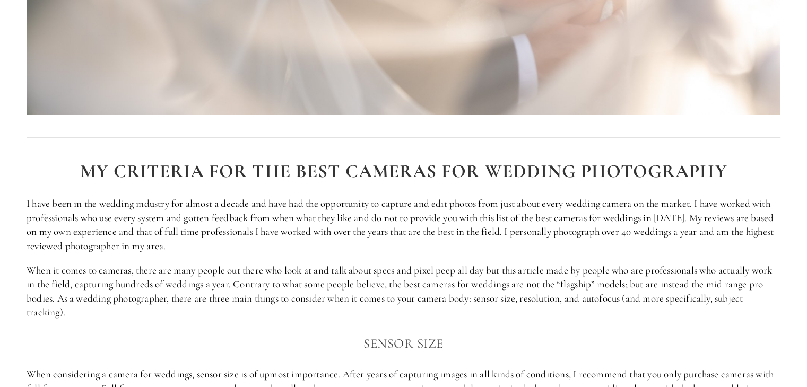
scroll to position [584, 0]
